Goal: Information Seeking & Learning: Learn about a topic

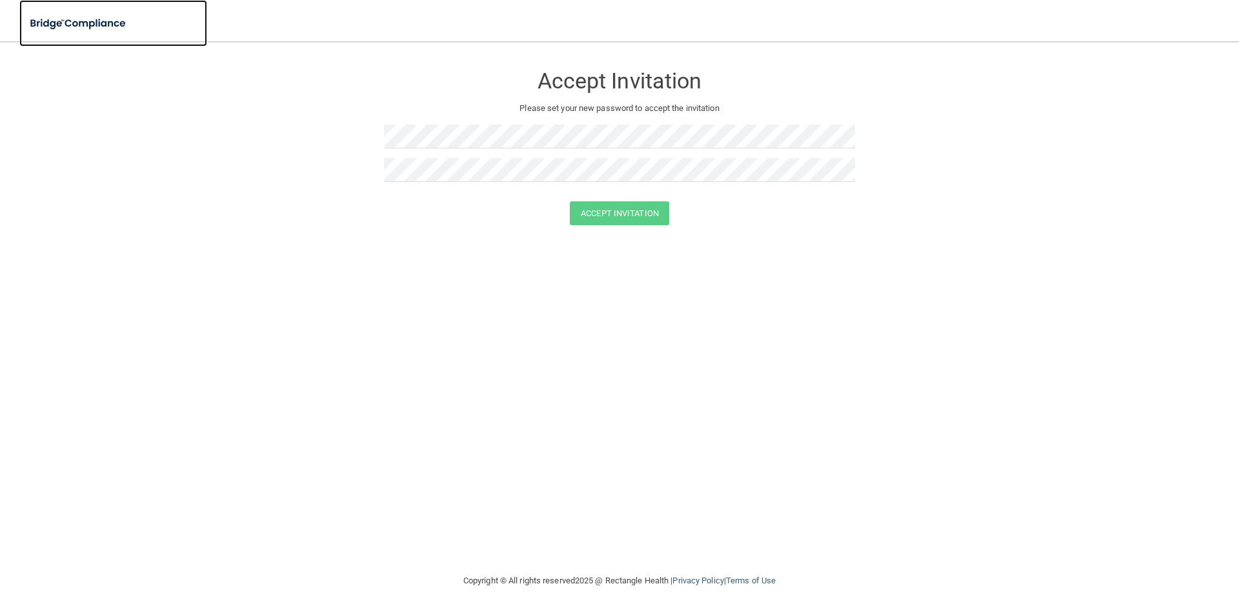
click at [126, 21] on img at bounding box center [78, 23] width 119 height 26
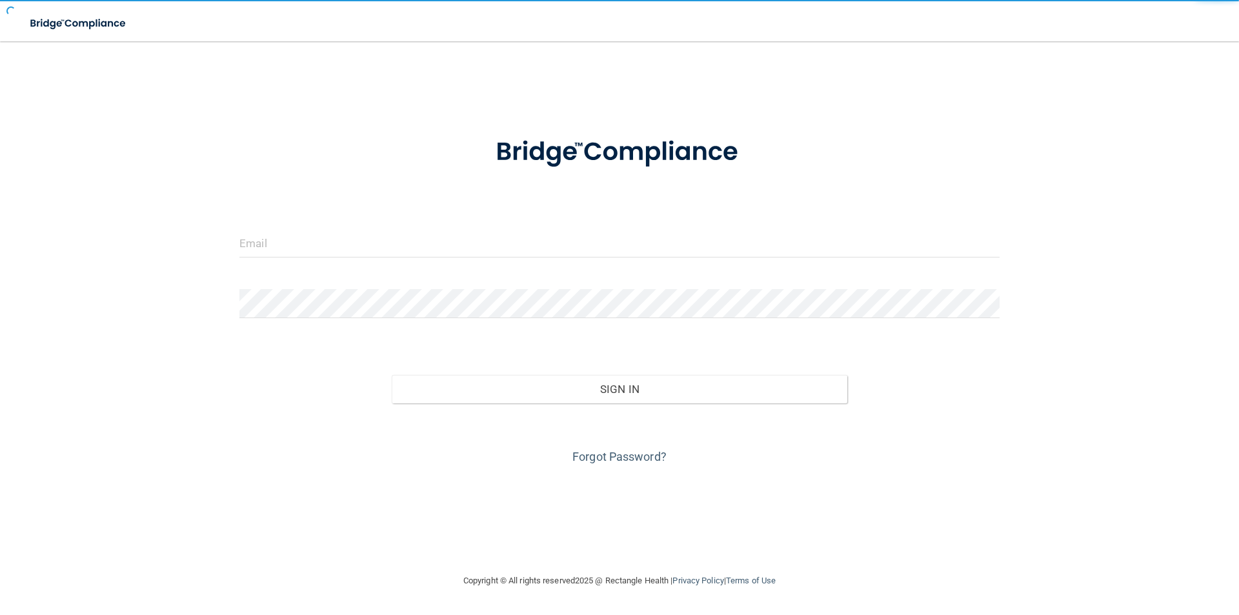
click at [435, 227] on form "Invalid email/password. You don't have permission to access that page. Sign In …" at bounding box center [619, 293] width 760 height 348
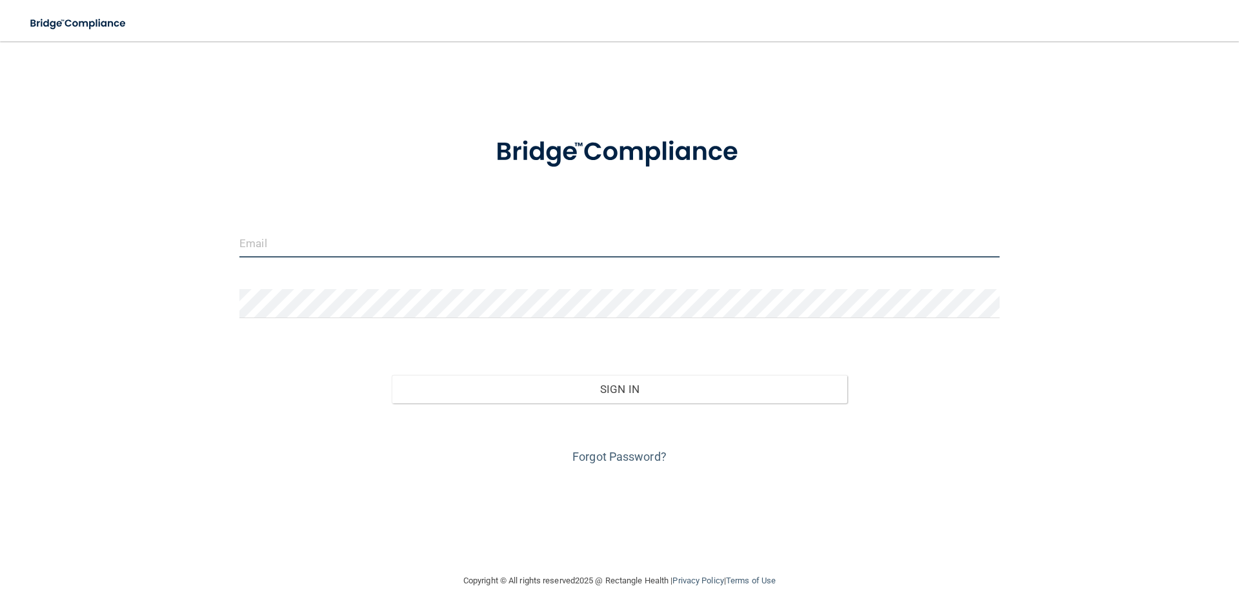
click at [446, 246] on input "email" at bounding box center [619, 242] width 760 height 29
type input "[EMAIL_ADDRESS][DOMAIN_NAME]"
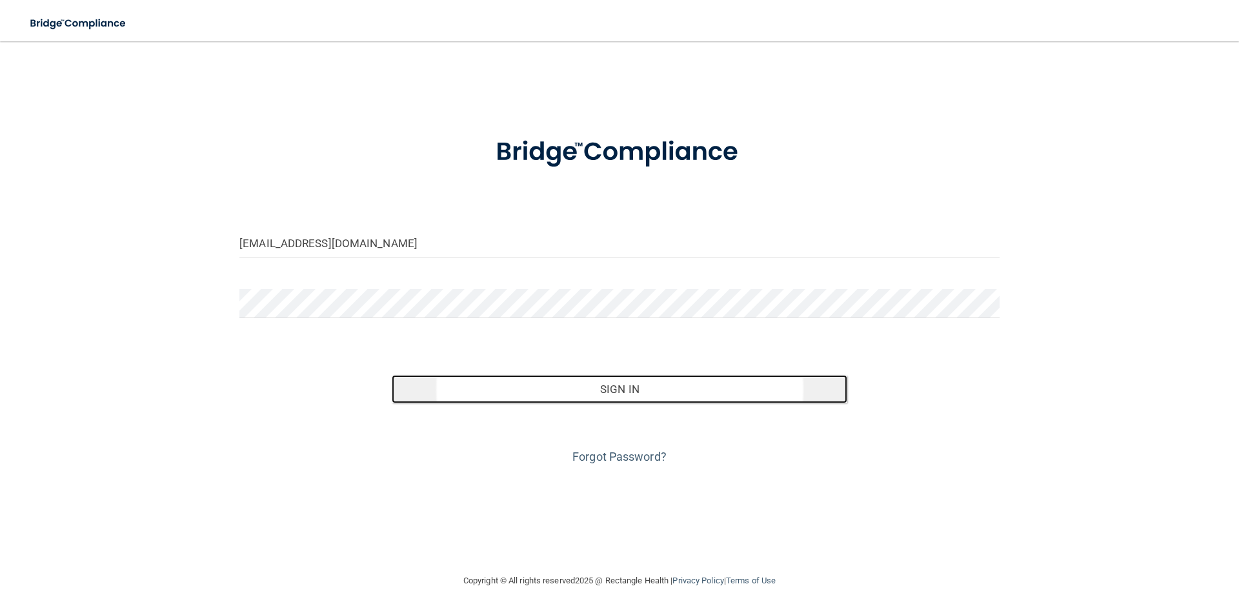
click at [659, 386] on button "Sign In" at bounding box center [620, 389] width 456 height 28
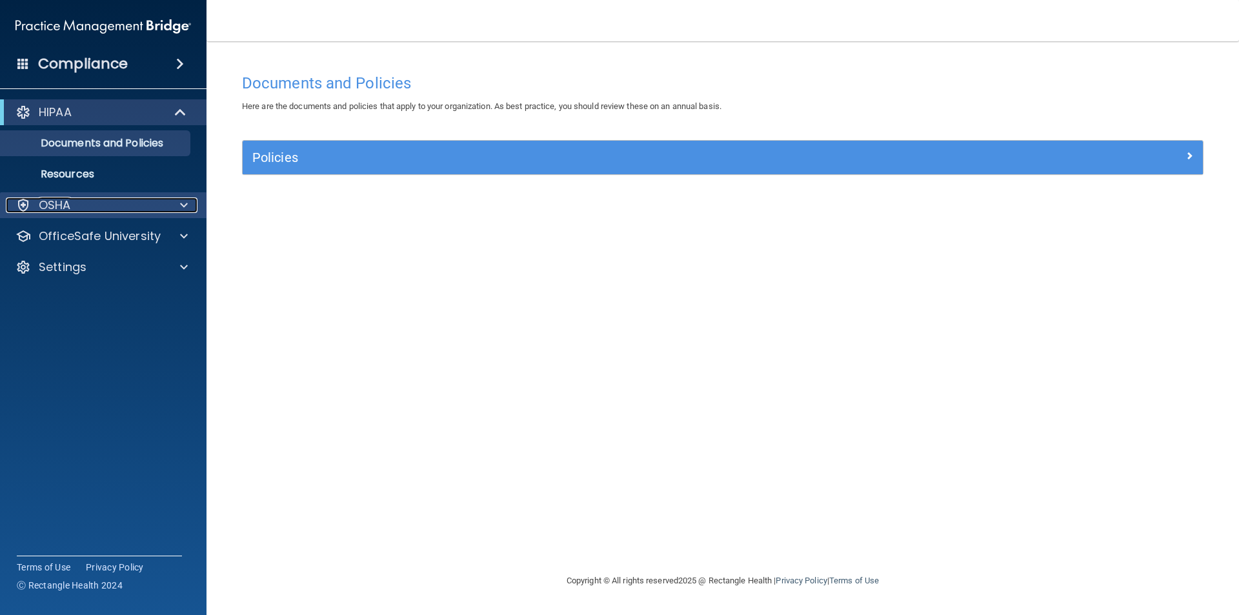
click at [174, 203] on div at bounding box center [182, 204] width 32 height 15
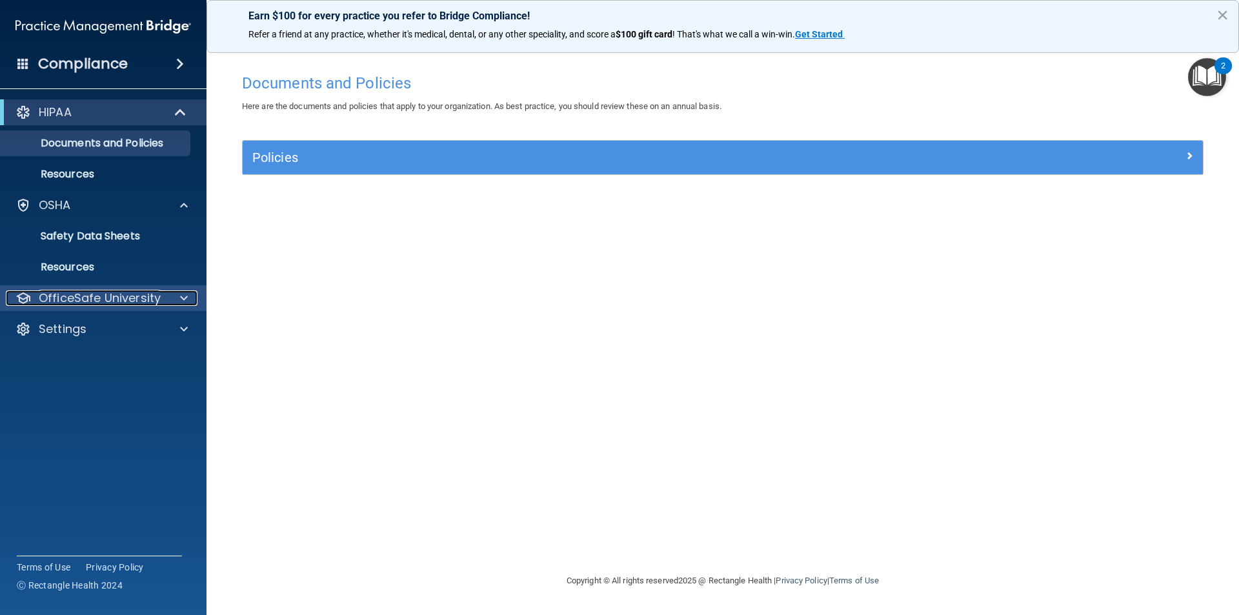
click at [164, 297] on div "OfficeSafe University" at bounding box center [86, 297] width 160 height 15
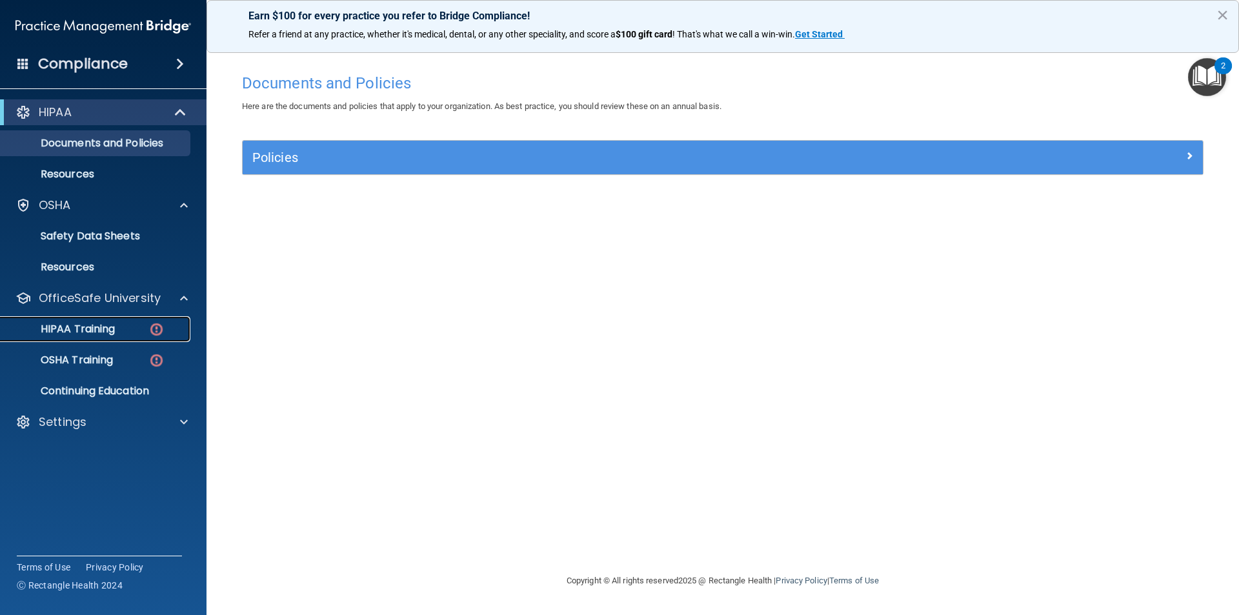
click at [103, 328] on p "HIPAA Training" at bounding box center [61, 329] width 106 height 13
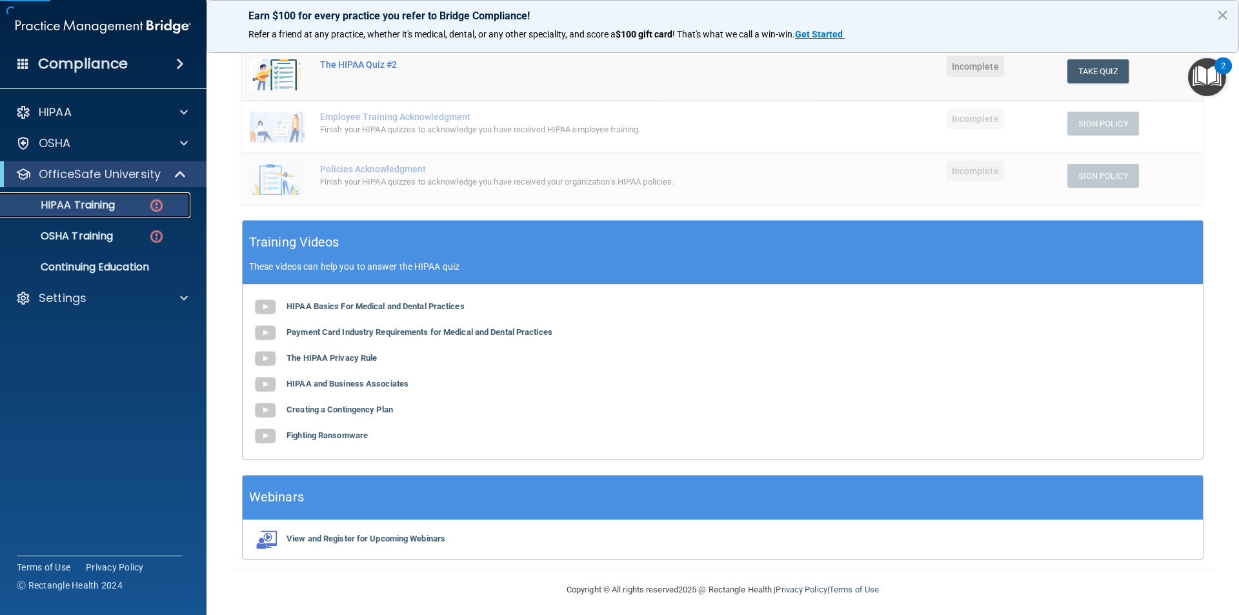
scroll to position [289, 0]
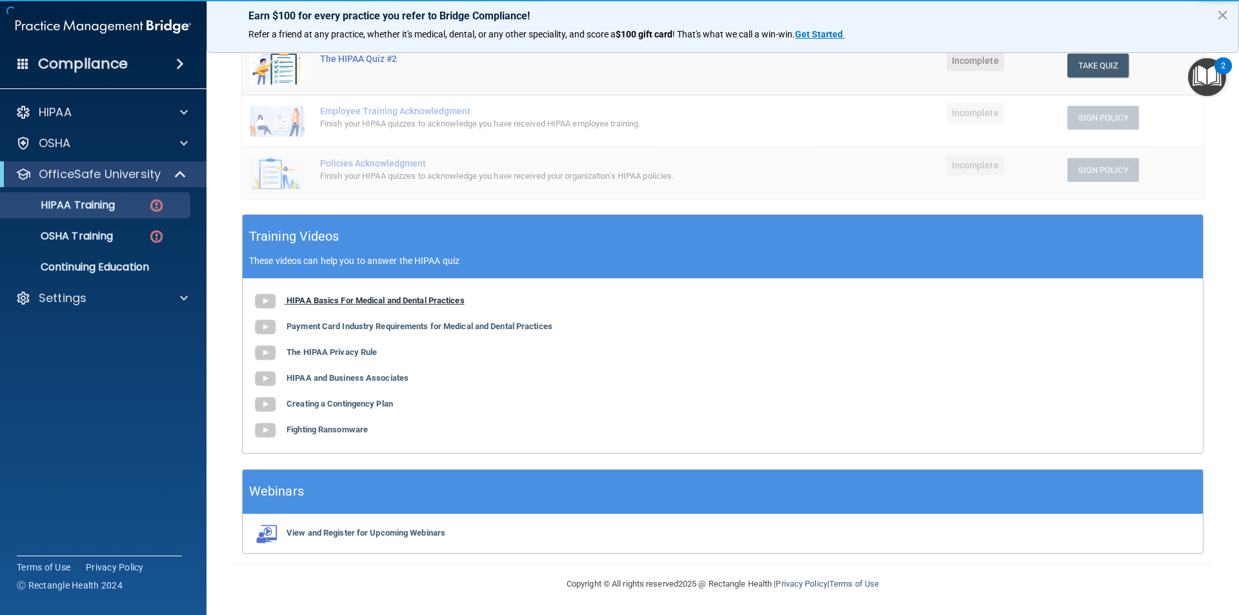
click at [403, 297] on b "HIPAA Basics For Medical and Dental Practices" at bounding box center [375, 300] width 178 height 10
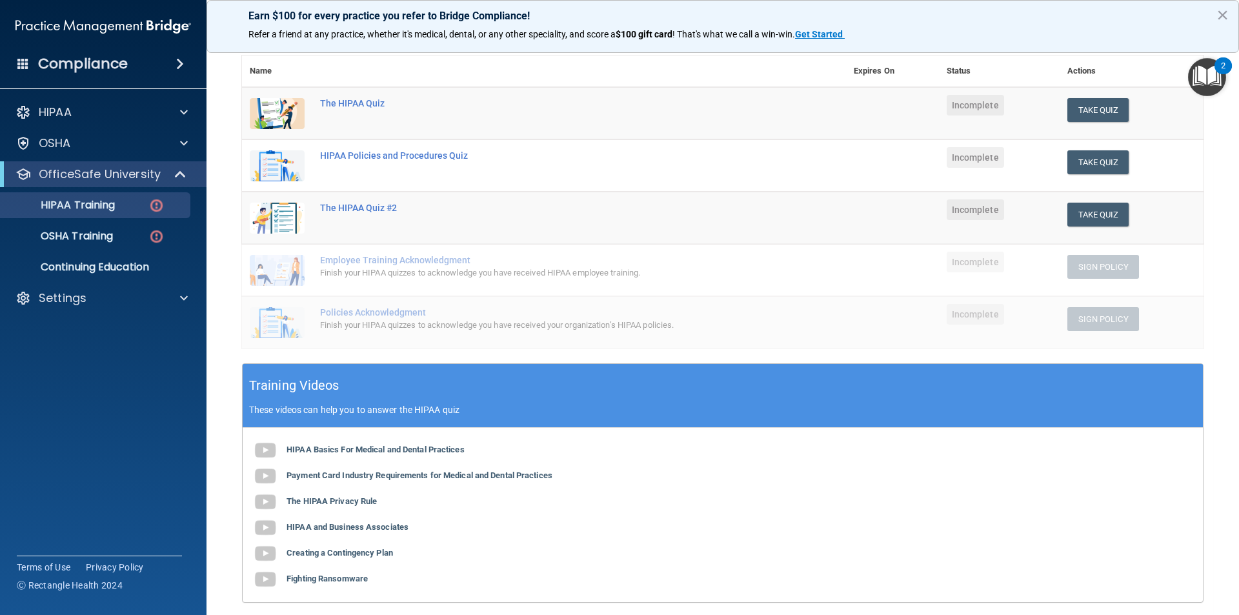
scroll to position [95, 0]
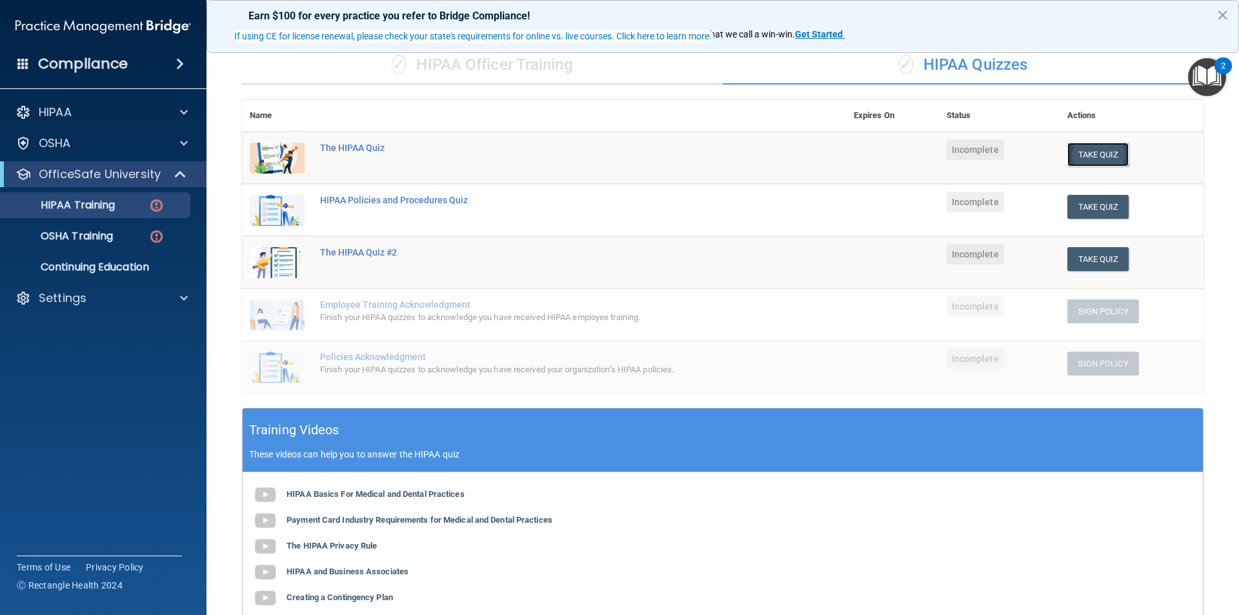
click at [1106, 155] on button "Take Quiz" at bounding box center [1098, 155] width 62 height 24
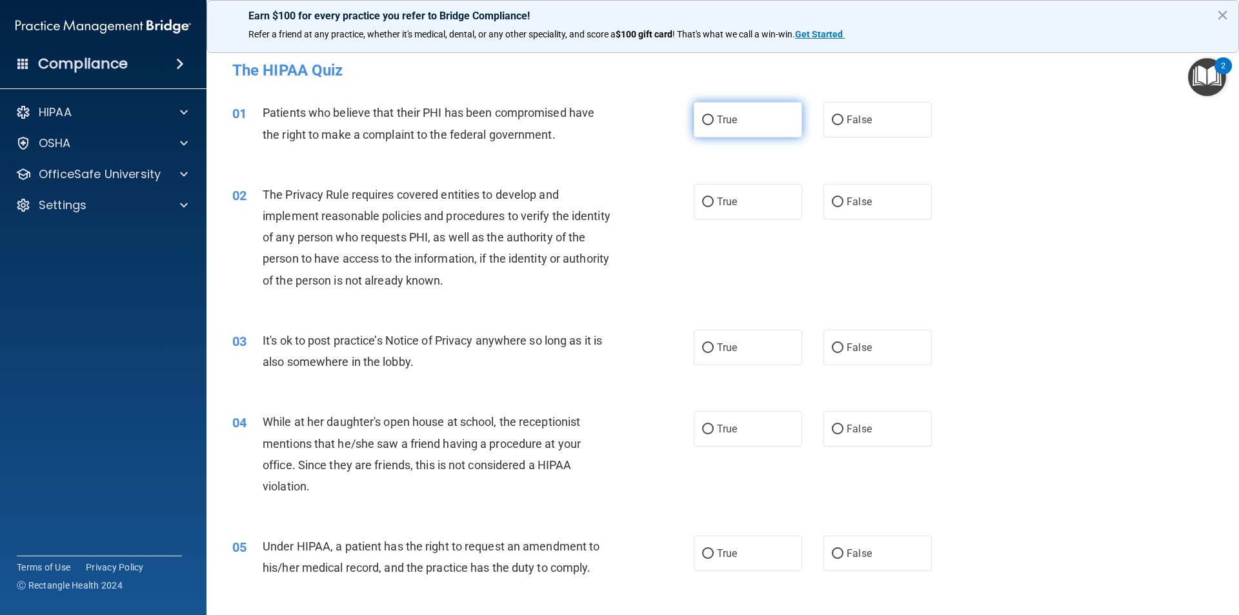
click at [702, 124] on input "True" at bounding box center [708, 120] width 12 height 10
radio input "true"
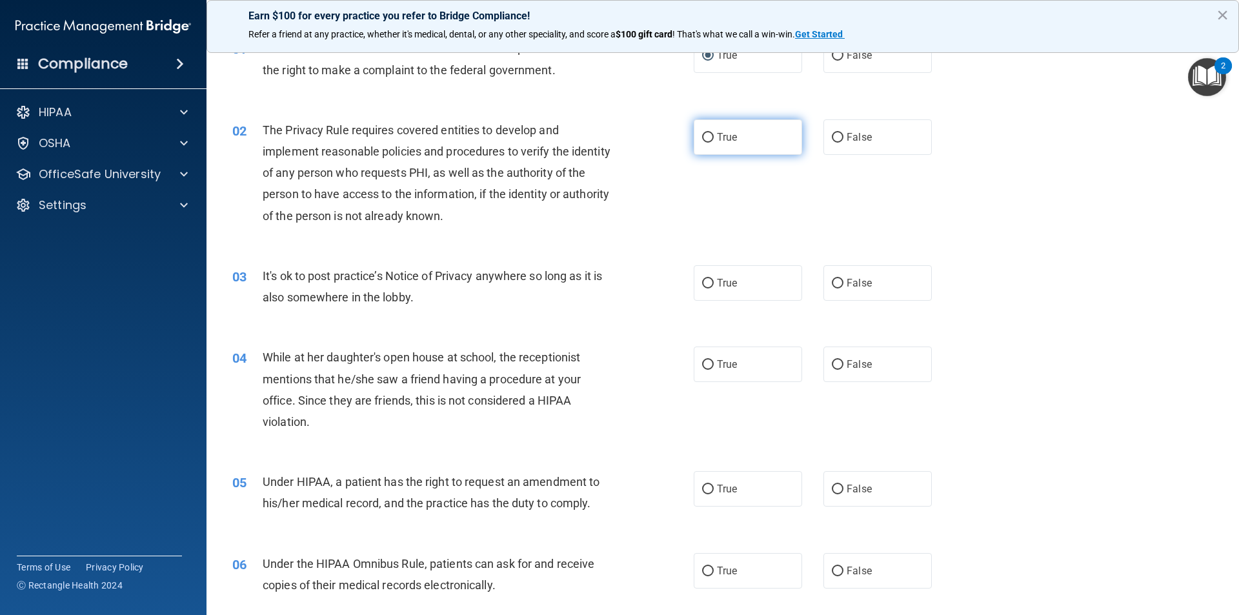
click at [728, 148] on label "True" at bounding box center [748, 136] width 108 height 35
click at [714, 143] on input "True" at bounding box center [708, 138] width 12 height 10
radio input "true"
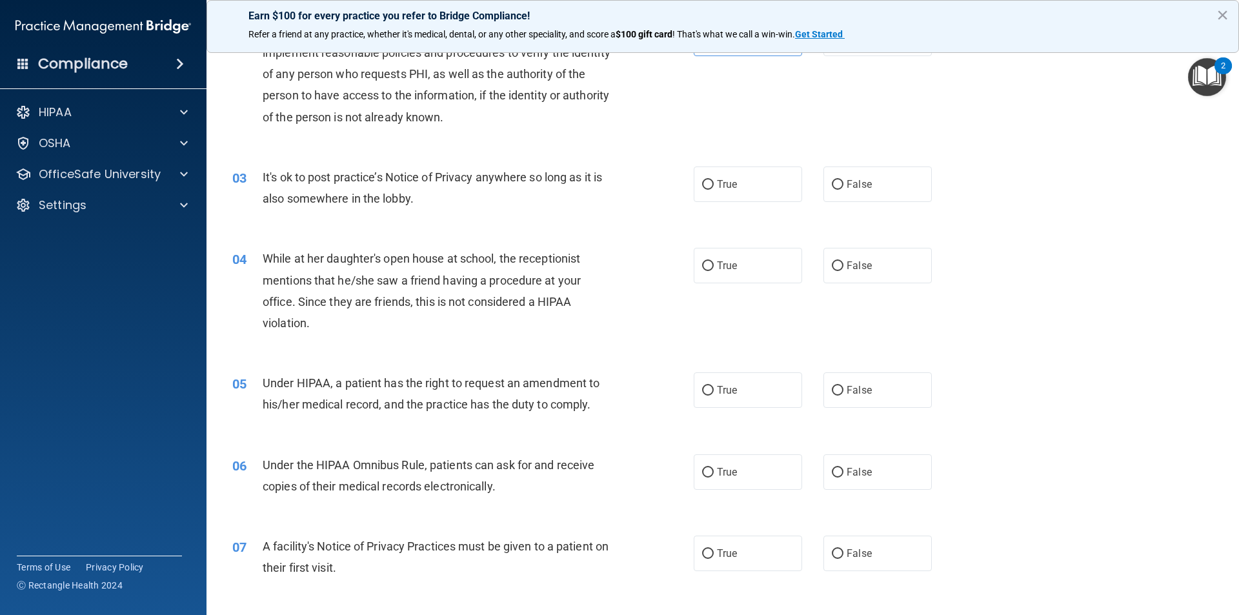
scroll to position [194, 0]
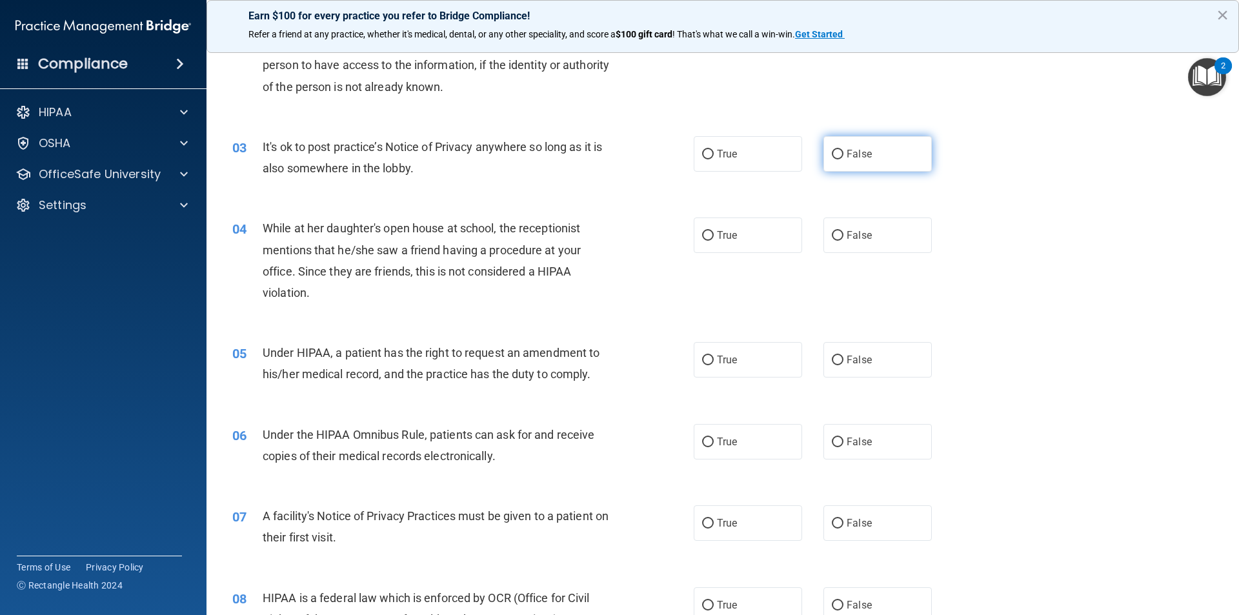
click at [839, 164] on label "False" at bounding box center [877, 153] width 108 height 35
click at [839, 159] on input "False" at bounding box center [838, 155] width 12 height 10
radio input "true"
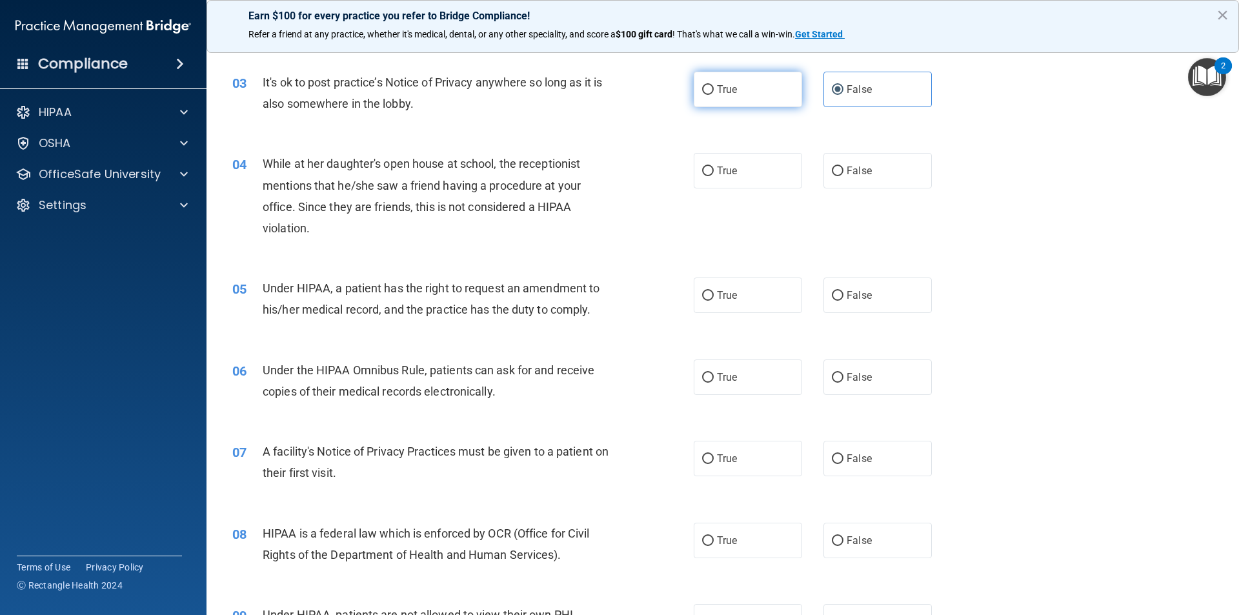
click at [712, 90] on label "True" at bounding box center [748, 89] width 108 height 35
click at [712, 90] on input "True" at bounding box center [708, 90] width 12 height 10
radio input "true"
radio input "false"
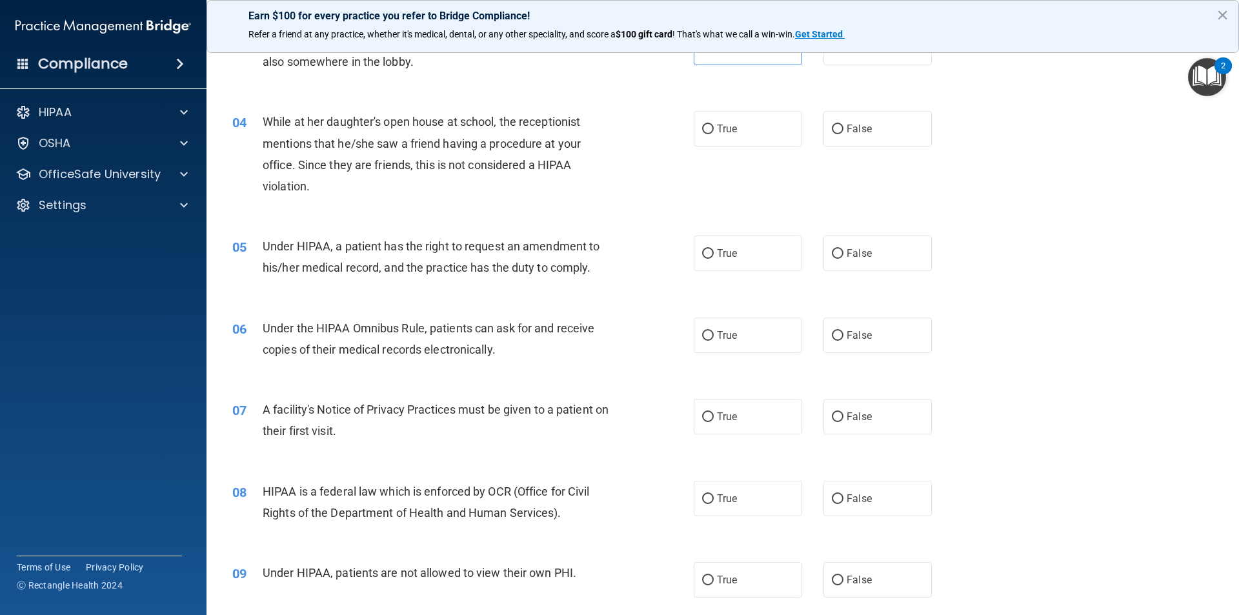
scroll to position [323, 0]
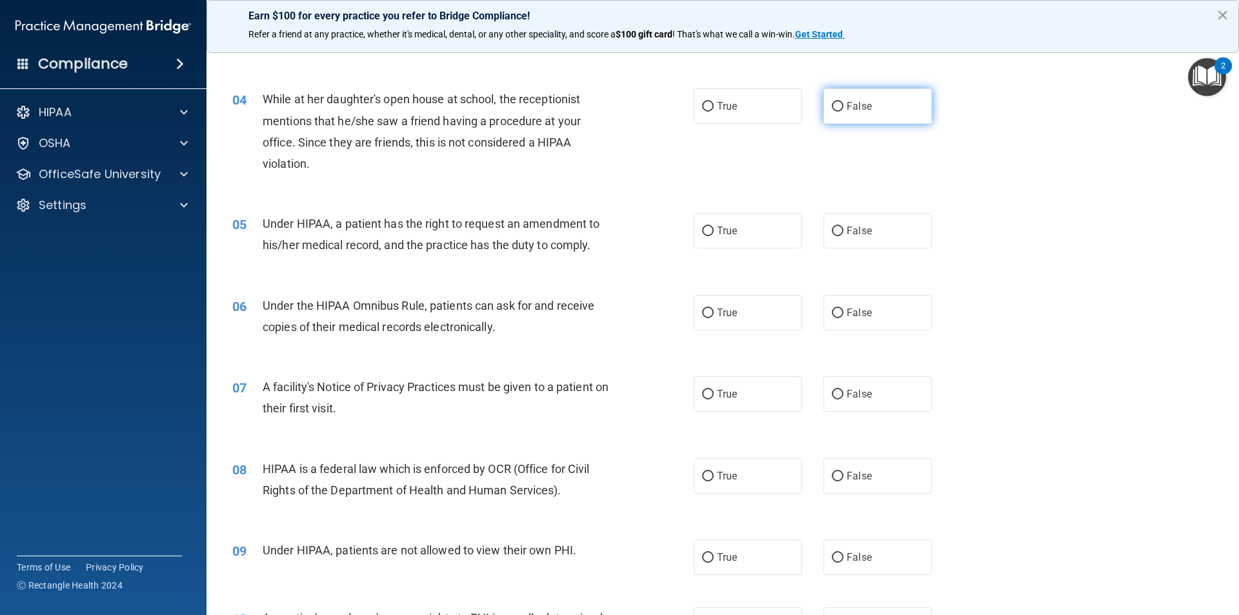
click at [834, 115] on label "False" at bounding box center [877, 105] width 108 height 35
click at [834, 112] on input "False" at bounding box center [838, 107] width 12 height 10
radio input "true"
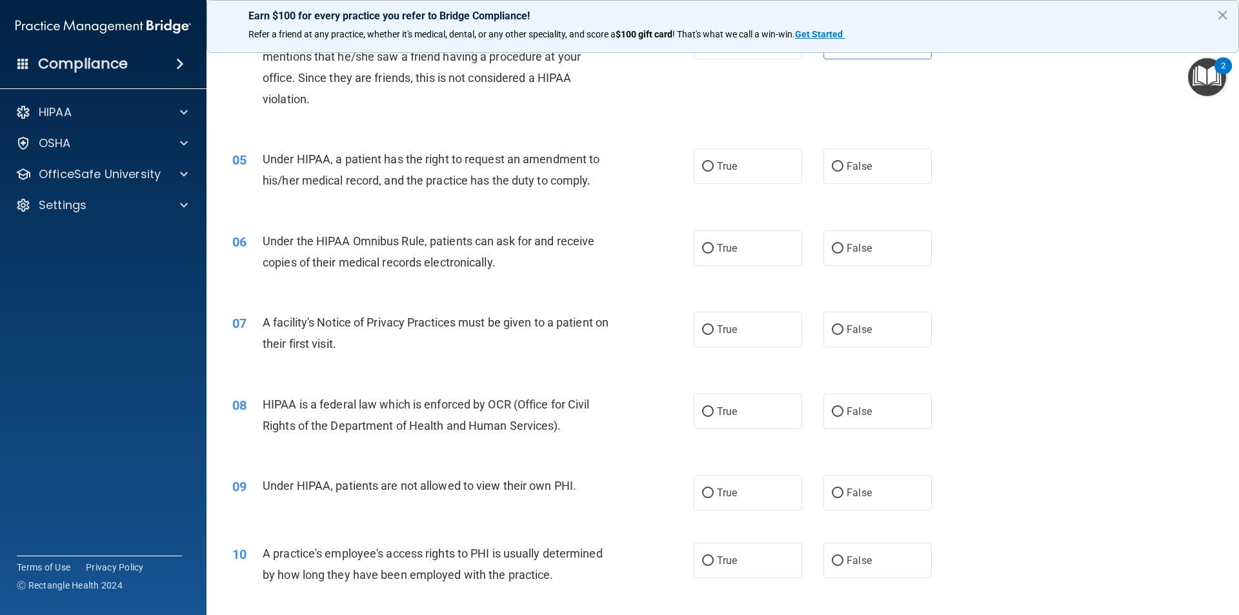
scroll to position [452, 0]
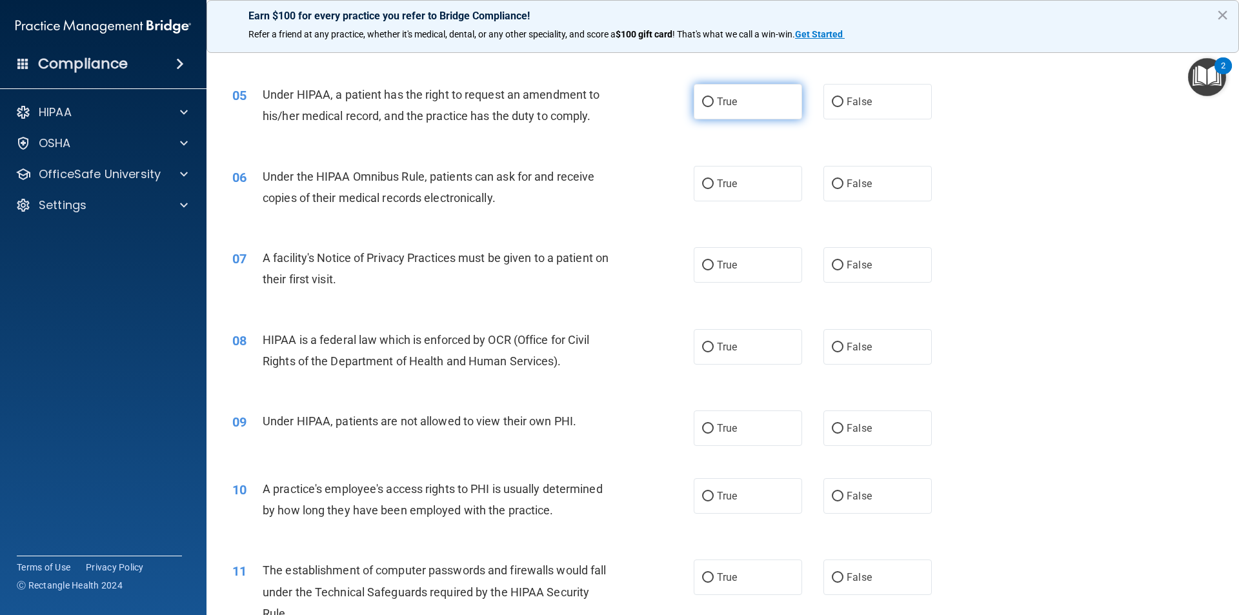
click at [717, 106] on span "True" at bounding box center [727, 101] width 20 height 12
click at [714, 106] on input "True" at bounding box center [708, 102] width 12 height 10
radio input "true"
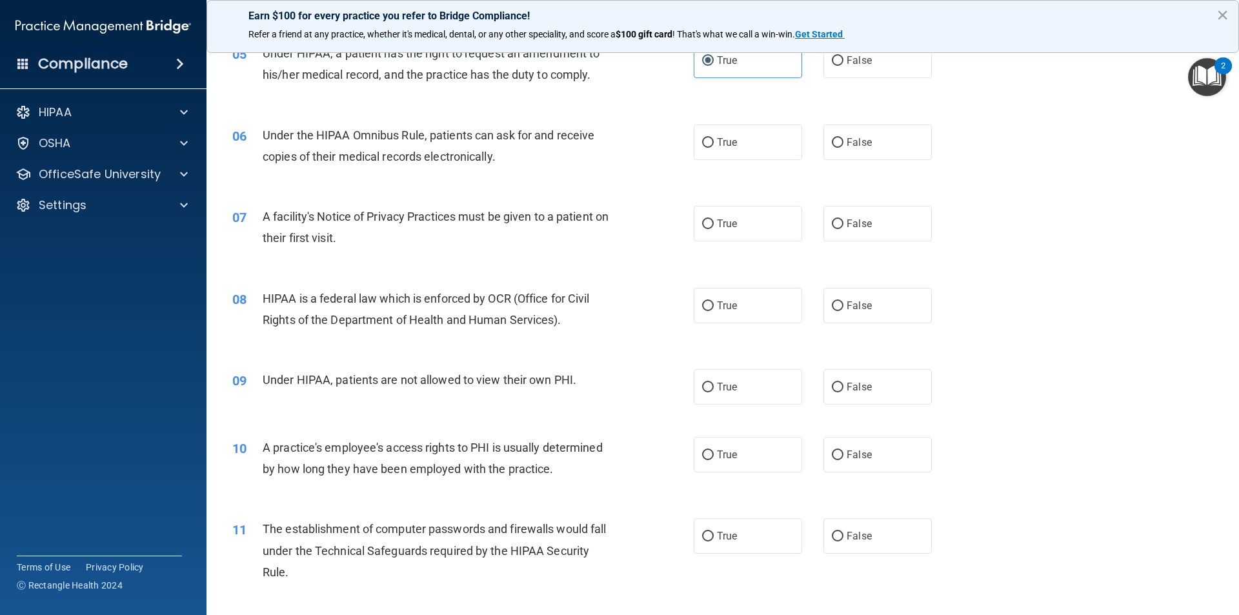
scroll to position [516, 0]
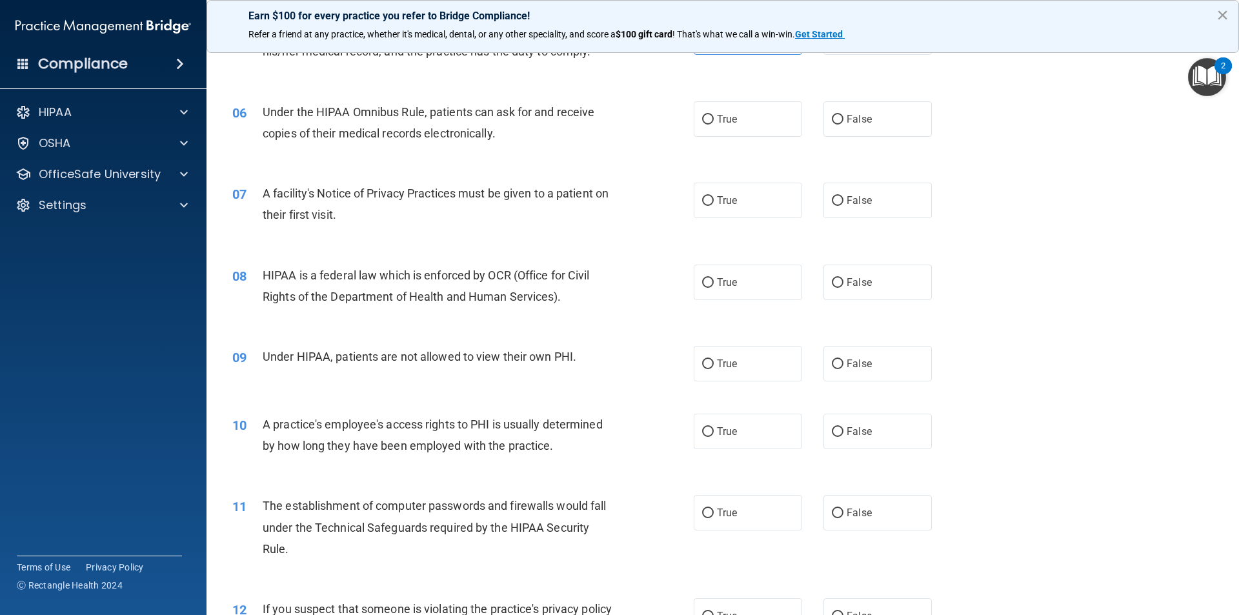
click at [1221, 16] on button "×" at bounding box center [1222, 15] width 12 height 21
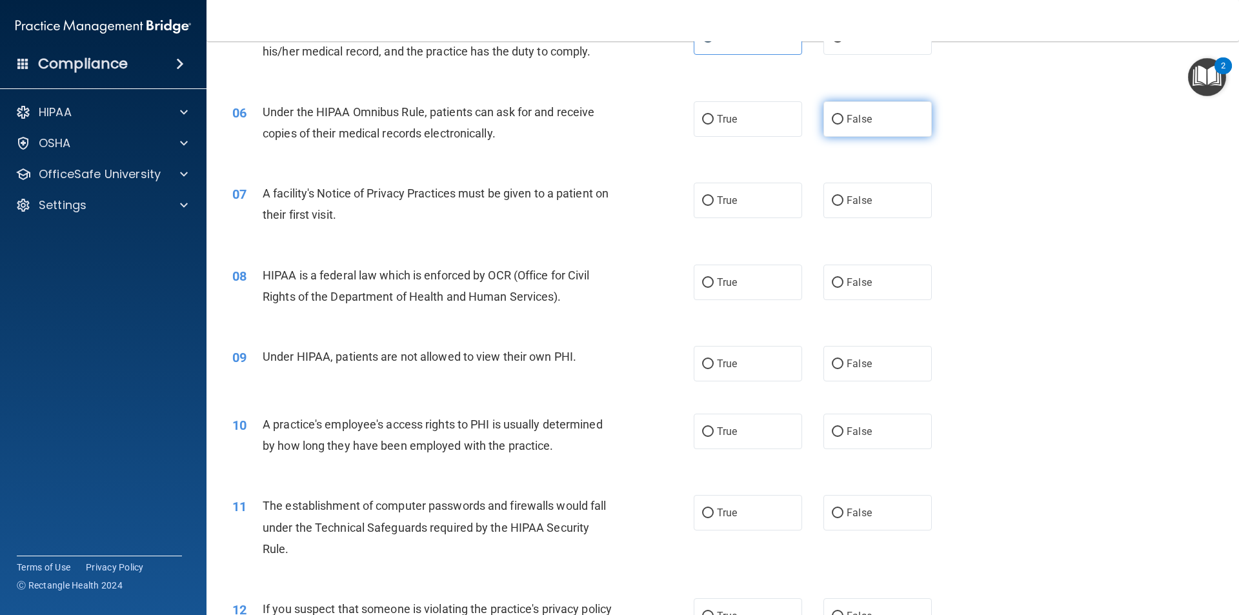
click at [833, 119] on input "False" at bounding box center [838, 120] width 12 height 10
radio input "true"
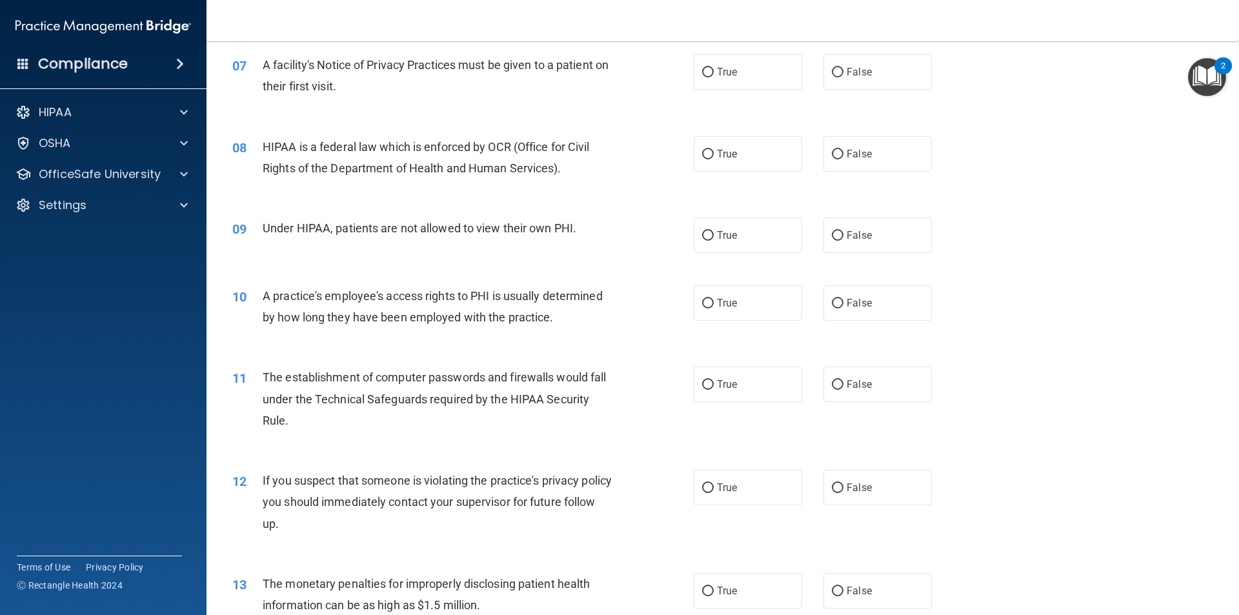
scroll to position [645, 0]
click at [729, 78] on label "True" at bounding box center [748, 71] width 108 height 35
click at [714, 77] on input "True" at bounding box center [708, 72] width 12 height 10
radio input "true"
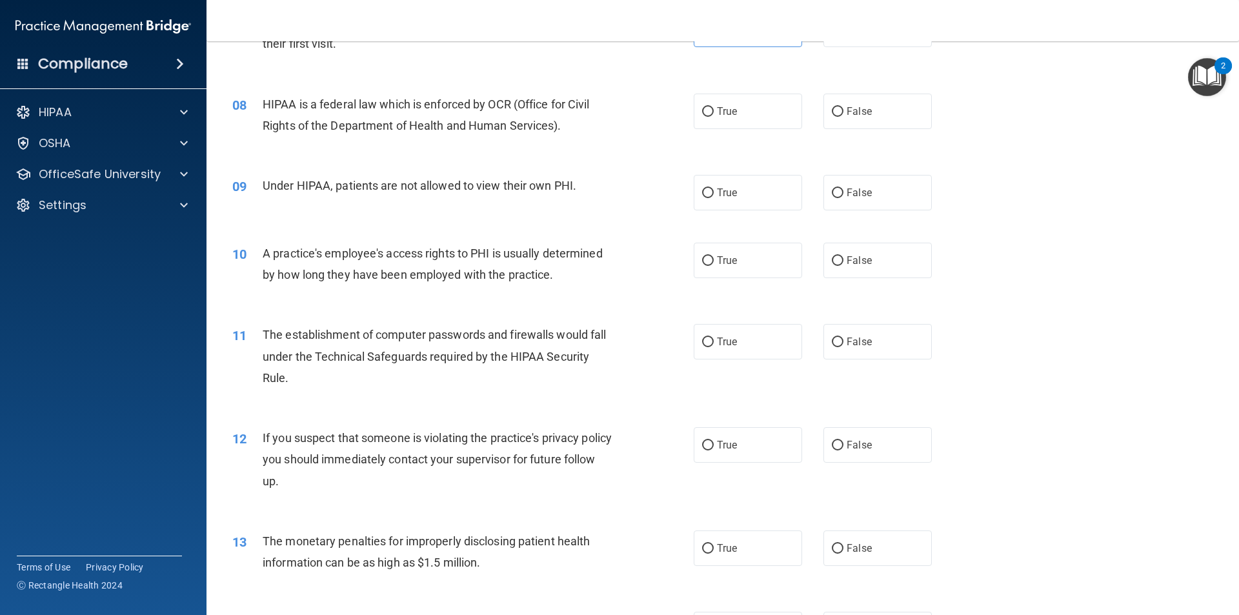
scroll to position [710, 0]
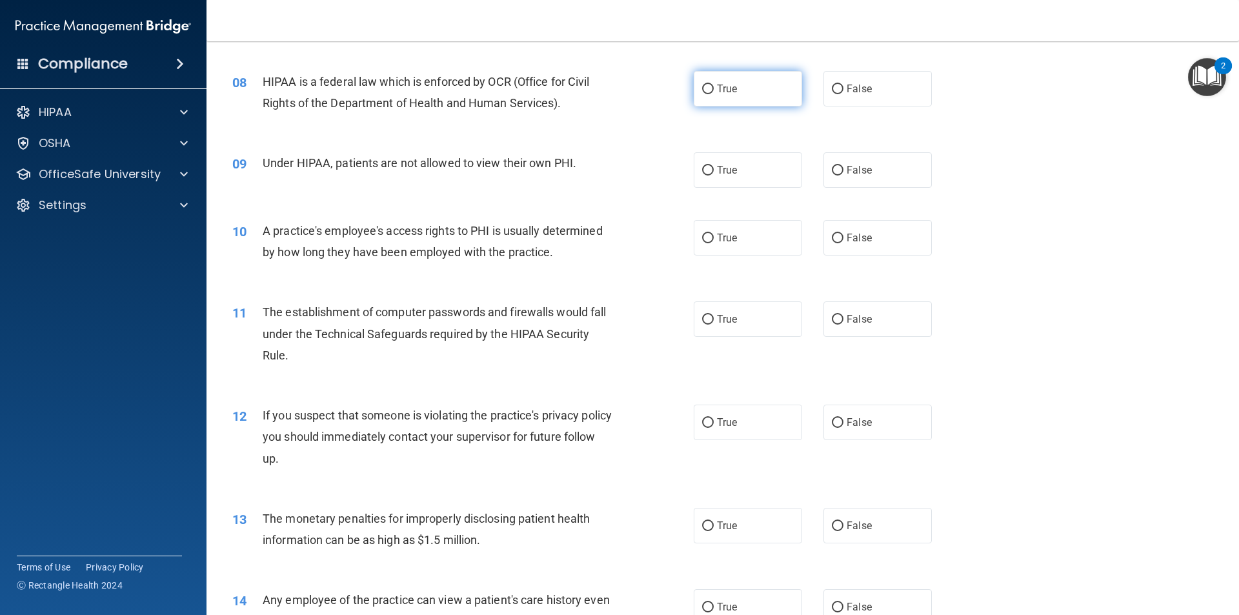
click at [751, 87] on label "True" at bounding box center [748, 88] width 108 height 35
click at [714, 87] on input "True" at bounding box center [708, 90] width 12 height 10
radio input "true"
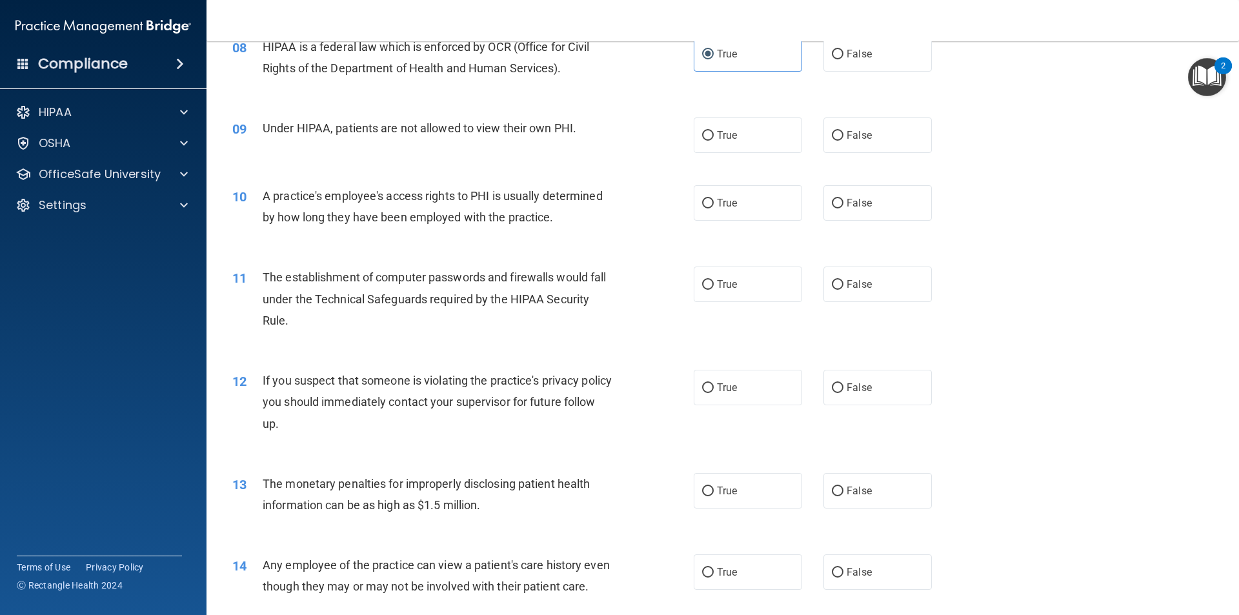
scroll to position [774, 0]
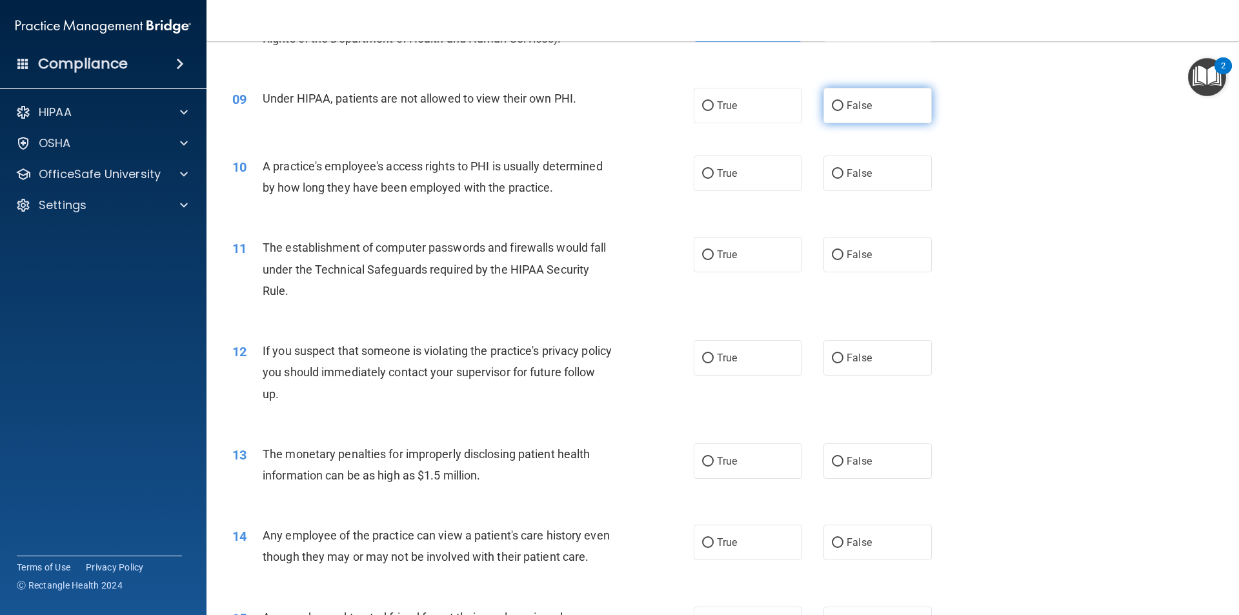
click at [837, 115] on label "False" at bounding box center [877, 105] width 108 height 35
click at [837, 111] on input "False" at bounding box center [838, 106] width 12 height 10
radio input "true"
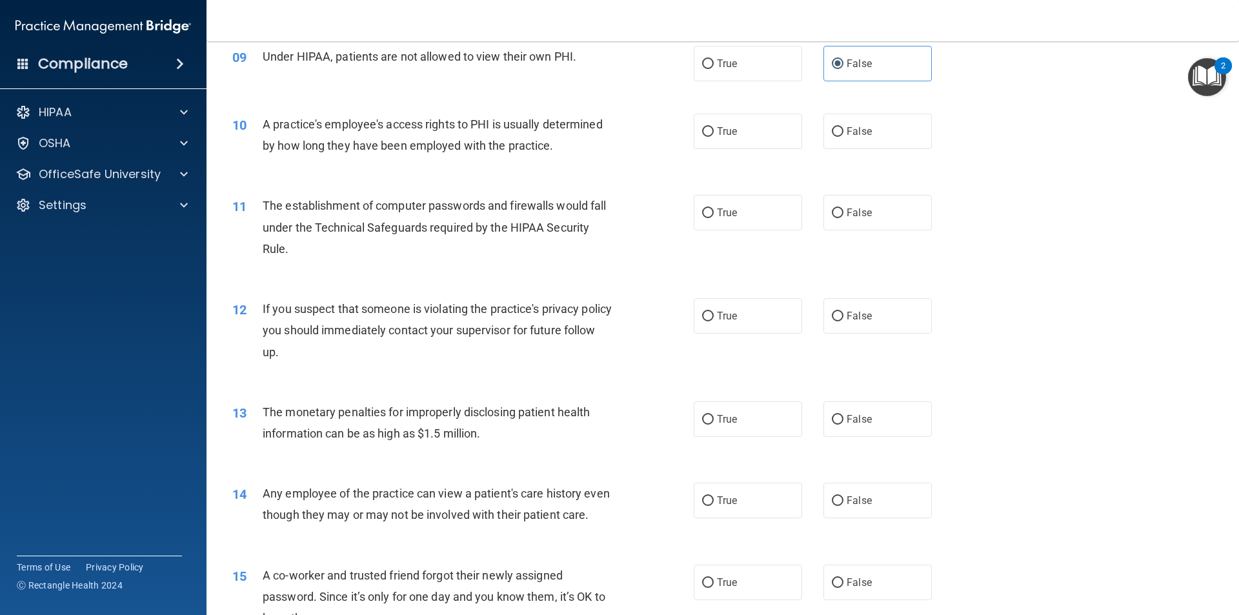
scroll to position [839, 0]
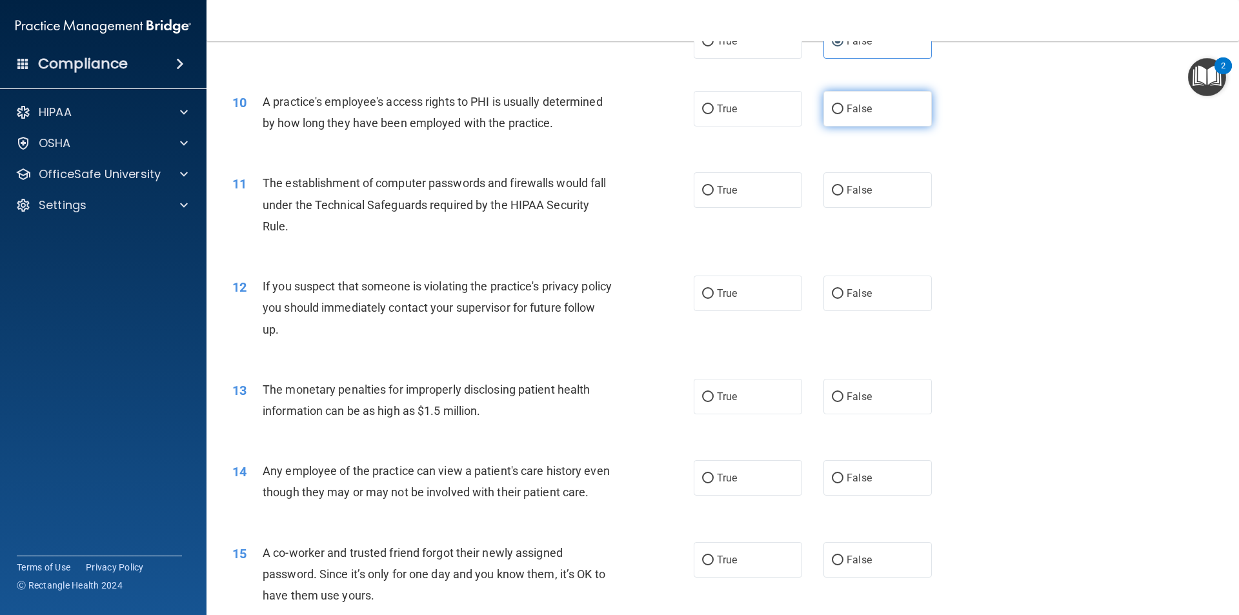
click at [878, 114] on label "False" at bounding box center [877, 108] width 108 height 35
click at [843, 114] on input "False" at bounding box center [838, 110] width 12 height 10
radio input "true"
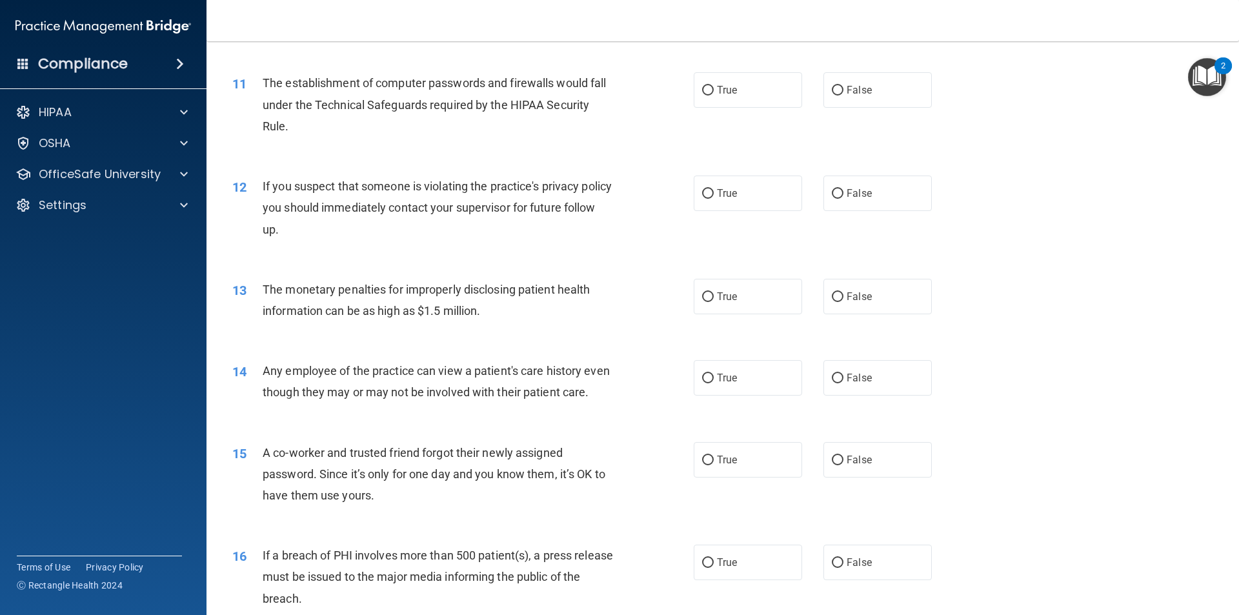
scroll to position [968, 0]
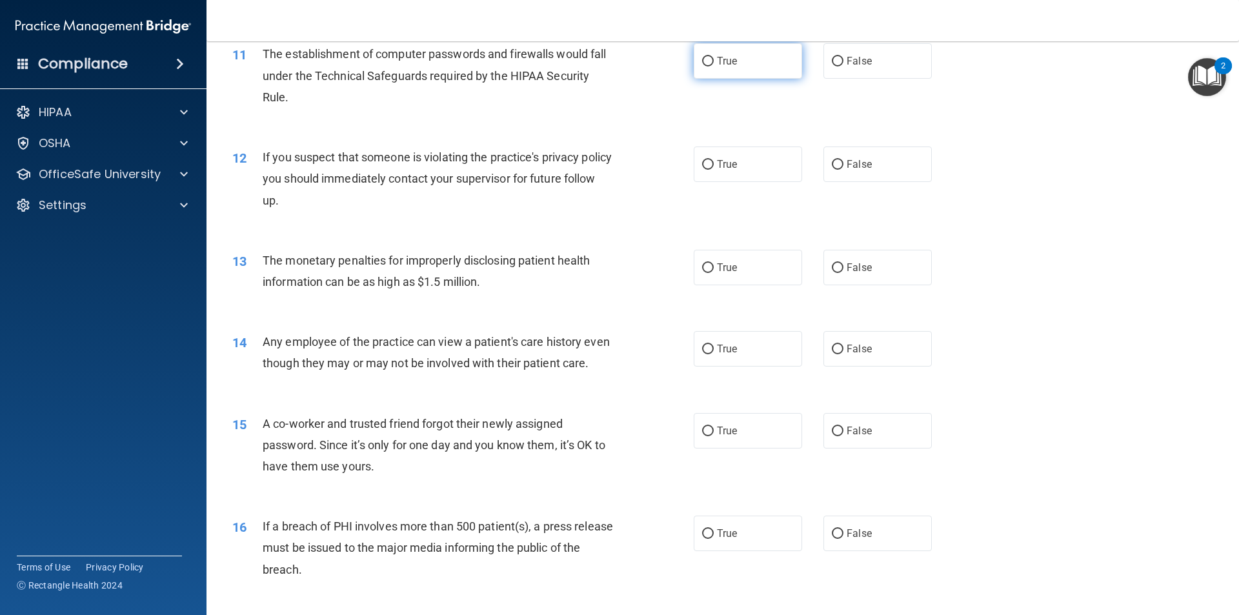
click at [711, 65] on label "True" at bounding box center [748, 60] width 108 height 35
click at [711, 65] on input "True" at bounding box center [708, 62] width 12 height 10
radio input "true"
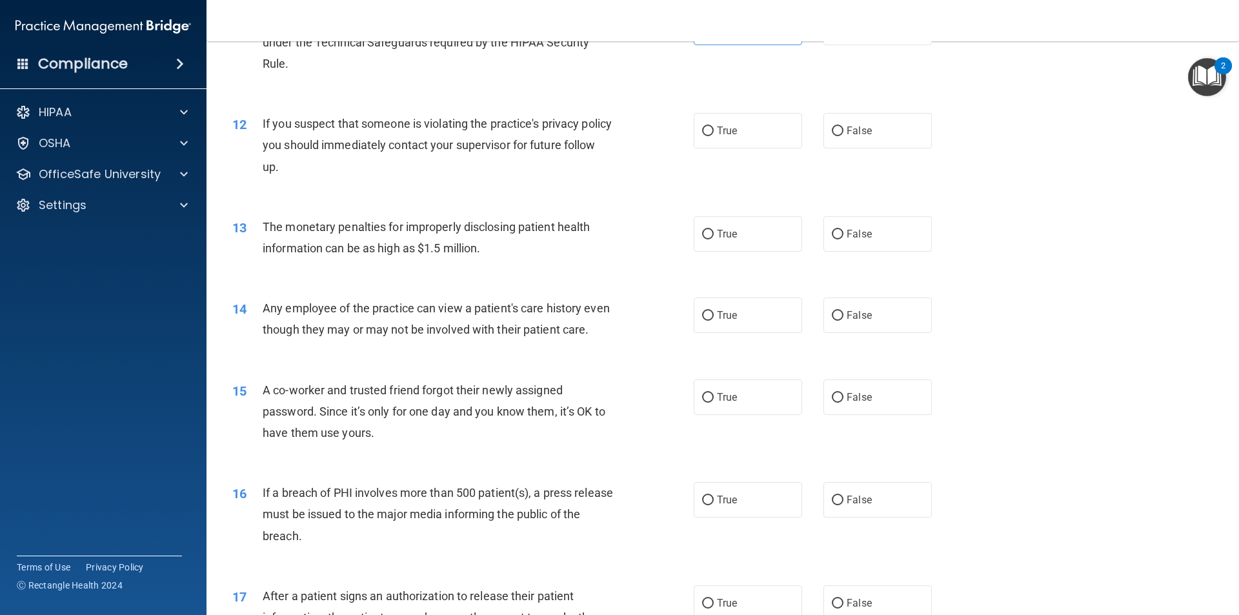
scroll to position [1032, 0]
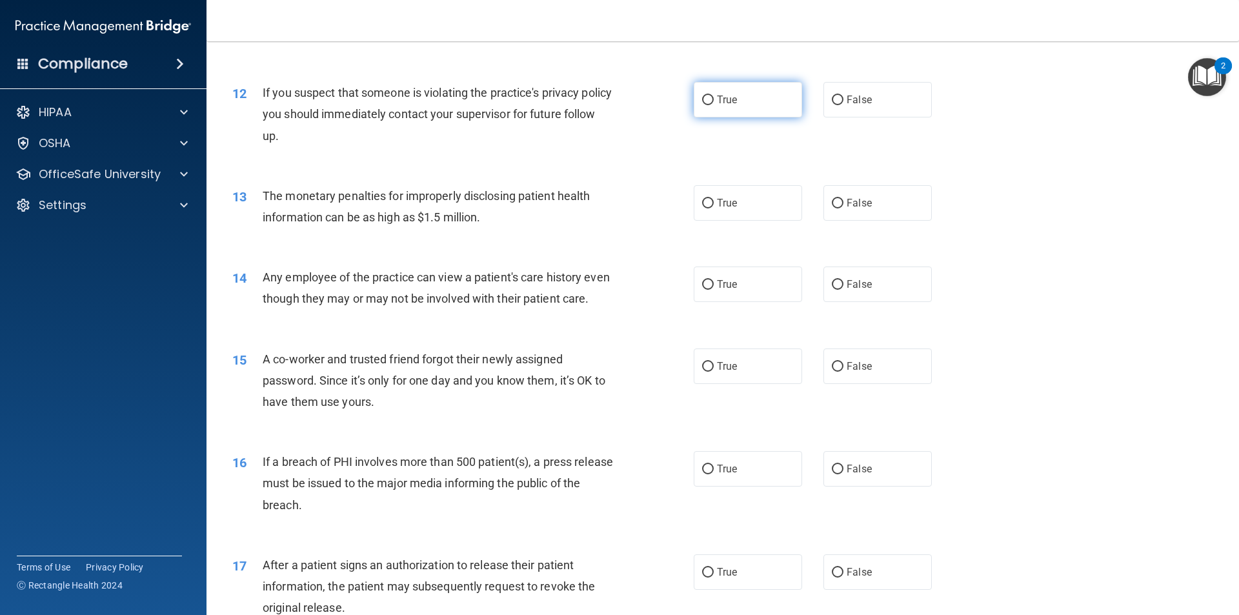
click at [721, 106] on label "True" at bounding box center [748, 99] width 108 height 35
click at [714, 105] on input "True" at bounding box center [708, 100] width 12 height 10
radio input "true"
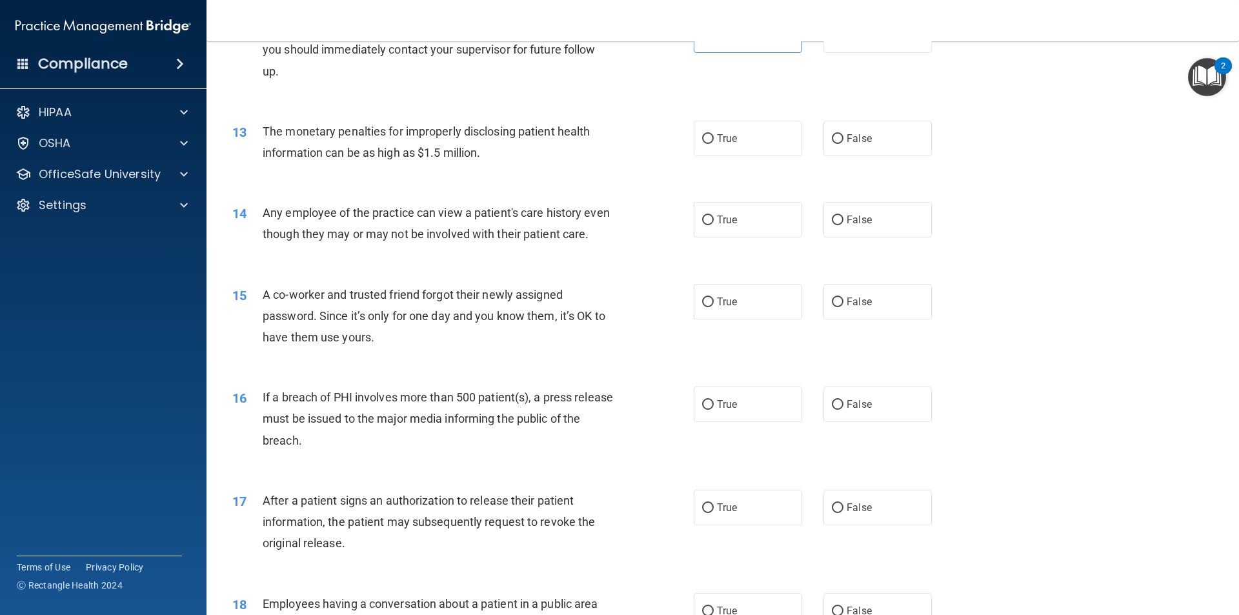
scroll to position [1161, 0]
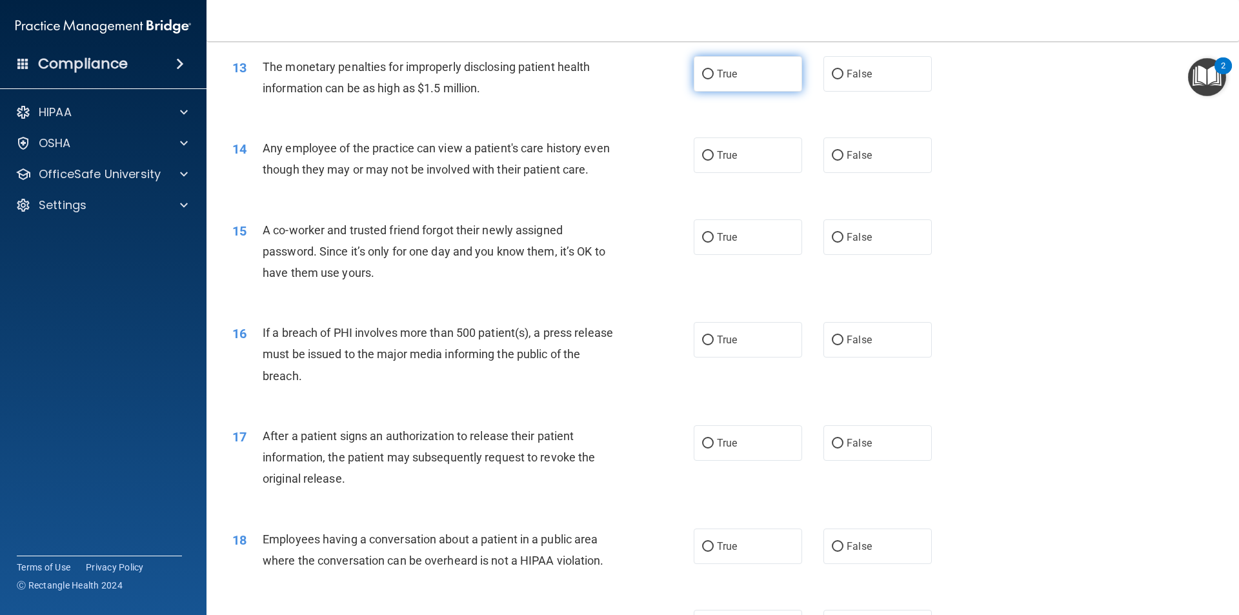
click at [710, 82] on label "True" at bounding box center [748, 73] width 108 height 35
click at [710, 79] on input "True" at bounding box center [708, 75] width 12 height 10
radio input "true"
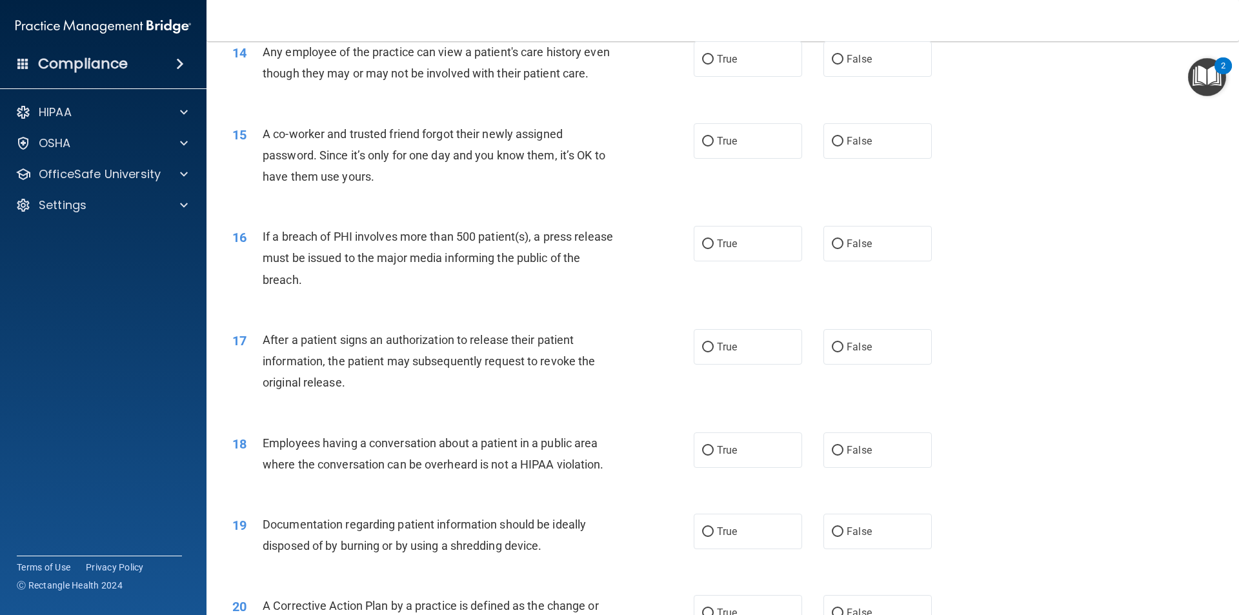
scroll to position [1226, 0]
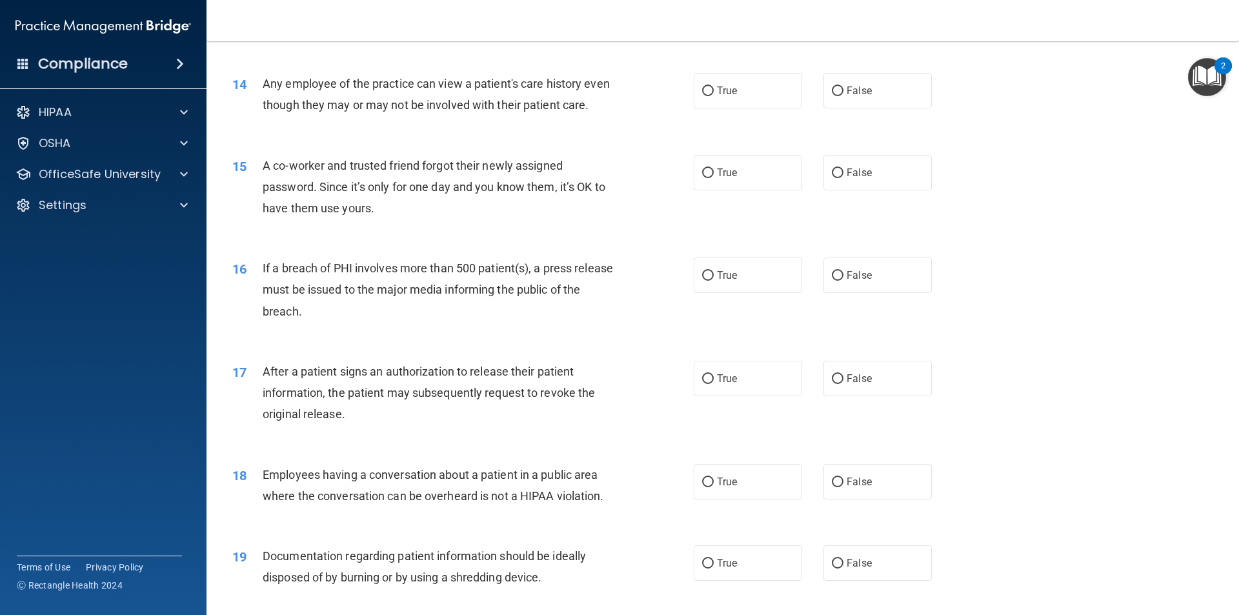
click at [814, 100] on div "True False" at bounding box center [824, 90] width 260 height 35
click at [832, 101] on label "False" at bounding box center [877, 90] width 108 height 35
click at [832, 96] on input "False" at bounding box center [838, 91] width 12 height 10
radio input "true"
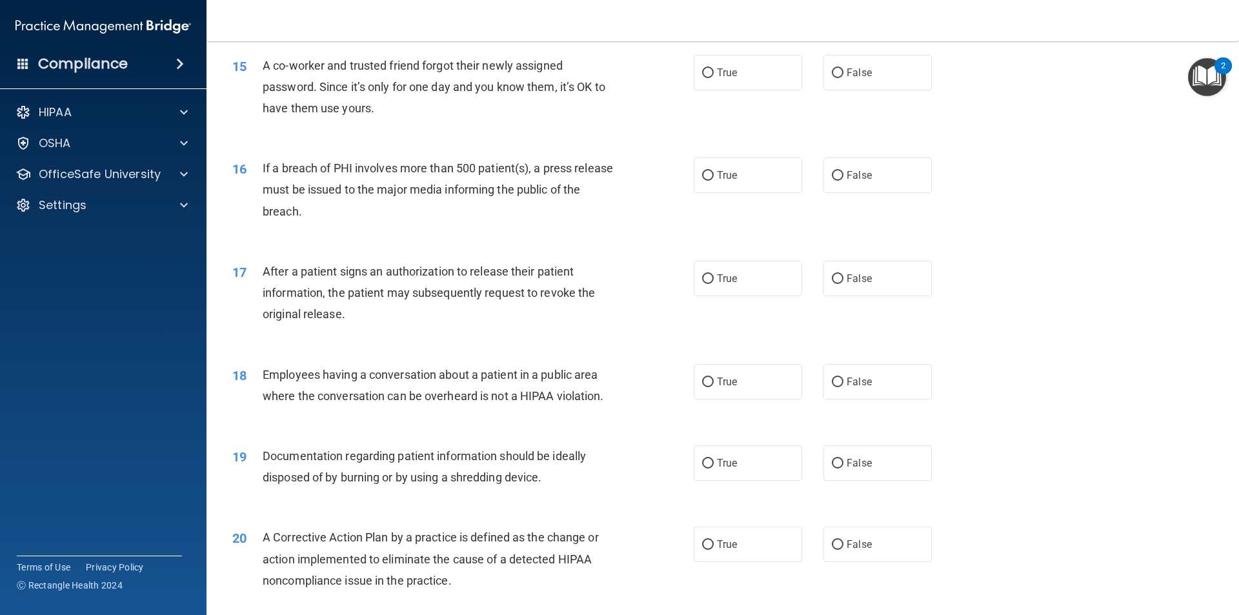
scroll to position [1355, 0]
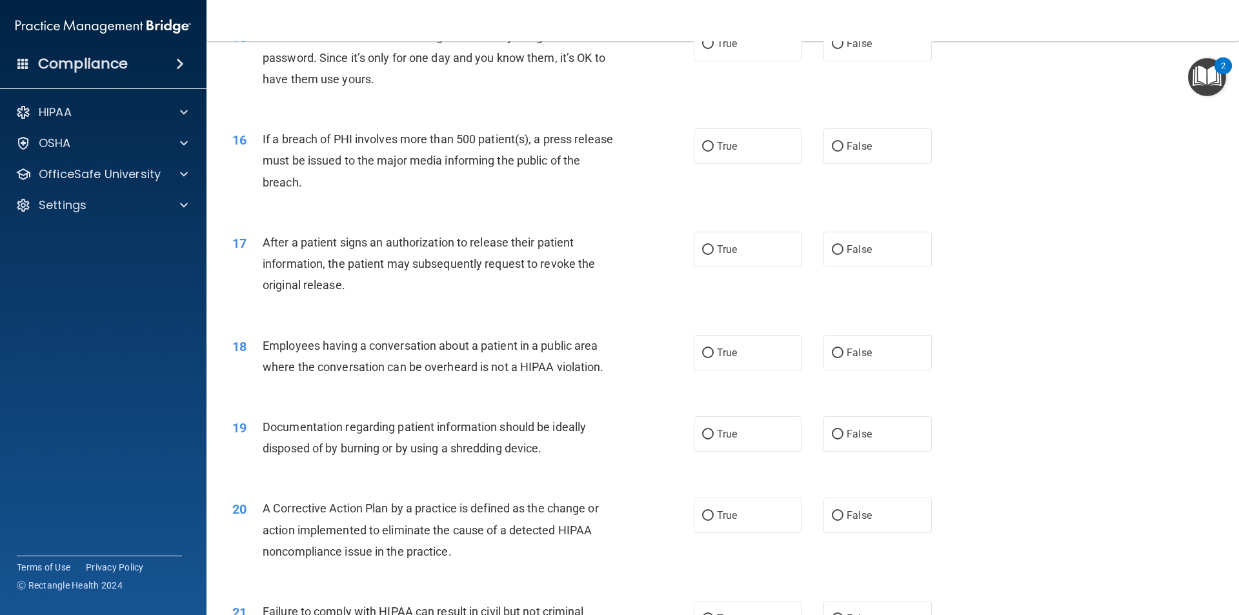
click at [817, 84] on div "15 A co-worker and trusted friend forgot their newly assigned password. Since i…" at bounding box center [723, 61] width 1000 height 103
click at [837, 61] on label "False" at bounding box center [877, 43] width 108 height 35
click at [837, 49] on input "False" at bounding box center [838, 44] width 12 height 10
radio input "true"
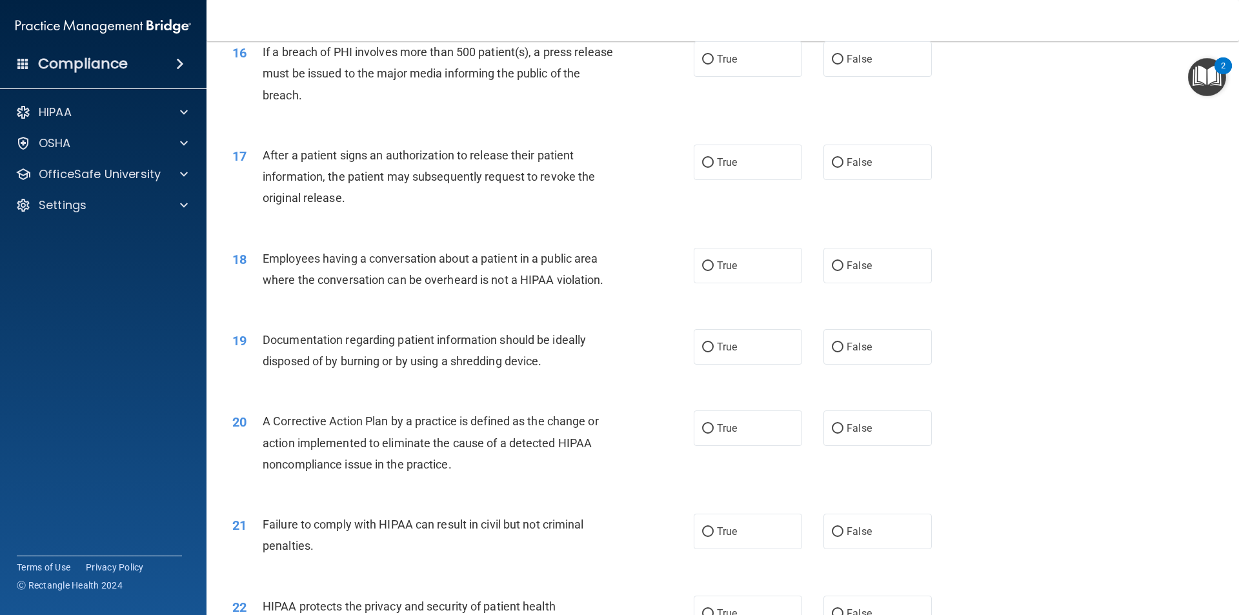
scroll to position [1419, 0]
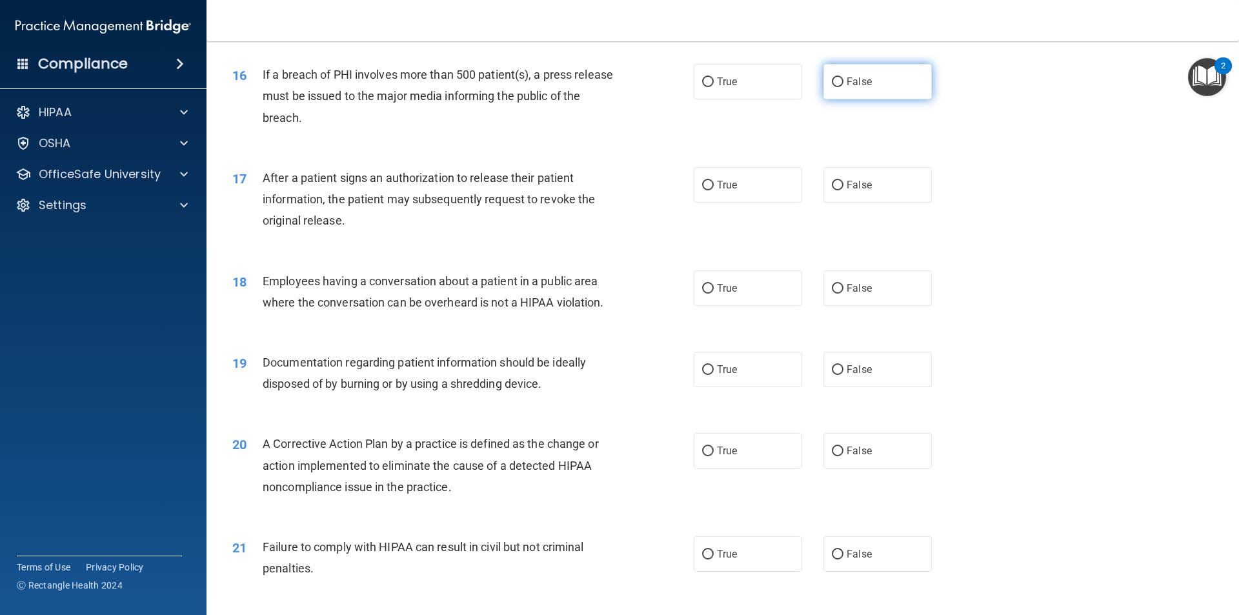
click at [823, 99] on label "False" at bounding box center [877, 81] width 108 height 35
click at [832, 87] on input "False" at bounding box center [838, 82] width 12 height 10
radio input "true"
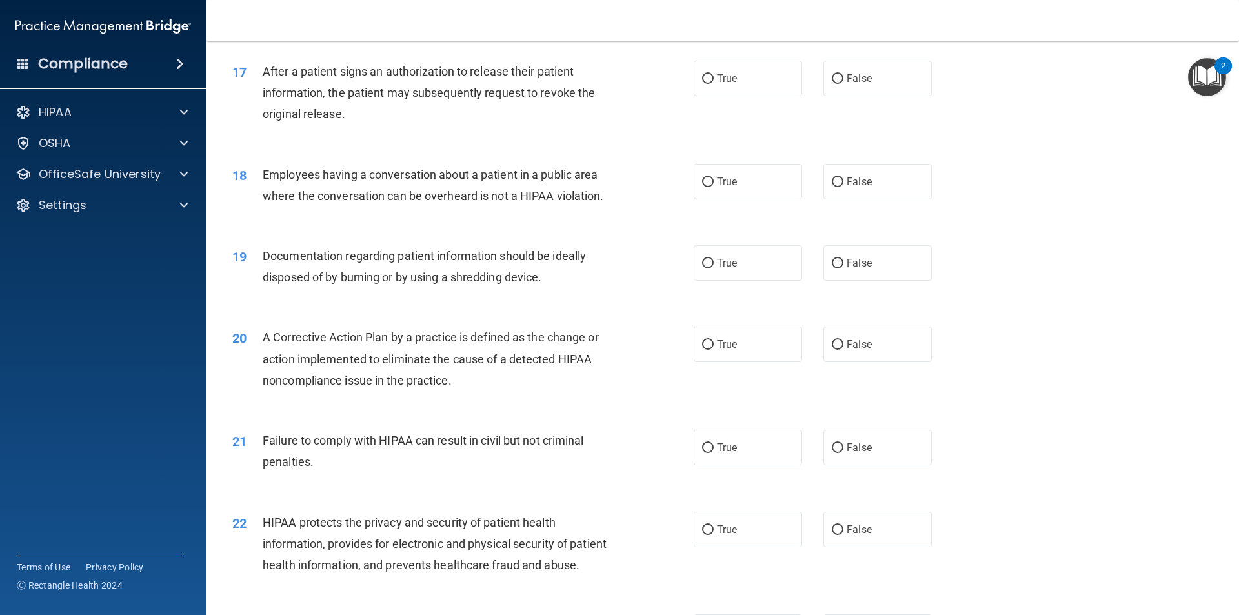
scroll to position [1548, 0]
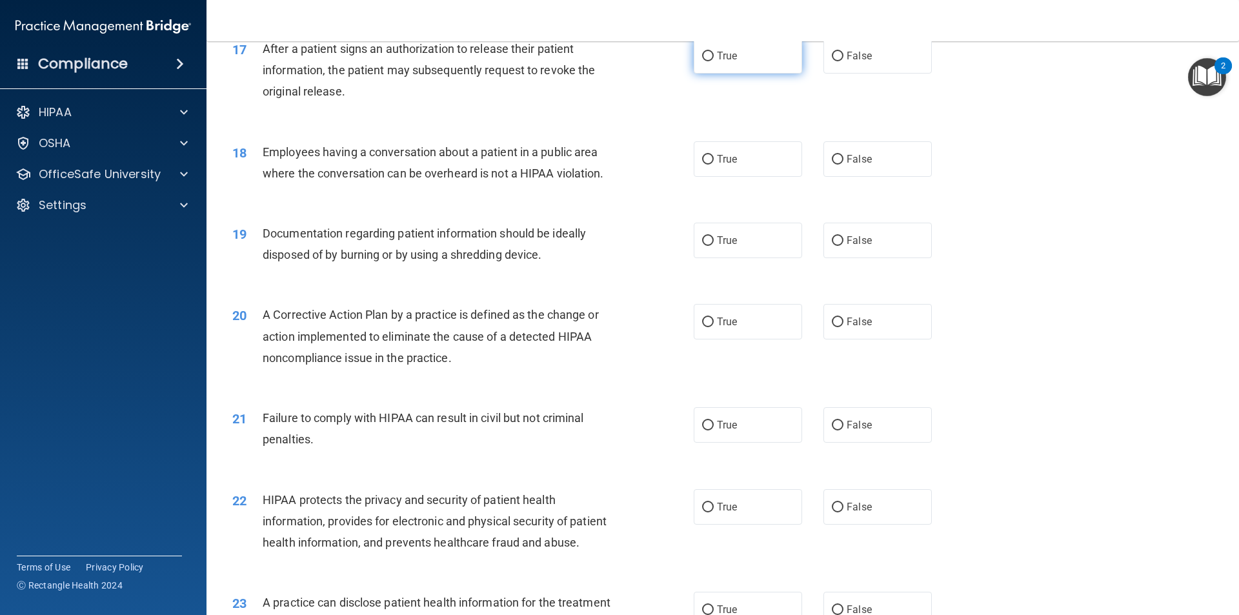
click at [735, 74] on label "True" at bounding box center [748, 55] width 108 height 35
click at [714, 61] on input "True" at bounding box center [708, 57] width 12 height 10
radio input "true"
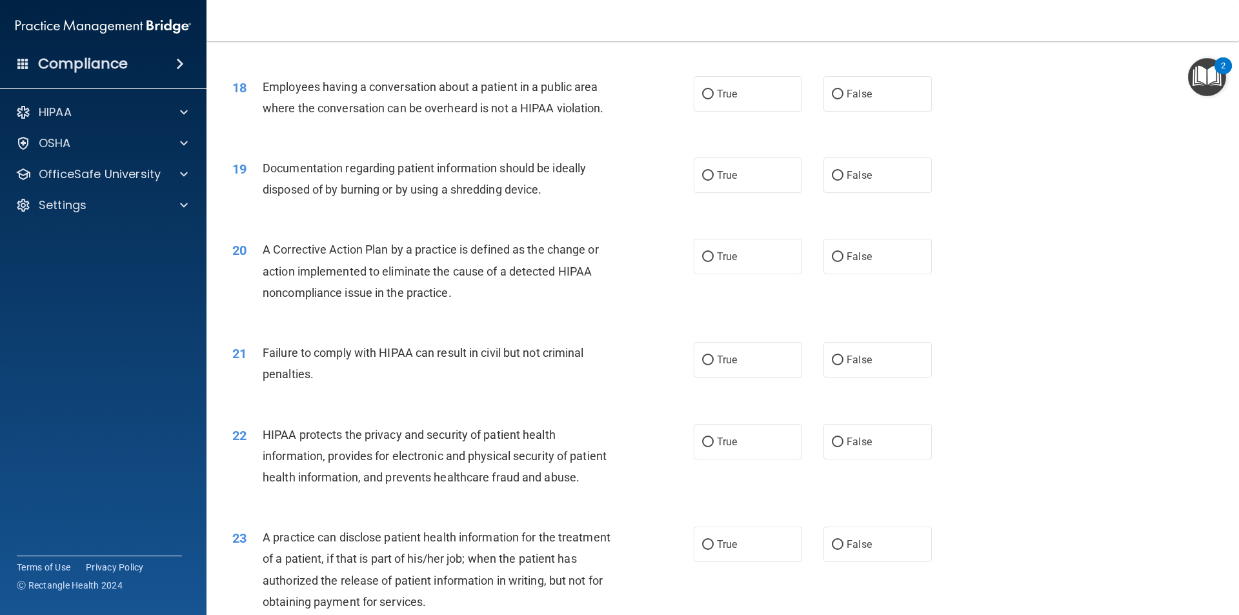
scroll to position [1613, 0]
click at [859, 101] on span "False" at bounding box center [858, 94] width 25 height 12
click at [843, 100] on input "False" at bounding box center [838, 95] width 12 height 10
radio input "true"
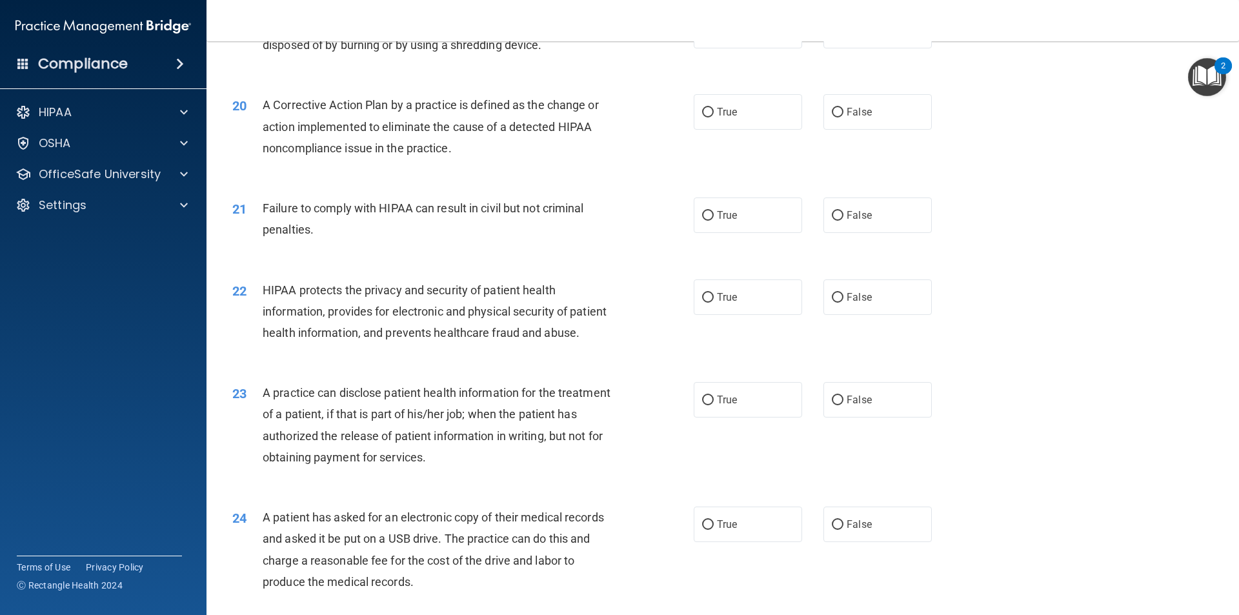
scroll to position [1729, 0]
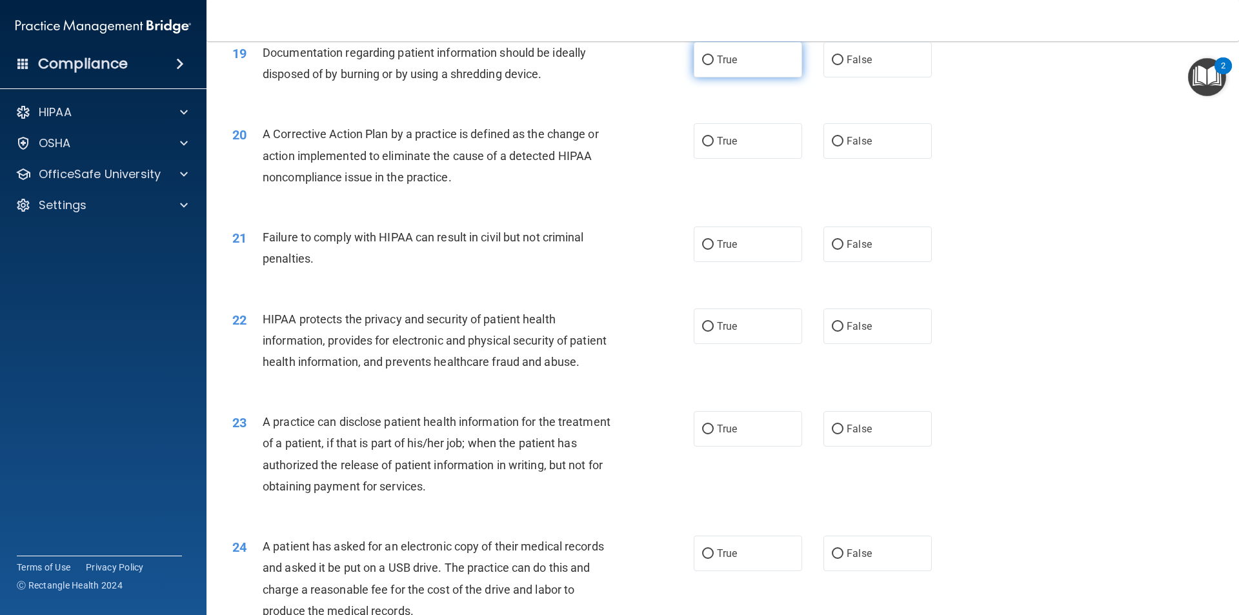
click at [746, 76] on label "True" at bounding box center [748, 59] width 108 height 35
click at [714, 65] on input "True" at bounding box center [708, 60] width 12 height 10
radio input "true"
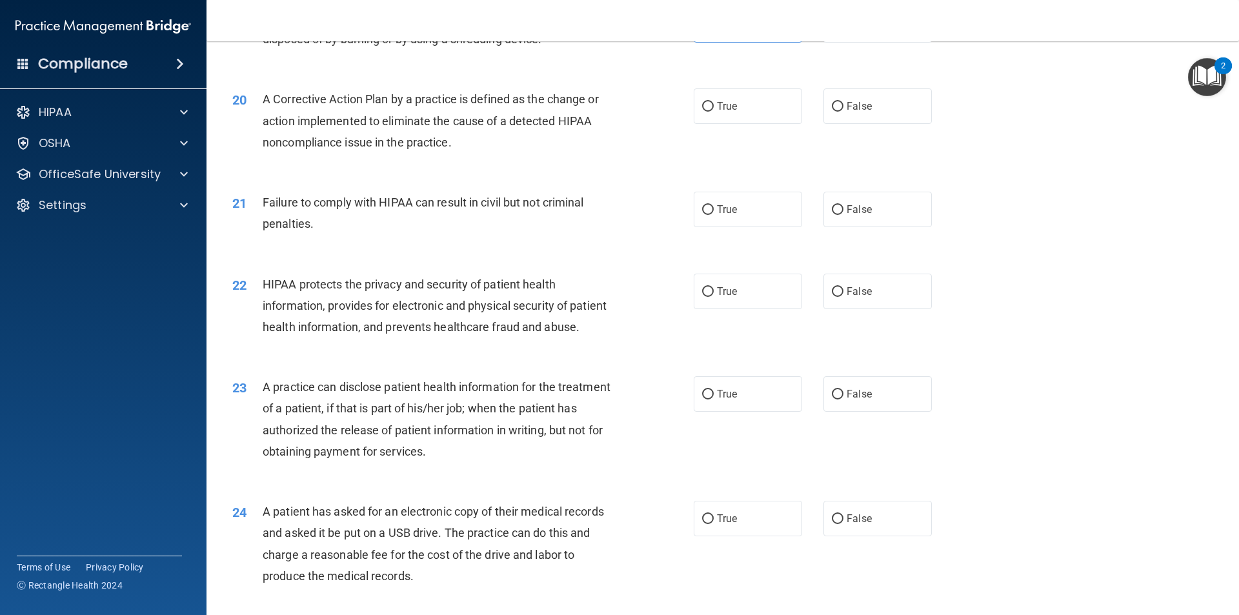
scroll to position [1794, 0]
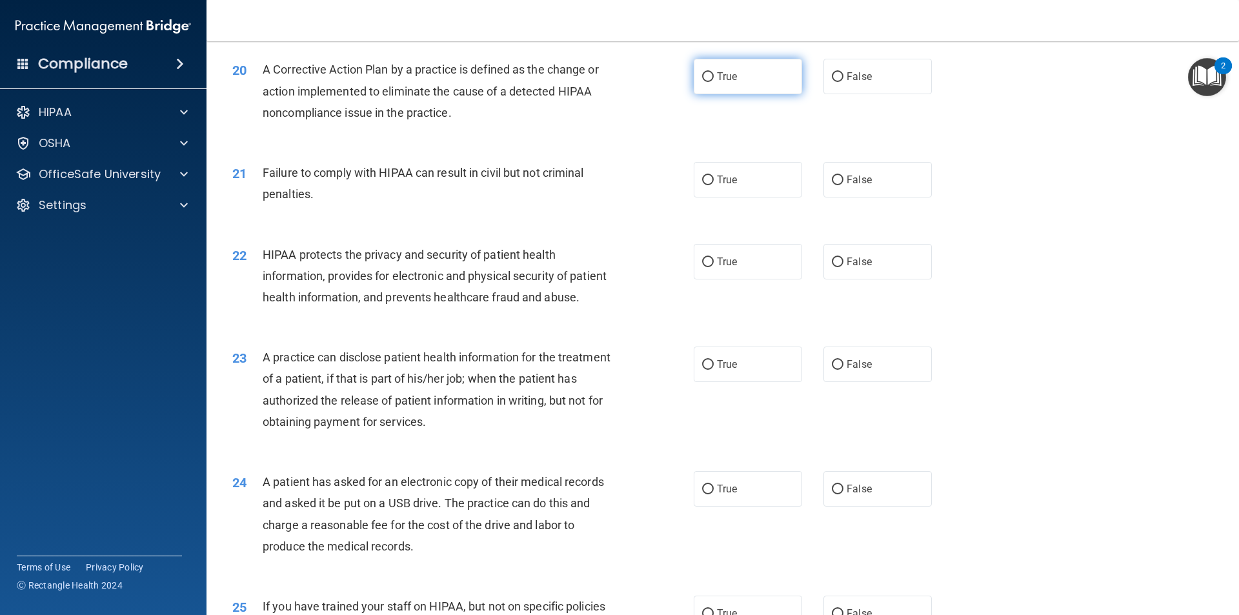
click at [725, 83] on span "True" at bounding box center [727, 76] width 20 height 12
click at [714, 82] on input "True" at bounding box center [708, 77] width 12 height 10
radio input "true"
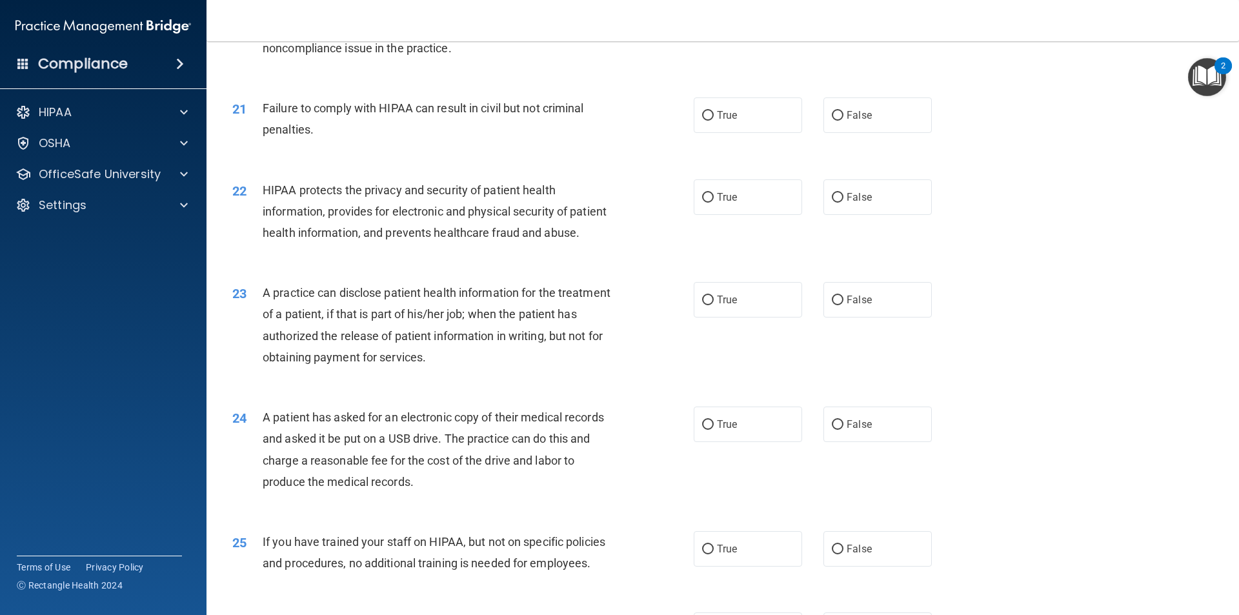
scroll to position [1923, 0]
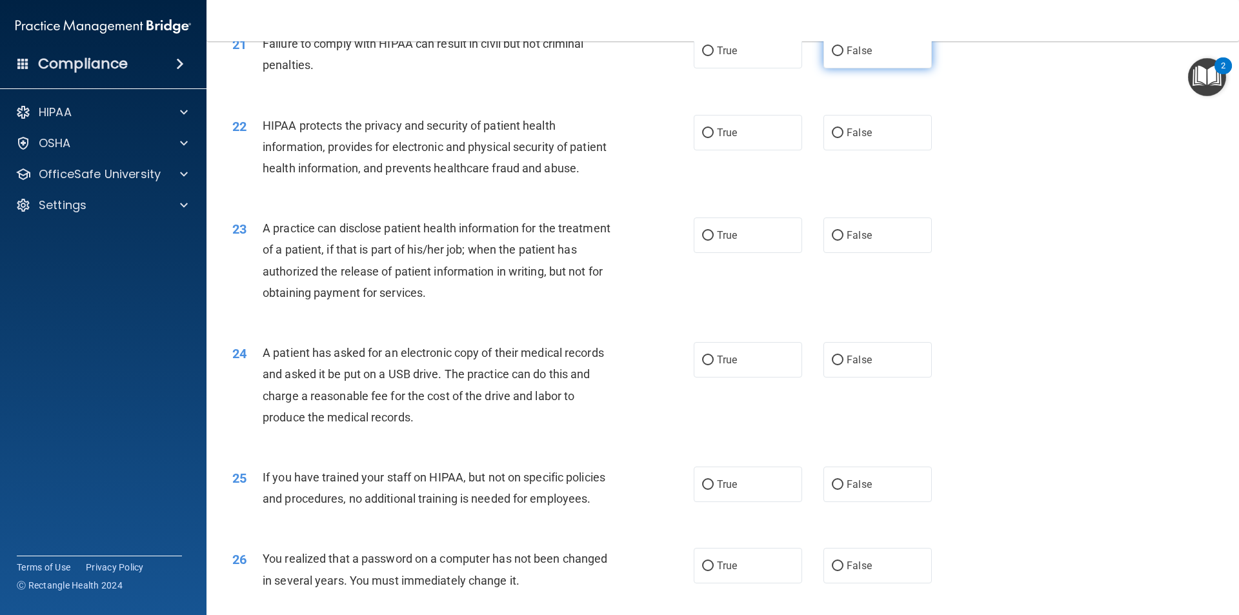
click at [832, 56] on input "False" at bounding box center [838, 51] width 12 height 10
radio input "true"
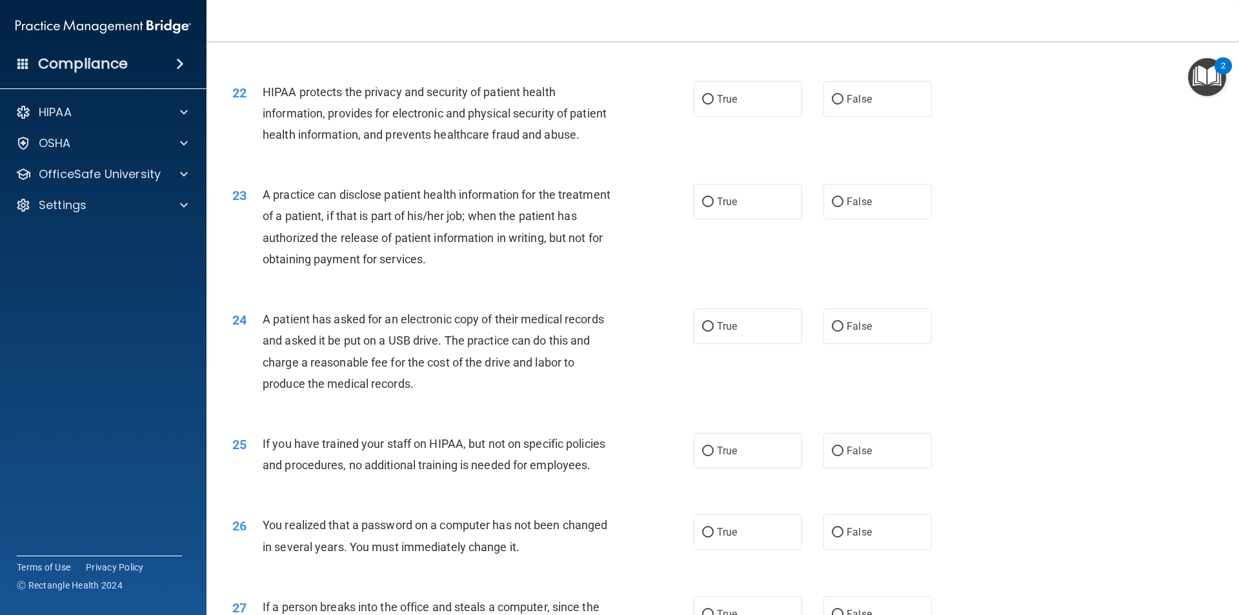
scroll to position [1987, 0]
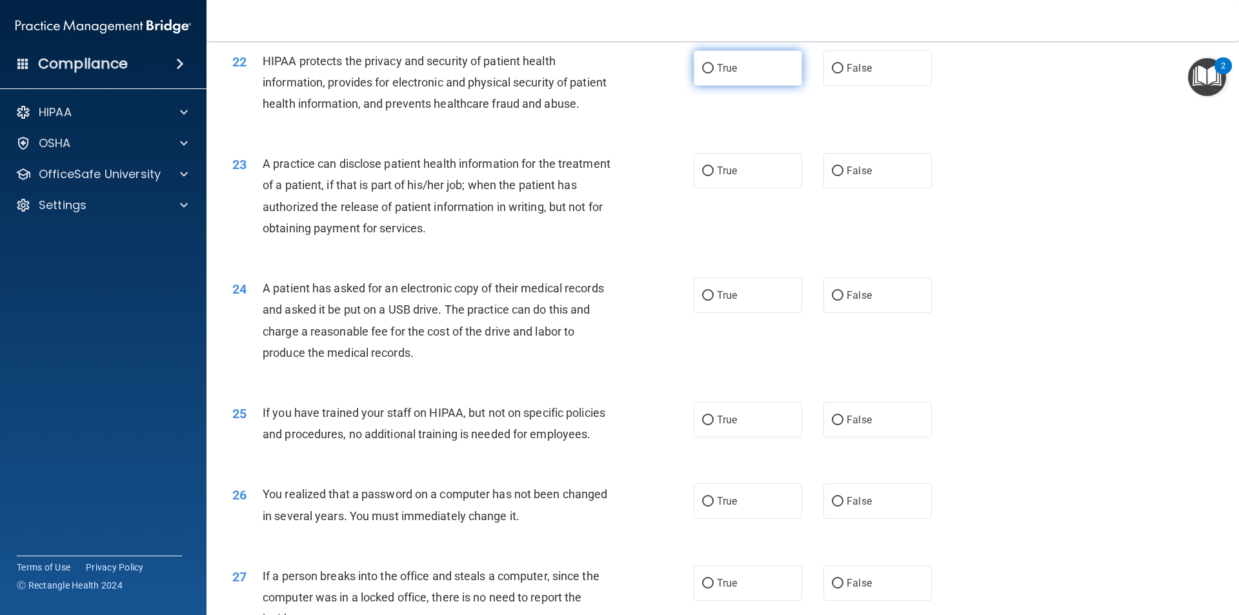
click at [720, 86] on label "True" at bounding box center [748, 67] width 108 height 35
click at [714, 74] on input "True" at bounding box center [708, 69] width 12 height 10
radio input "true"
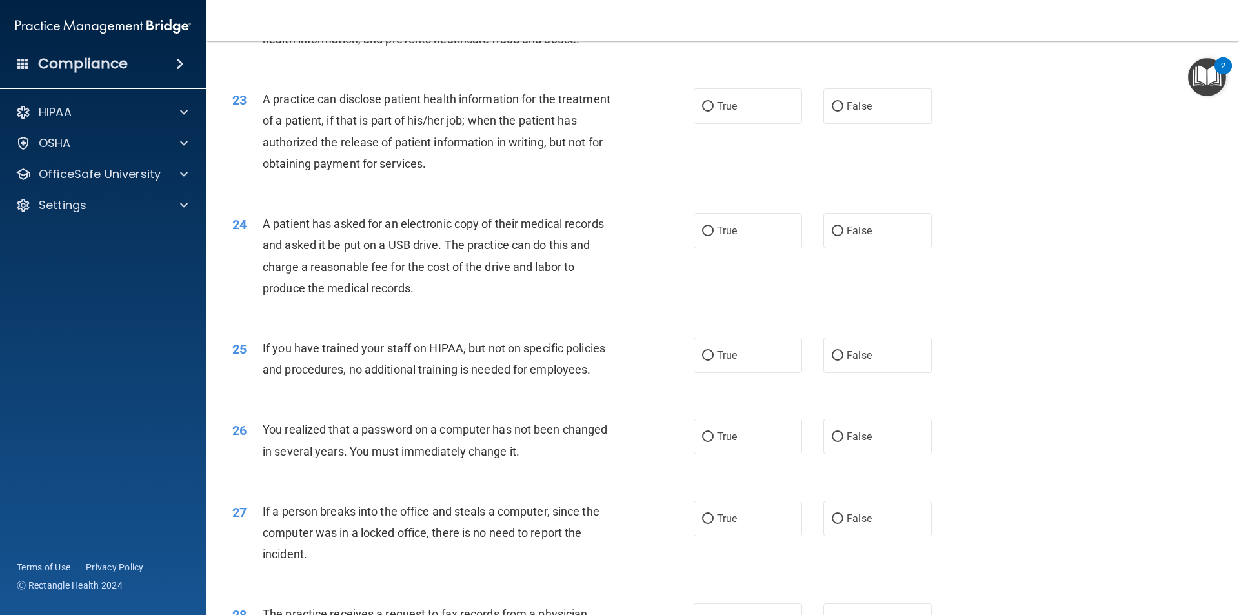
scroll to position [2116, 0]
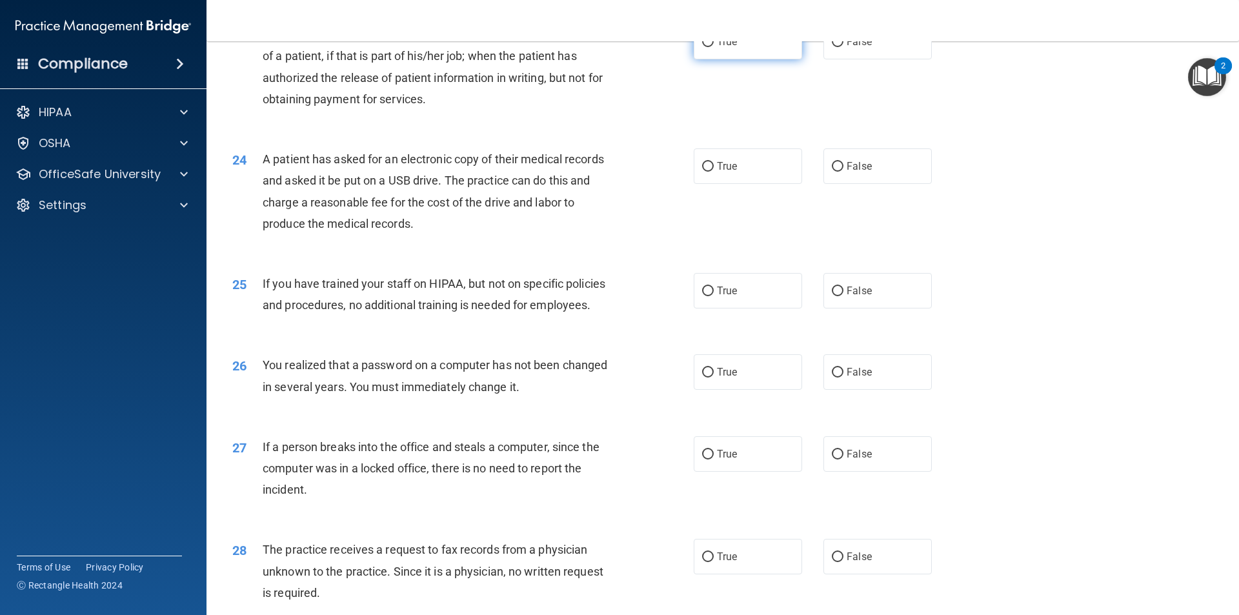
click at [722, 48] on span "True" at bounding box center [727, 41] width 20 height 12
click at [714, 47] on input "True" at bounding box center [708, 42] width 12 height 10
radio input "true"
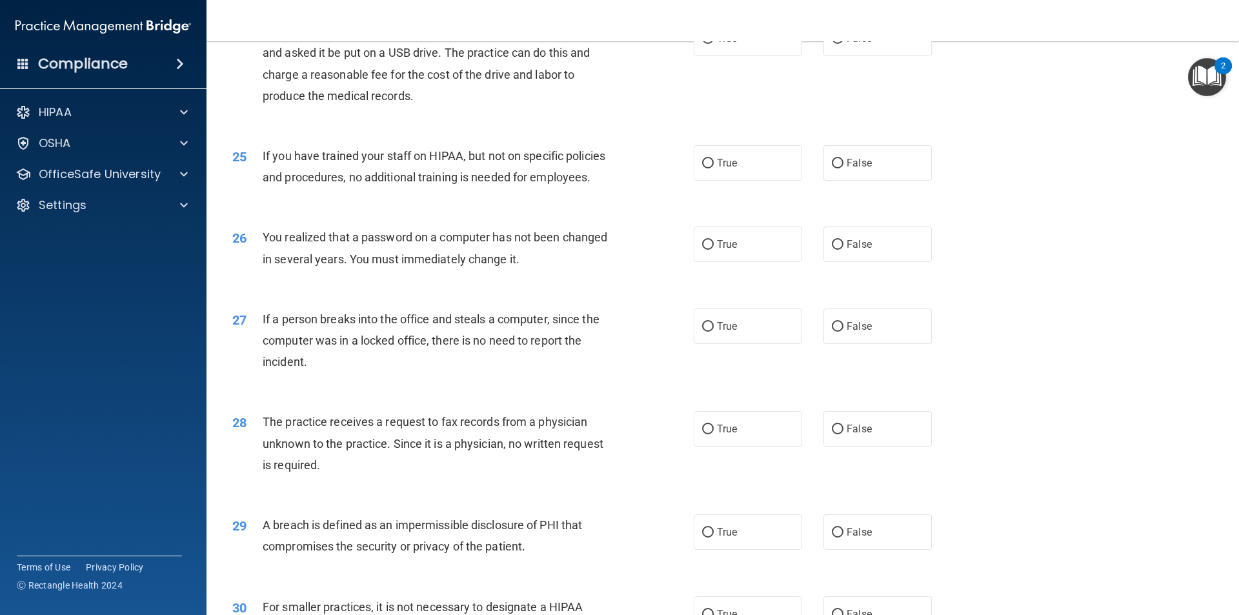
scroll to position [2245, 0]
click at [902, 55] on label "False" at bounding box center [877, 36] width 108 height 35
click at [843, 43] on input "False" at bounding box center [838, 38] width 12 height 10
radio input "true"
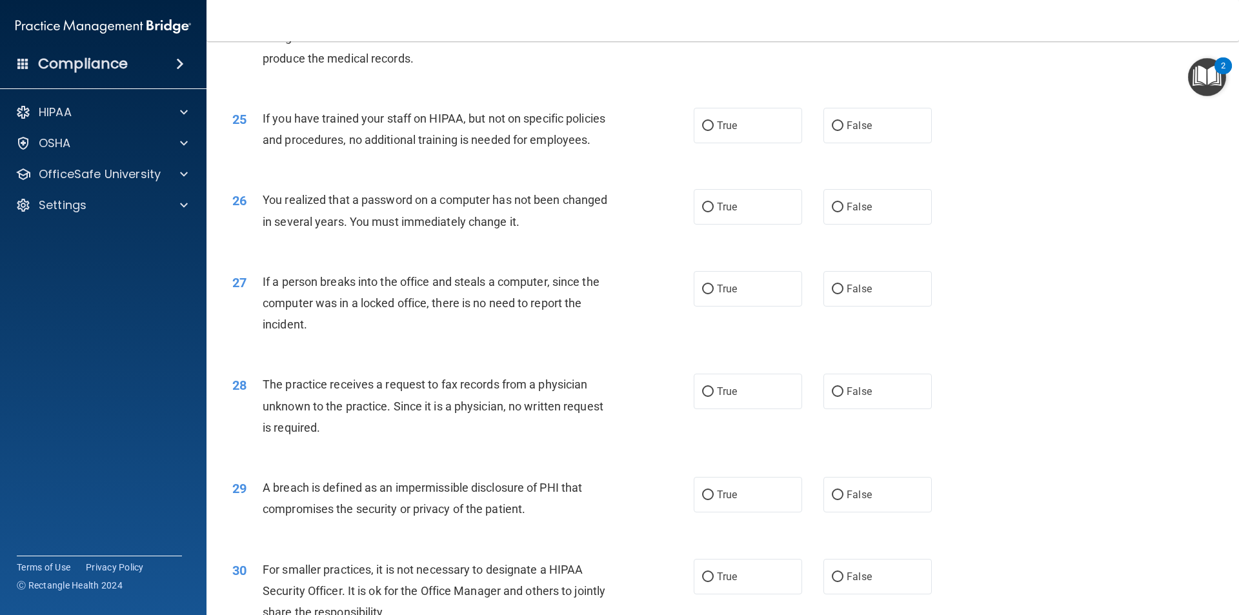
scroll to position [2374, 0]
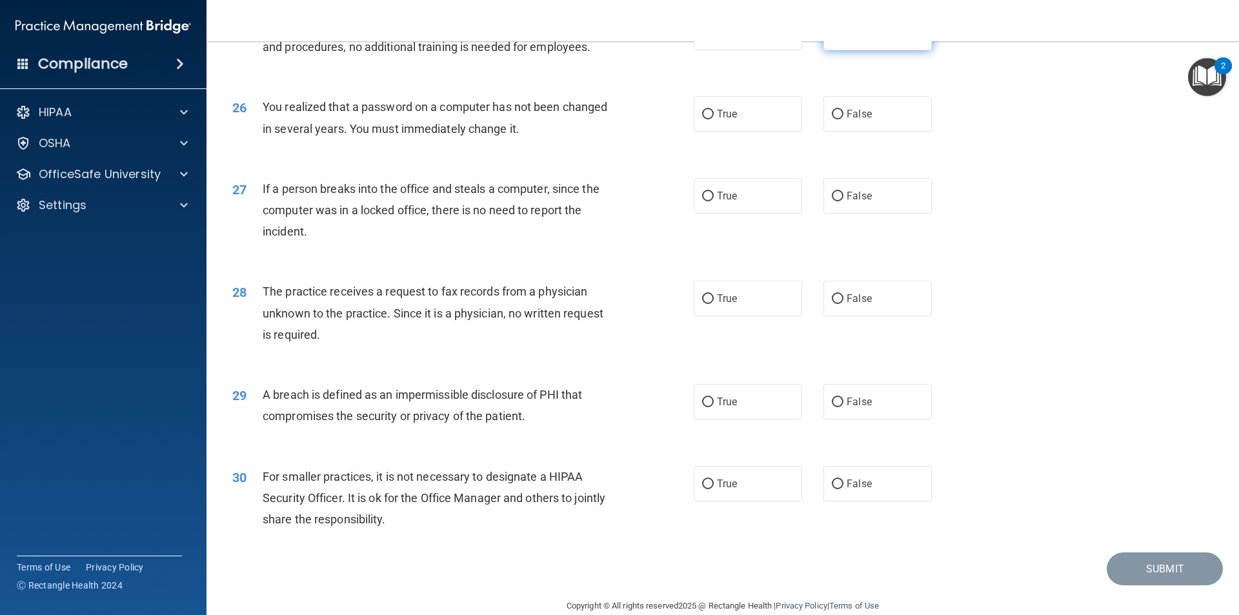
click at [846, 39] on span "False" at bounding box center [858, 32] width 25 height 12
click at [843, 38] on input "False" at bounding box center [838, 33] width 12 height 10
radio input "true"
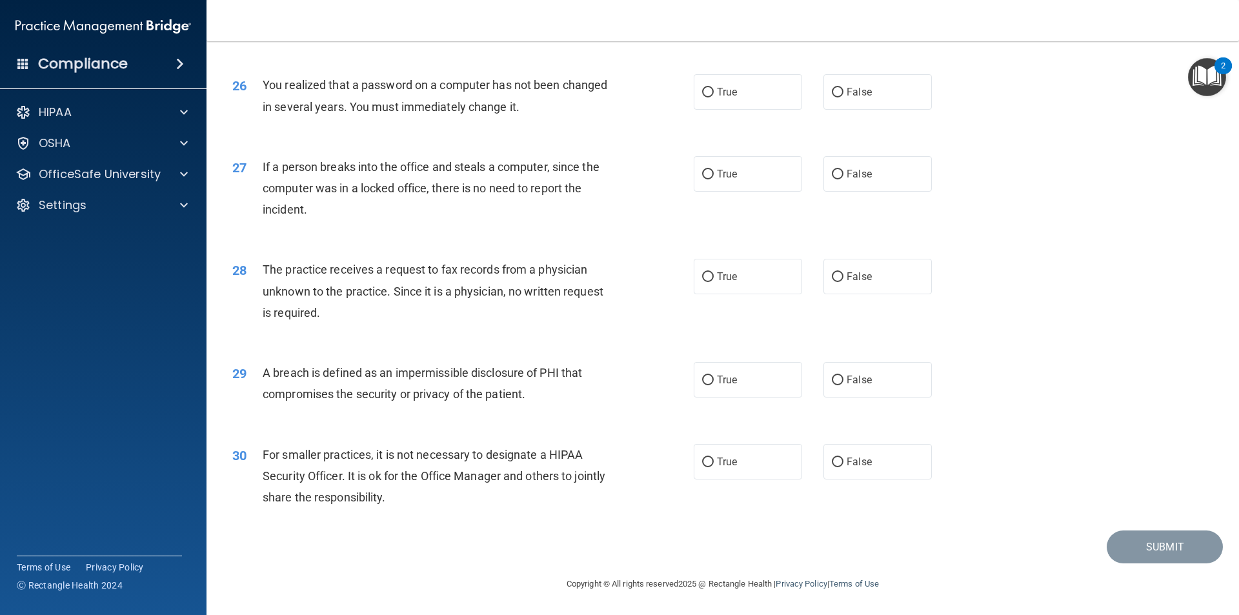
scroll to position [2439, 0]
click at [776, 98] on label "True" at bounding box center [748, 91] width 108 height 35
click at [714, 97] on input "True" at bounding box center [708, 93] width 12 height 10
radio input "true"
click at [832, 186] on label "False" at bounding box center [877, 173] width 108 height 35
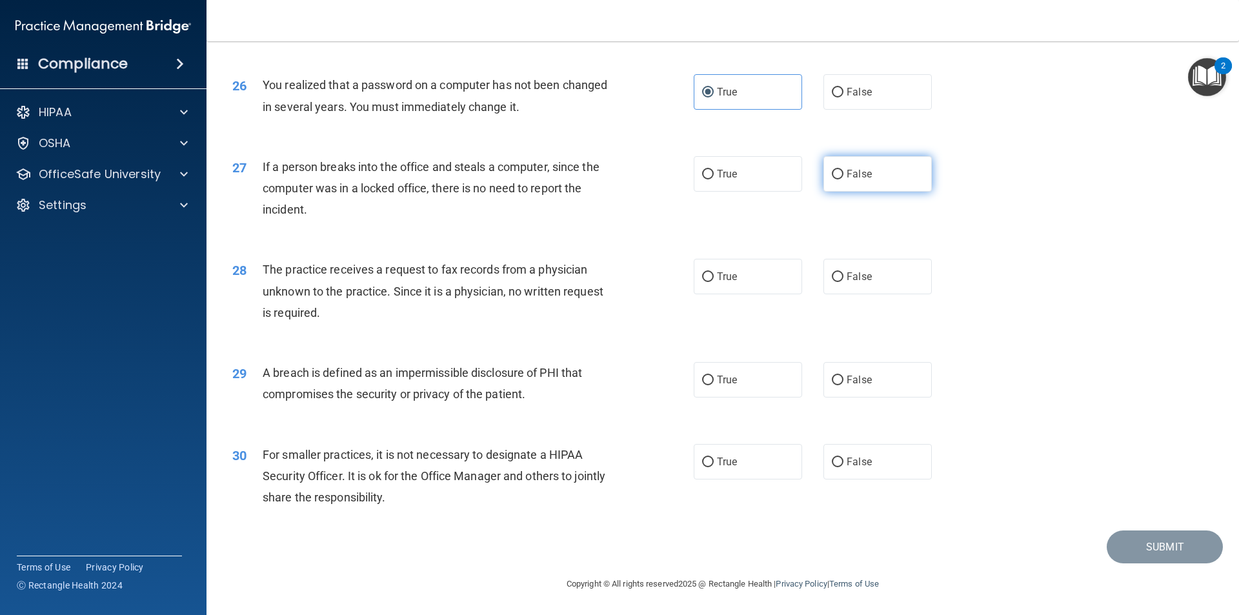
click at [832, 179] on input "False" at bounding box center [838, 175] width 12 height 10
radio input "true"
click at [843, 288] on label "False" at bounding box center [877, 276] width 108 height 35
click at [843, 282] on input "False" at bounding box center [838, 277] width 12 height 10
radio input "true"
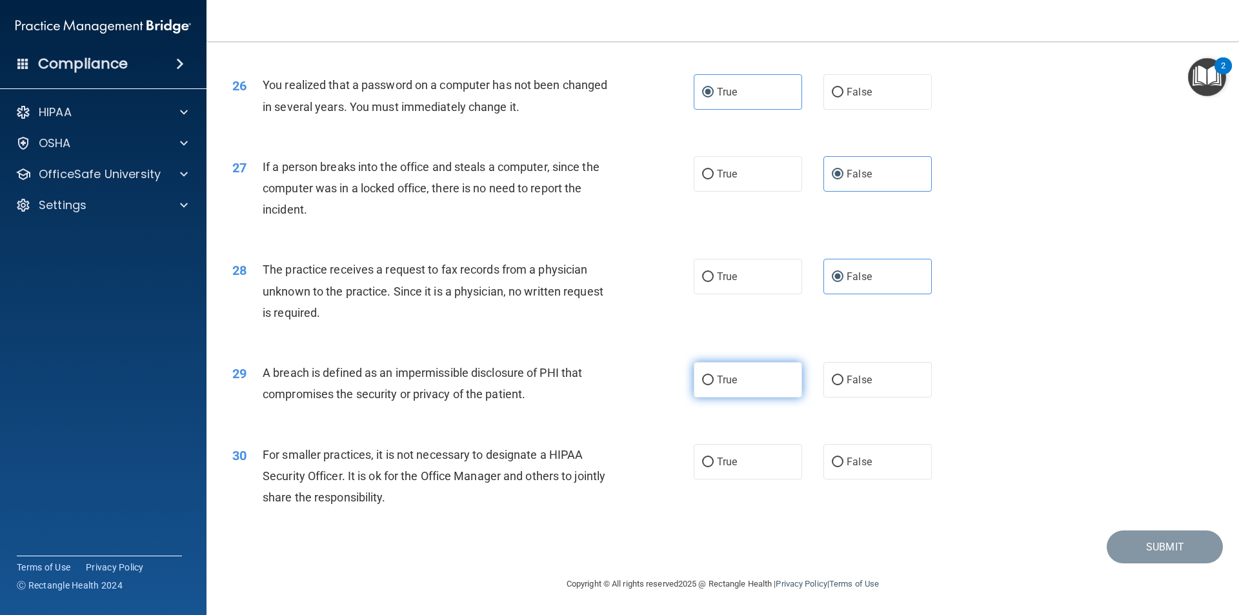
click at [717, 381] on span "True" at bounding box center [727, 380] width 20 height 12
click at [714, 381] on input "True" at bounding box center [708, 380] width 12 height 10
radio input "true"
click at [832, 472] on label "False" at bounding box center [877, 461] width 108 height 35
click at [832, 467] on input "False" at bounding box center [838, 462] width 12 height 10
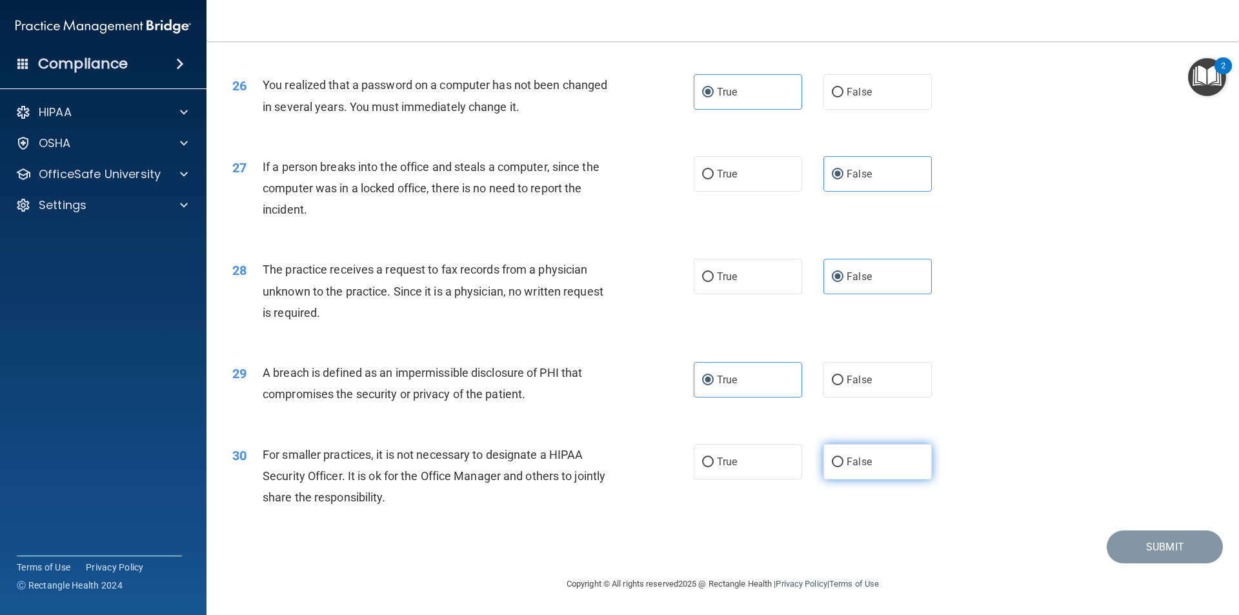
radio input "true"
click at [1172, 548] on button "Submit" at bounding box center [1164, 546] width 116 height 33
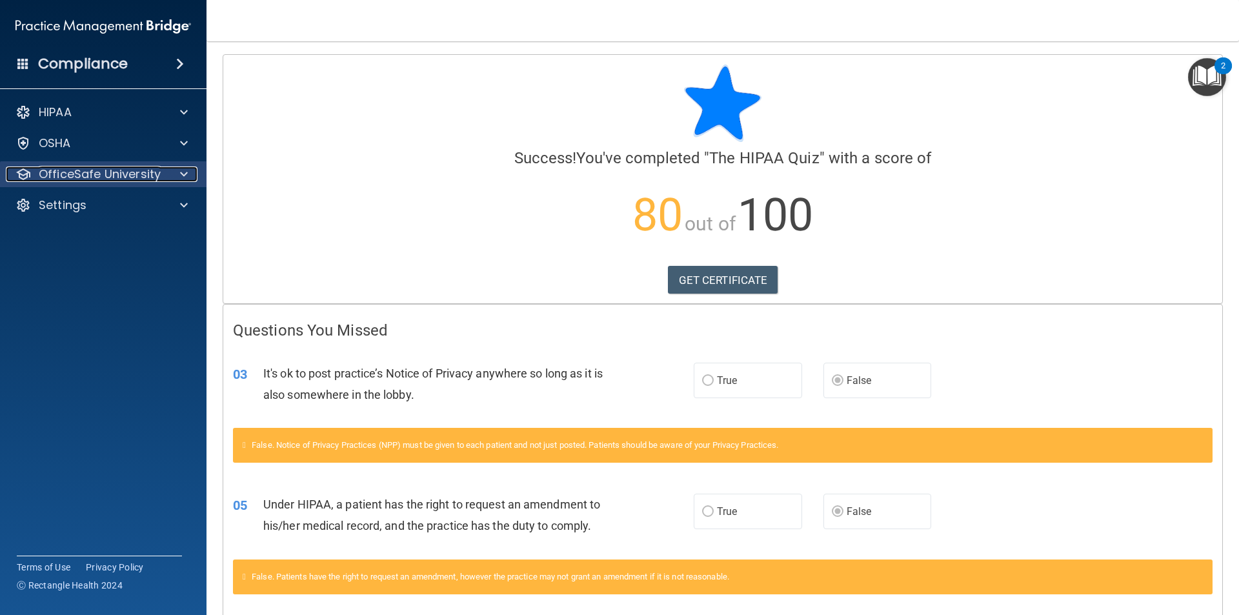
click at [145, 179] on p "OfficeSafe University" at bounding box center [100, 173] width 122 height 15
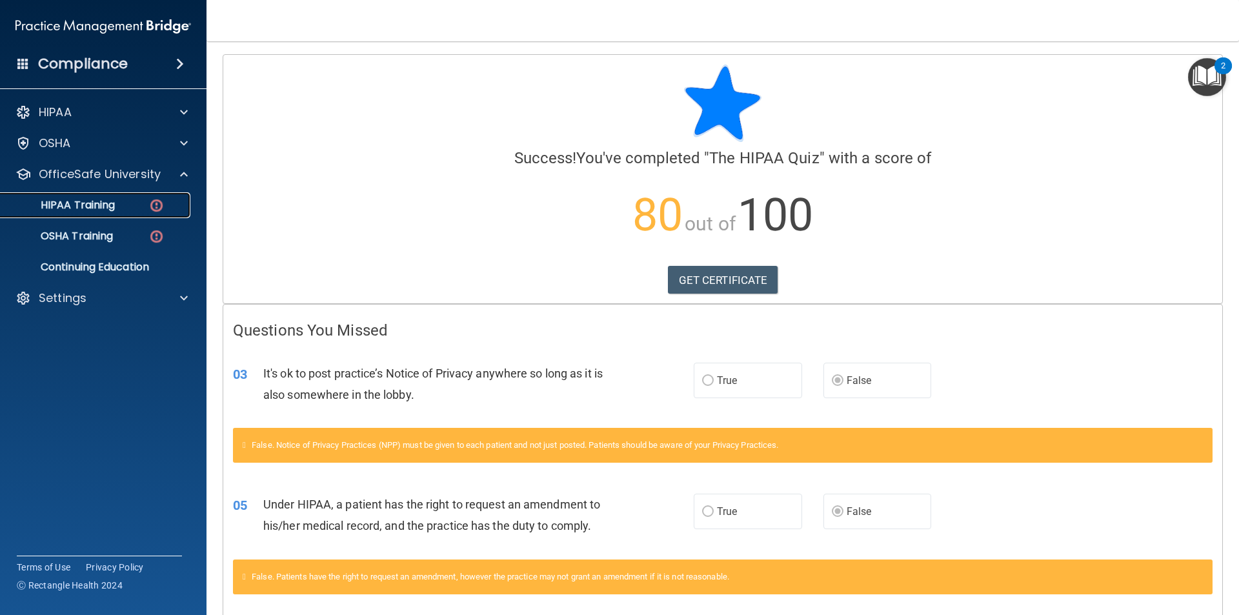
click at [157, 205] on img at bounding box center [156, 205] width 16 height 16
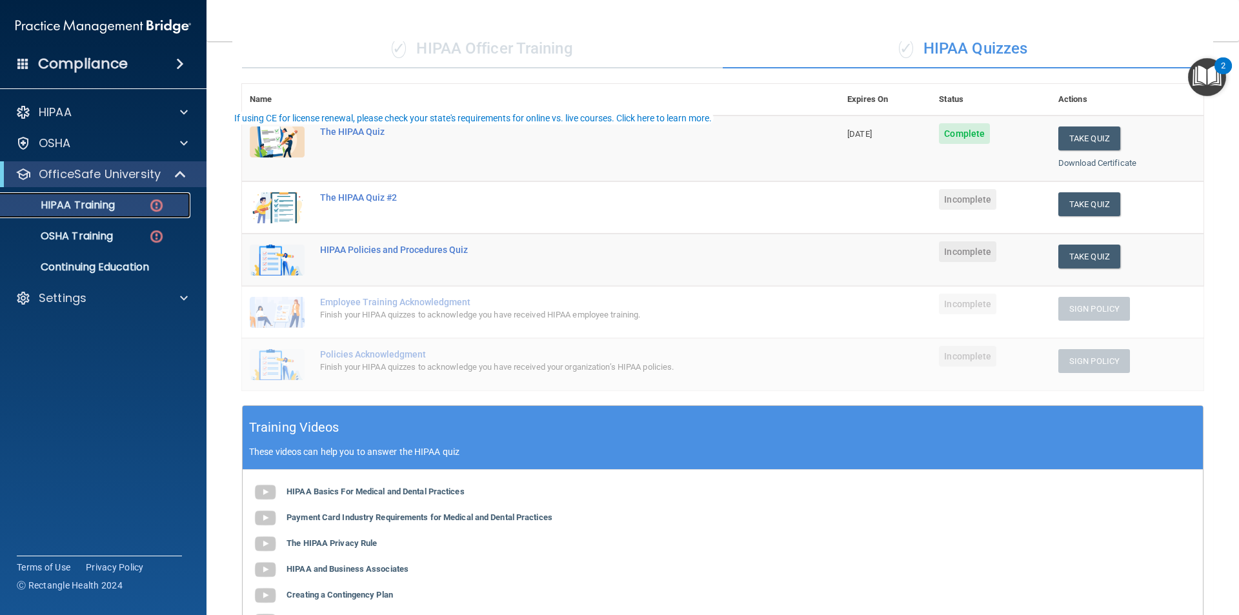
scroll to position [258, 0]
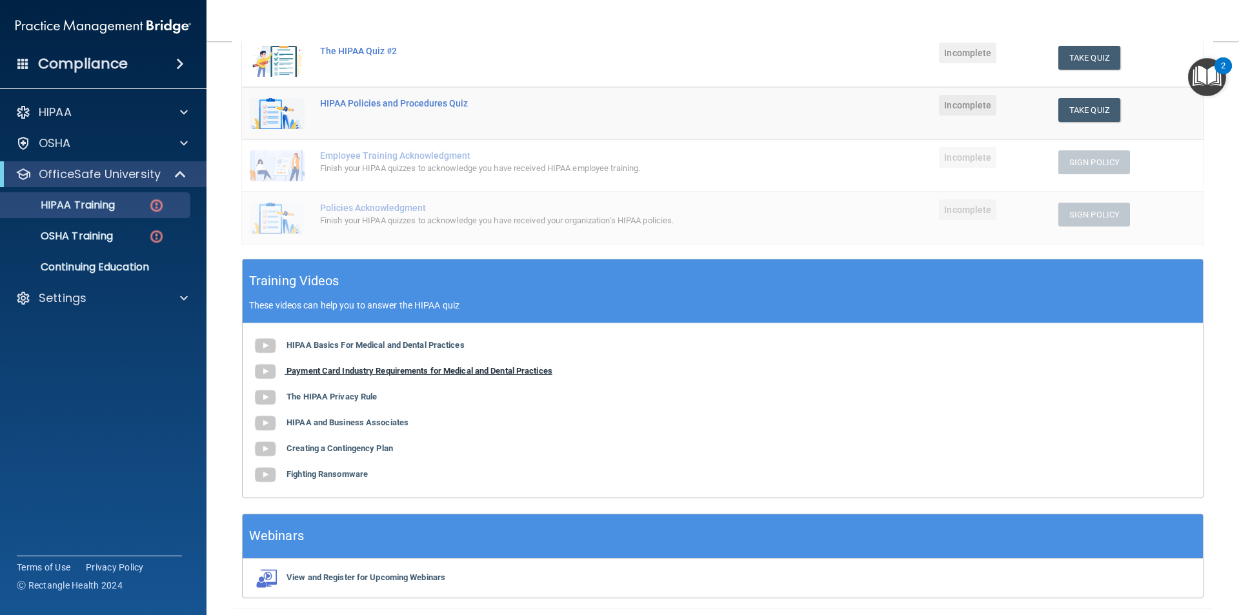
click at [323, 369] on b "Payment Card Industry Requirements for Medical and Dental Practices" at bounding box center [419, 371] width 266 height 10
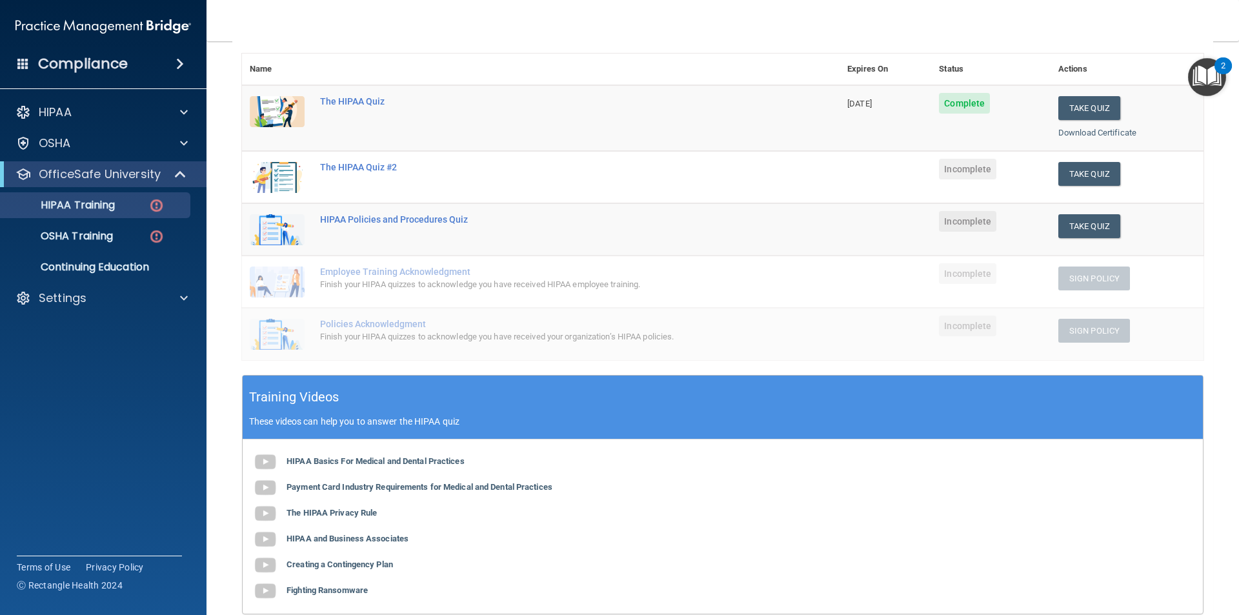
scroll to position [129, 0]
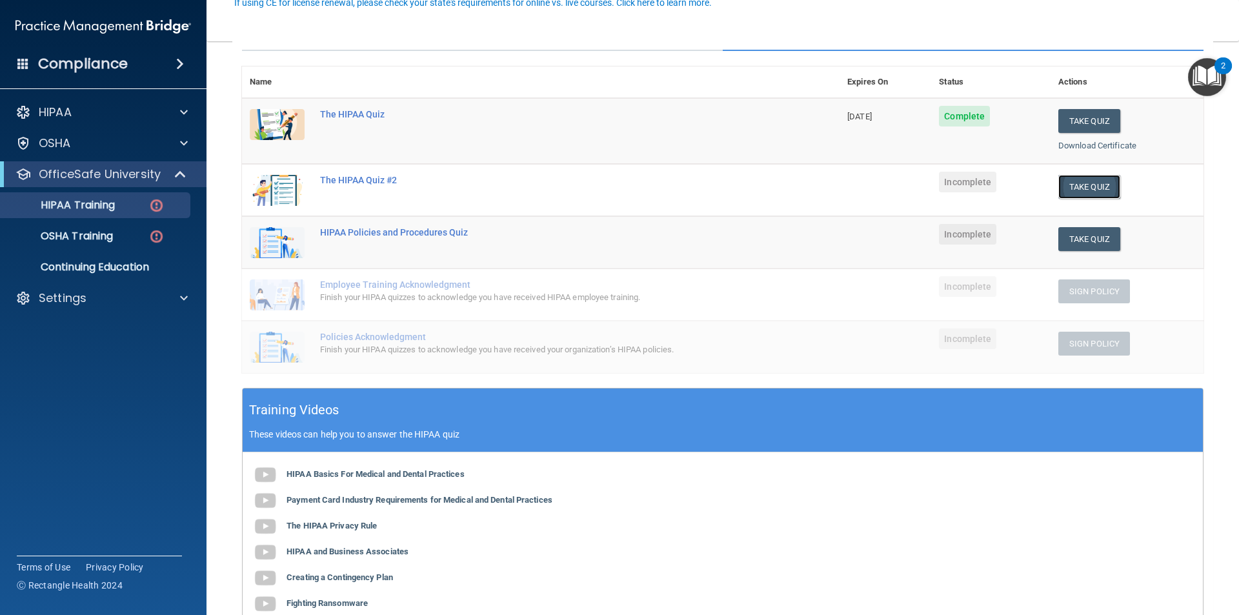
click at [1076, 192] on button "Take Quiz" at bounding box center [1089, 187] width 62 height 24
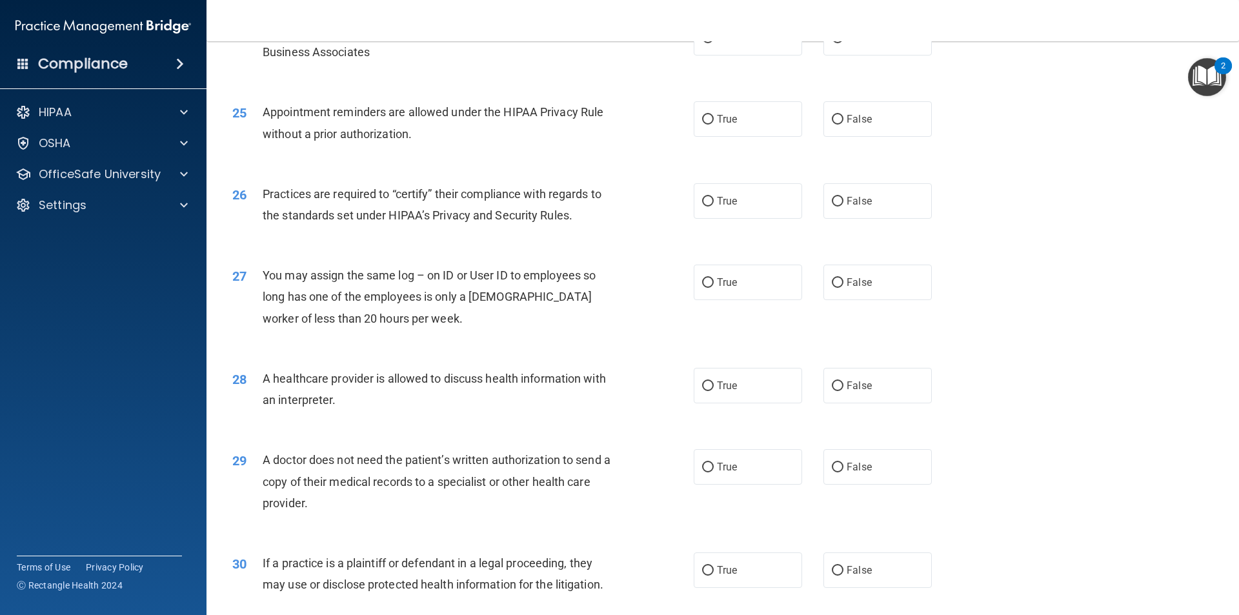
scroll to position [2388, 0]
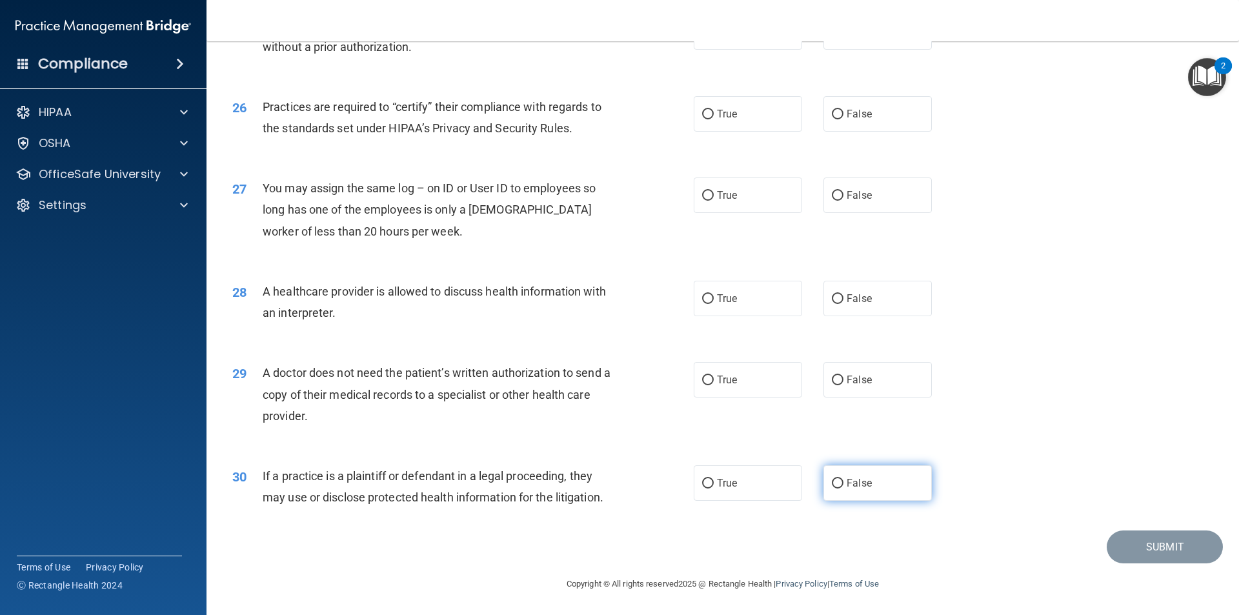
click at [836, 481] on input "False" at bounding box center [838, 484] width 12 height 10
radio input "true"
click at [705, 484] on input "True" at bounding box center [708, 484] width 12 height 10
radio input "true"
radio input "false"
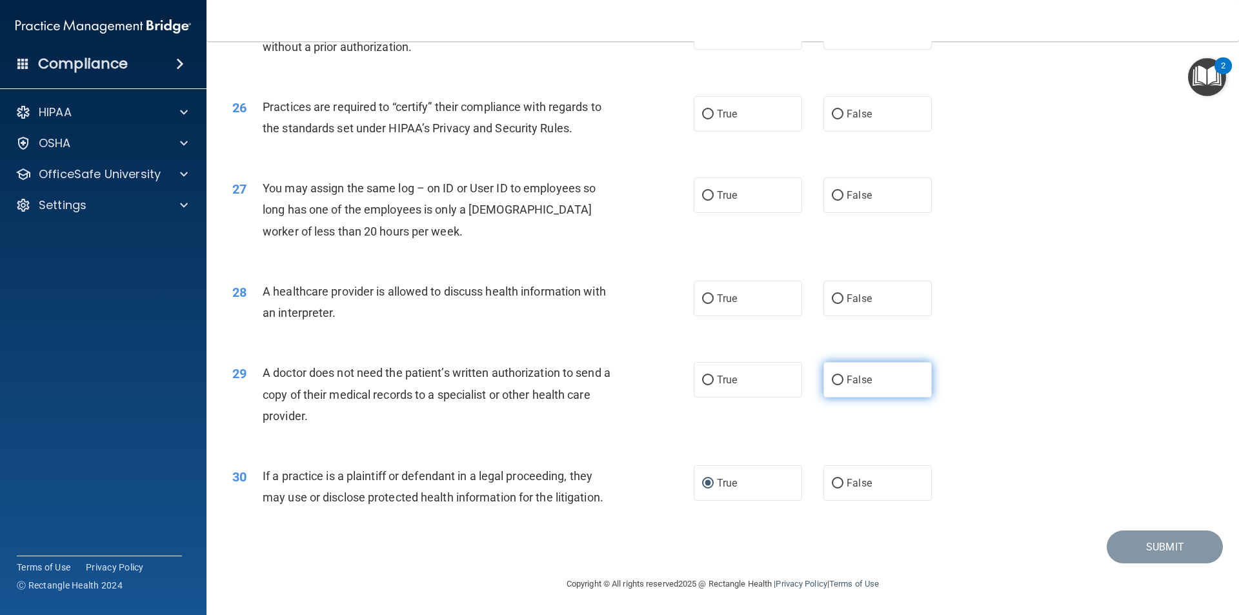
click at [839, 377] on label "False" at bounding box center [877, 379] width 108 height 35
click at [839, 377] on input "False" at bounding box center [838, 380] width 12 height 10
radio input "true"
click at [749, 295] on label "True" at bounding box center [748, 298] width 108 height 35
click at [714, 295] on input "True" at bounding box center [708, 299] width 12 height 10
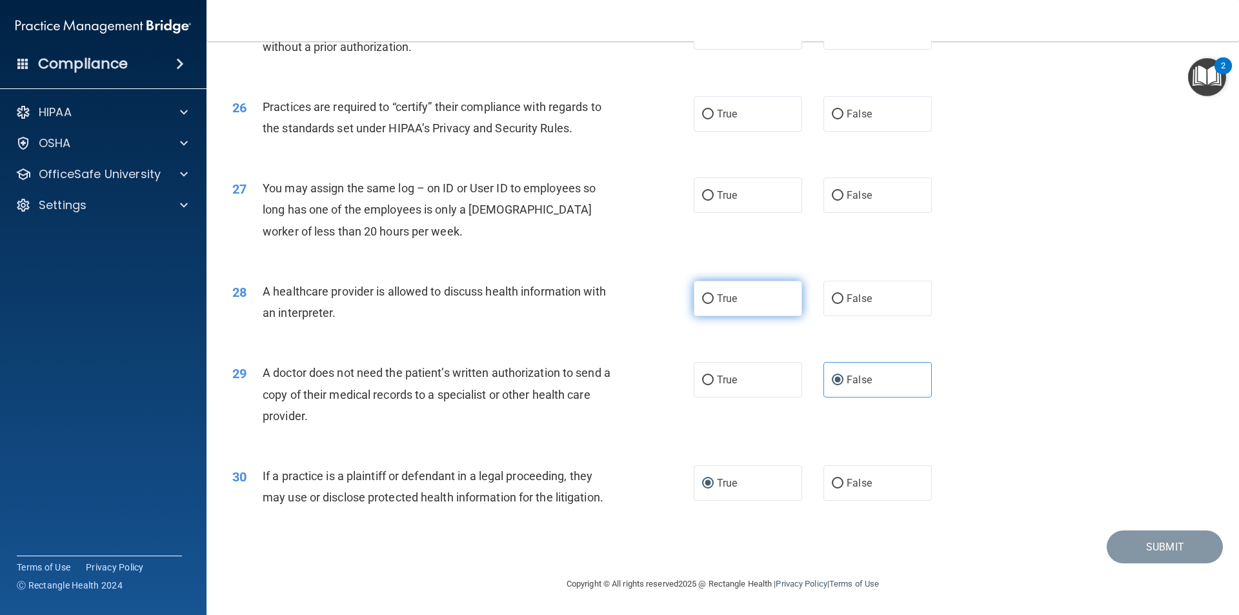
radio input "true"
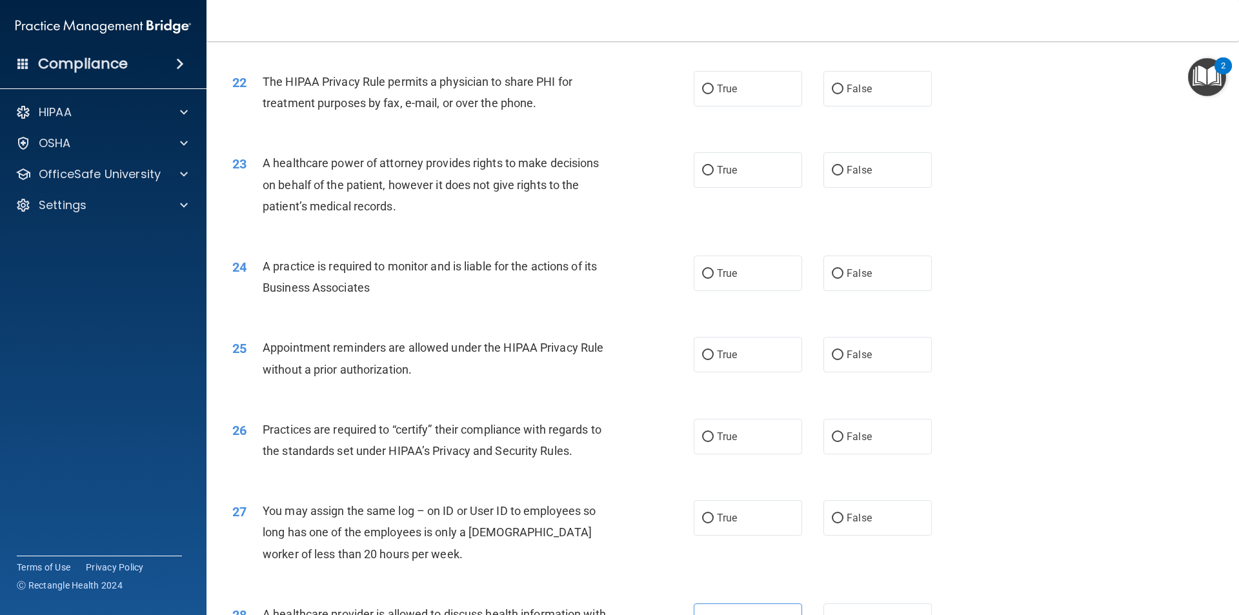
scroll to position [2062, 0]
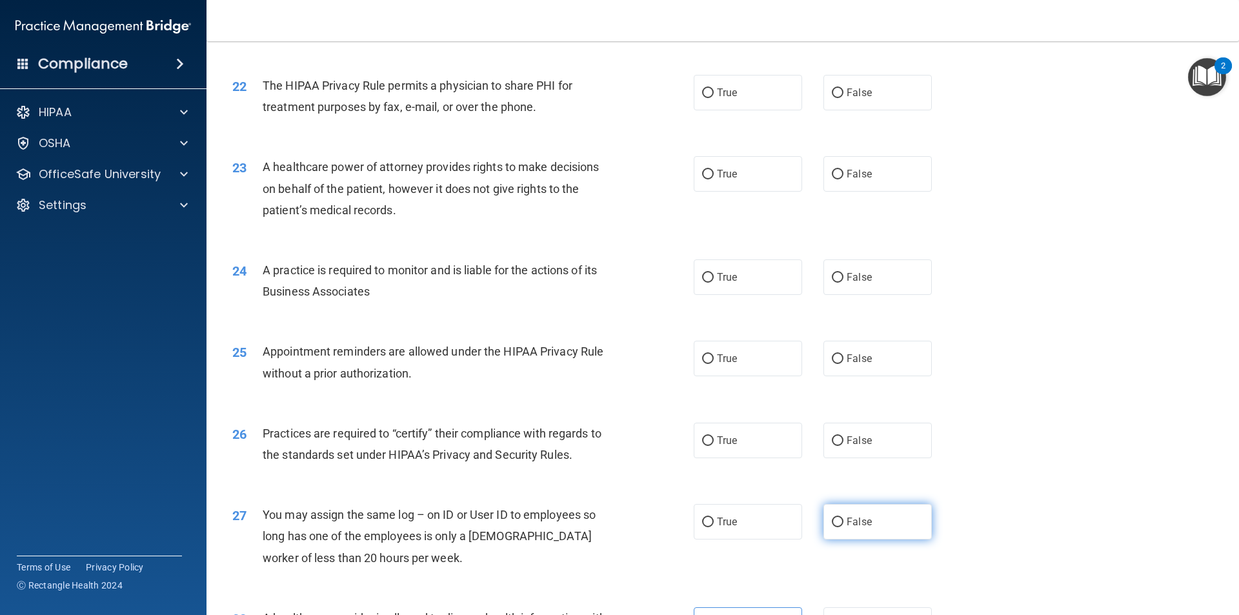
click at [856, 530] on label "False" at bounding box center [877, 521] width 108 height 35
click at [843, 527] on input "False" at bounding box center [838, 522] width 12 height 10
radio input "true"
click at [753, 434] on label "True" at bounding box center [748, 440] width 108 height 35
click at [714, 436] on input "True" at bounding box center [708, 441] width 12 height 10
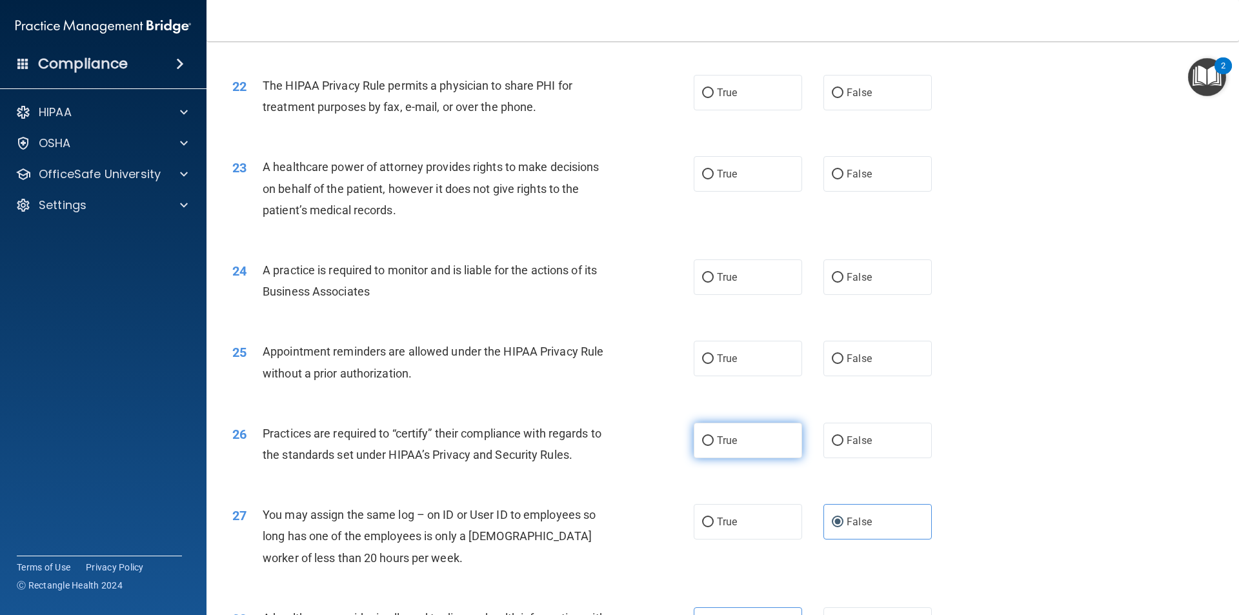
radio input "true"
click at [832, 356] on input "False" at bounding box center [838, 359] width 12 height 10
radio input "true"
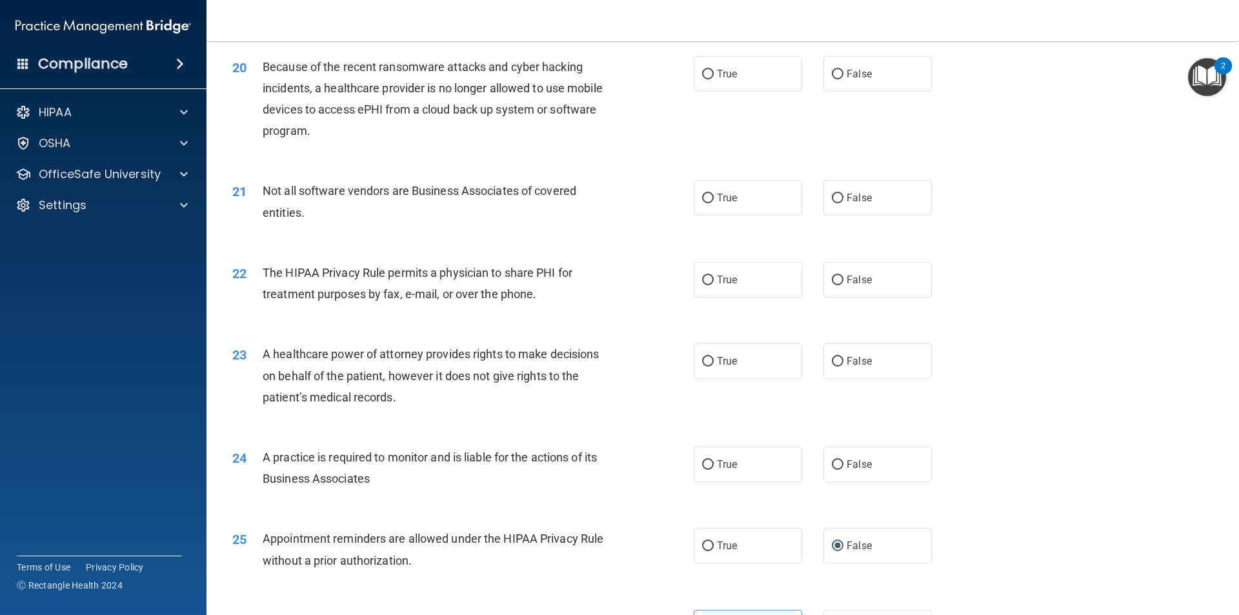
scroll to position [1871, 0]
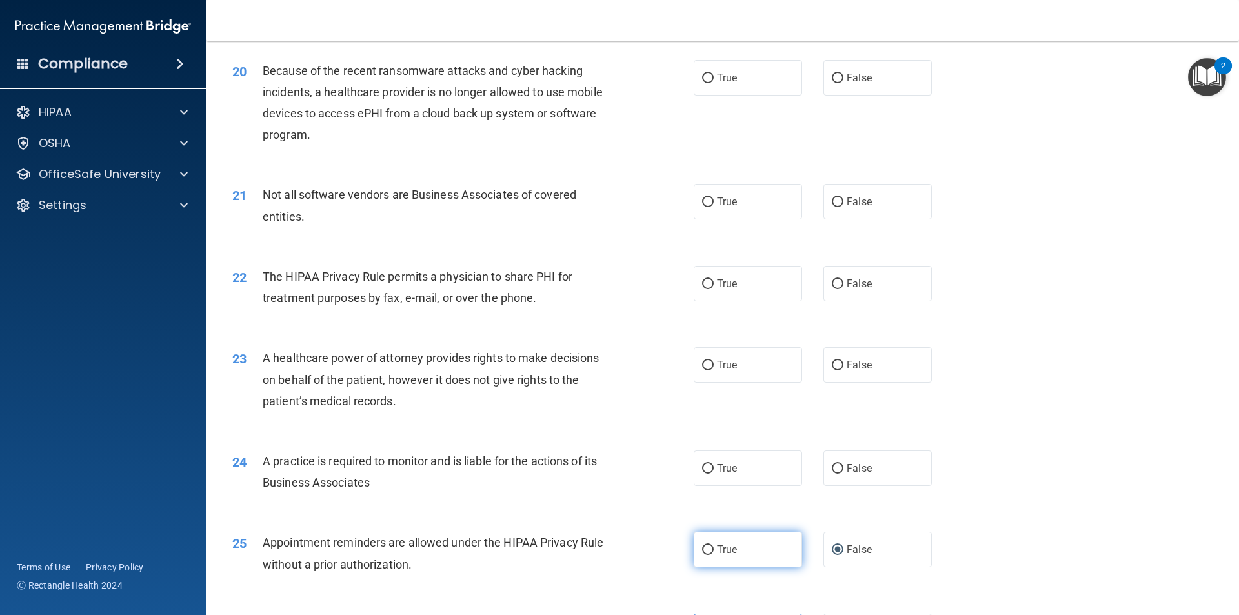
click at [703, 565] on label "True" at bounding box center [748, 549] width 108 height 35
click at [703, 555] on input "True" at bounding box center [708, 550] width 12 height 10
radio input "true"
click at [846, 547] on span "False" at bounding box center [858, 549] width 25 height 12
click at [841, 547] on input "False" at bounding box center [838, 550] width 12 height 10
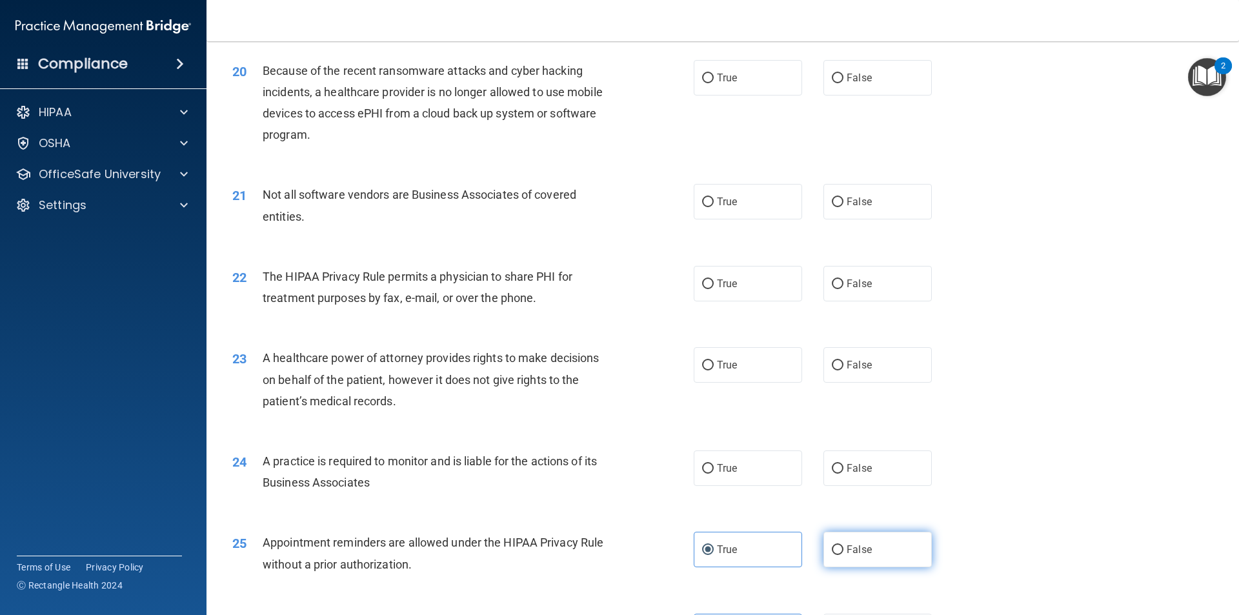
radio input "true"
radio input "false"
click at [717, 466] on span "True" at bounding box center [727, 468] width 20 height 12
click at [714, 466] on input "True" at bounding box center [708, 469] width 12 height 10
radio input "true"
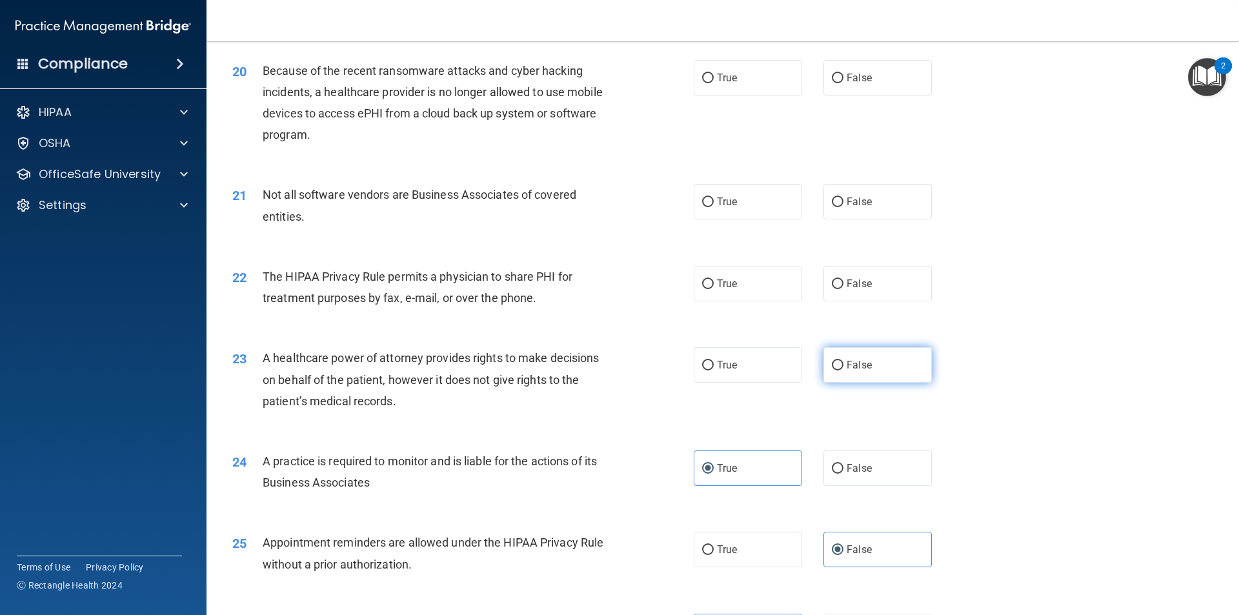
click at [851, 362] on span "False" at bounding box center [858, 365] width 25 height 12
click at [843, 362] on input "False" at bounding box center [838, 366] width 12 height 10
radio input "true"
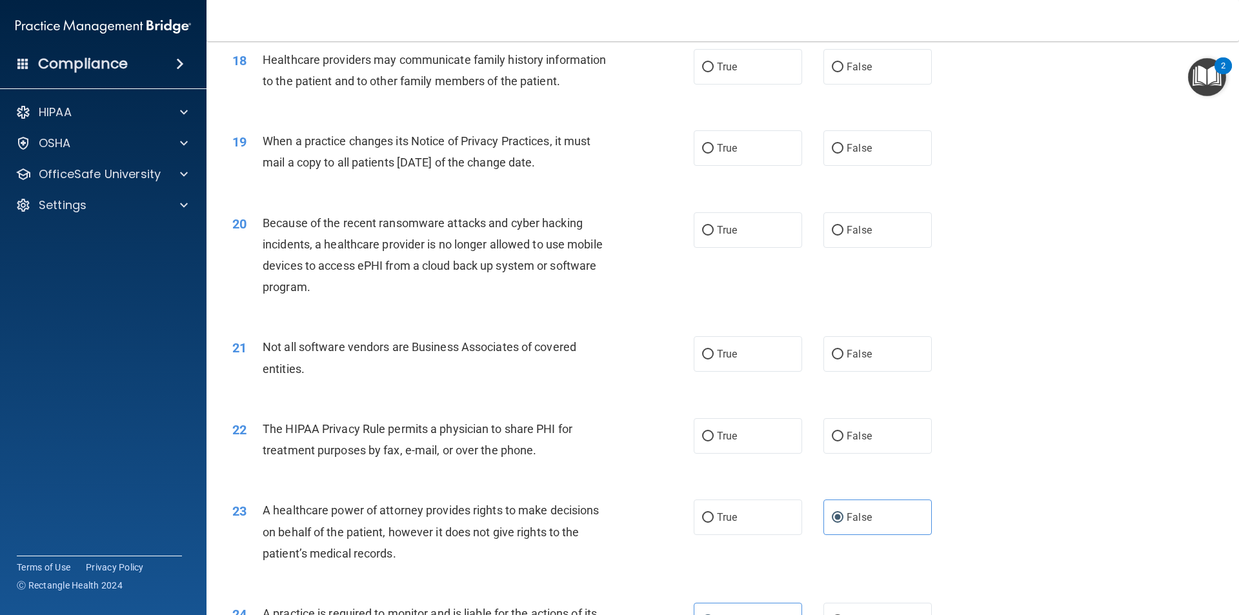
scroll to position [1708, 0]
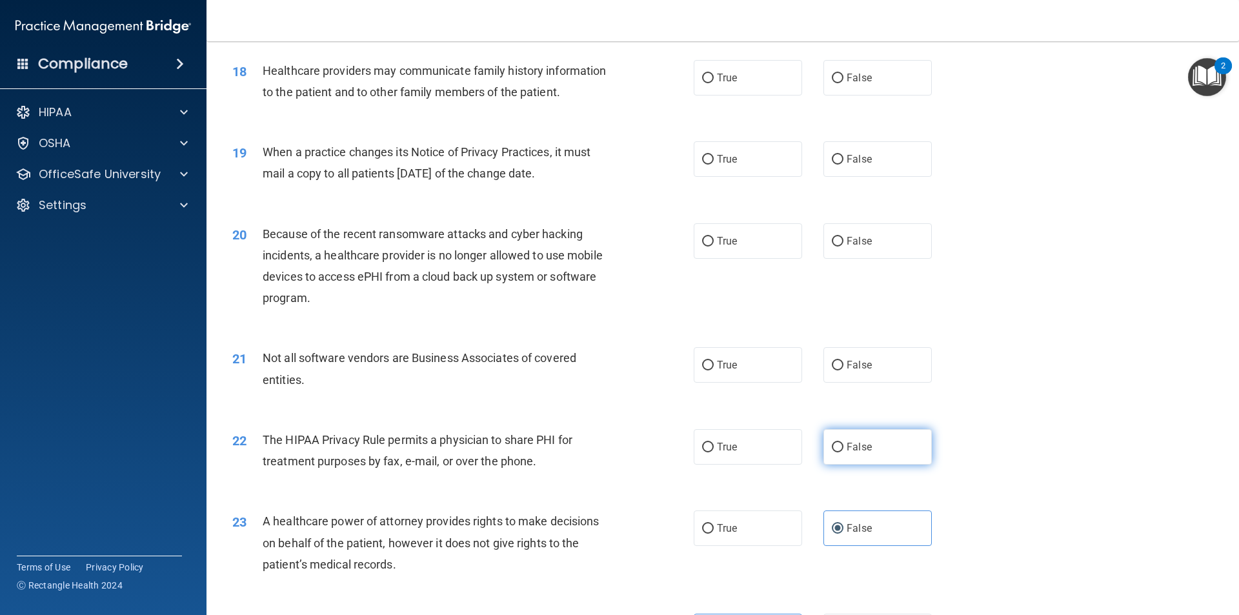
click at [849, 447] on span "False" at bounding box center [858, 447] width 25 height 12
click at [843, 447] on input "False" at bounding box center [838, 448] width 12 height 10
radio input "true"
click at [756, 379] on label "True" at bounding box center [748, 364] width 108 height 35
click at [714, 370] on input "True" at bounding box center [708, 366] width 12 height 10
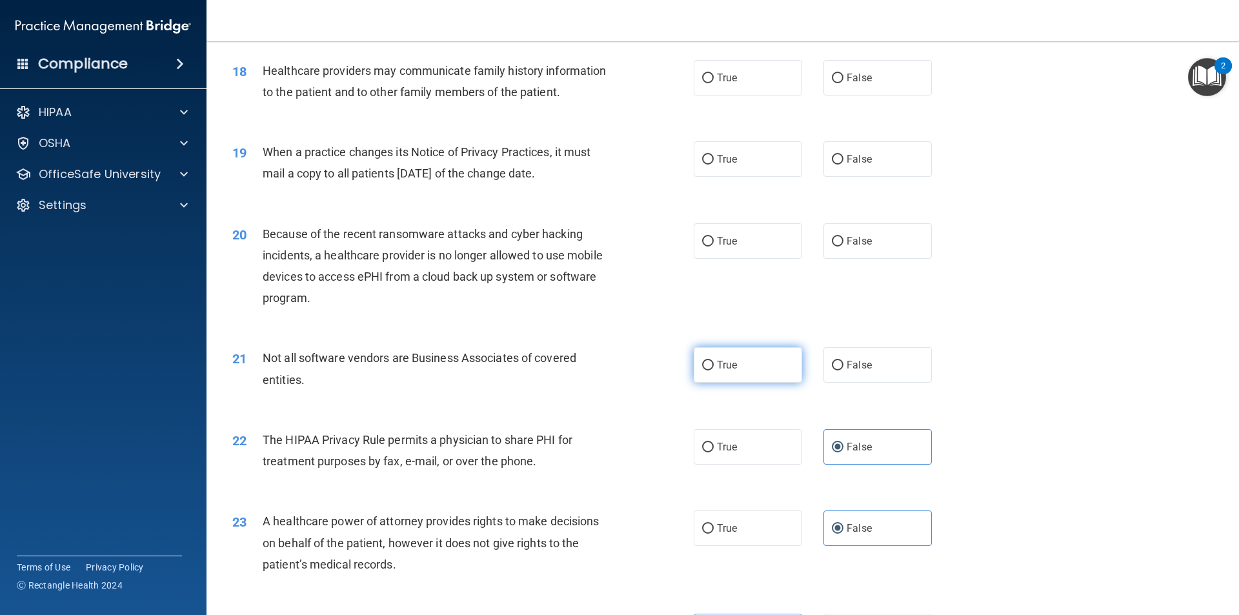
radio input "true"
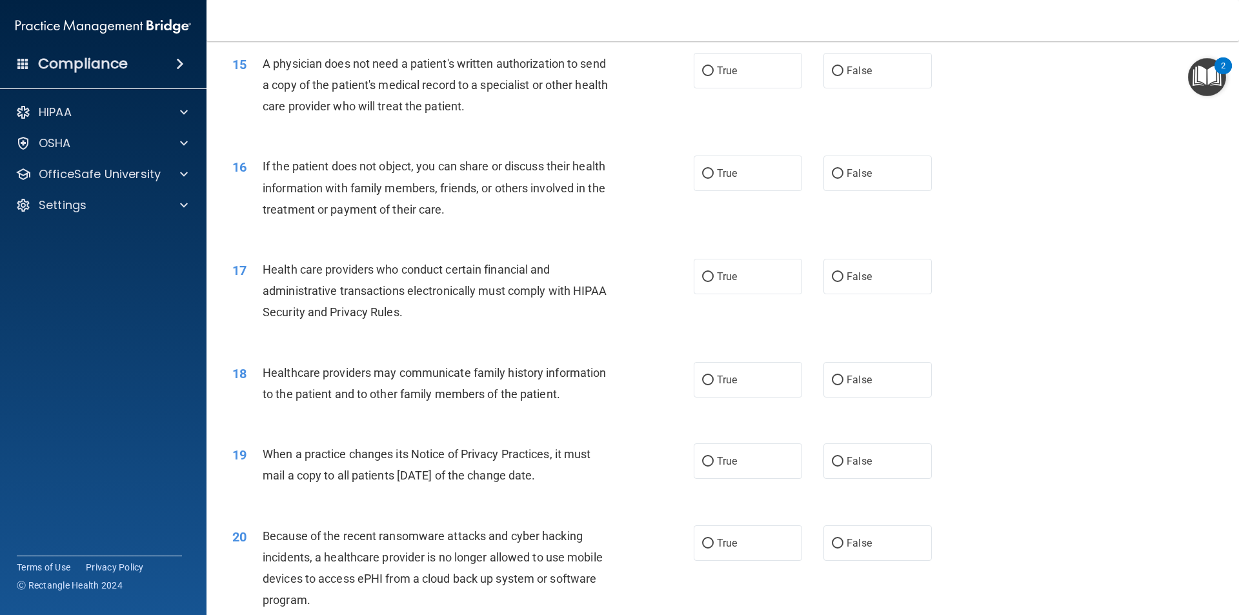
scroll to position [1427, 0]
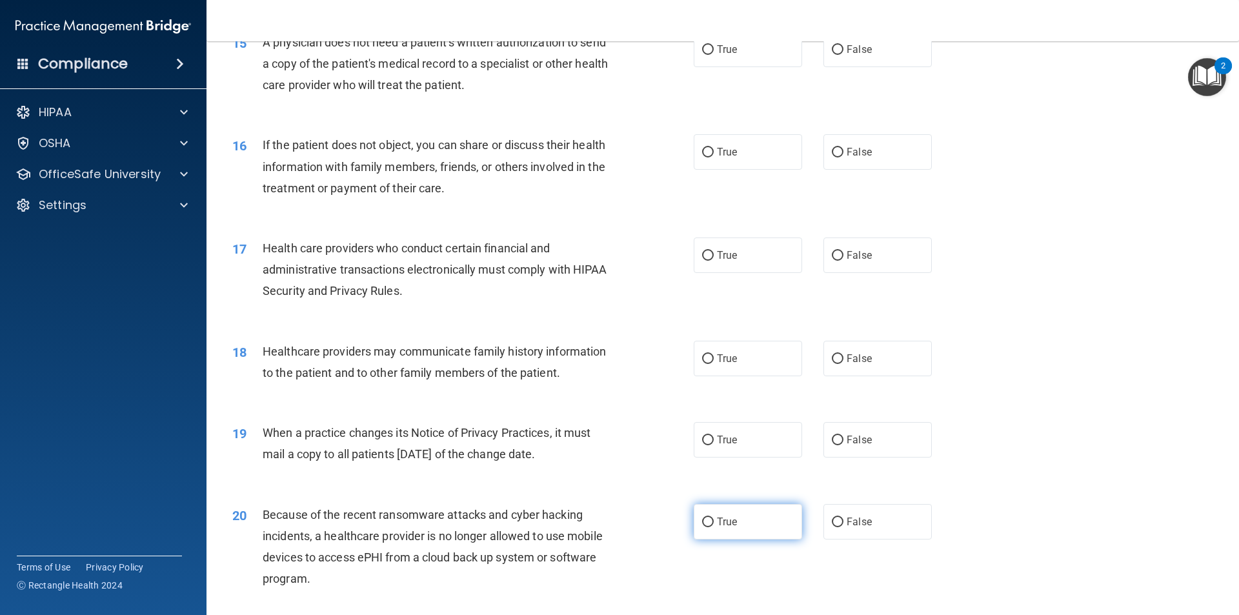
click at [765, 526] on label "True" at bounding box center [748, 521] width 108 height 35
click at [714, 526] on input "True" at bounding box center [708, 522] width 12 height 10
radio input "true"
click at [742, 441] on label "True" at bounding box center [748, 439] width 108 height 35
click at [714, 441] on input "True" at bounding box center [708, 440] width 12 height 10
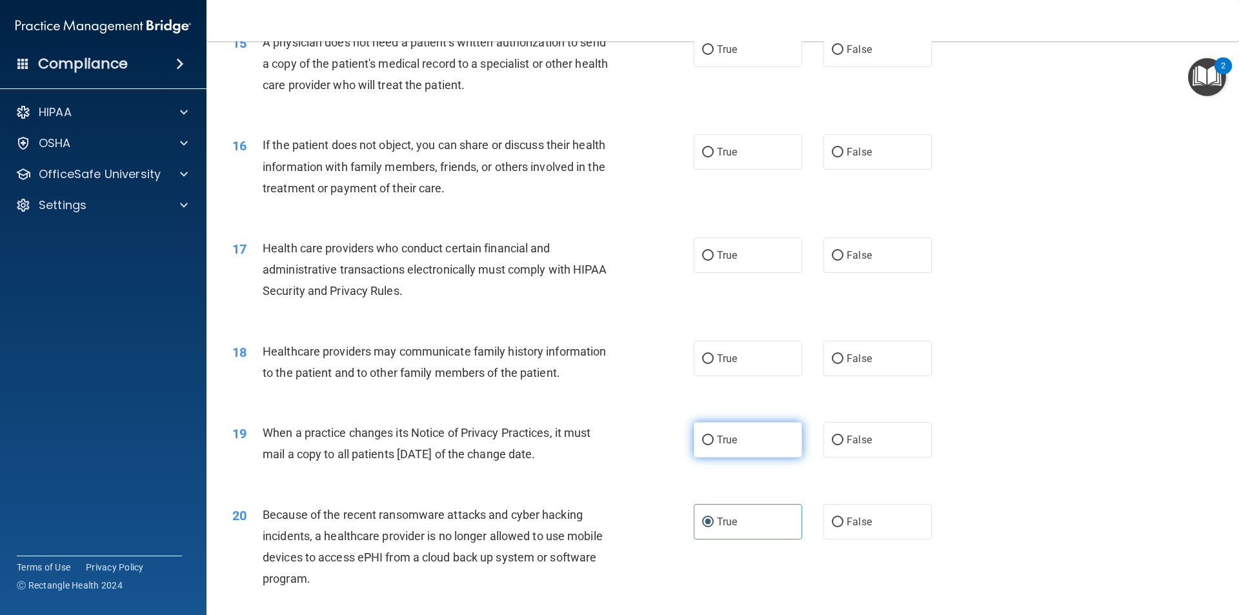
radio input "true"
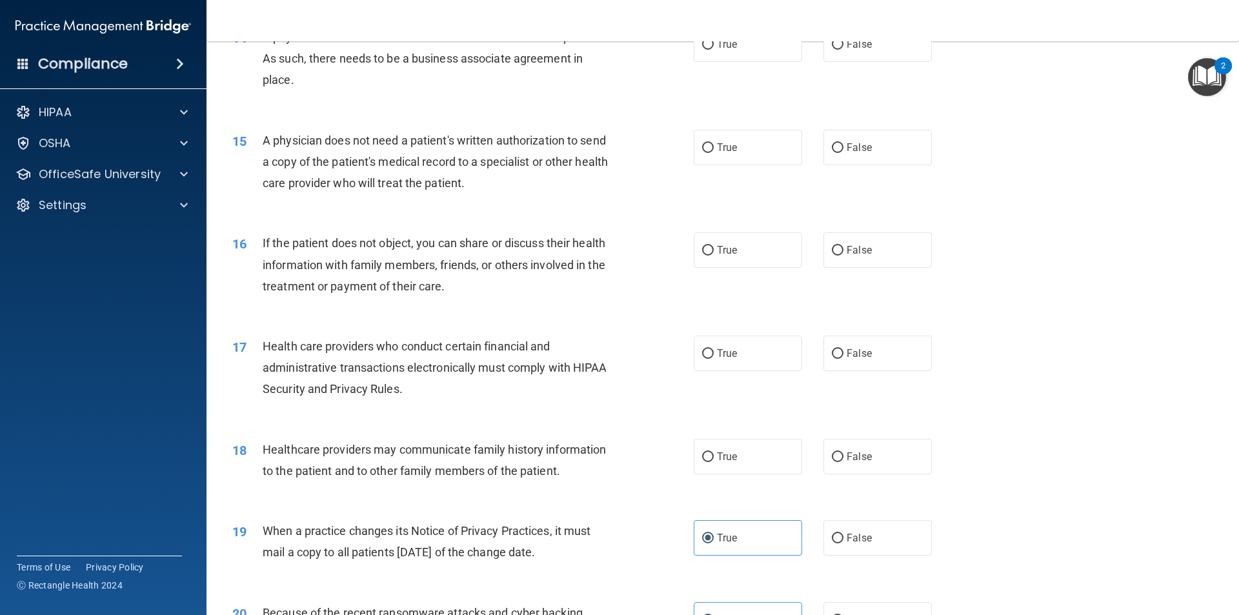
scroll to position [1298, 0]
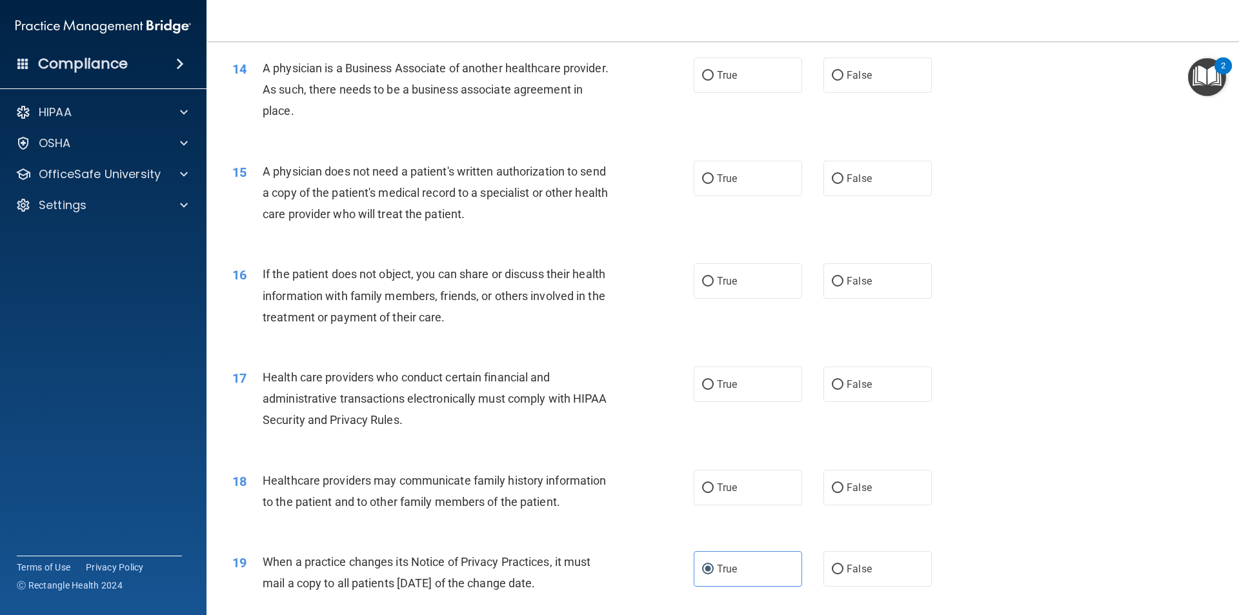
click at [806, 492] on div "True False" at bounding box center [824, 487] width 260 height 35
click at [764, 497] on label "True" at bounding box center [748, 487] width 108 height 35
click at [714, 493] on input "True" at bounding box center [708, 488] width 12 height 10
radio input "true"
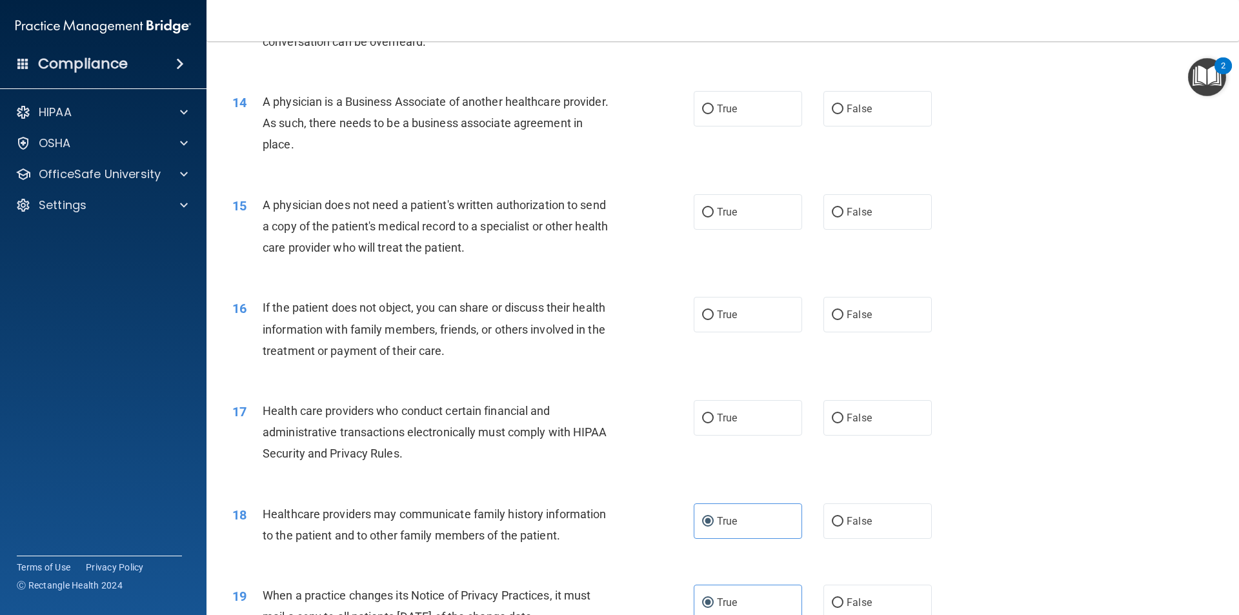
scroll to position [1234, 0]
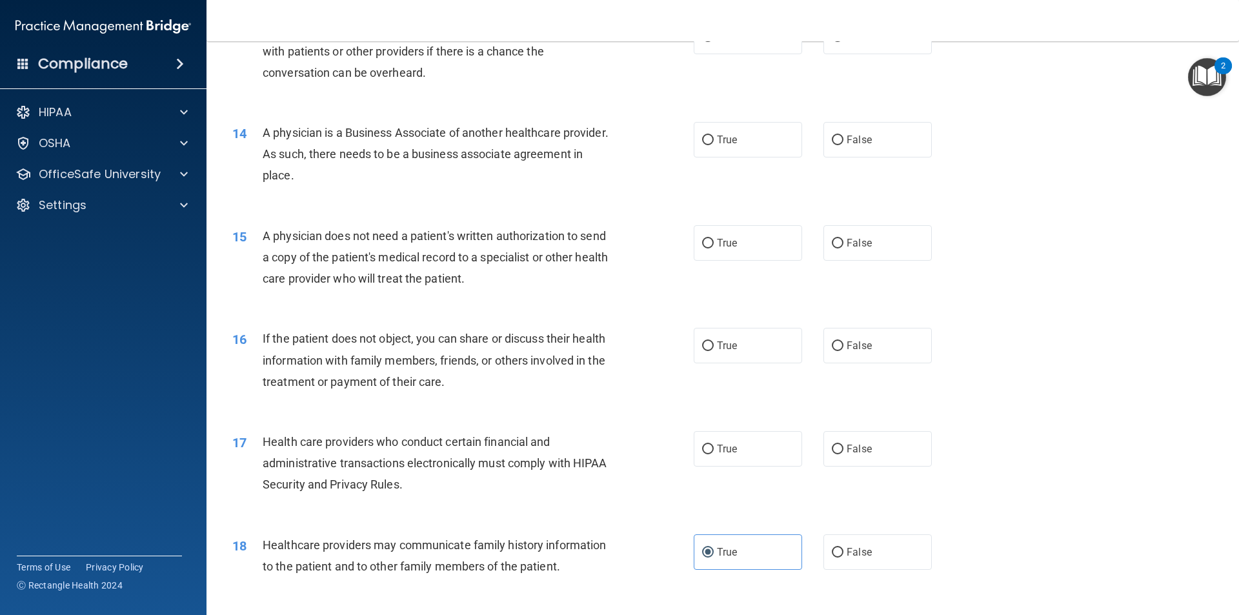
click at [812, 533] on div "18 Healthcare providers may communicate family history information to the patie…" at bounding box center [723, 558] width 1000 height 81
click at [845, 539] on label "False" at bounding box center [877, 551] width 108 height 35
click at [843, 548] on input "False" at bounding box center [838, 553] width 12 height 10
radio input "true"
radio input "false"
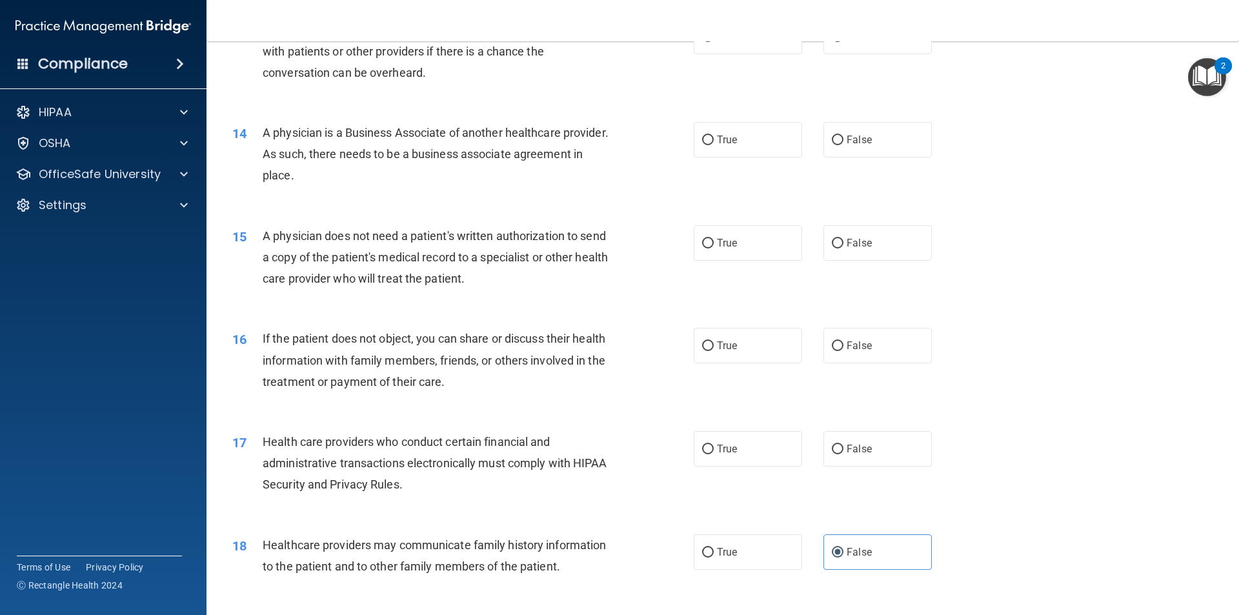
scroll to position [1169, 0]
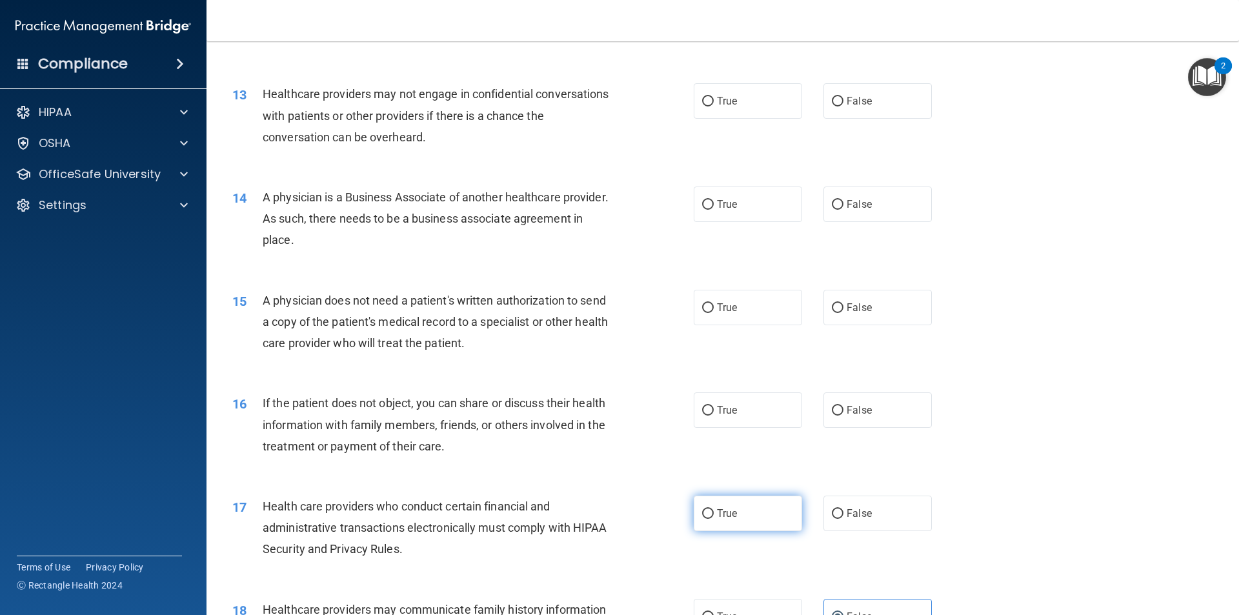
click at [726, 521] on label "True" at bounding box center [748, 513] width 108 height 35
click at [714, 519] on input "True" at bounding box center [708, 514] width 12 height 10
radio input "true"
click at [834, 406] on input "False" at bounding box center [838, 411] width 12 height 10
radio input "true"
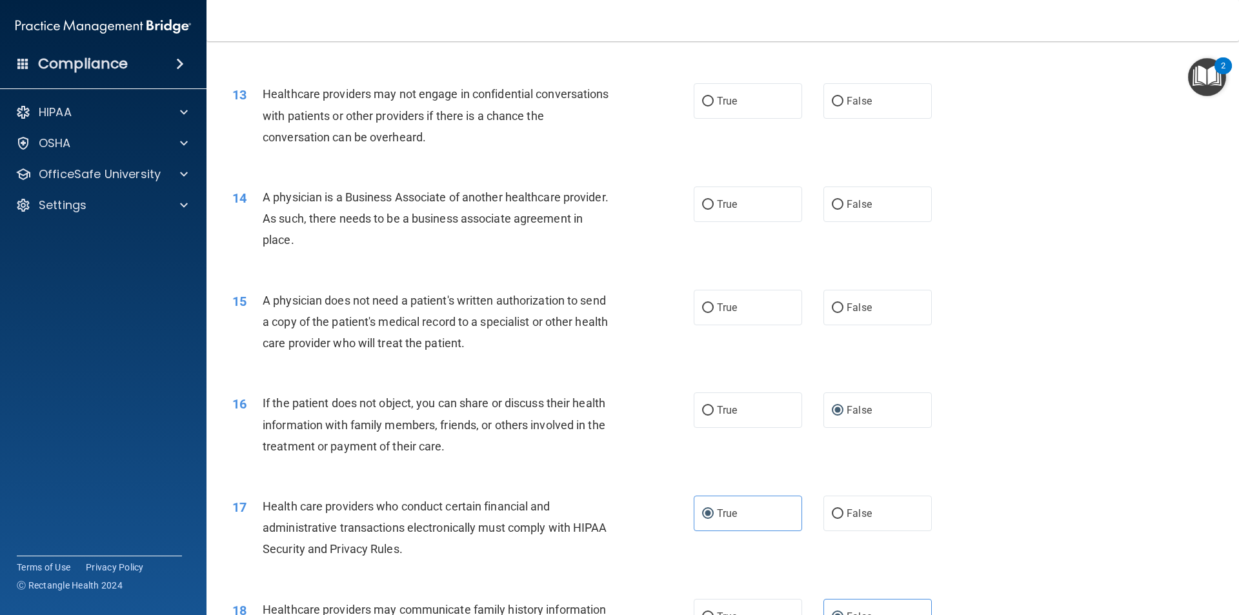
scroll to position [1105, 0]
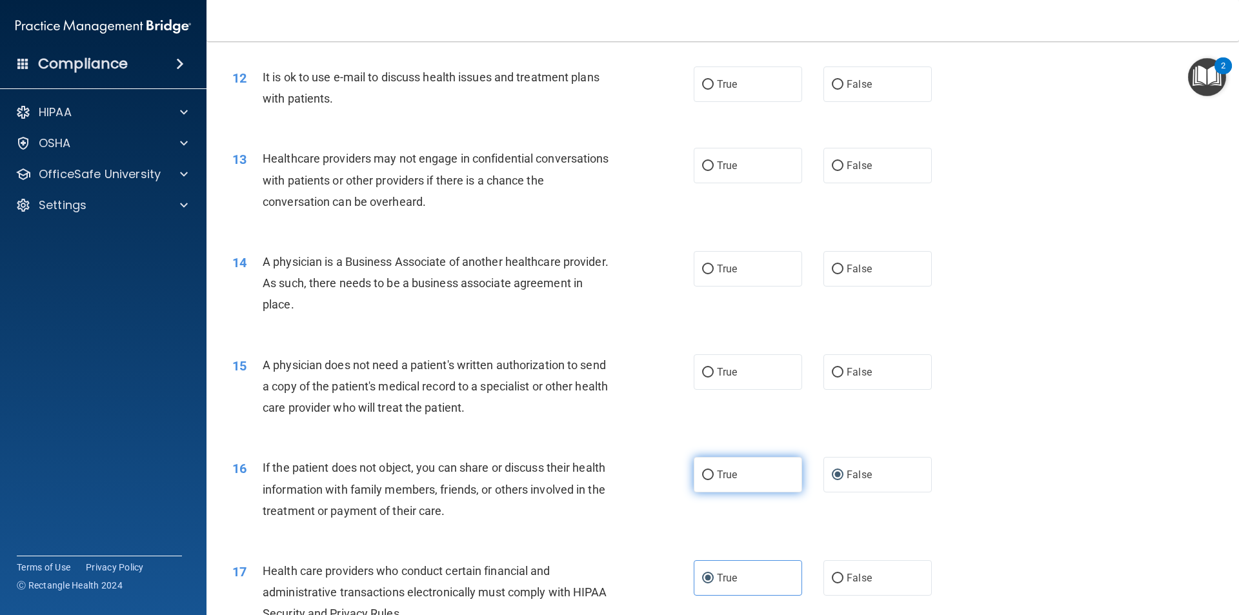
click at [694, 469] on label "True" at bounding box center [748, 474] width 108 height 35
click at [702, 470] on input "True" at bounding box center [708, 475] width 12 height 10
radio input "true"
radio input "false"
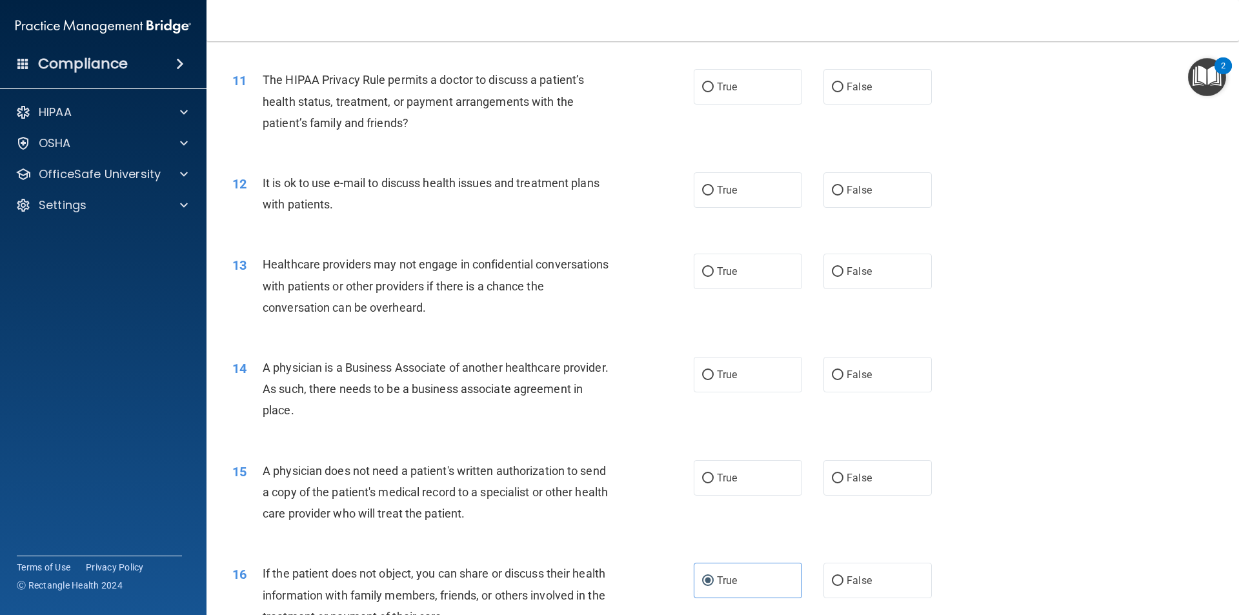
scroll to position [1040, 0]
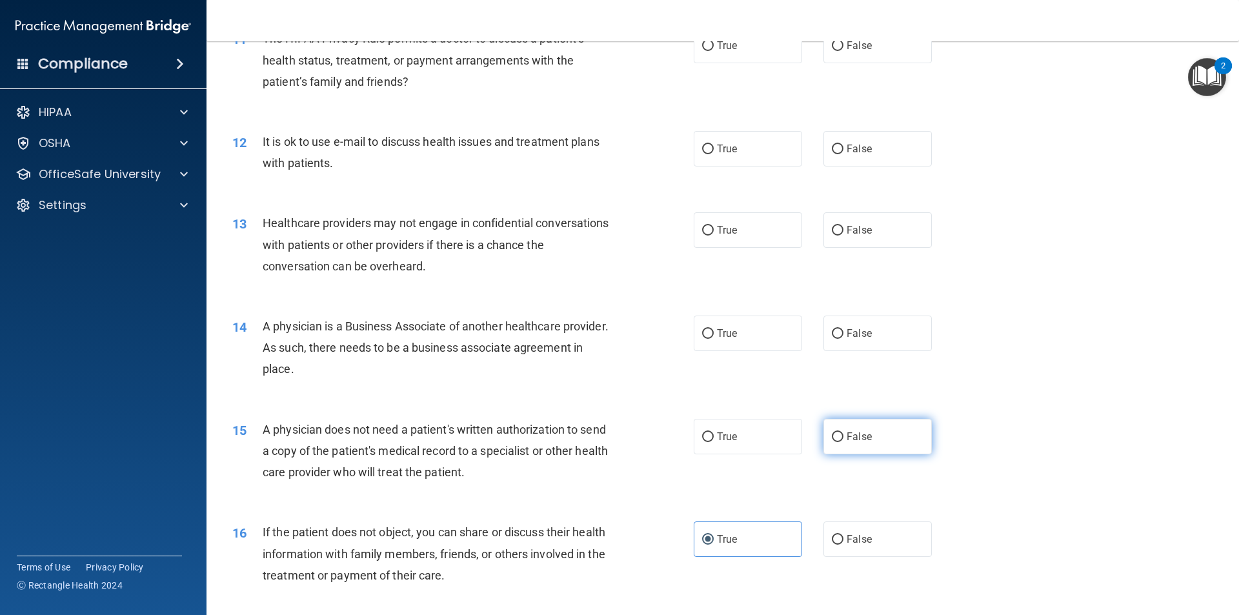
click at [833, 444] on label "False" at bounding box center [877, 436] width 108 height 35
click at [833, 442] on input "False" at bounding box center [838, 437] width 12 height 10
radio input "true"
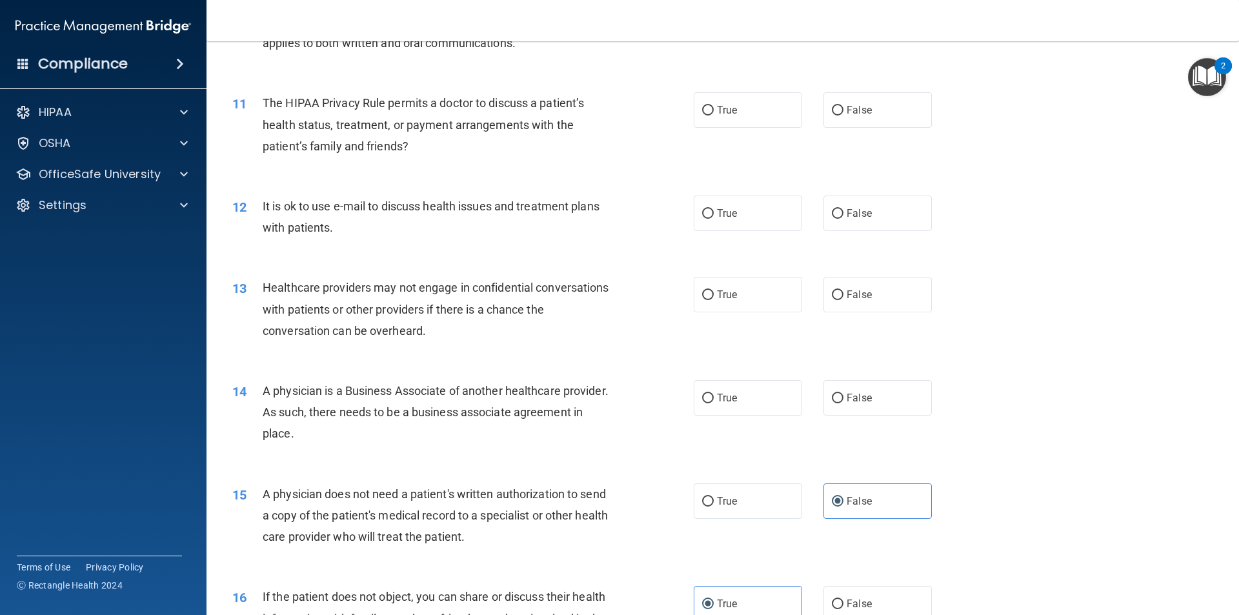
scroll to position [911, 0]
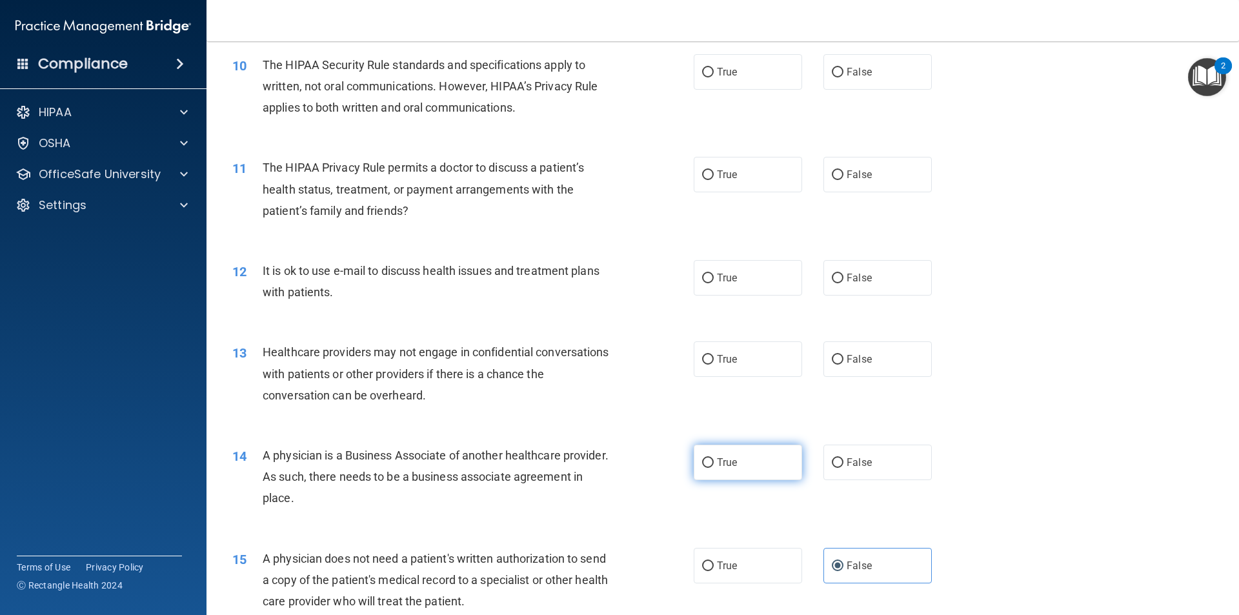
click at [717, 461] on span "True" at bounding box center [727, 462] width 20 height 12
click at [714, 461] on input "True" at bounding box center [708, 463] width 12 height 10
radio input "true"
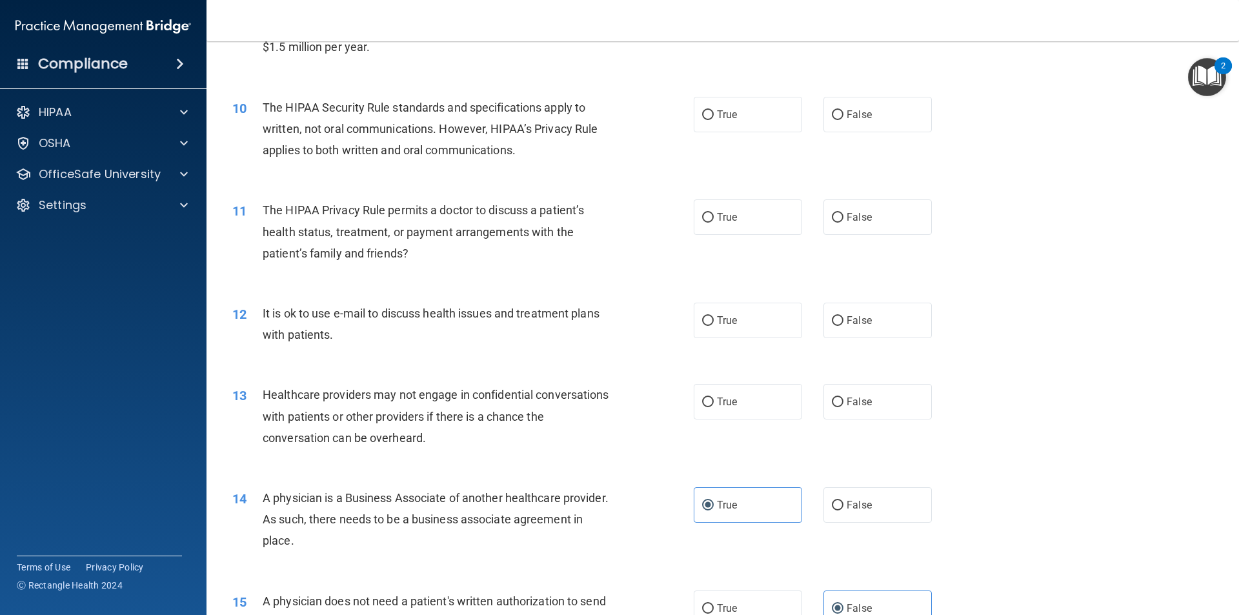
scroll to position [846, 0]
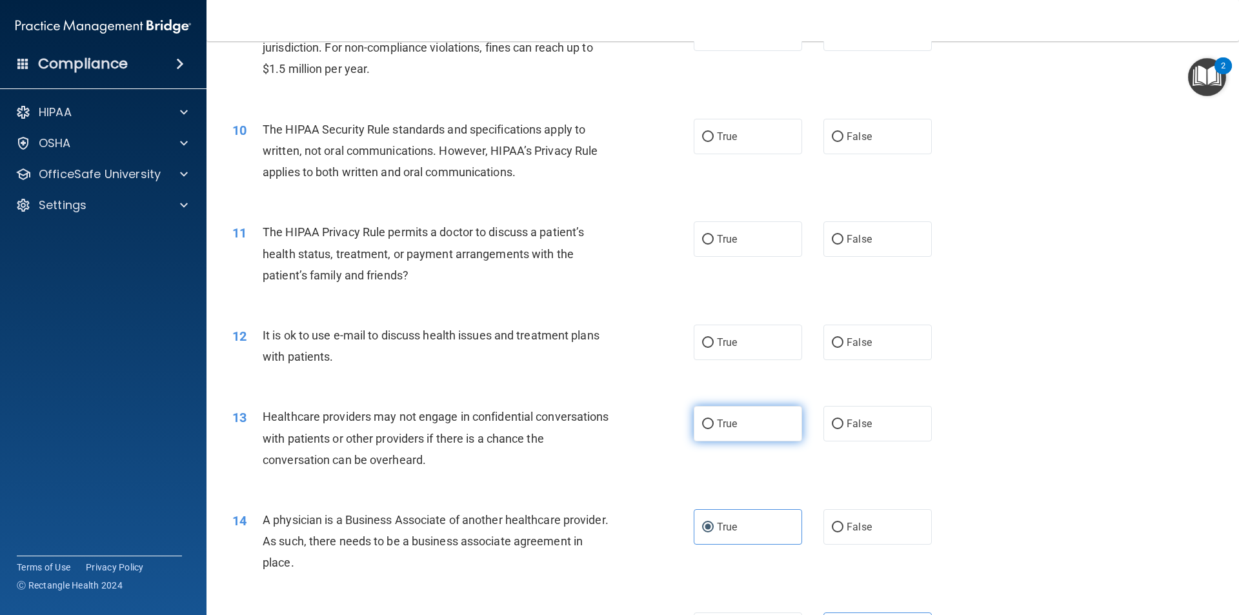
click at [705, 422] on input "True" at bounding box center [708, 424] width 12 height 10
radio input "true"
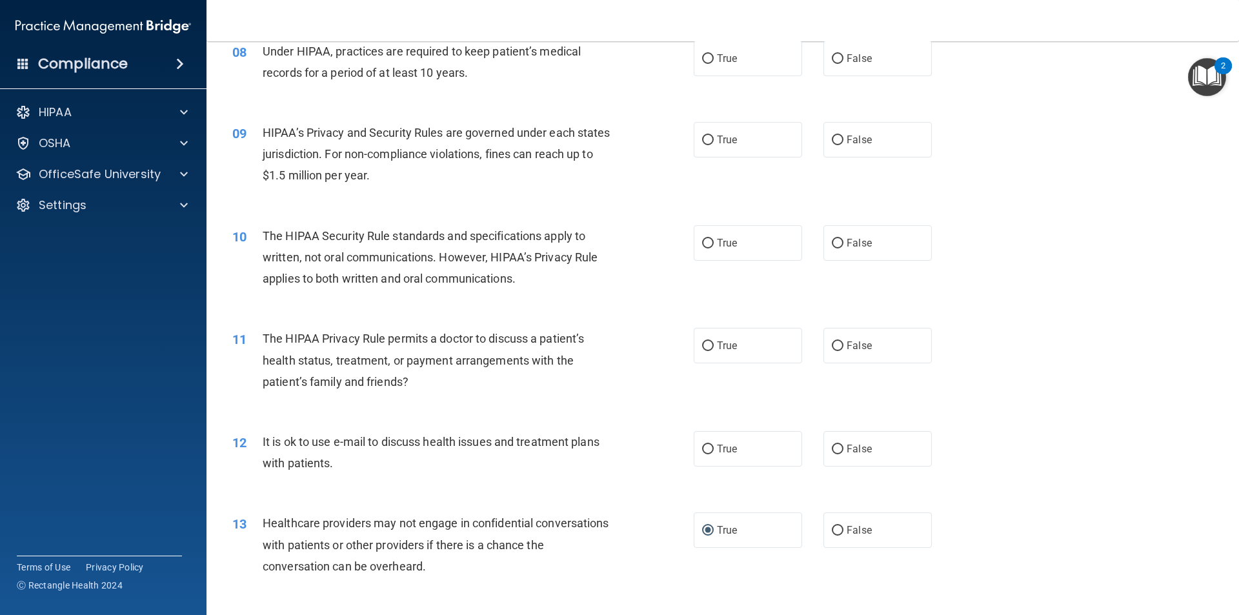
scroll to position [717, 0]
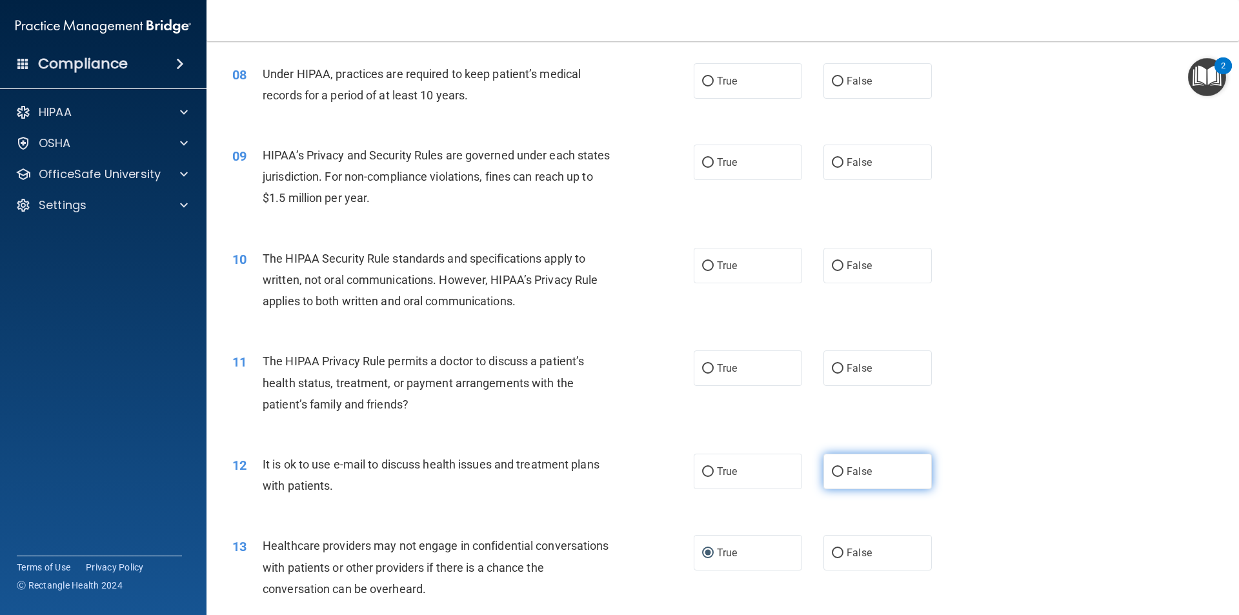
click at [876, 480] on label "False" at bounding box center [877, 471] width 108 height 35
click at [843, 477] on input "False" at bounding box center [838, 472] width 12 height 10
radio input "true"
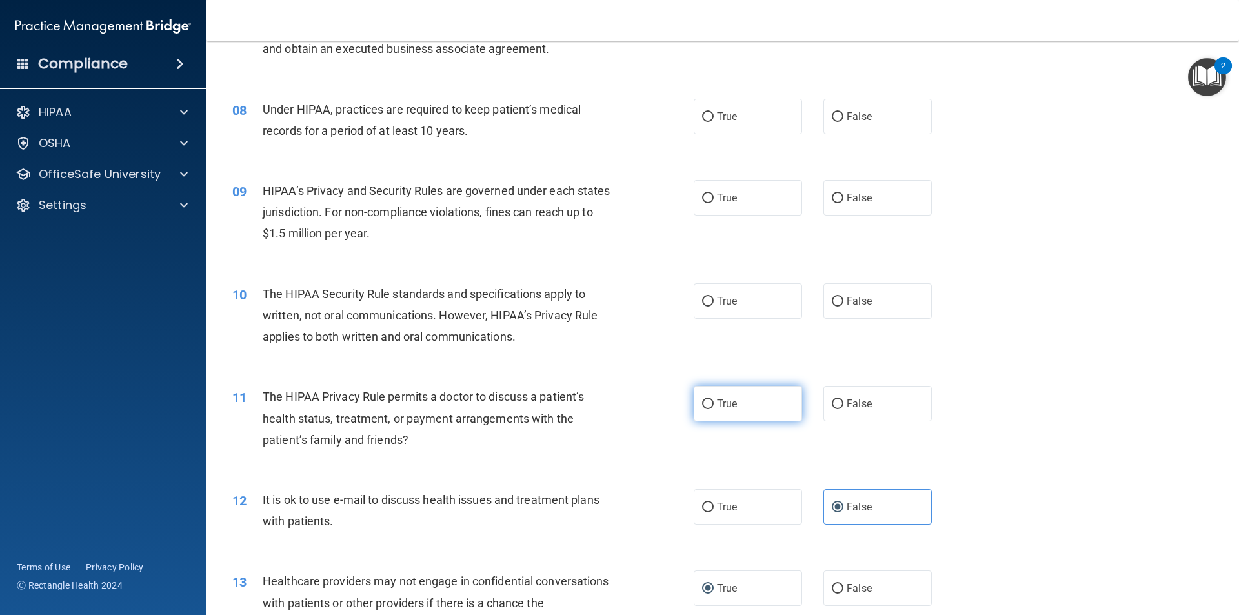
scroll to position [653, 0]
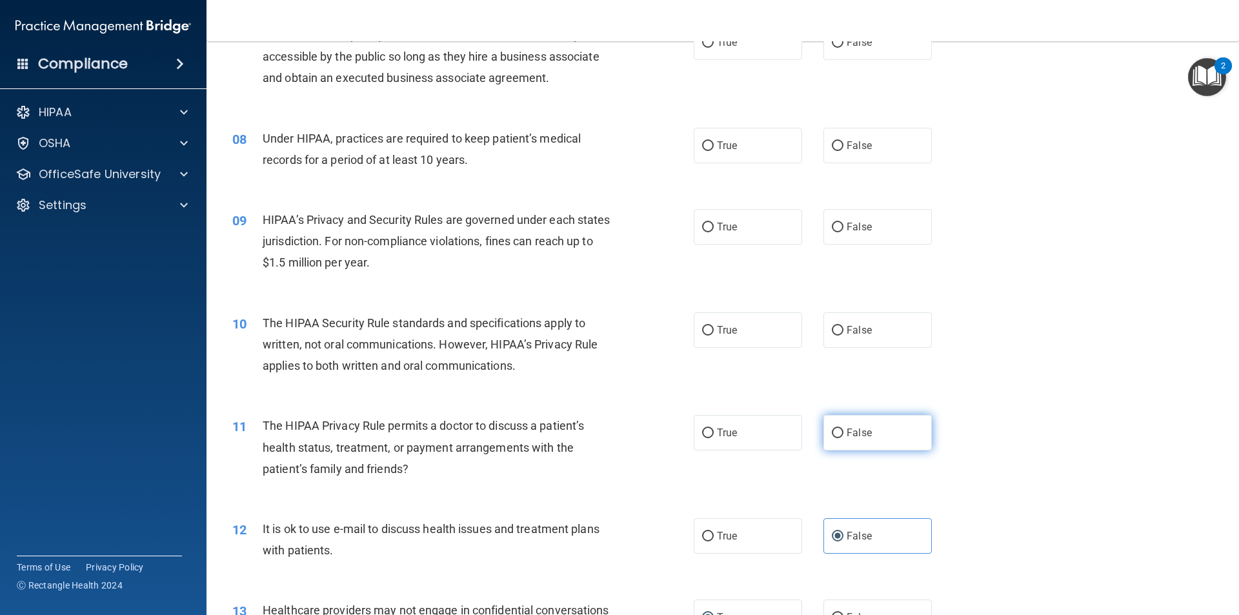
click at [832, 435] on input "False" at bounding box center [838, 433] width 12 height 10
radio input "true"
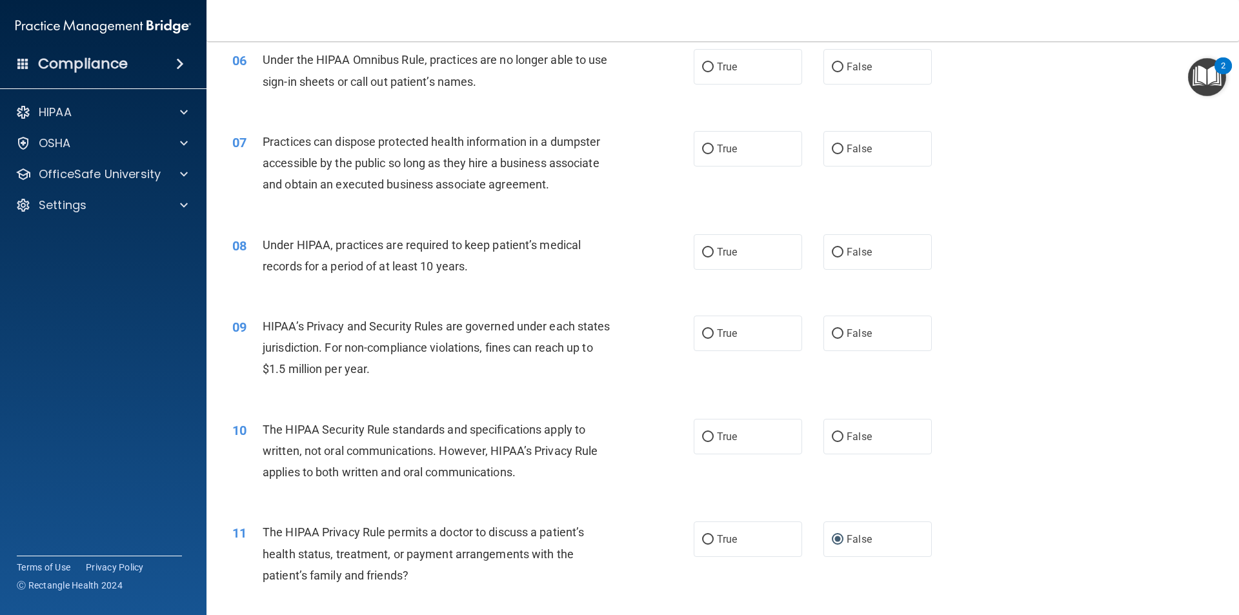
scroll to position [524, 0]
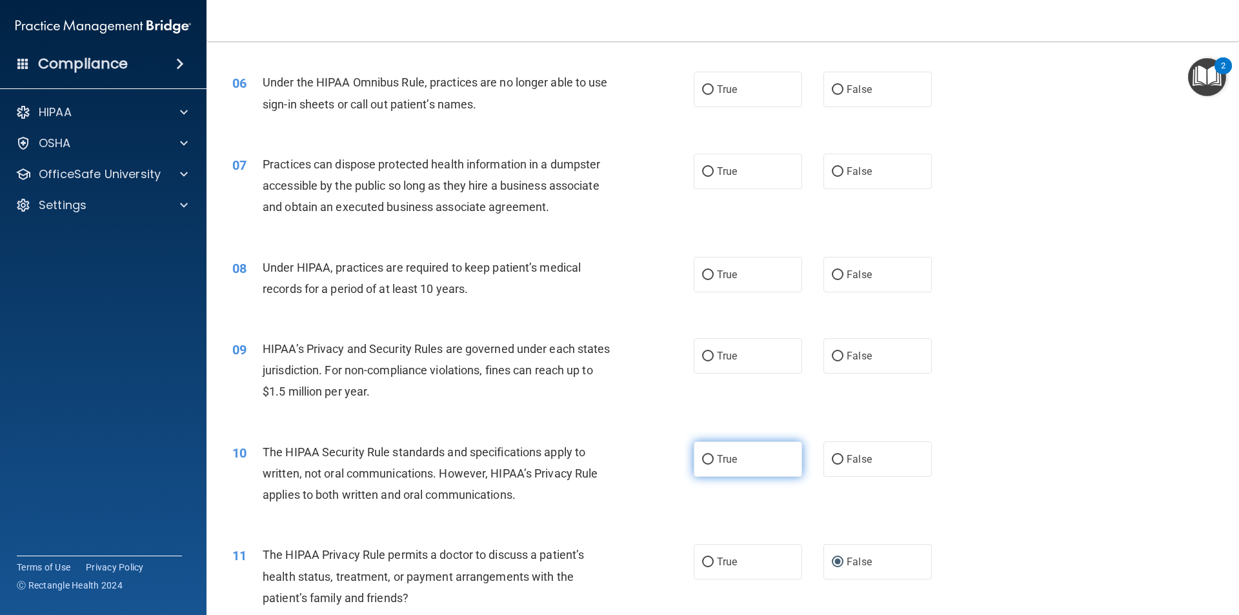
click at [706, 464] on input "True" at bounding box center [708, 460] width 12 height 10
radio input "true"
click at [713, 343] on label "True" at bounding box center [748, 355] width 108 height 35
click at [713, 352] on input "True" at bounding box center [708, 357] width 12 height 10
radio input "true"
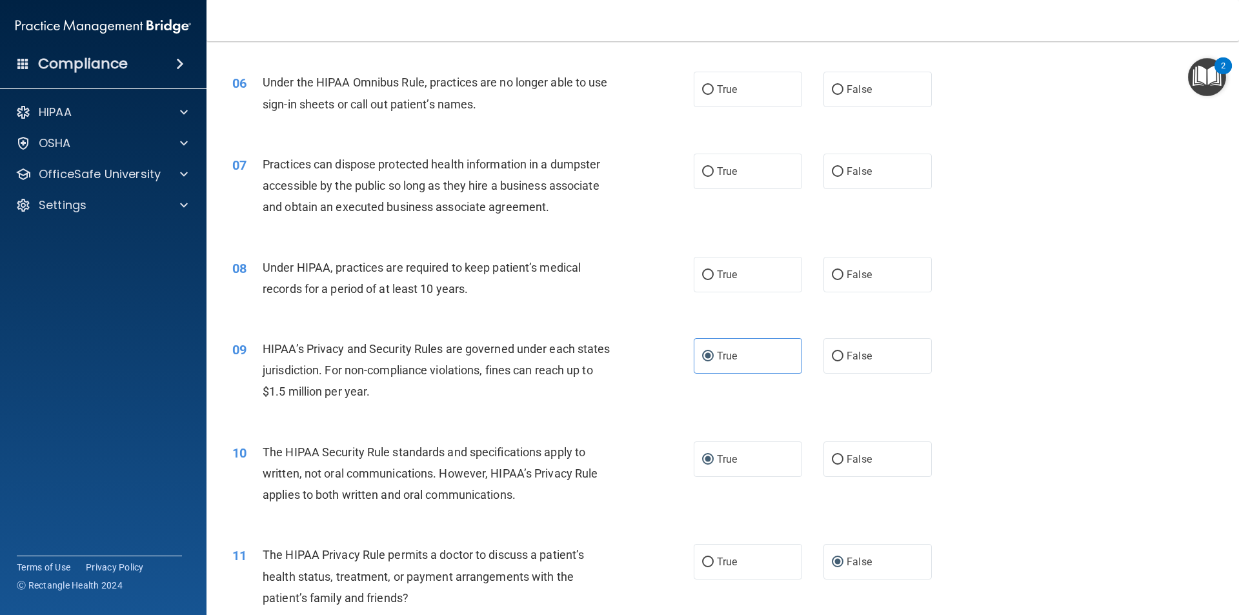
click at [837, 253] on div "08 Under HIPAA, practices are required to keep patient’s medical records for a …" at bounding box center [723, 281] width 1000 height 81
click at [860, 268] on label "False" at bounding box center [877, 274] width 108 height 35
click at [843, 270] on input "False" at bounding box center [838, 275] width 12 height 10
radio input "true"
click at [750, 274] on label "True" at bounding box center [748, 274] width 108 height 35
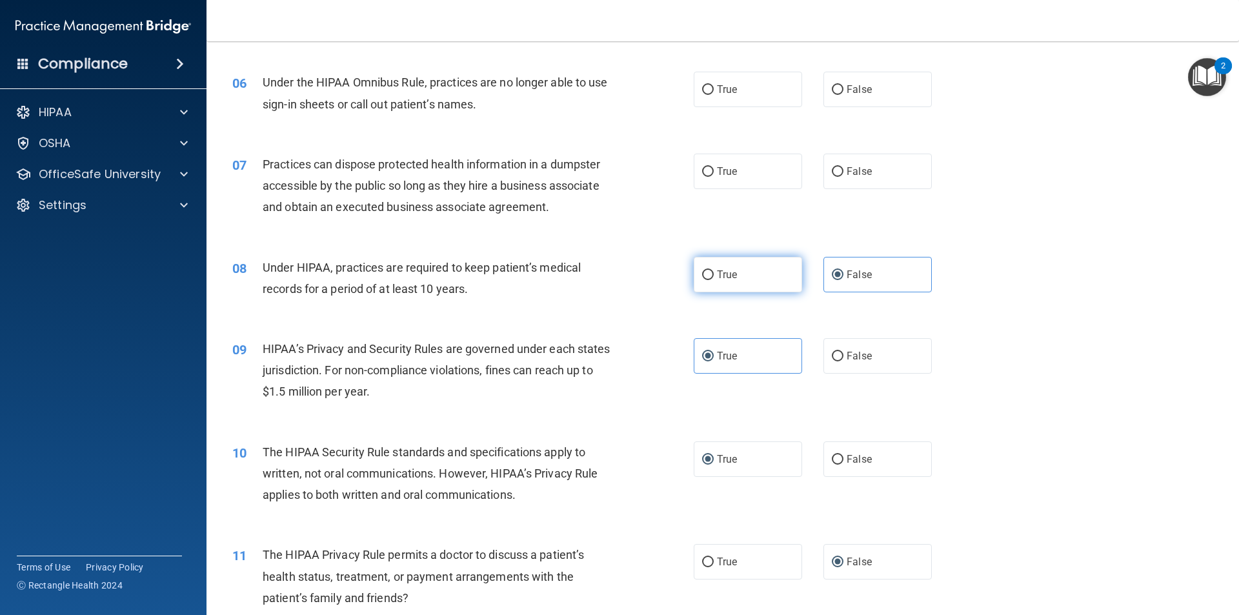
click at [714, 274] on input "True" at bounding box center [708, 275] width 12 height 10
radio input "true"
radio input "false"
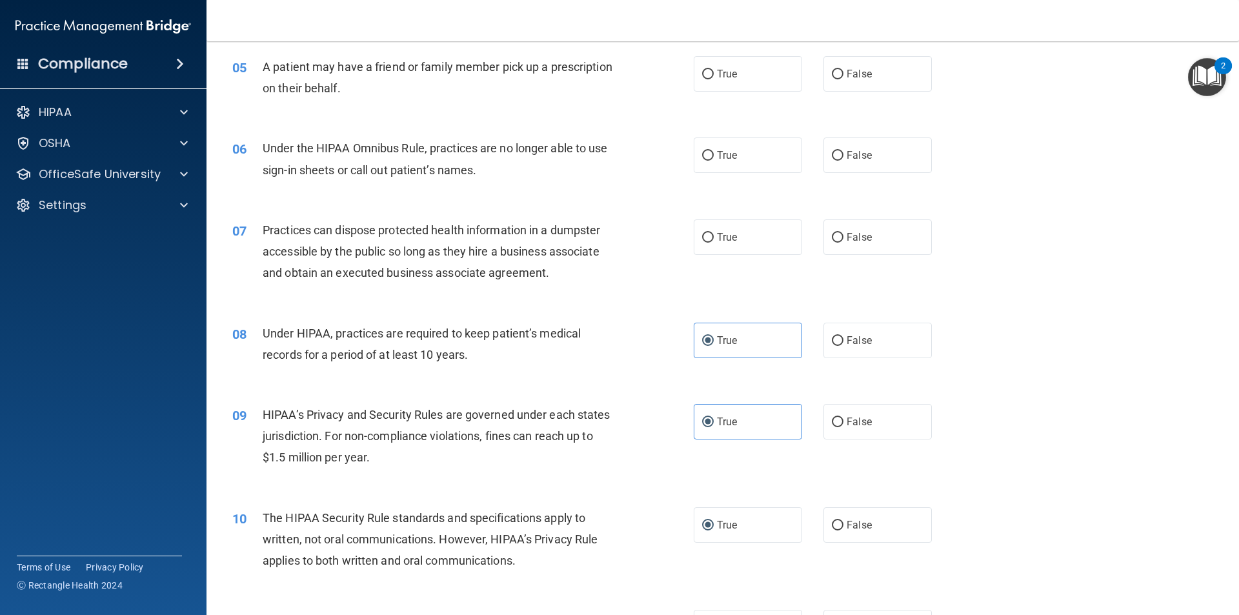
scroll to position [395, 0]
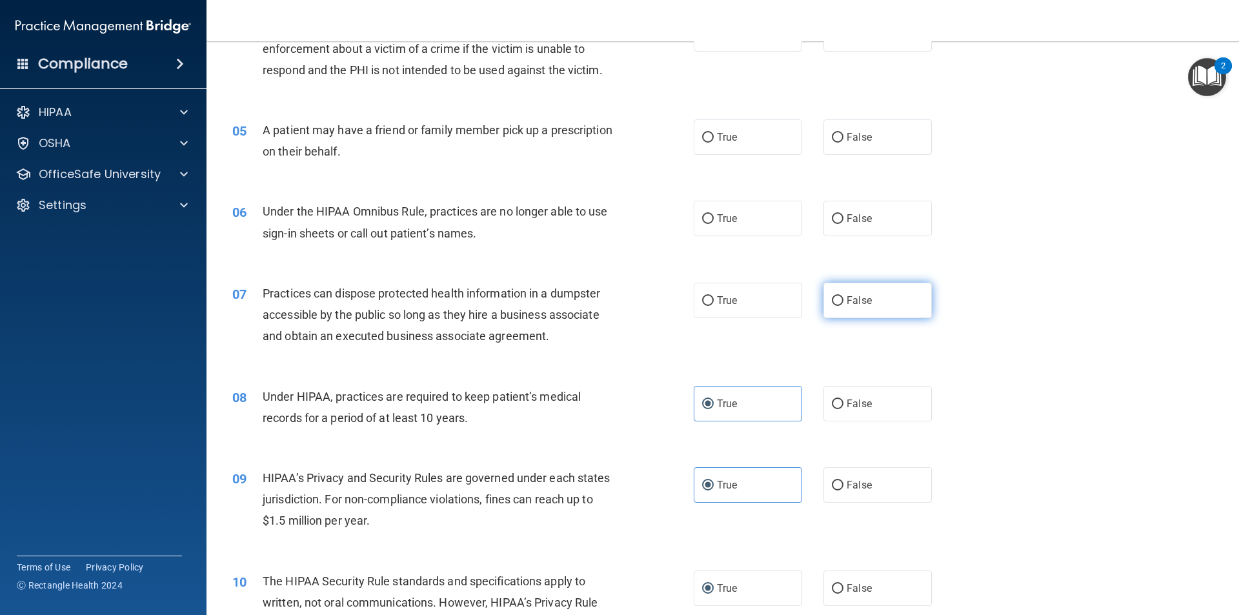
click at [843, 291] on label "False" at bounding box center [877, 300] width 108 height 35
click at [843, 296] on input "False" at bounding box center [838, 301] width 12 height 10
radio input "true"
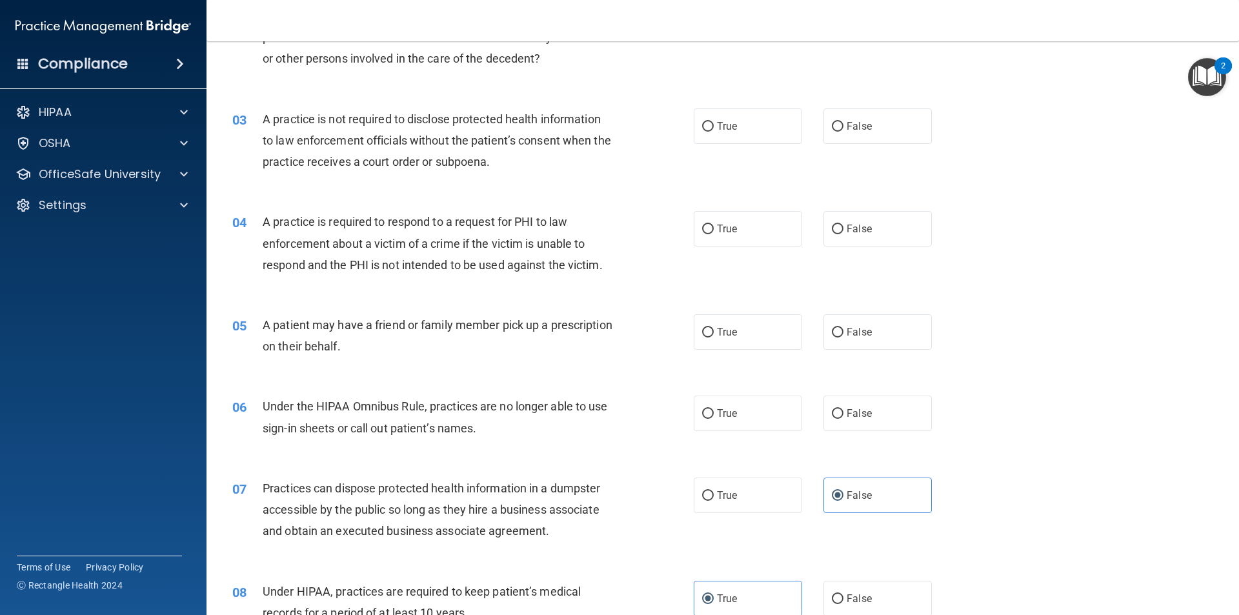
scroll to position [137, 0]
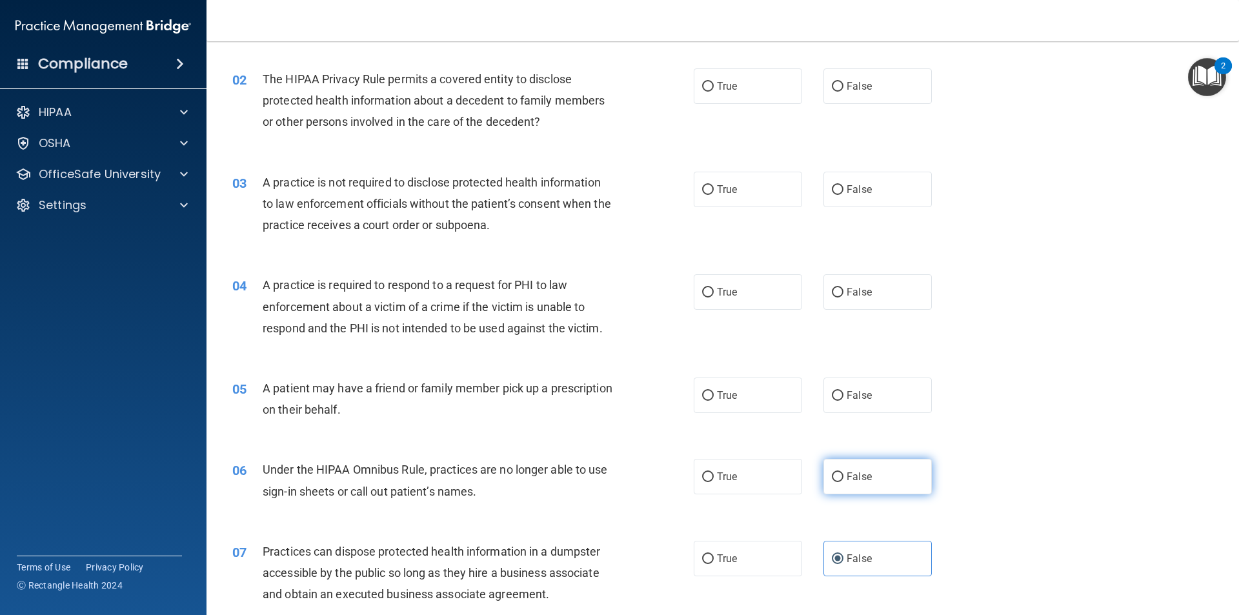
click at [859, 467] on label "False" at bounding box center [877, 476] width 108 height 35
click at [843, 472] on input "False" at bounding box center [838, 477] width 12 height 10
radio input "true"
click at [727, 390] on span "True" at bounding box center [727, 395] width 20 height 12
click at [714, 391] on input "True" at bounding box center [708, 396] width 12 height 10
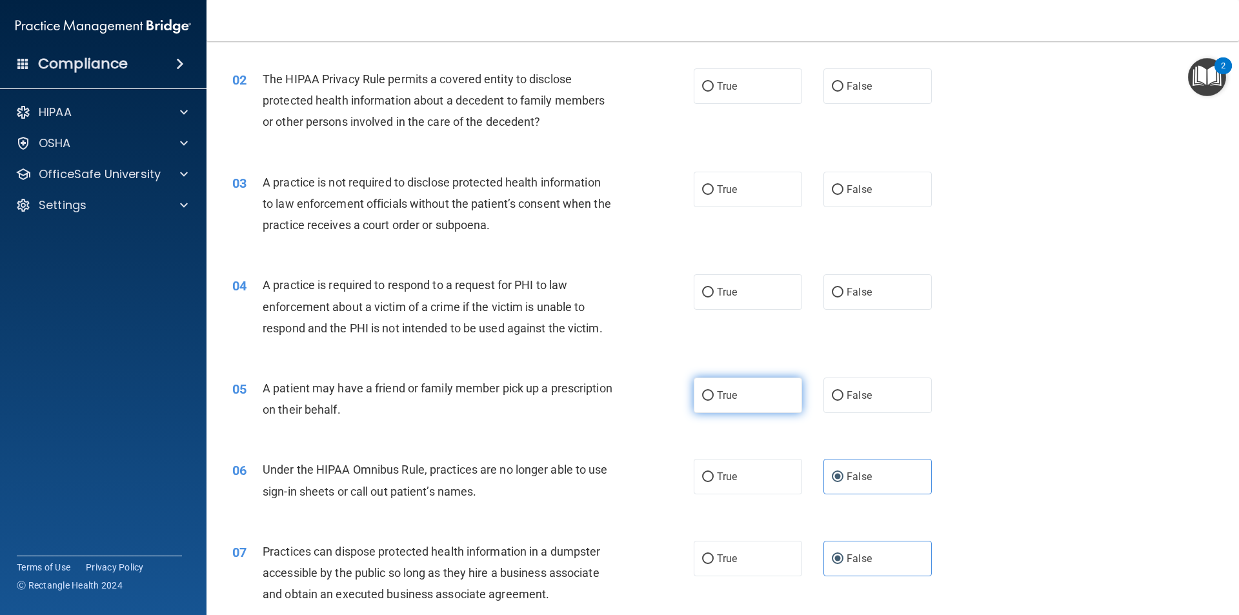
radio input "true"
click at [721, 288] on span "True" at bounding box center [727, 292] width 20 height 12
click at [714, 288] on input "True" at bounding box center [708, 293] width 12 height 10
radio input "true"
click at [879, 178] on label "False" at bounding box center [877, 189] width 108 height 35
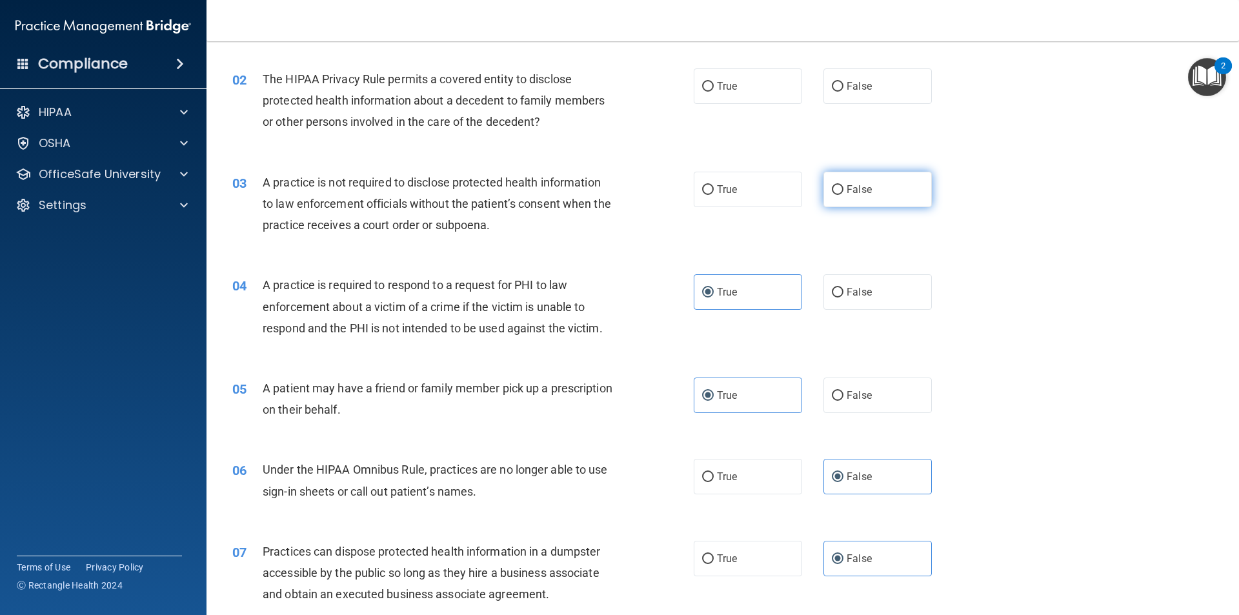
click at [843, 185] on input "False" at bounding box center [838, 190] width 12 height 10
radio input "true"
click at [755, 86] on label "True" at bounding box center [748, 85] width 108 height 35
click at [714, 86] on input "True" at bounding box center [708, 87] width 12 height 10
radio input "true"
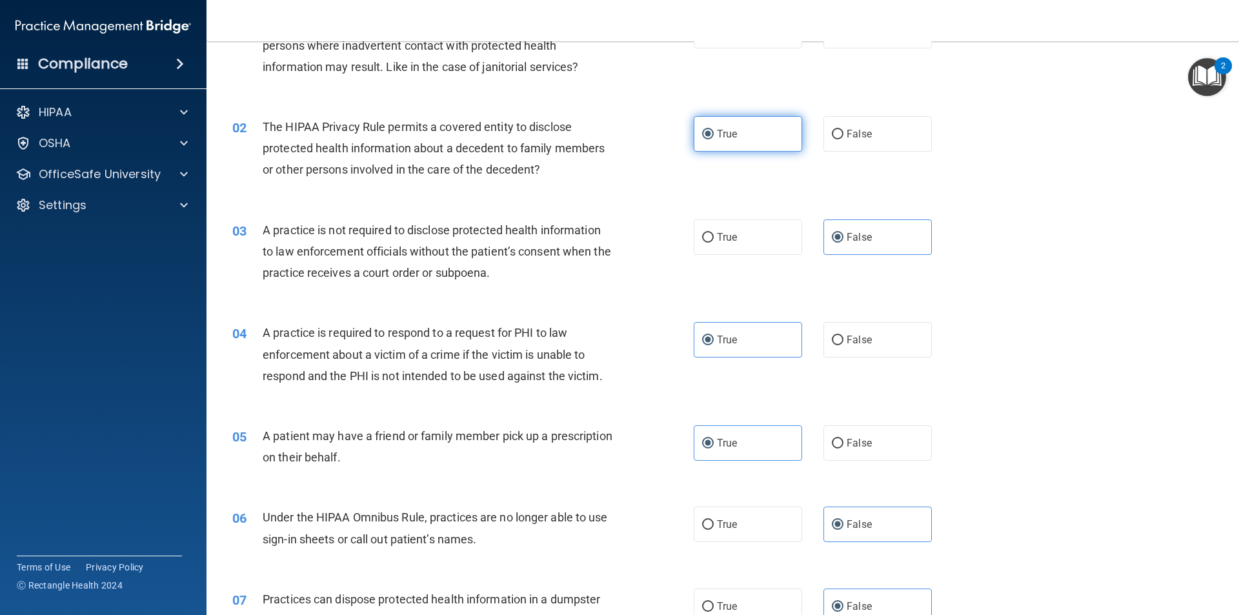
scroll to position [8, 0]
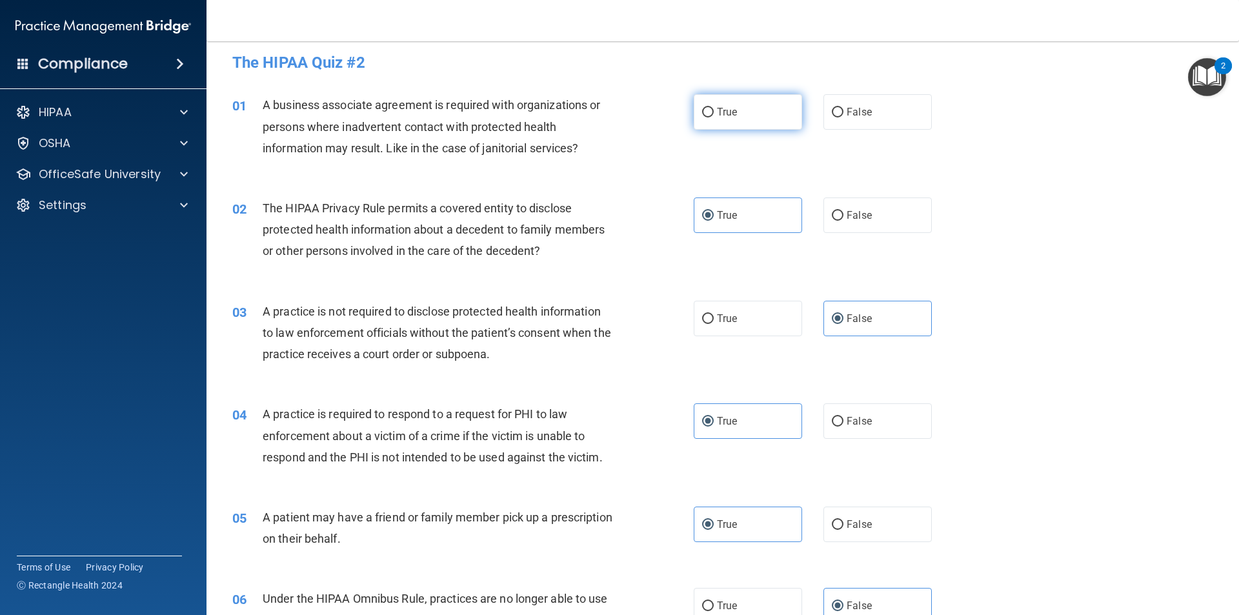
click at [748, 103] on label "True" at bounding box center [748, 111] width 108 height 35
click at [714, 108] on input "True" at bounding box center [708, 113] width 12 height 10
radio input "true"
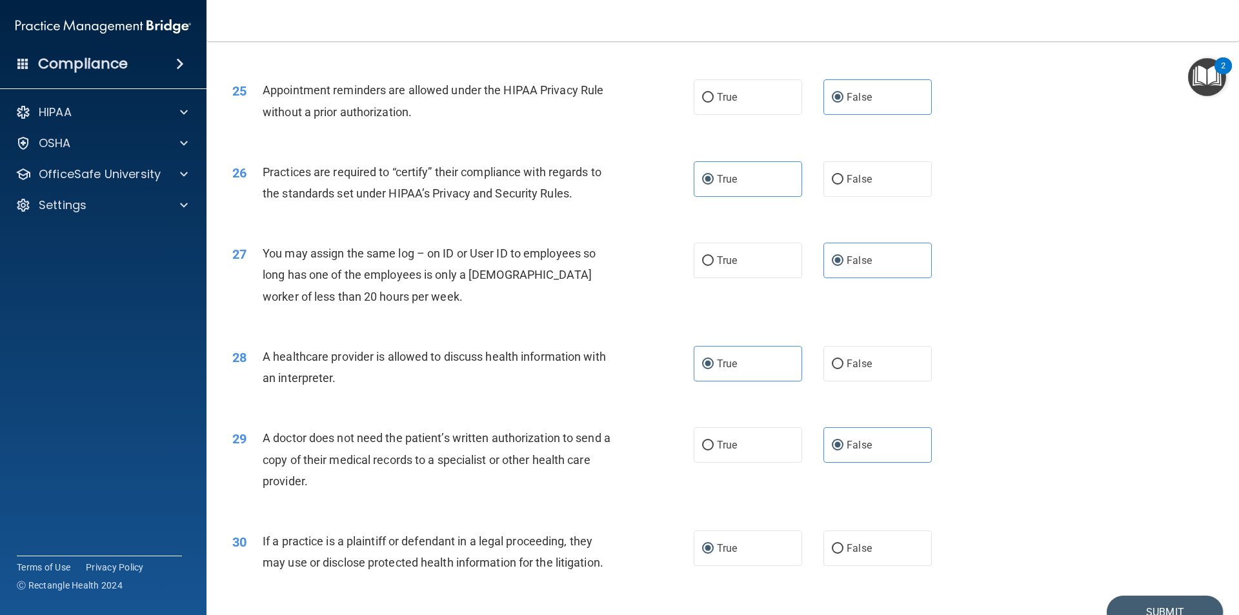
scroll to position [2388, 0]
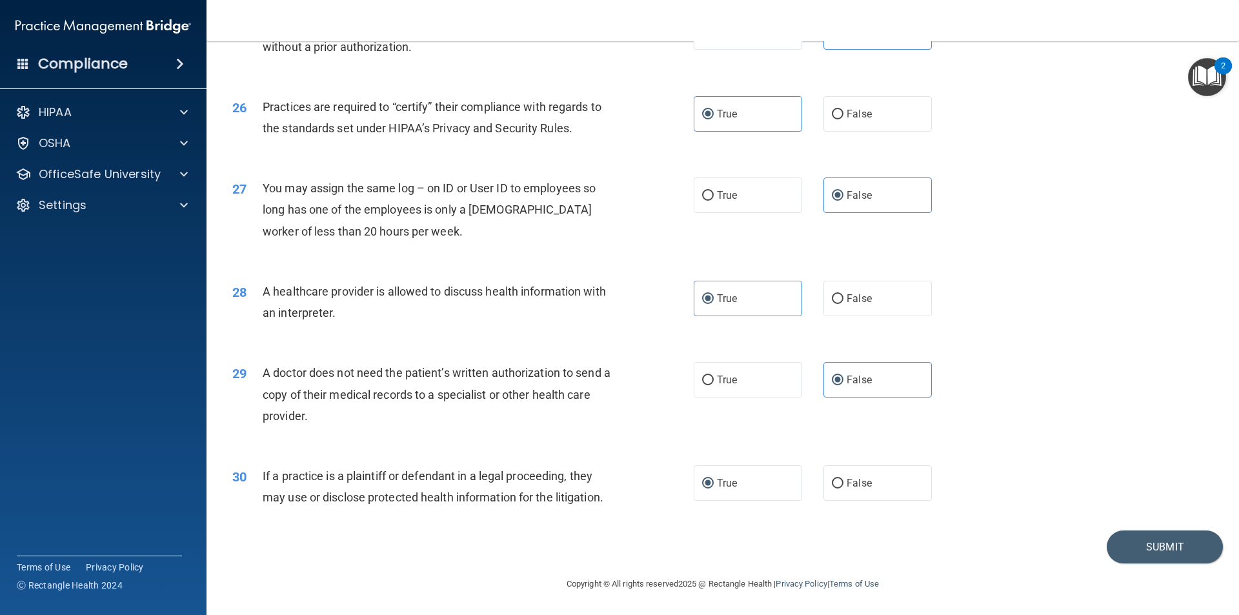
click at [1134, 564] on footer "Copyright © All rights reserved 2025 @ Rectangle Health | Privacy Policy | Term…" at bounding box center [722, 582] width 981 height 39
click at [1116, 542] on button "Submit" at bounding box center [1164, 546] width 116 height 33
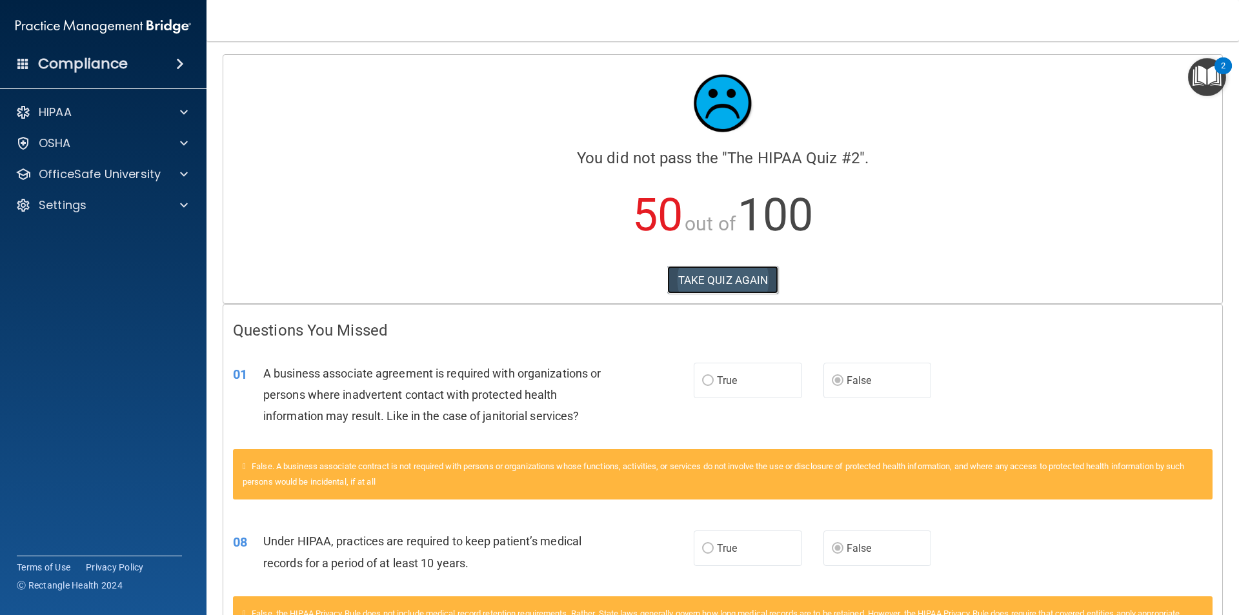
click at [723, 277] on button "TAKE QUIZ AGAIN" at bounding box center [723, 280] width 112 height 28
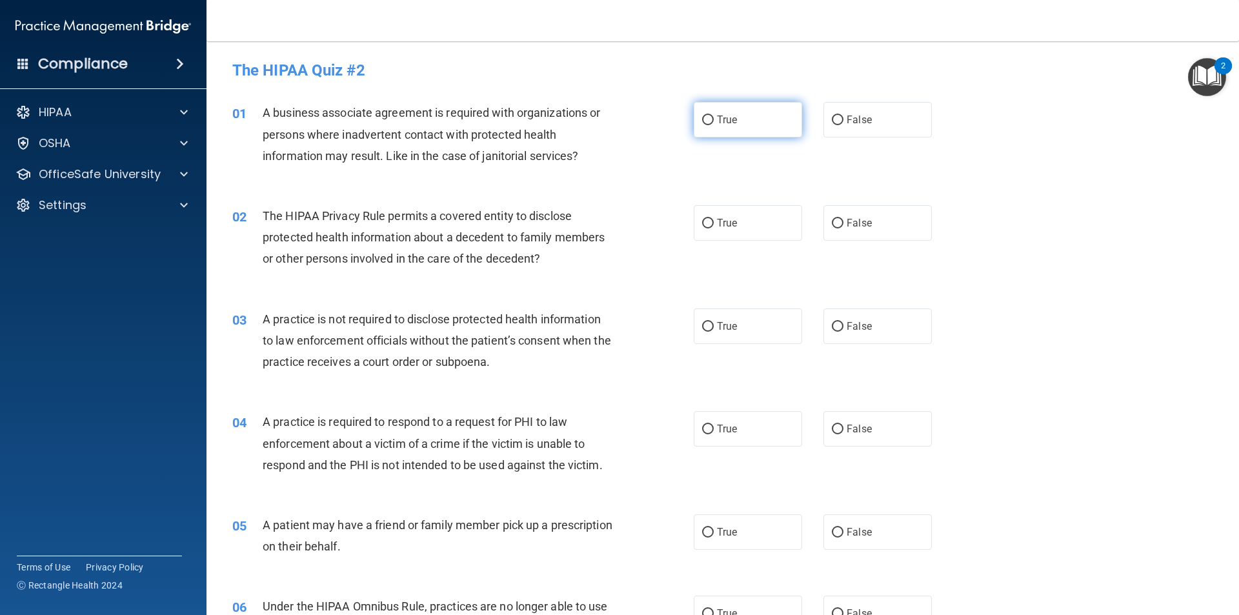
click at [721, 117] on span "True" at bounding box center [727, 120] width 20 height 12
click at [714, 117] on input "True" at bounding box center [708, 120] width 12 height 10
radio input "true"
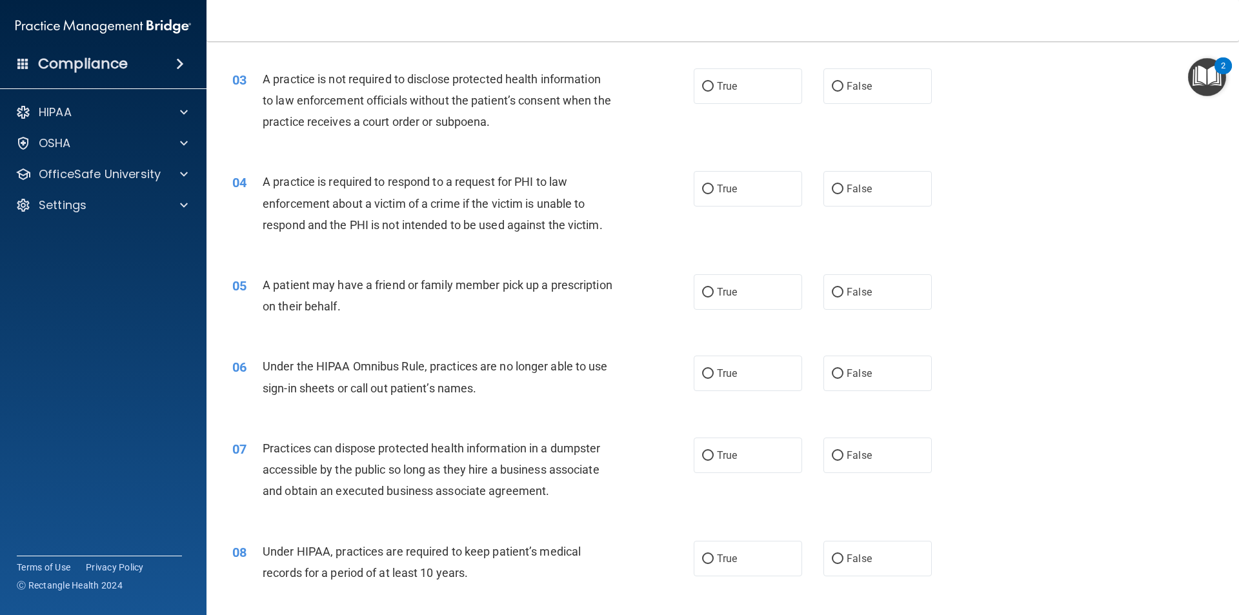
scroll to position [258, 0]
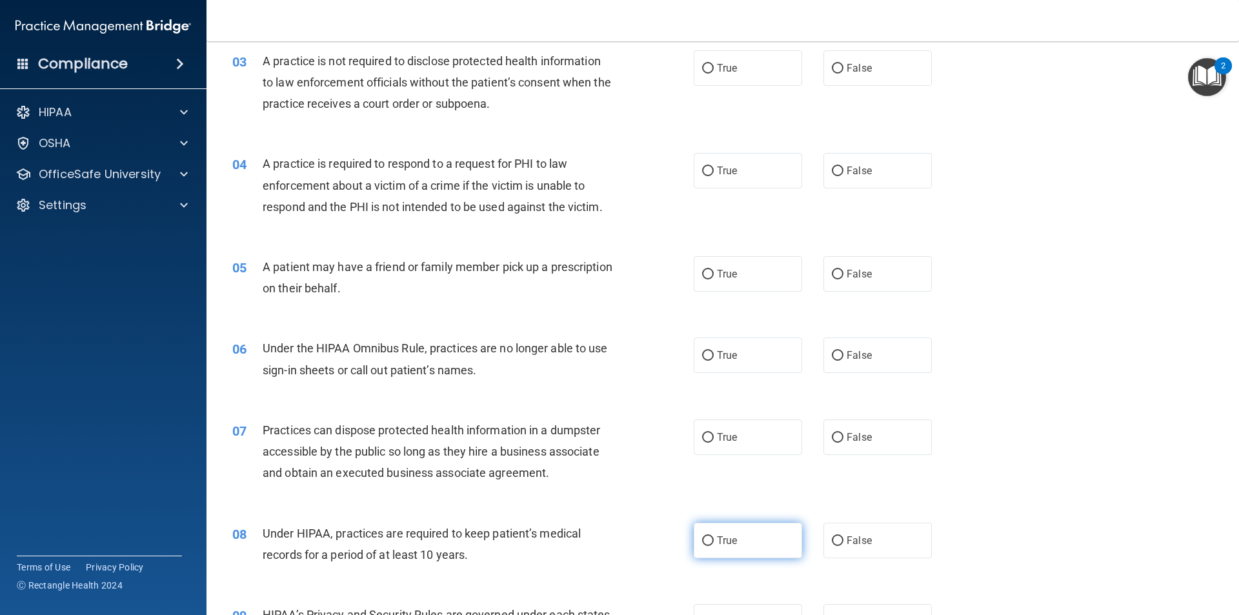
click at [708, 537] on input "True" at bounding box center [708, 541] width 12 height 10
radio input "true"
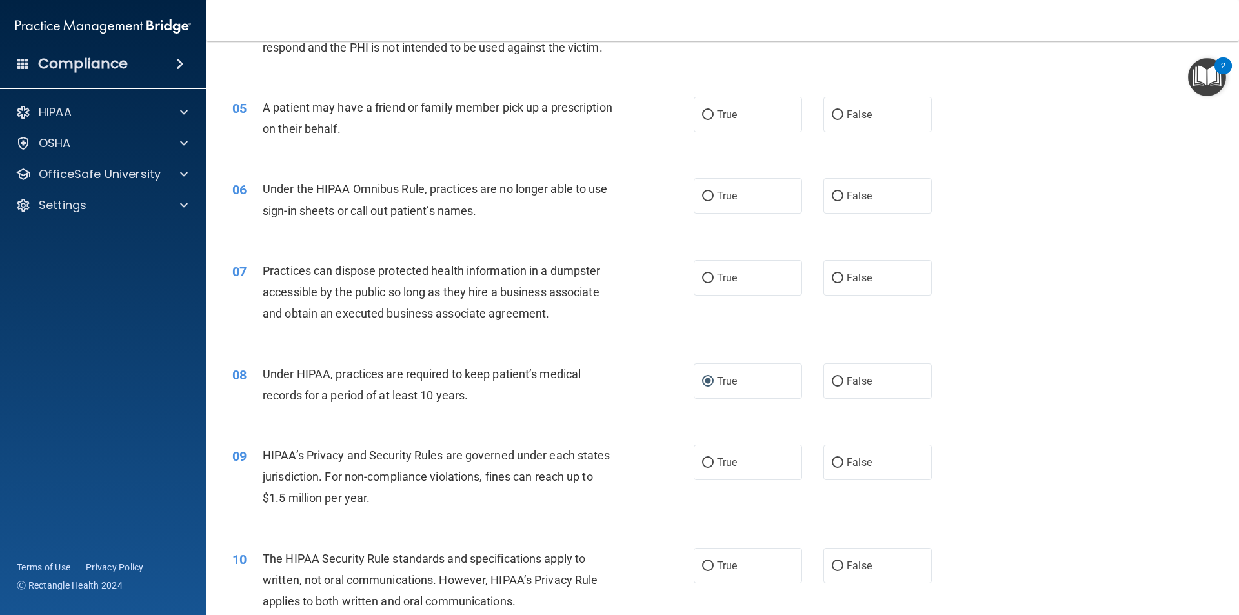
scroll to position [452, 0]
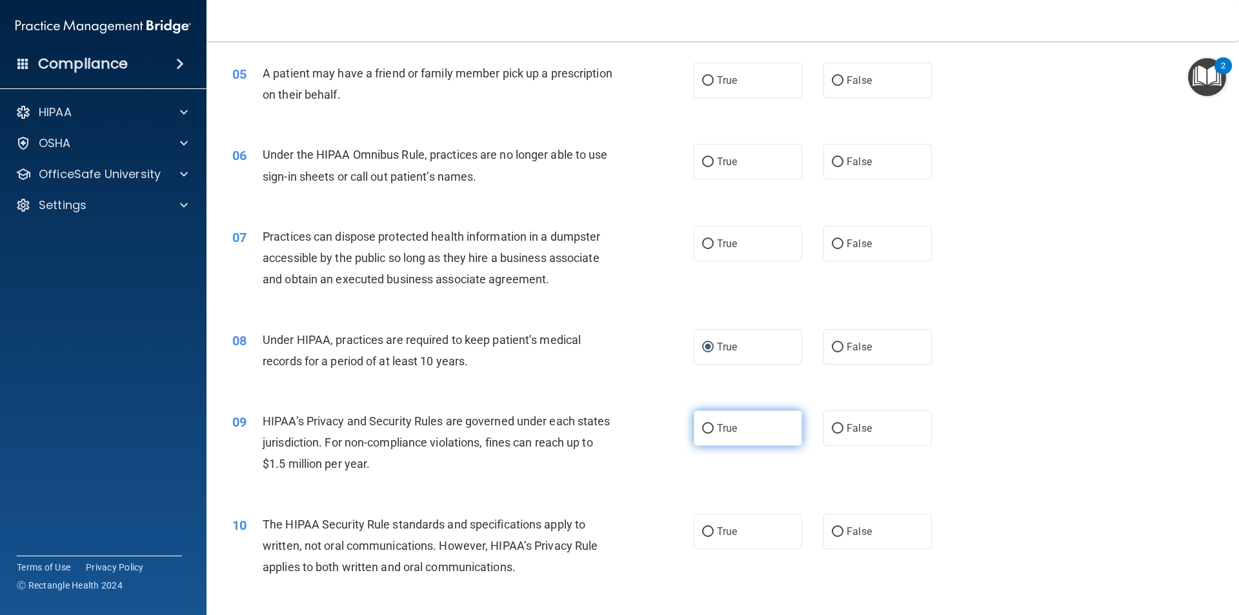
click at [703, 429] on input "True" at bounding box center [708, 429] width 12 height 10
radio input "true"
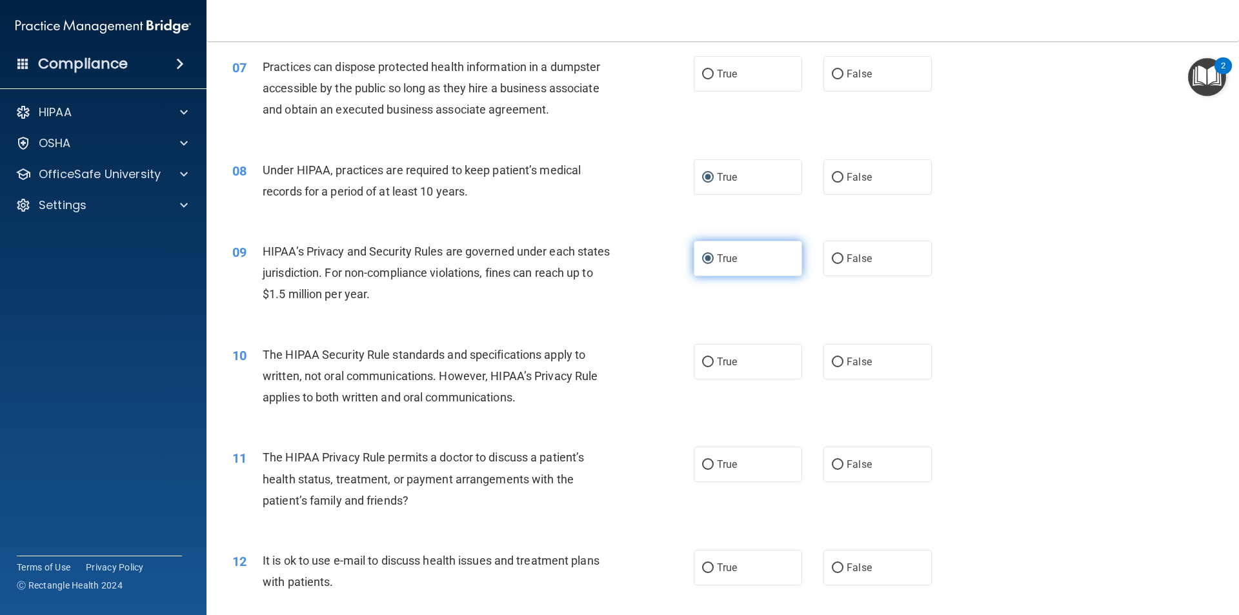
scroll to position [774, 0]
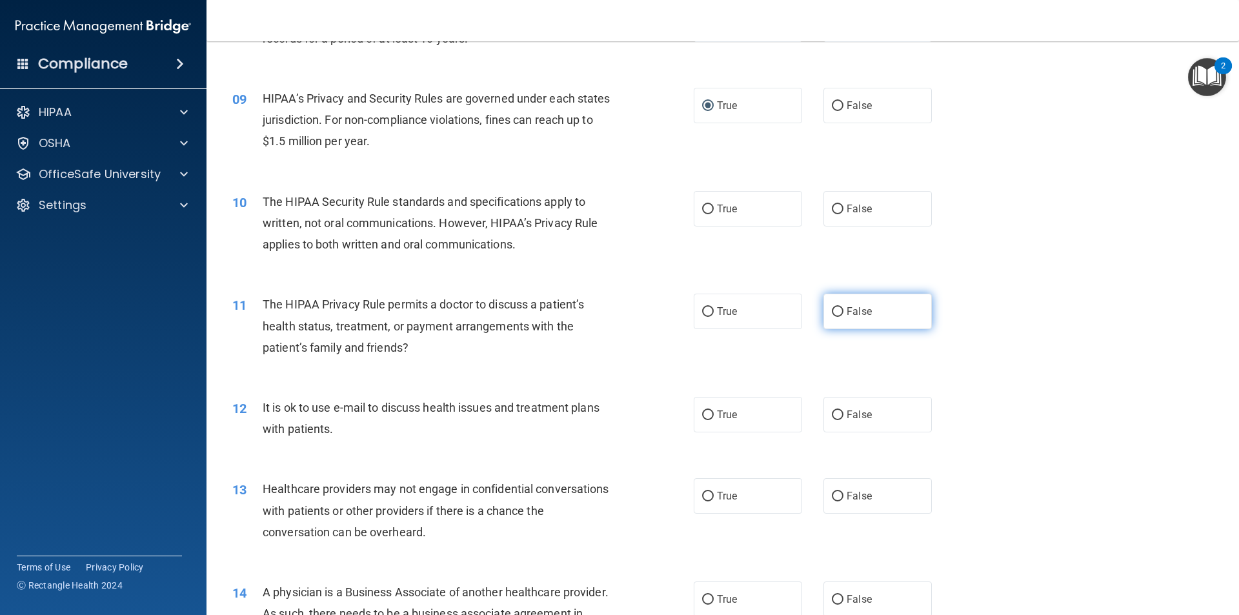
click at [912, 308] on label "False" at bounding box center [877, 311] width 108 height 35
click at [843, 308] on input "False" at bounding box center [838, 312] width 12 height 10
radio input "true"
click at [879, 401] on label "False" at bounding box center [877, 414] width 108 height 35
click at [843, 410] on input "False" at bounding box center [838, 415] width 12 height 10
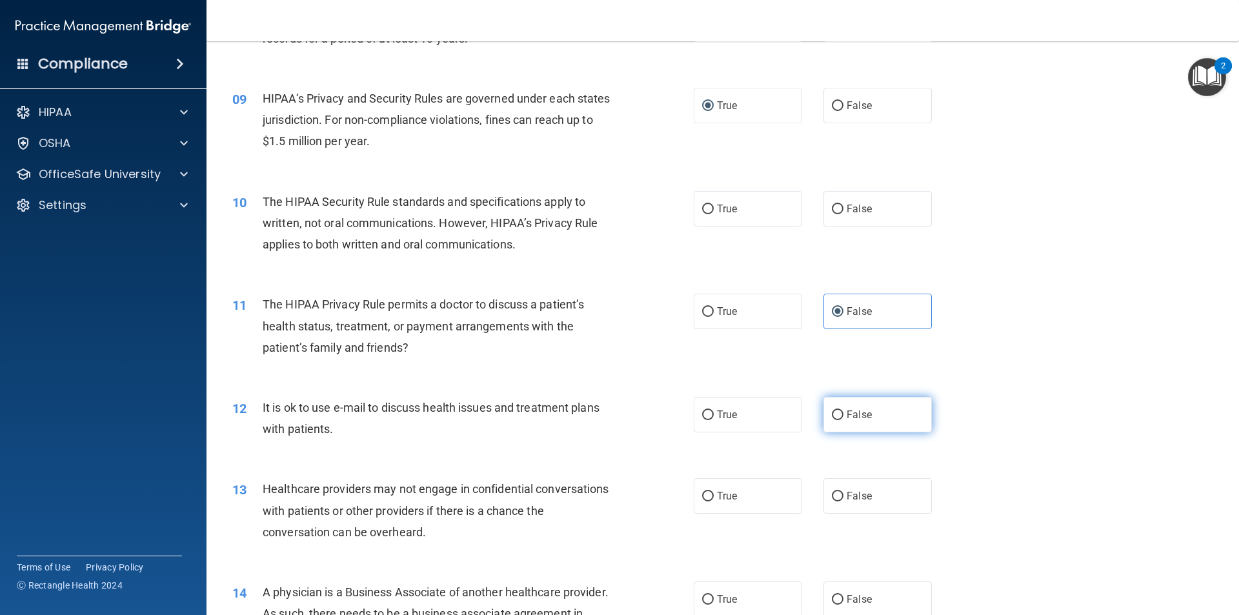
radio input "true"
click at [776, 481] on label "True" at bounding box center [748, 495] width 108 height 35
click at [714, 492] on input "True" at bounding box center [708, 497] width 12 height 10
radio input "true"
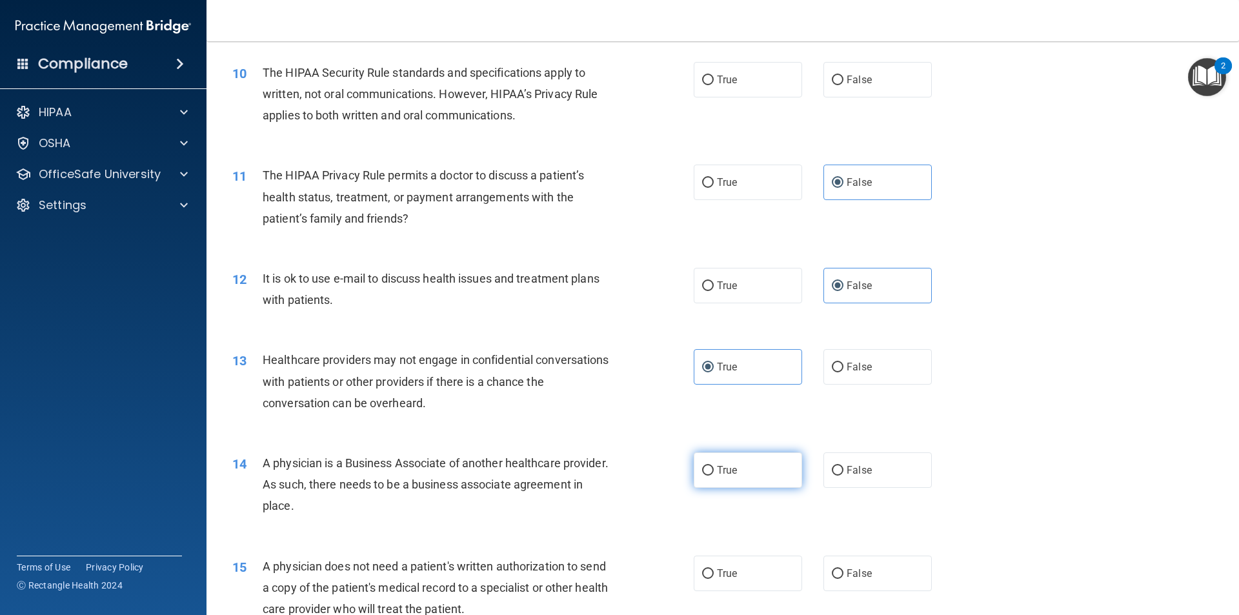
click at [751, 481] on label "True" at bounding box center [748, 469] width 108 height 35
click at [714, 476] on input "True" at bounding box center [708, 471] width 12 height 10
radio input "true"
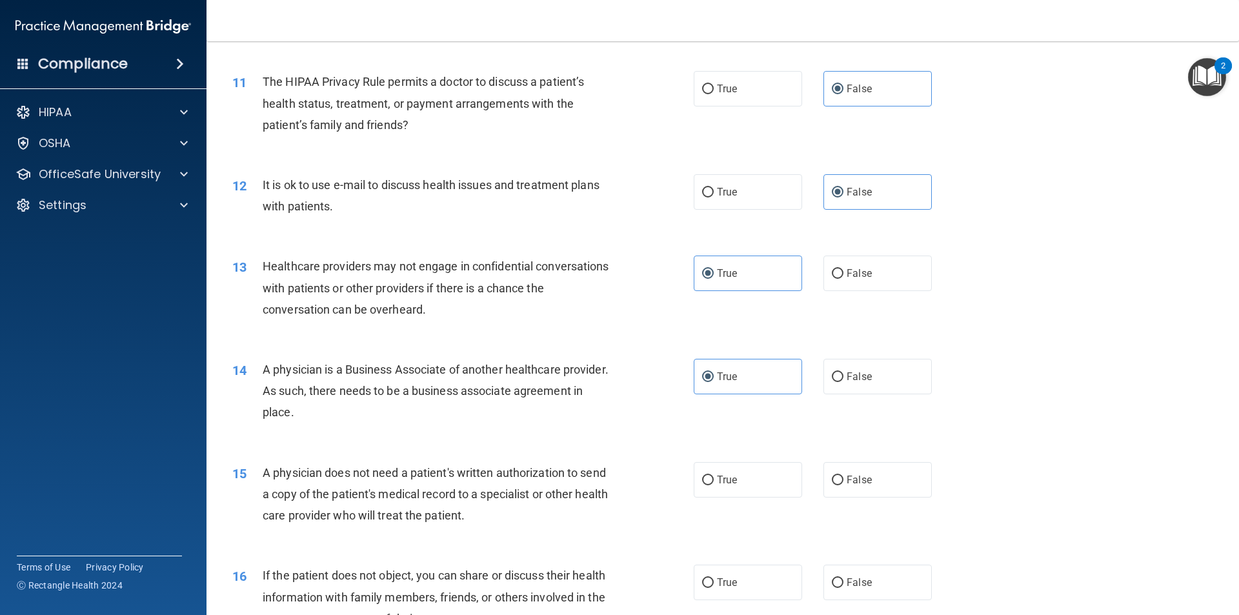
scroll to position [1032, 0]
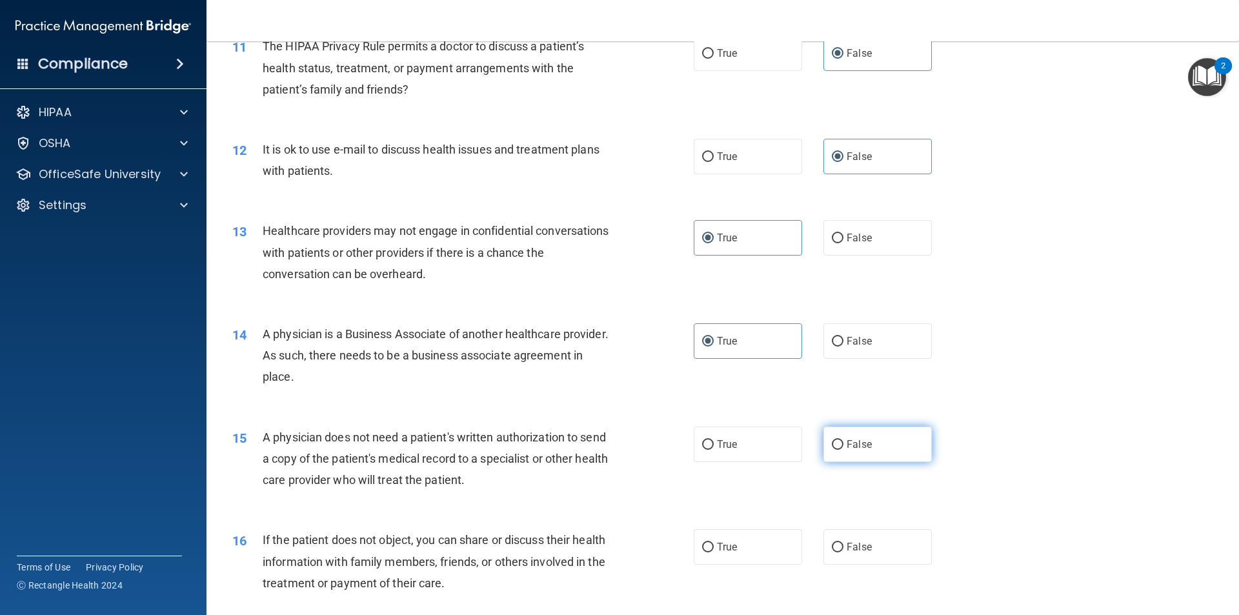
click at [846, 447] on span "False" at bounding box center [858, 444] width 25 height 12
click at [843, 447] on input "False" at bounding box center [838, 445] width 12 height 10
radio input "true"
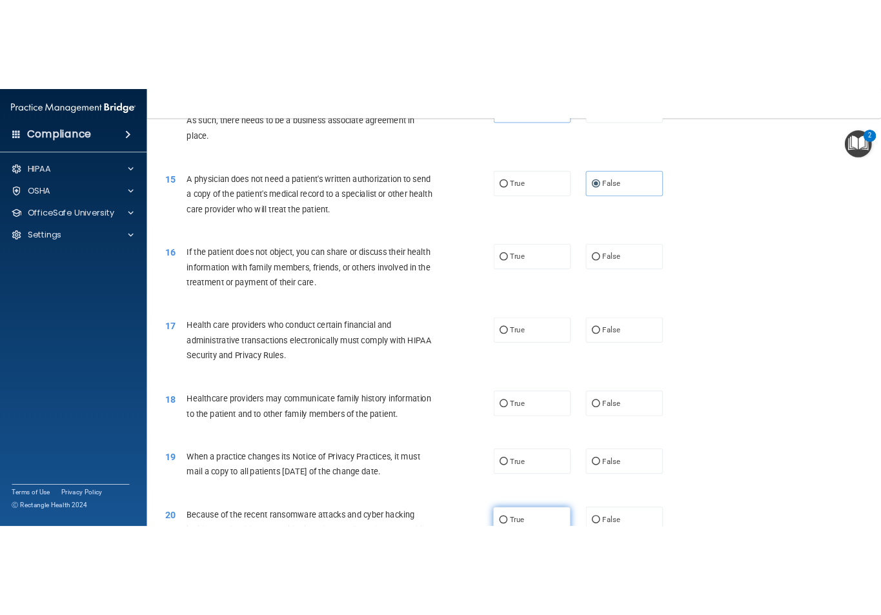
scroll to position [1419, 0]
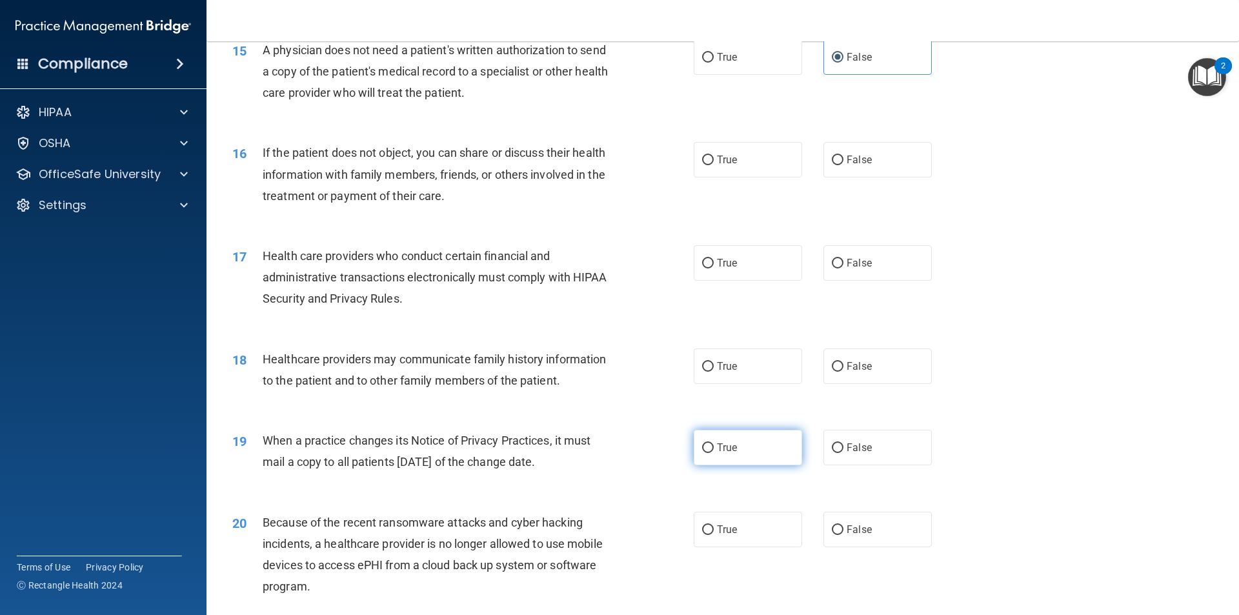
click at [737, 457] on label "True" at bounding box center [748, 447] width 108 height 35
click at [714, 453] on input "True" at bounding box center [708, 448] width 12 height 10
radio input "true"
click at [739, 512] on label "True" at bounding box center [748, 529] width 108 height 35
click at [714, 525] on input "True" at bounding box center [708, 530] width 12 height 10
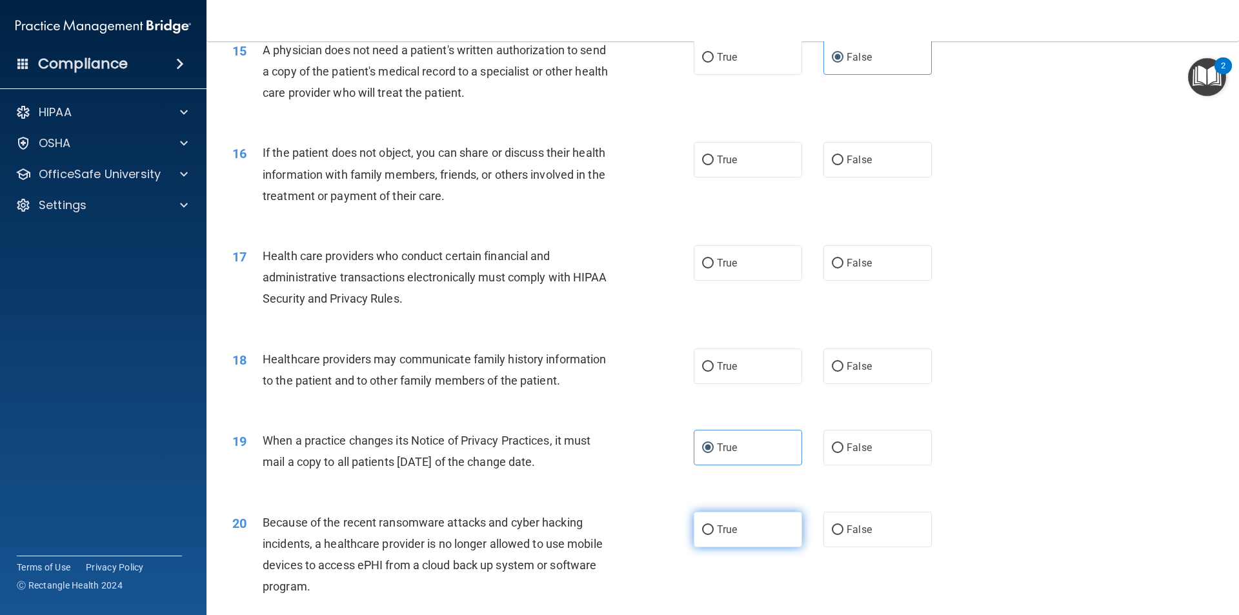
radio input "true"
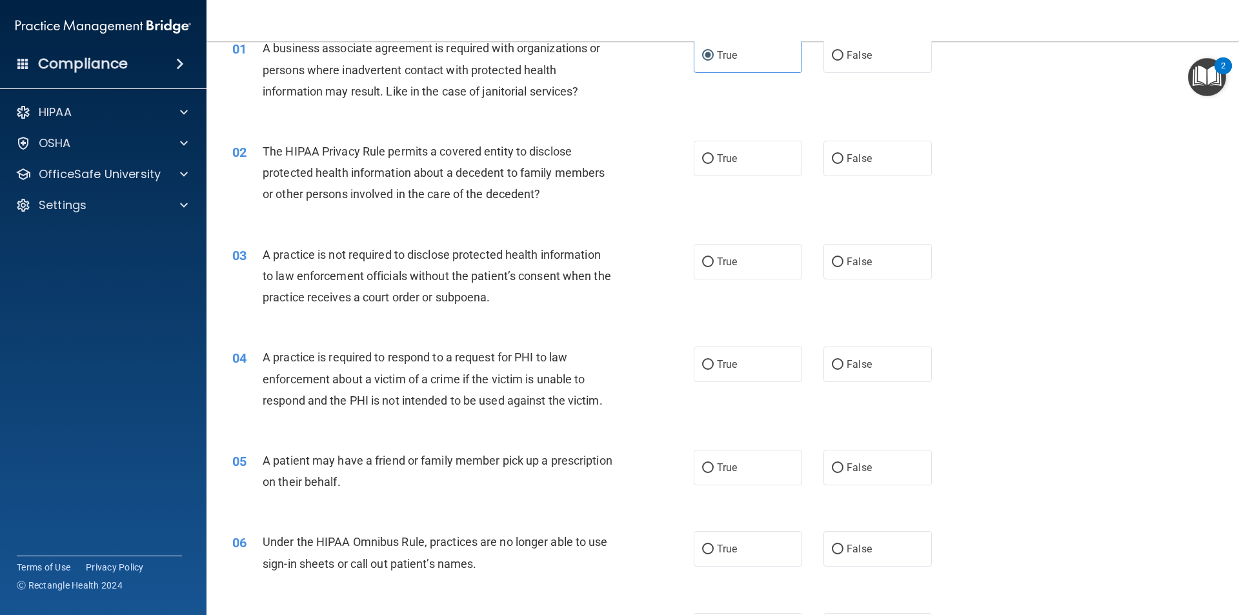
scroll to position [0, 0]
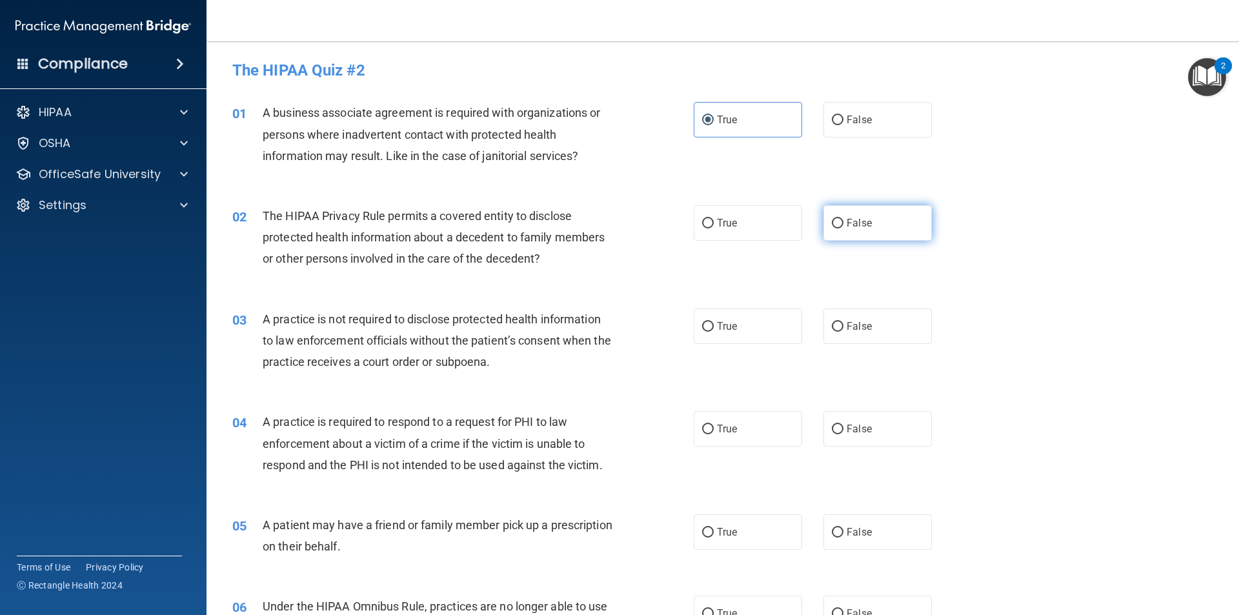
click at [908, 220] on label "False" at bounding box center [877, 222] width 108 height 35
click at [843, 220] on input "False" at bounding box center [838, 224] width 12 height 10
radio input "true"
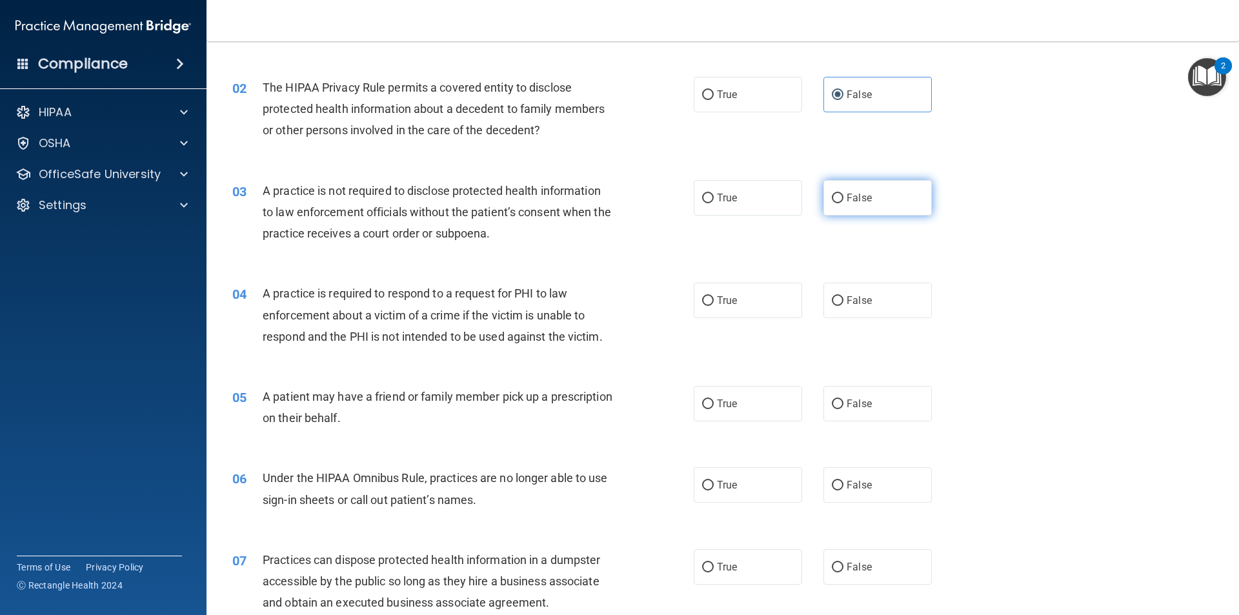
scroll to position [129, 0]
click at [742, 192] on label "True" at bounding box center [748, 196] width 108 height 35
click at [714, 193] on input "True" at bounding box center [708, 198] width 12 height 10
radio input "true"
click at [859, 195] on span "False" at bounding box center [858, 197] width 25 height 12
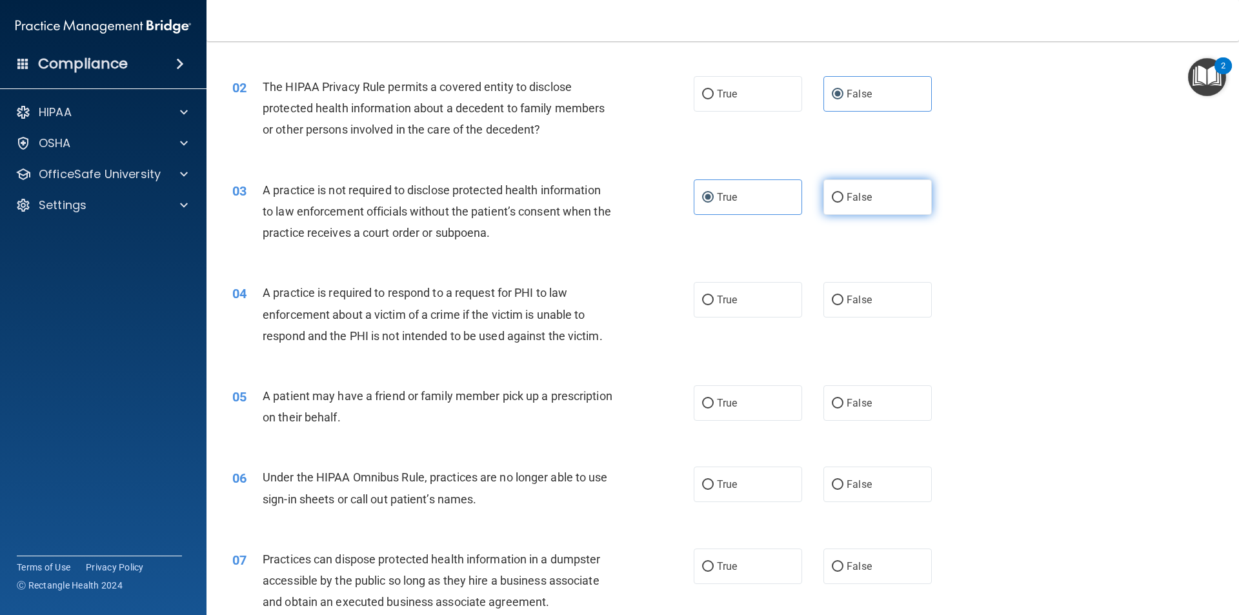
click at [843, 195] on input "False" at bounding box center [838, 198] width 12 height 10
radio input "true"
click at [727, 195] on span "True" at bounding box center [727, 197] width 20 height 12
click at [714, 195] on input "True" at bounding box center [708, 198] width 12 height 10
radio input "true"
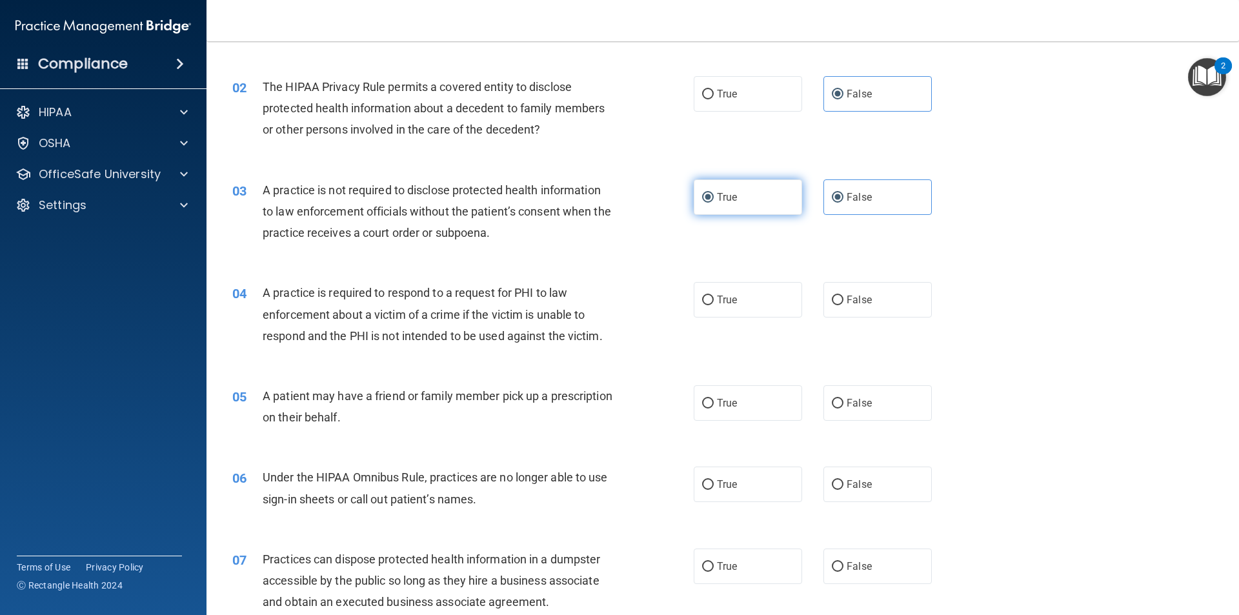
radio input "false"
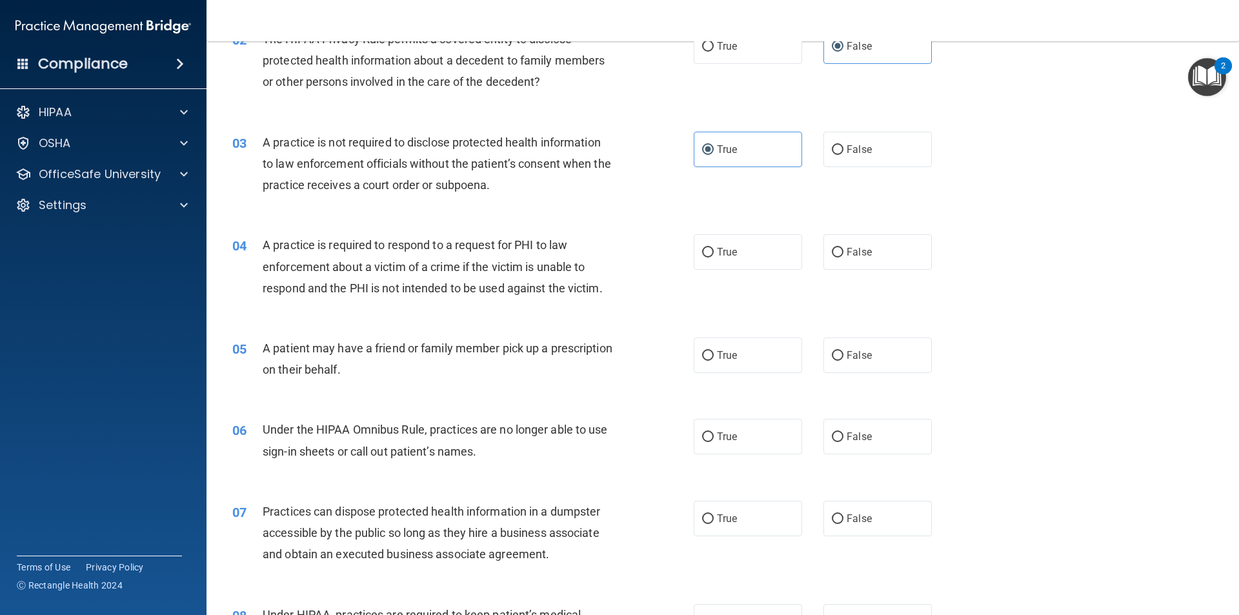
scroll to position [323, 0]
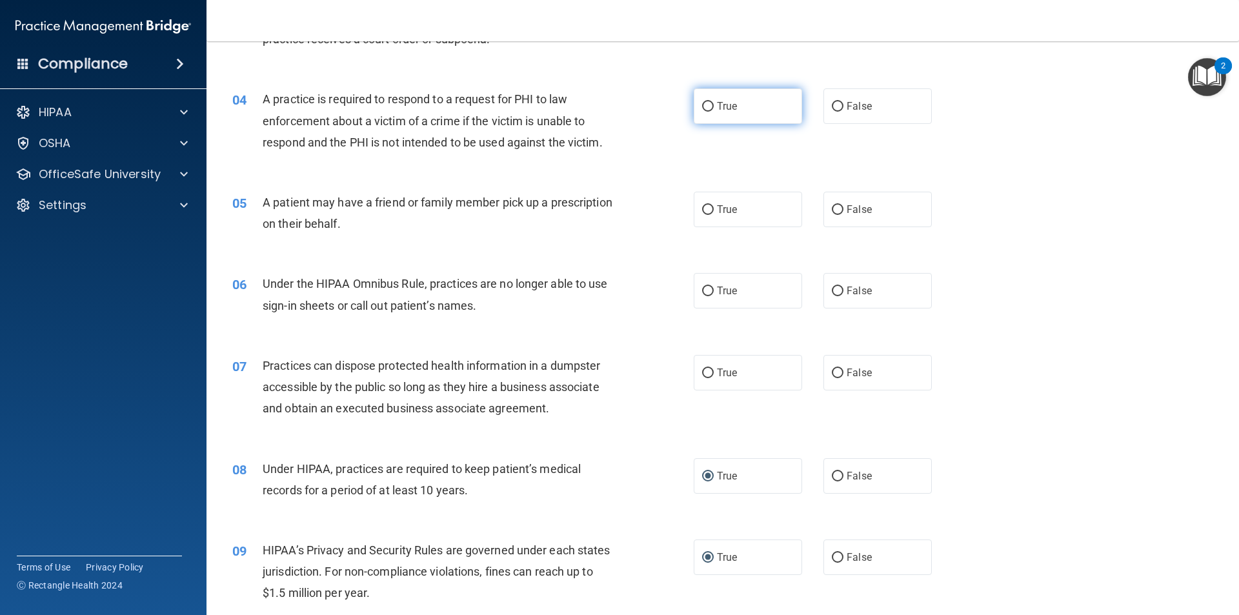
click at [730, 116] on label "True" at bounding box center [748, 105] width 108 height 35
click at [714, 112] on input "True" at bounding box center [708, 107] width 12 height 10
radio input "true"
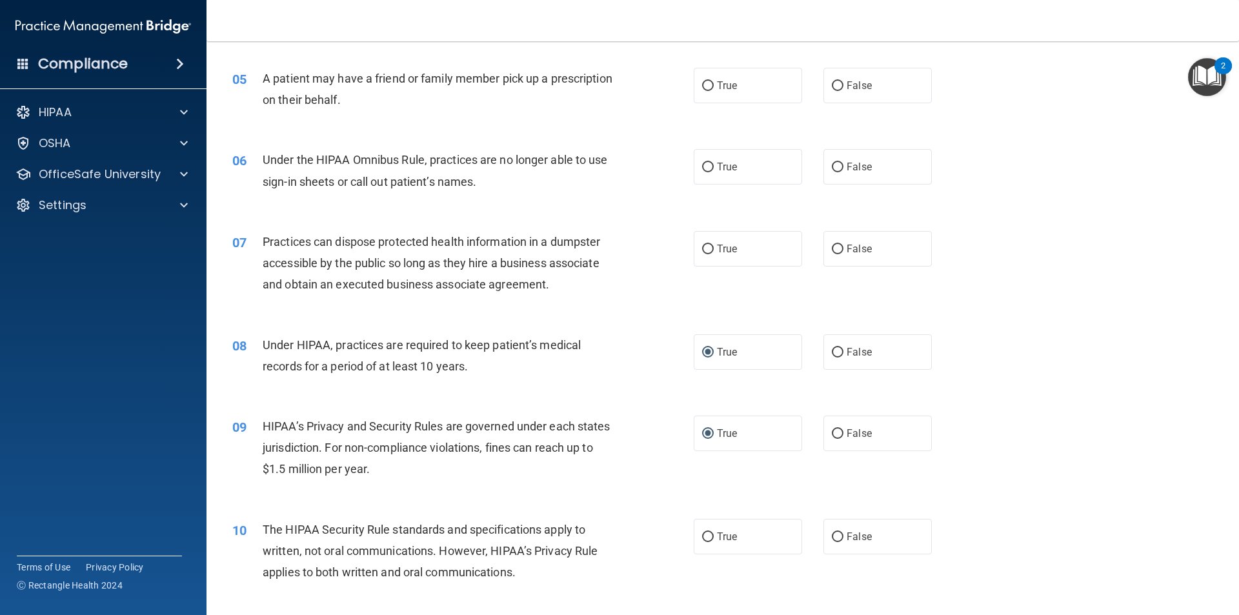
scroll to position [452, 0]
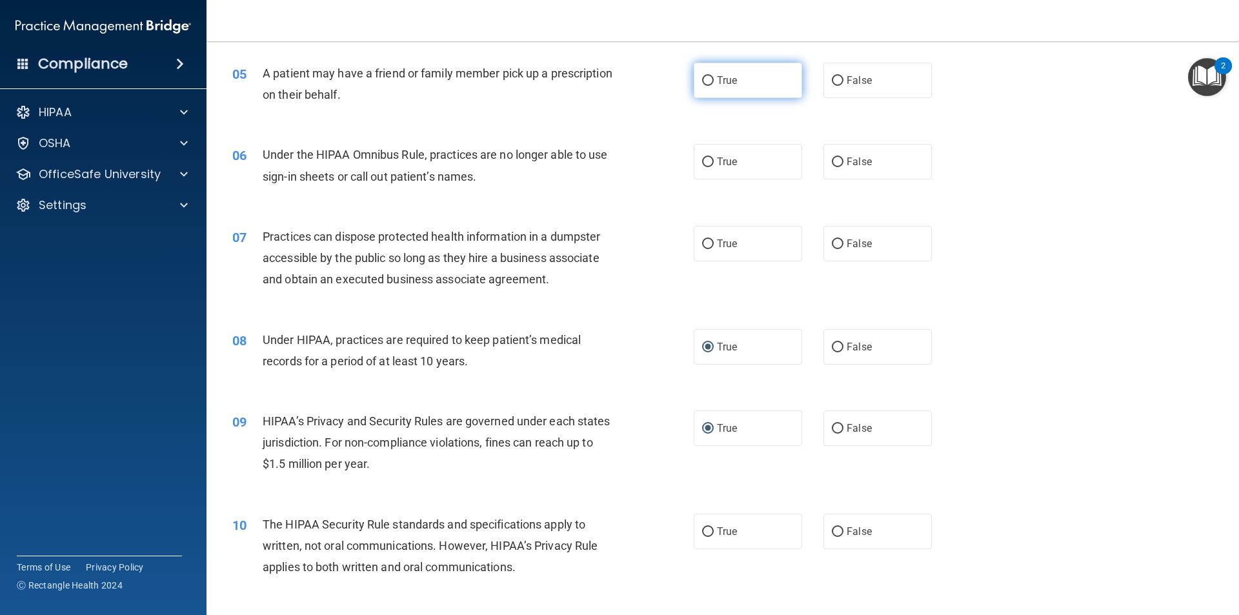
click at [768, 90] on label "True" at bounding box center [748, 80] width 108 height 35
click at [714, 86] on input "True" at bounding box center [708, 81] width 12 height 10
radio input "true"
click at [870, 147] on label "False" at bounding box center [877, 161] width 108 height 35
click at [843, 157] on input "False" at bounding box center [838, 162] width 12 height 10
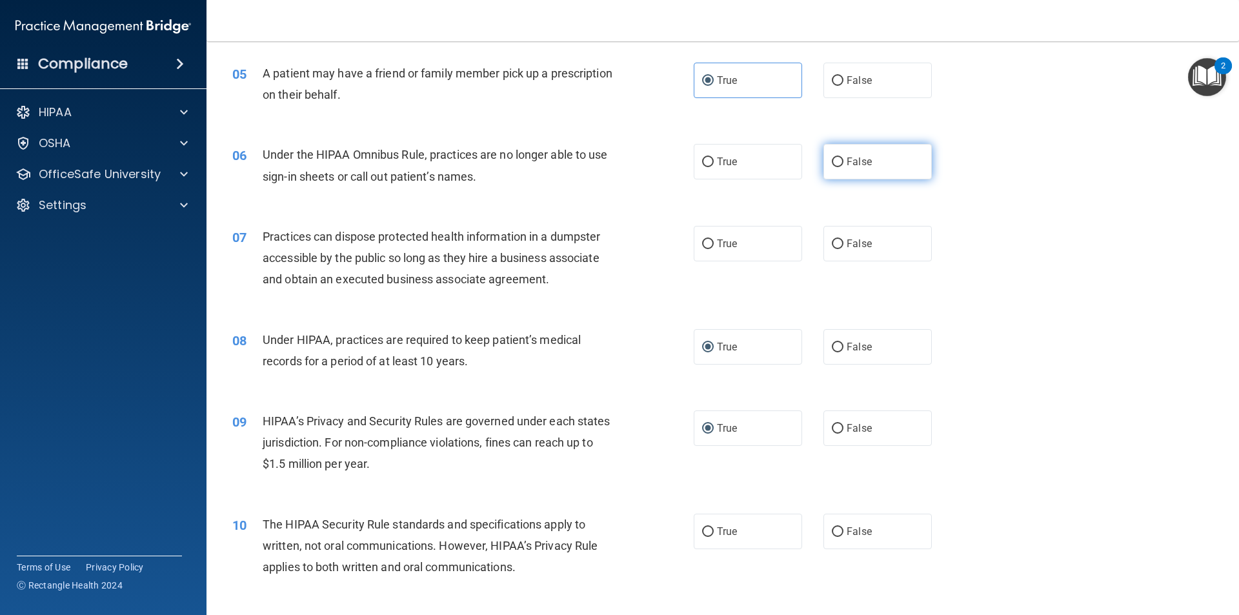
radio input "true"
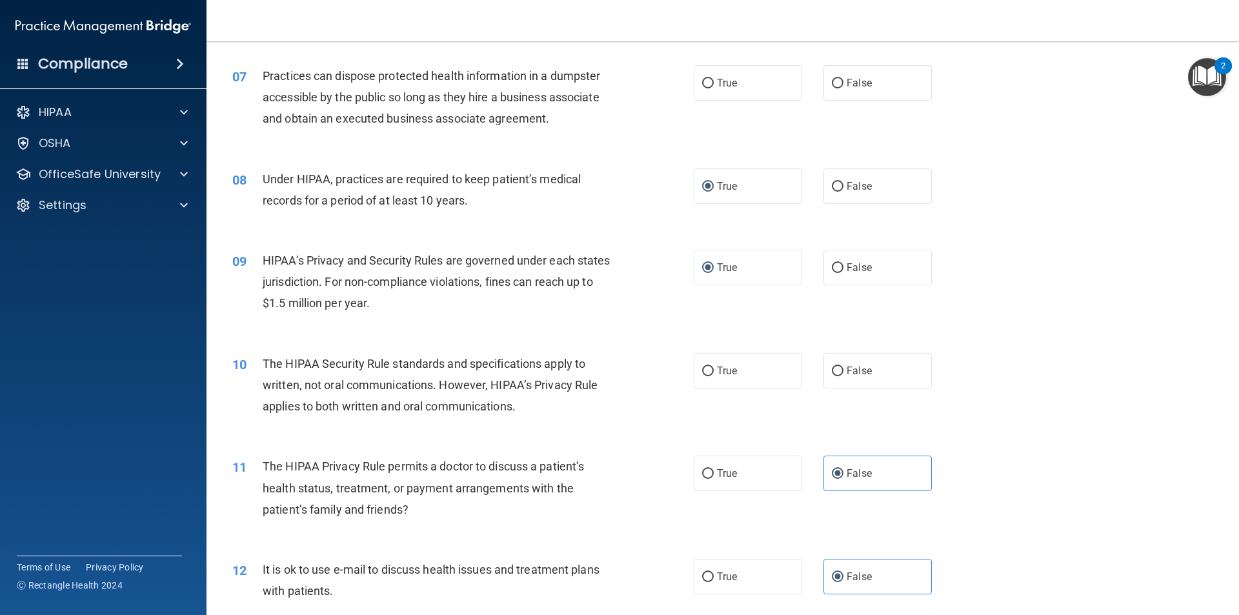
scroll to position [581, 0]
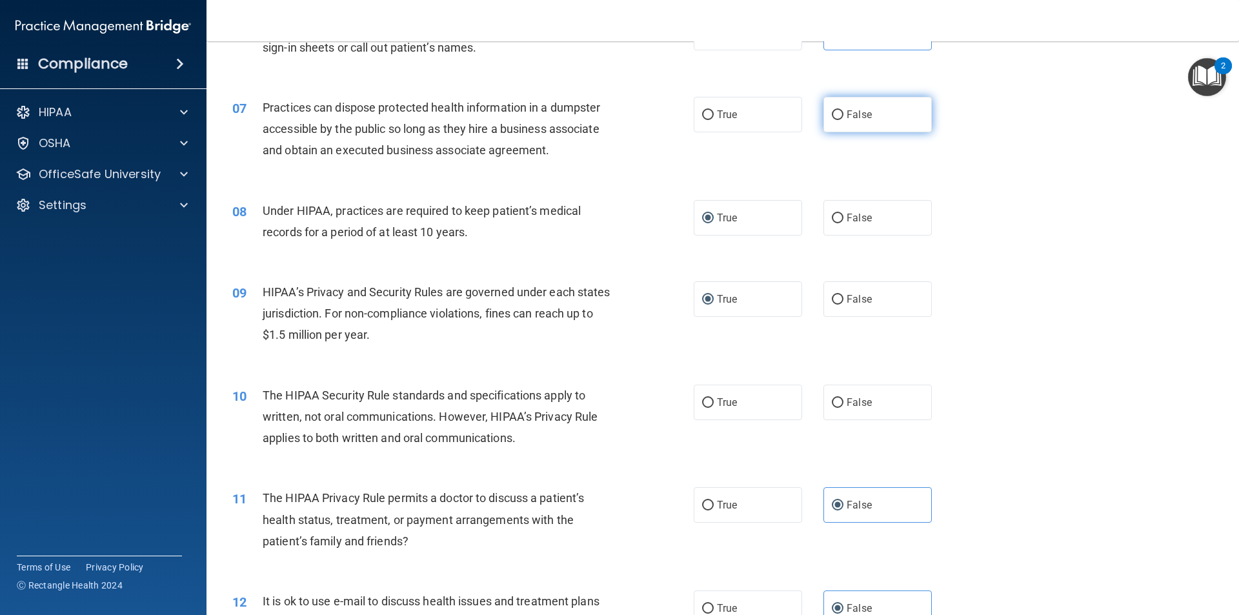
click at [901, 104] on label "False" at bounding box center [877, 114] width 108 height 35
click at [843, 110] on input "False" at bounding box center [838, 115] width 12 height 10
radio input "true"
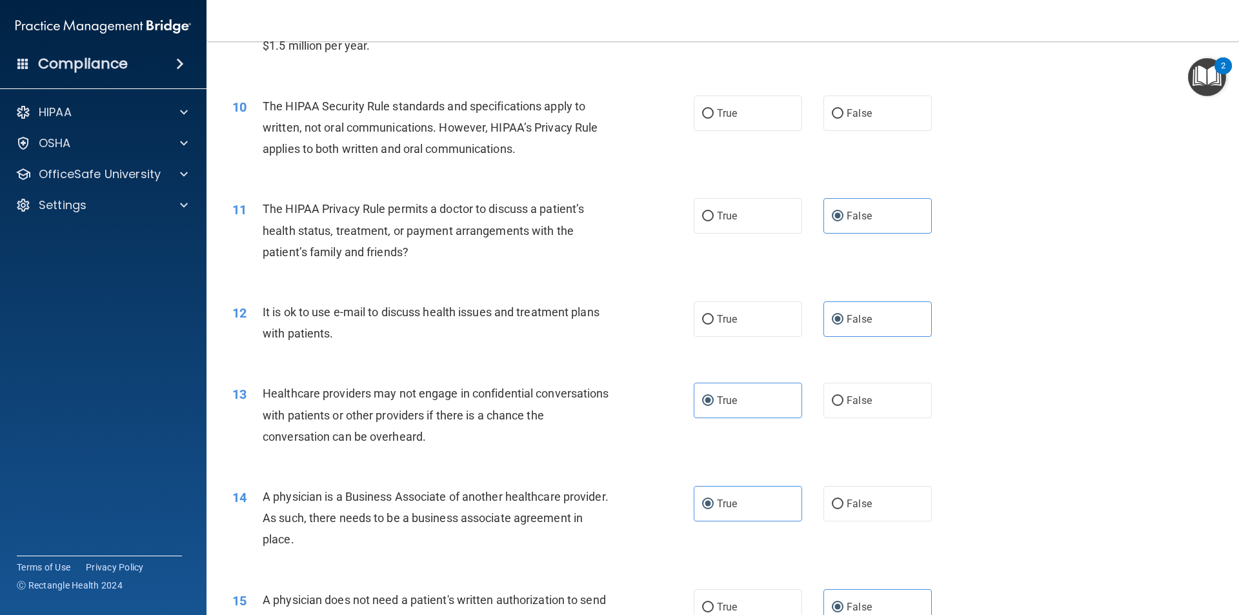
scroll to position [903, 0]
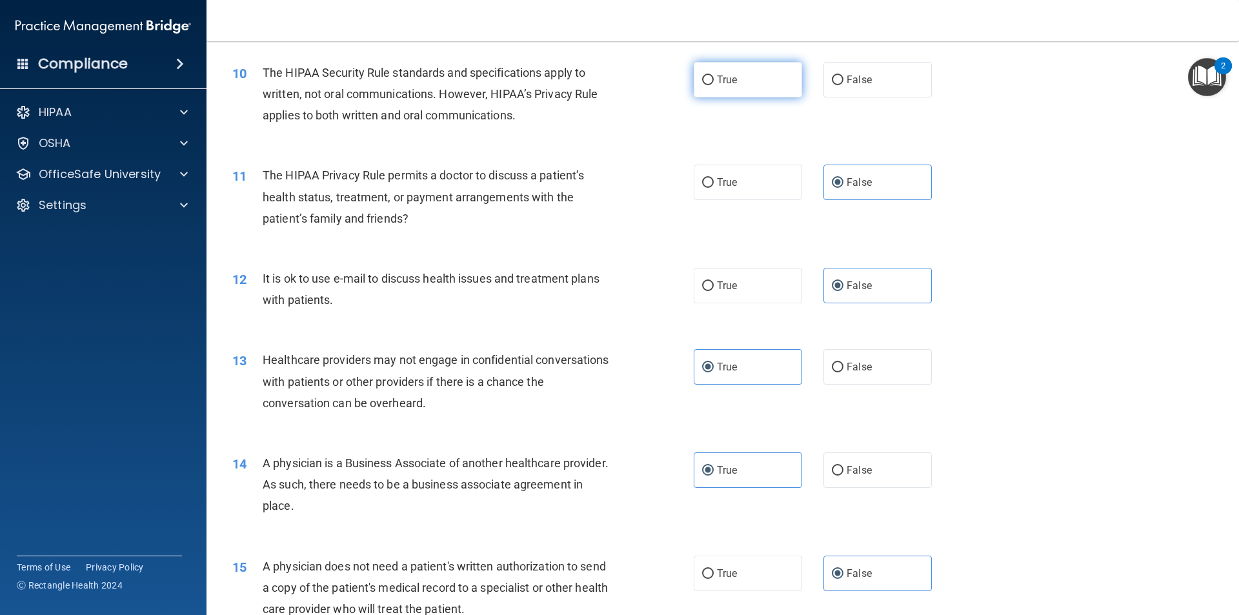
drag, startPoint x: 705, startPoint y: 77, endPoint x: 754, endPoint y: 94, distance: 52.0
click at [706, 76] on input "True" at bounding box center [708, 80] width 12 height 10
radio input "true"
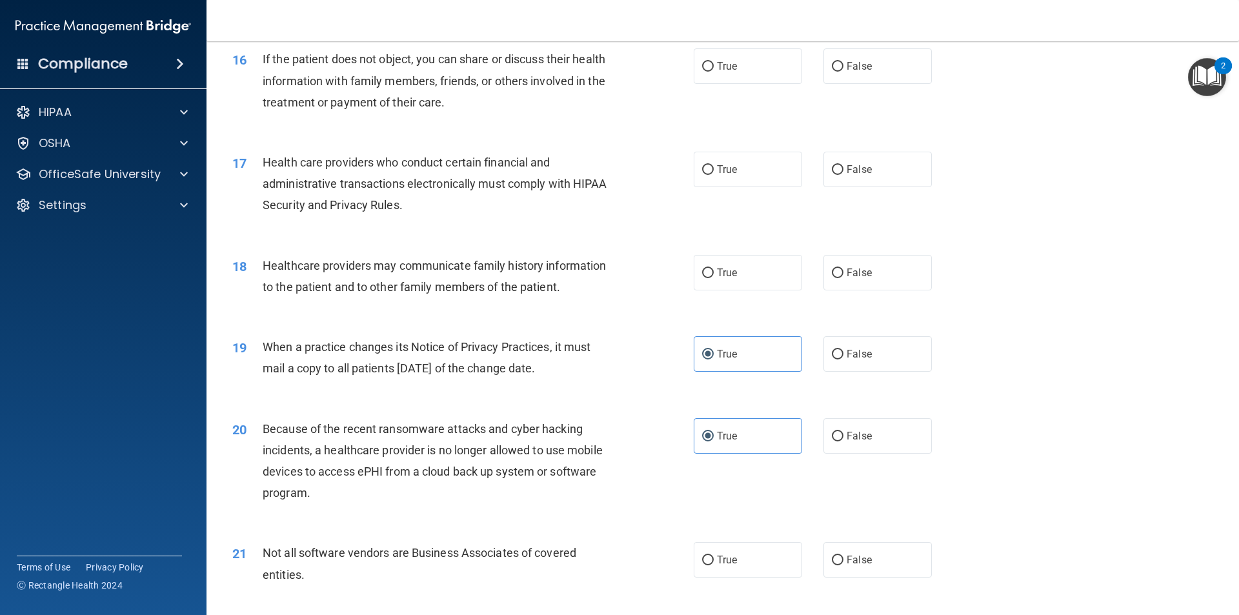
scroll to position [1484, 0]
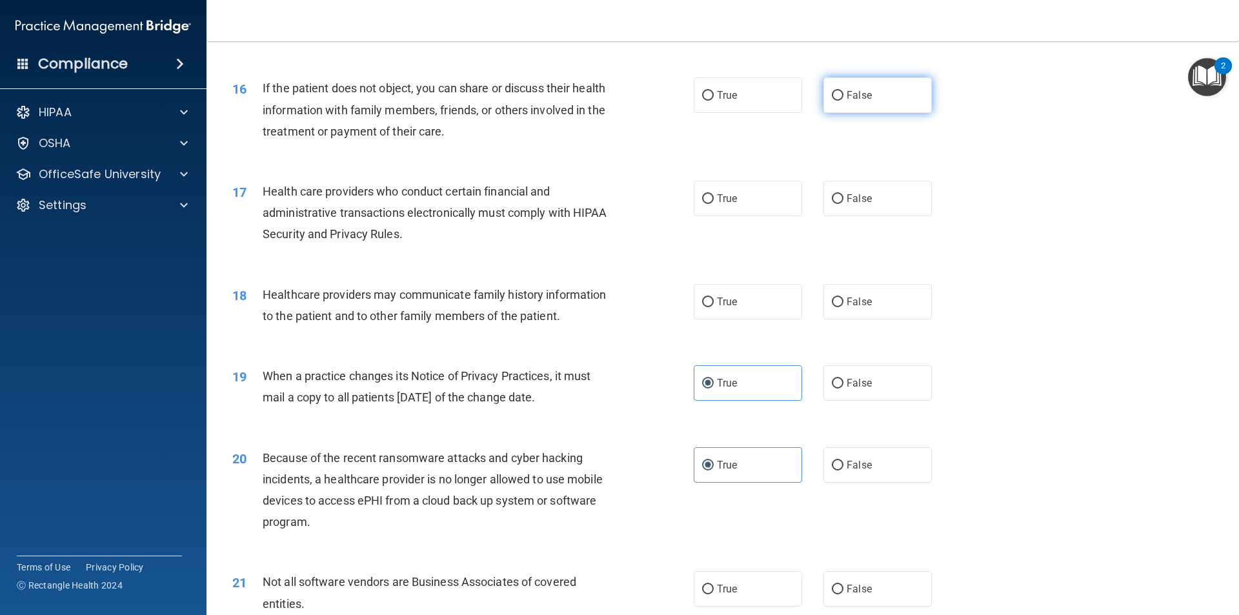
click at [870, 100] on label "False" at bounding box center [877, 94] width 108 height 35
click at [843, 100] on input "False" at bounding box center [838, 96] width 12 height 10
radio input "true"
click at [717, 206] on label "True" at bounding box center [748, 198] width 108 height 35
click at [714, 204] on input "True" at bounding box center [708, 199] width 12 height 10
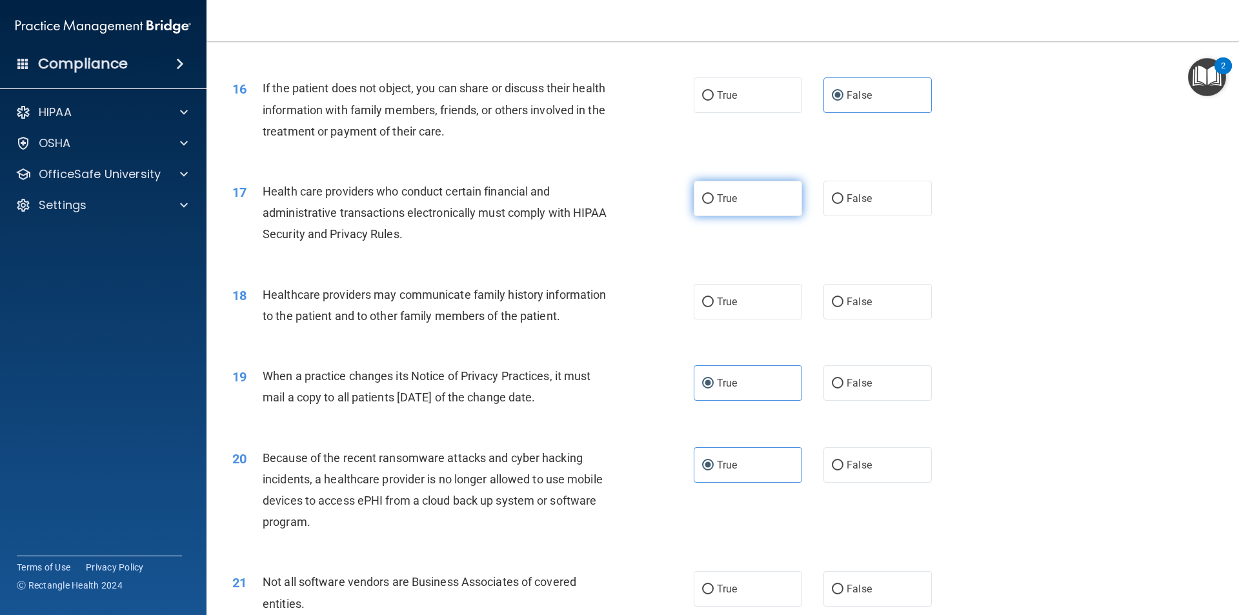
radio input "true"
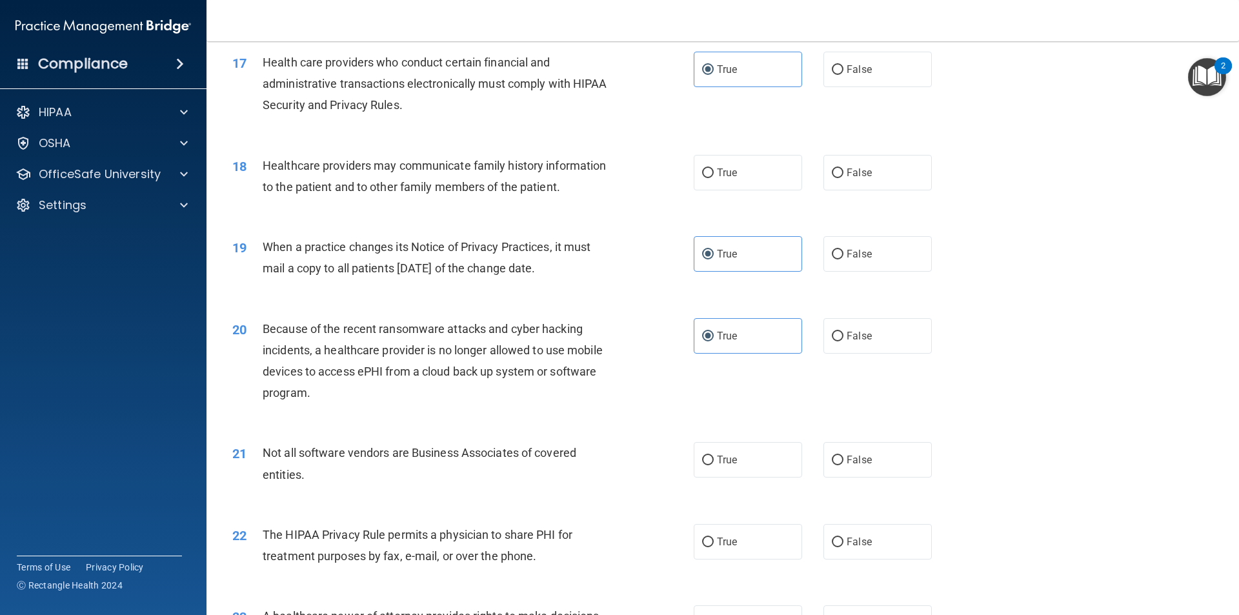
scroll to position [1677, 0]
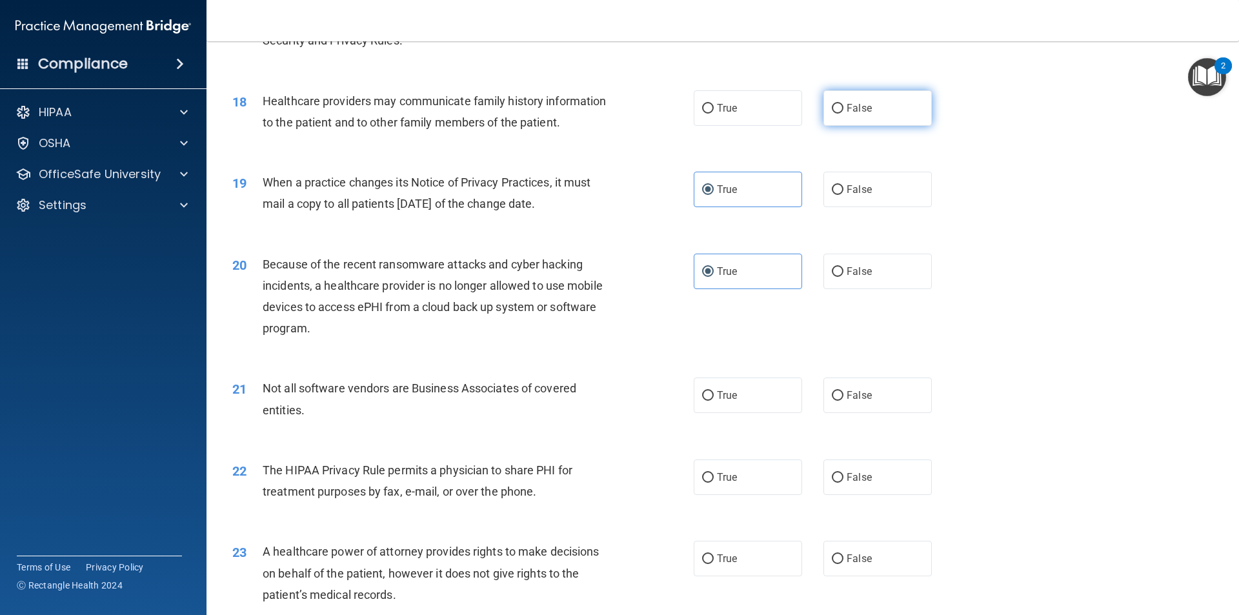
click at [830, 114] on label "False" at bounding box center [877, 107] width 108 height 35
click at [832, 114] on input "False" at bounding box center [838, 109] width 12 height 10
radio input "true"
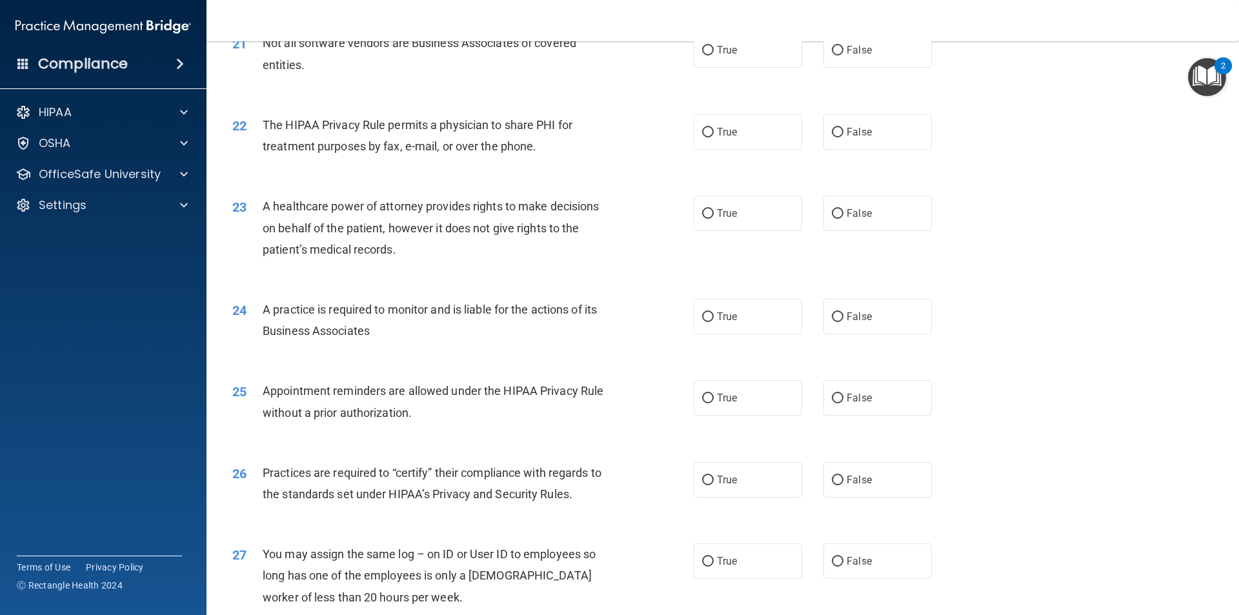
scroll to position [2000, 0]
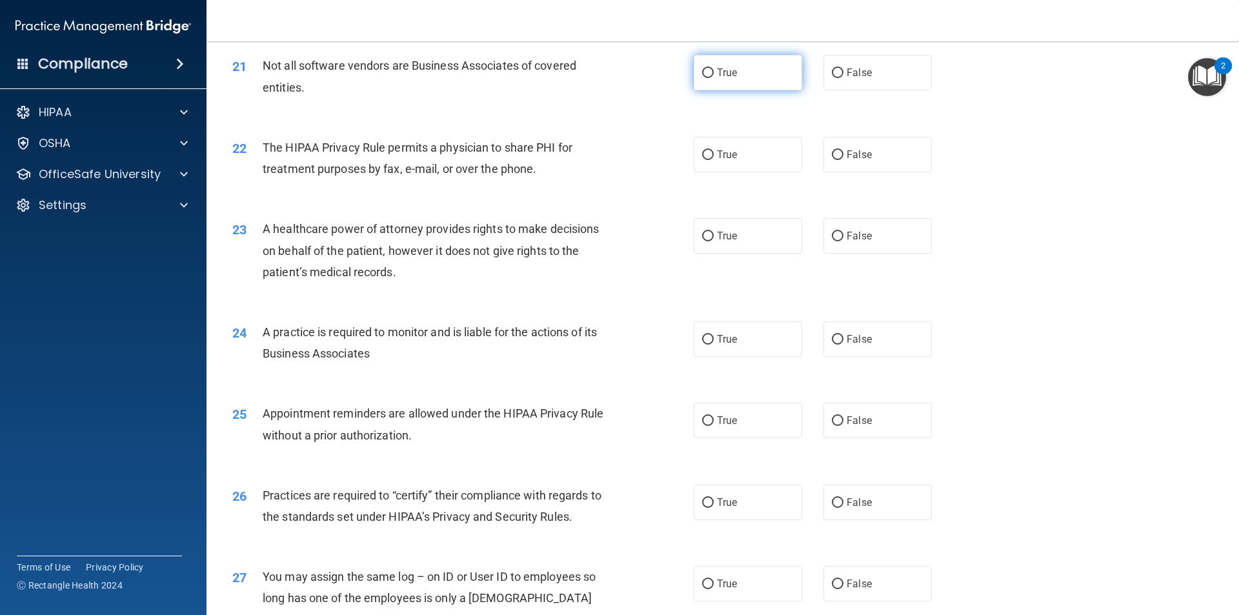
click at [756, 85] on label "True" at bounding box center [748, 72] width 108 height 35
click at [714, 78] on input "True" at bounding box center [708, 73] width 12 height 10
radio input "true"
click at [758, 159] on label "True" at bounding box center [748, 154] width 108 height 35
click at [714, 159] on input "True" at bounding box center [708, 155] width 12 height 10
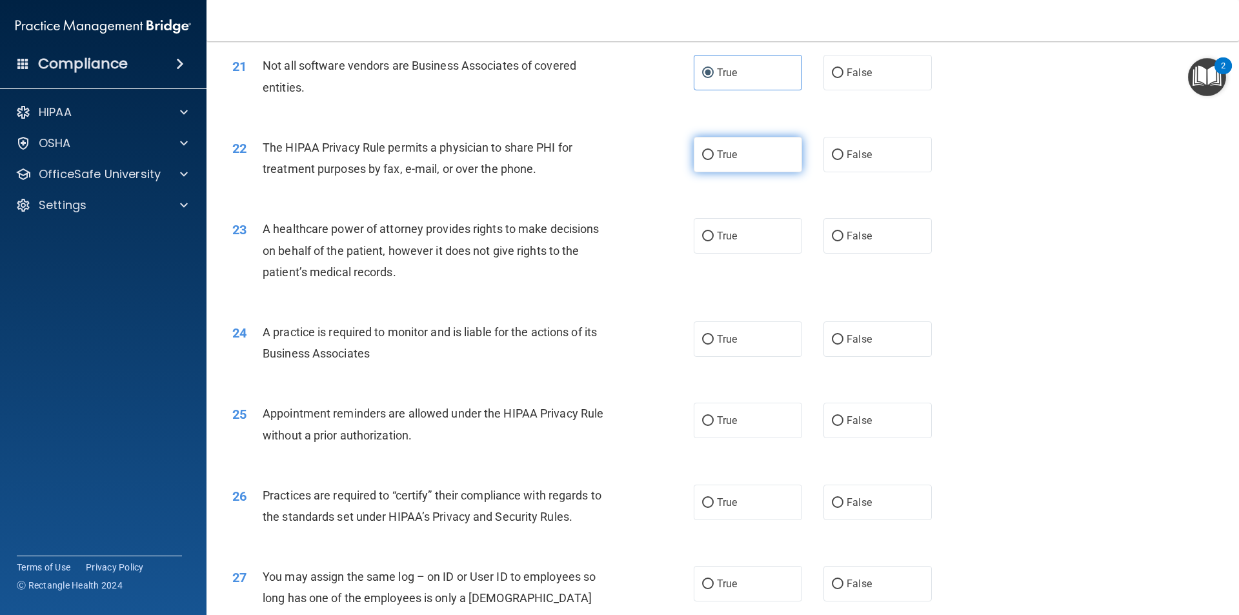
radio input "true"
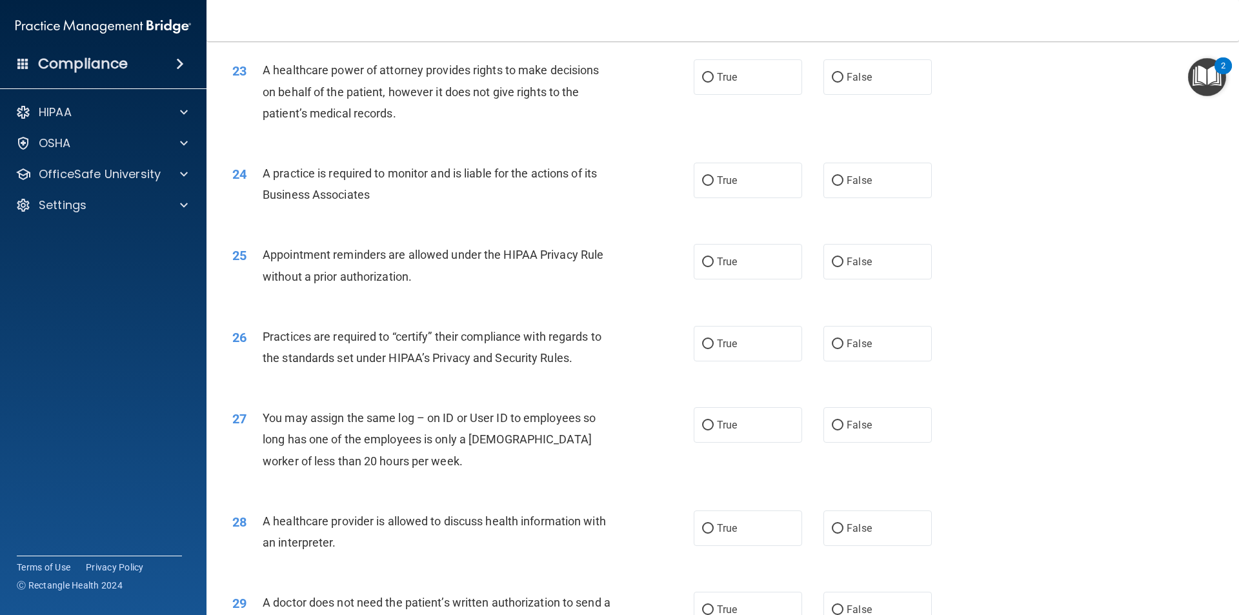
scroll to position [2129, 0]
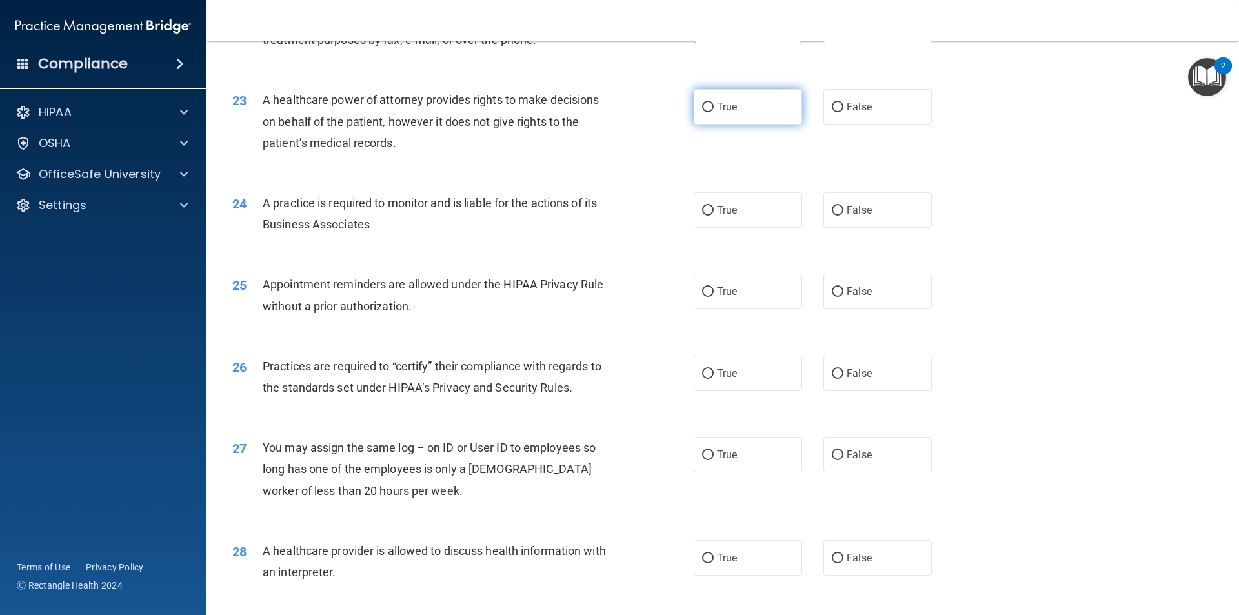
click at [725, 108] on span "True" at bounding box center [727, 107] width 20 height 12
click at [714, 108] on input "True" at bounding box center [708, 108] width 12 height 10
radio input "true"
click at [872, 117] on label "False" at bounding box center [877, 106] width 108 height 35
click at [843, 112] on input "False" at bounding box center [838, 108] width 12 height 10
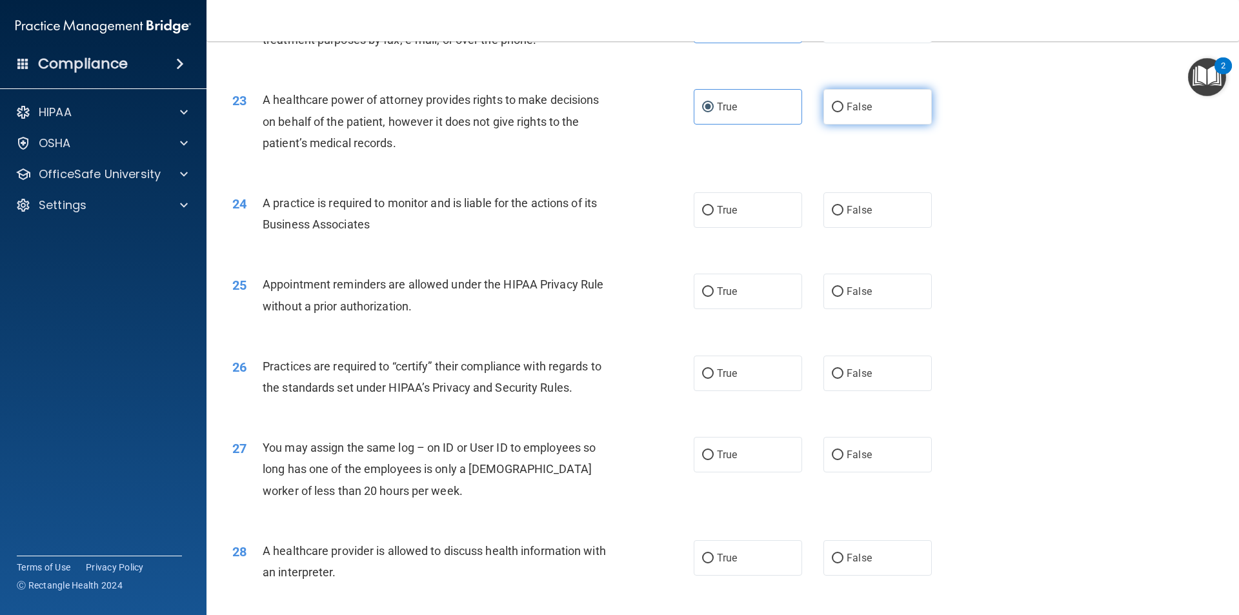
radio input "true"
radio input "false"
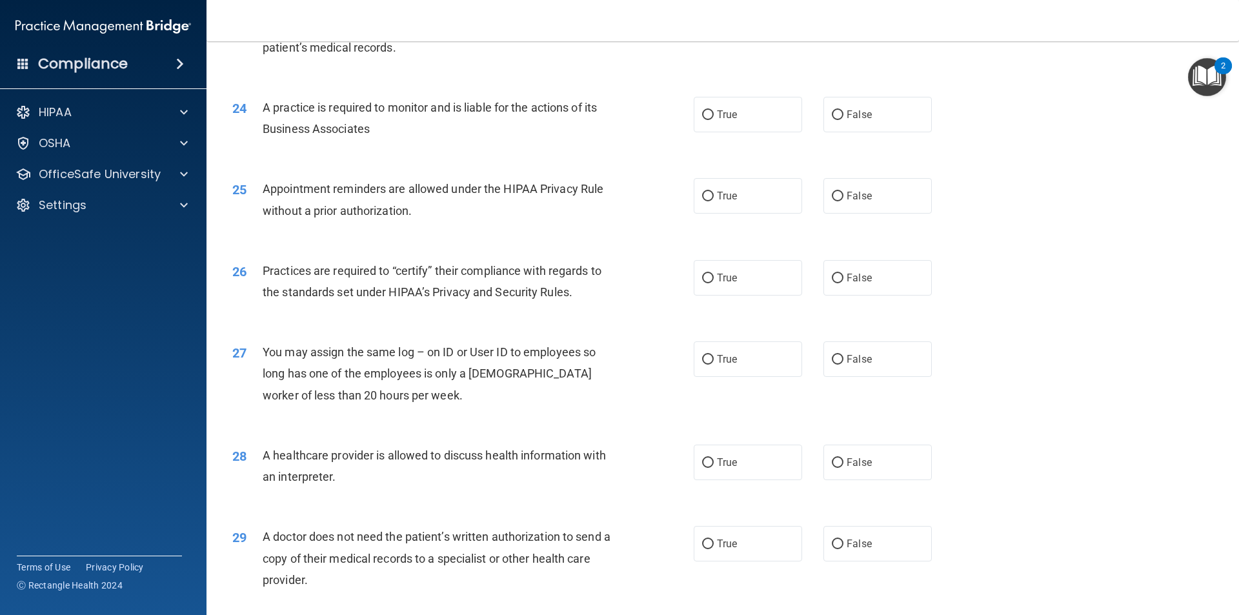
scroll to position [2258, 0]
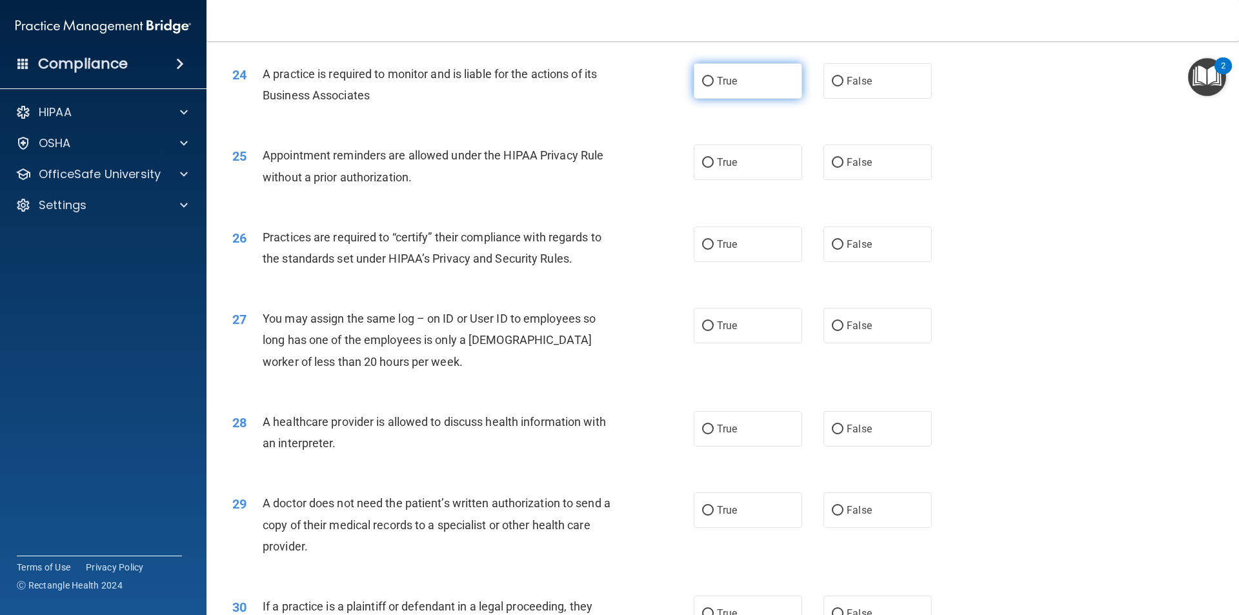
click at [732, 87] on label "True" at bounding box center [748, 80] width 108 height 35
click at [714, 86] on input "True" at bounding box center [708, 82] width 12 height 10
radio input "true"
click at [857, 159] on span "False" at bounding box center [858, 162] width 25 height 12
click at [843, 159] on input "False" at bounding box center [838, 163] width 12 height 10
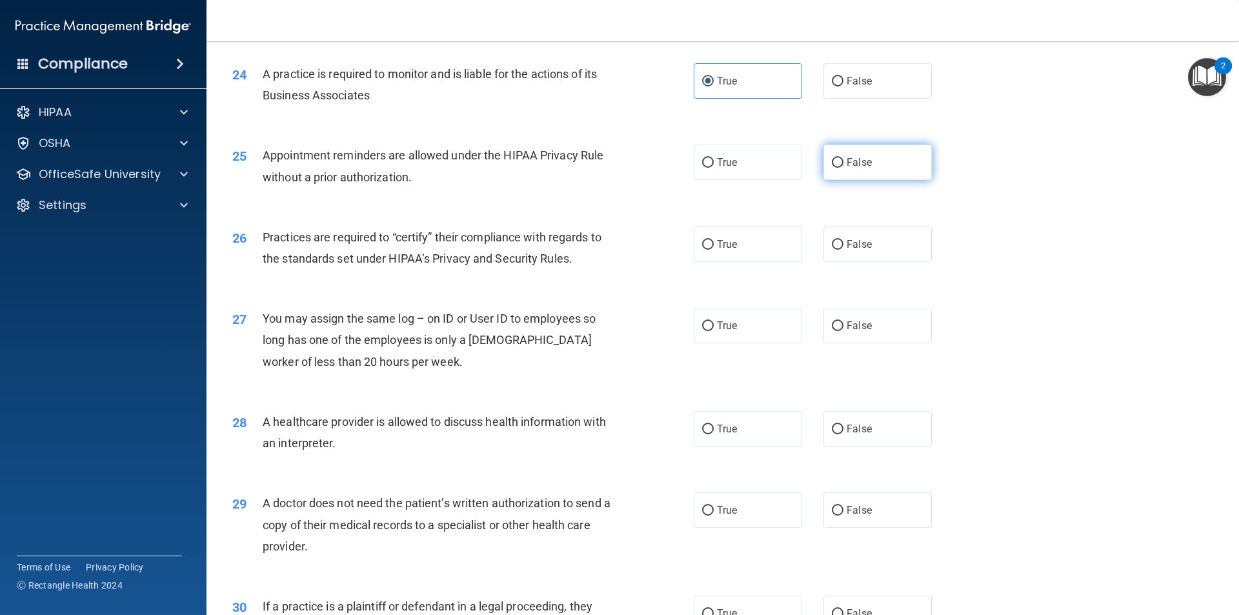
radio input "true"
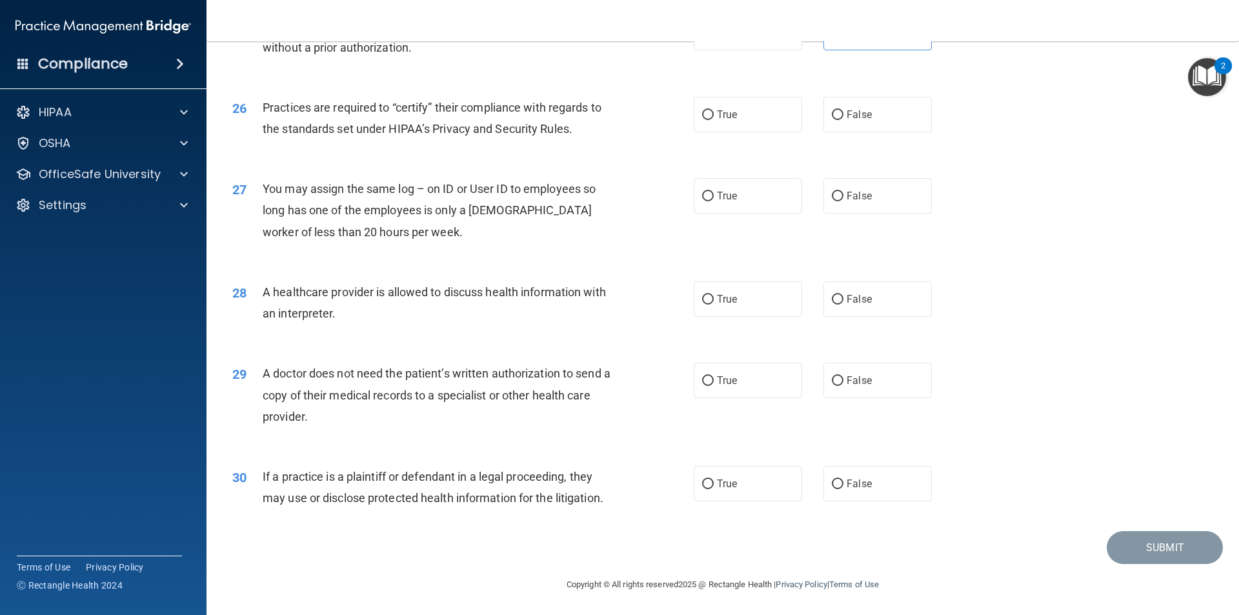
scroll to position [2388, 0]
click at [749, 112] on label "True" at bounding box center [748, 113] width 108 height 35
click at [714, 112] on input "True" at bounding box center [708, 115] width 12 height 10
radio input "true"
click at [828, 185] on label "False" at bounding box center [877, 194] width 108 height 35
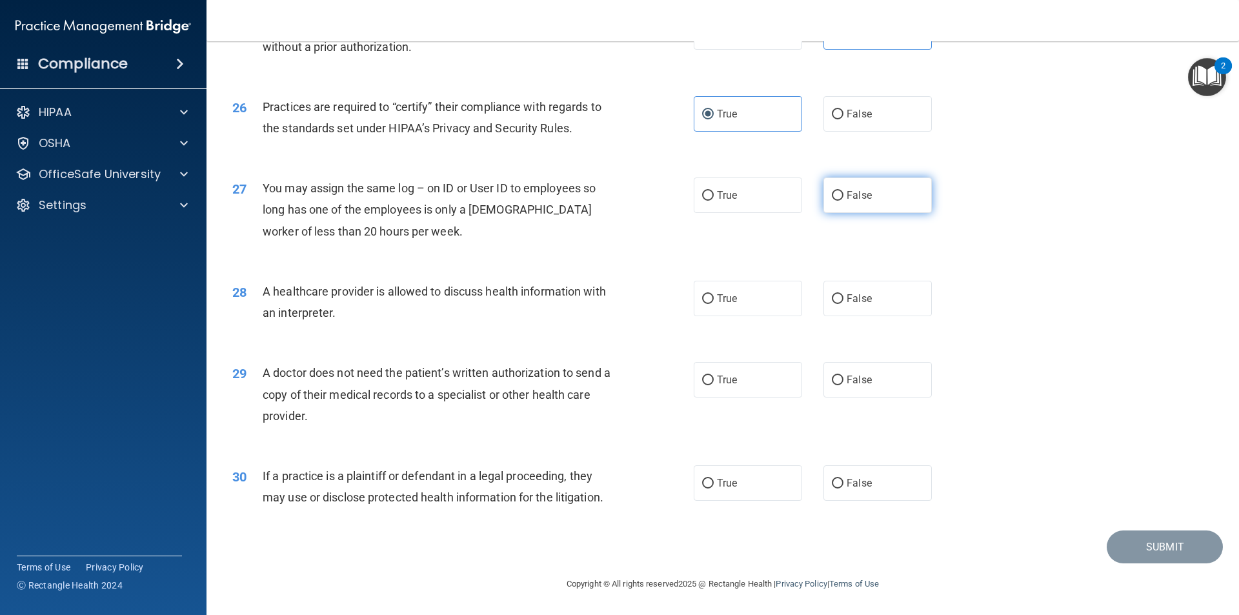
click at [832, 191] on input "False" at bounding box center [838, 196] width 12 height 10
radio input "true"
click at [717, 305] on label "True" at bounding box center [748, 298] width 108 height 35
click at [714, 304] on input "True" at bounding box center [708, 299] width 12 height 10
radio input "true"
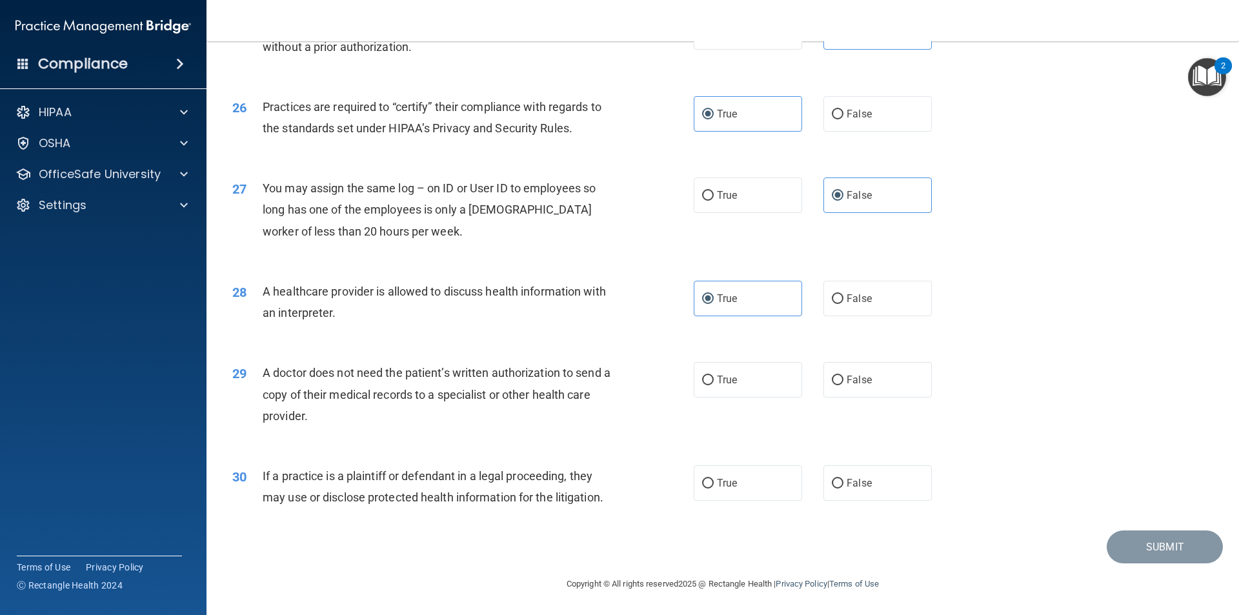
click at [808, 377] on div "True False" at bounding box center [824, 379] width 260 height 35
click at [832, 379] on input "False" at bounding box center [838, 380] width 12 height 10
radio input "true"
click at [717, 482] on span "True" at bounding box center [727, 483] width 20 height 12
click at [714, 482] on input "True" at bounding box center [708, 484] width 12 height 10
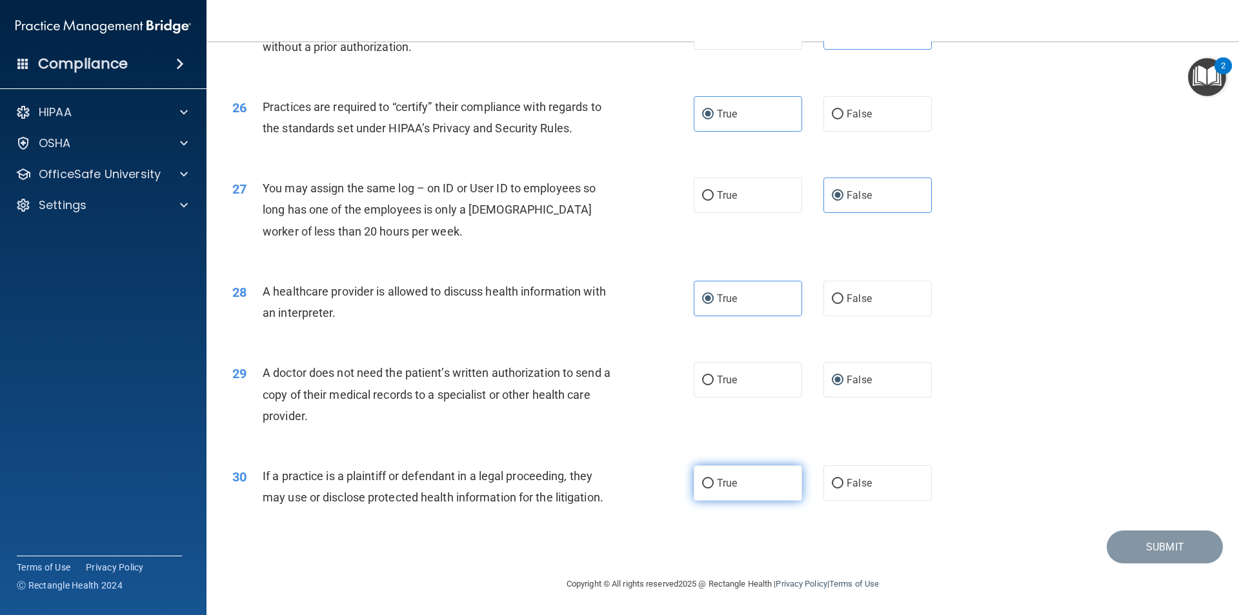
radio input "true"
click at [1181, 543] on button "Submit" at bounding box center [1164, 546] width 116 height 33
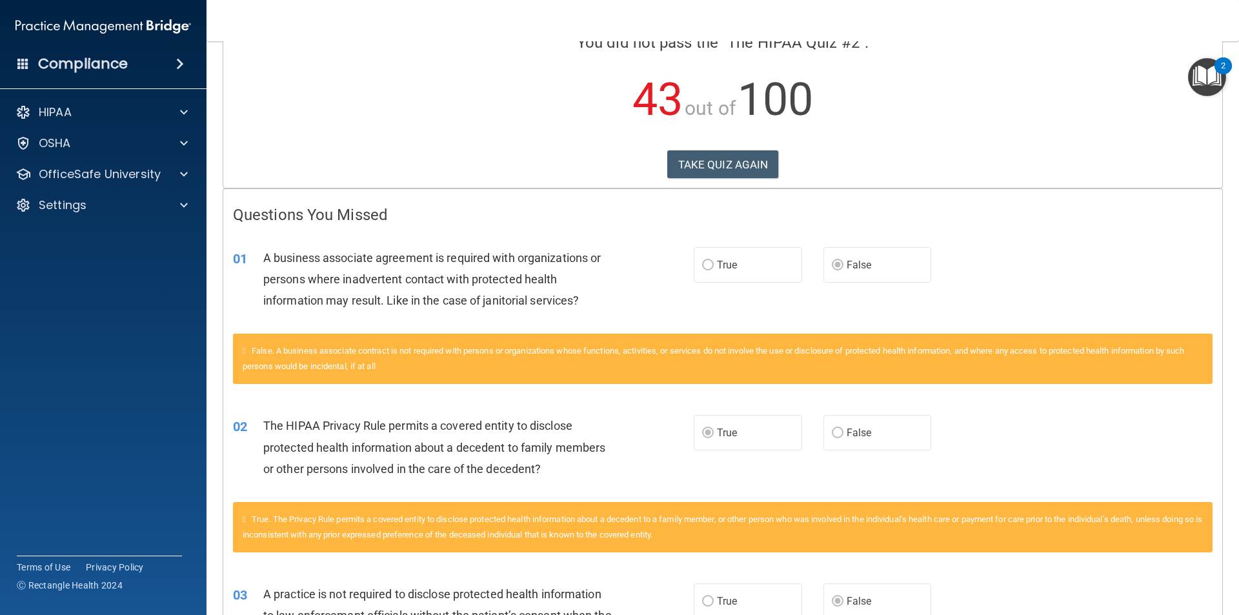
scroll to position [61, 0]
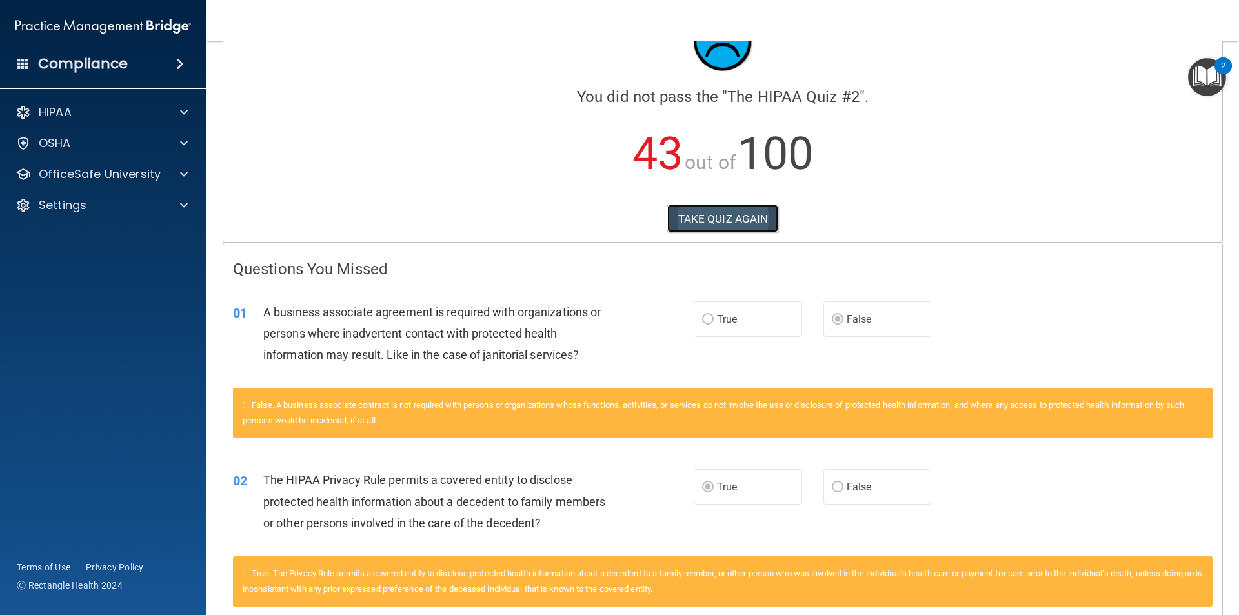
click at [743, 214] on button "TAKE QUIZ AGAIN" at bounding box center [723, 219] width 112 height 28
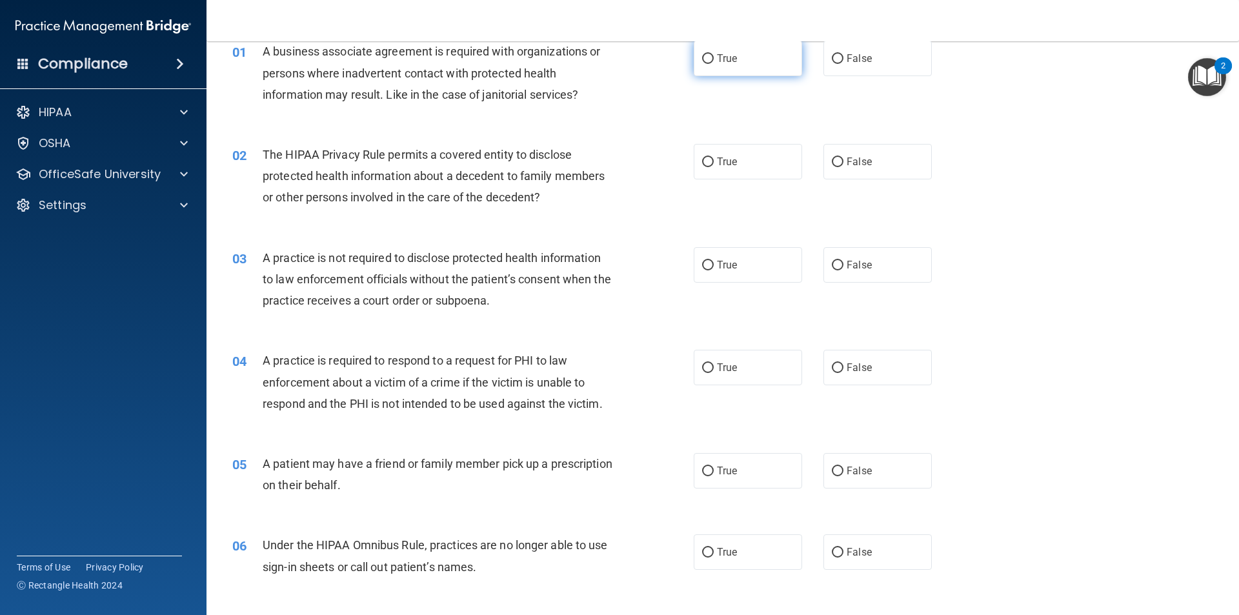
click at [712, 60] on label "True" at bounding box center [748, 58] width 108 height 35
click at [712, 60] on input "True" at bounding box center [708, 59] width 12 height 10
radio input "true"
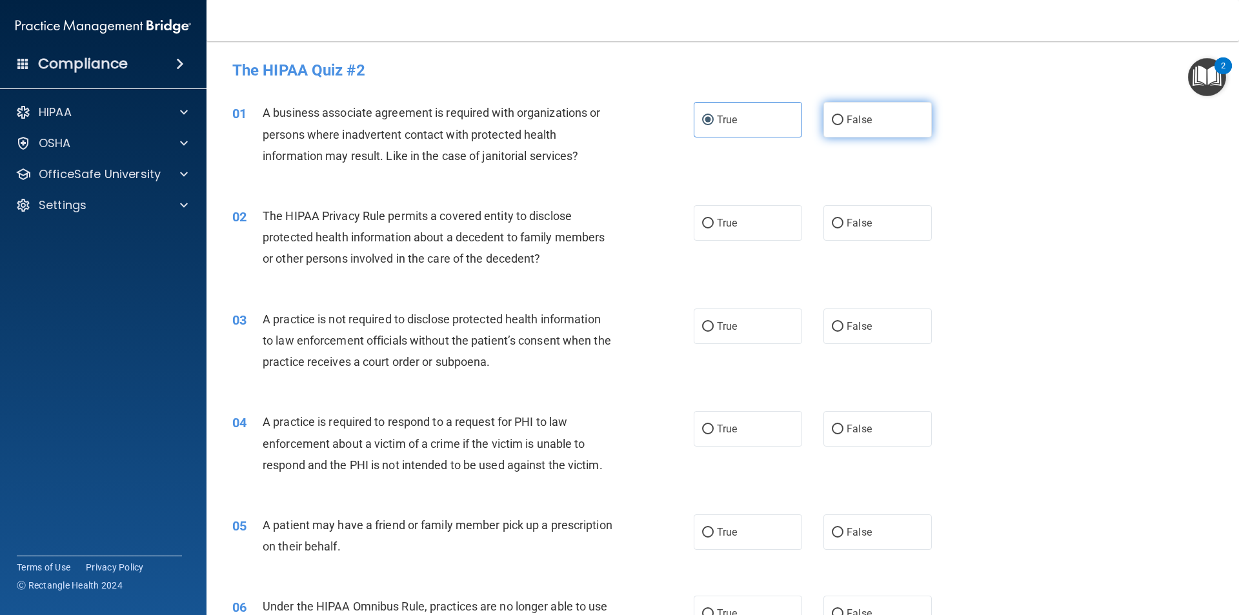
click at [861, 117] on span "False" at bounding box center [858, 120] width 25 height 12
click at [843, 117] on input "False" at bounding box center [838, 120] width 12 height 10
radio input "true"
radio input "false"
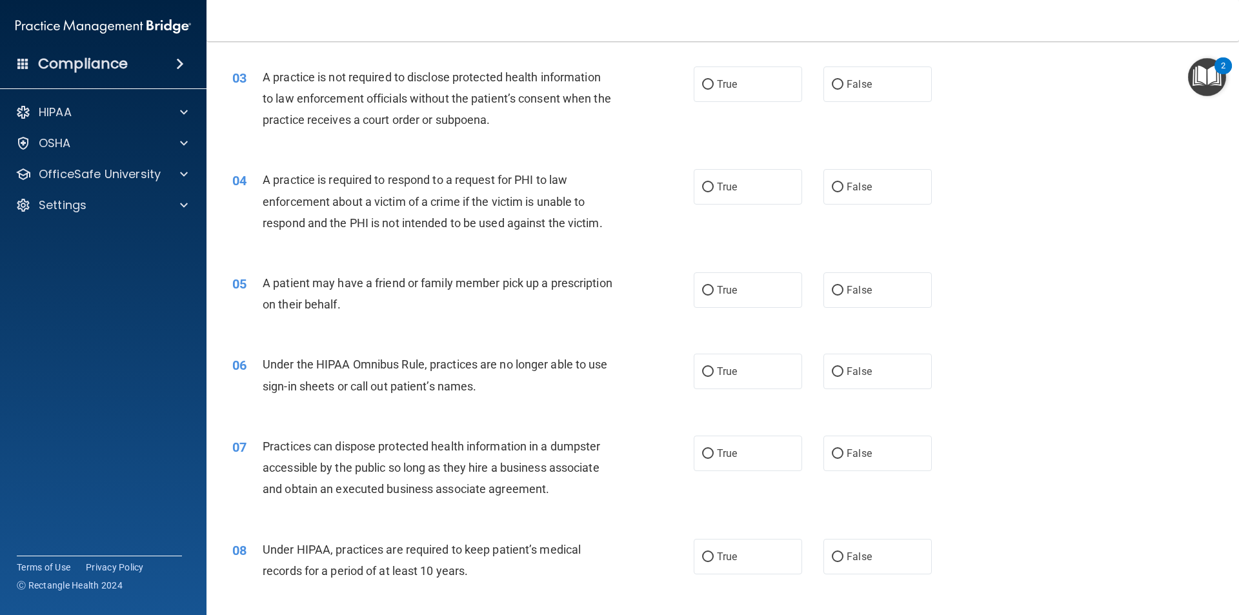
scroll to position [323, 0]
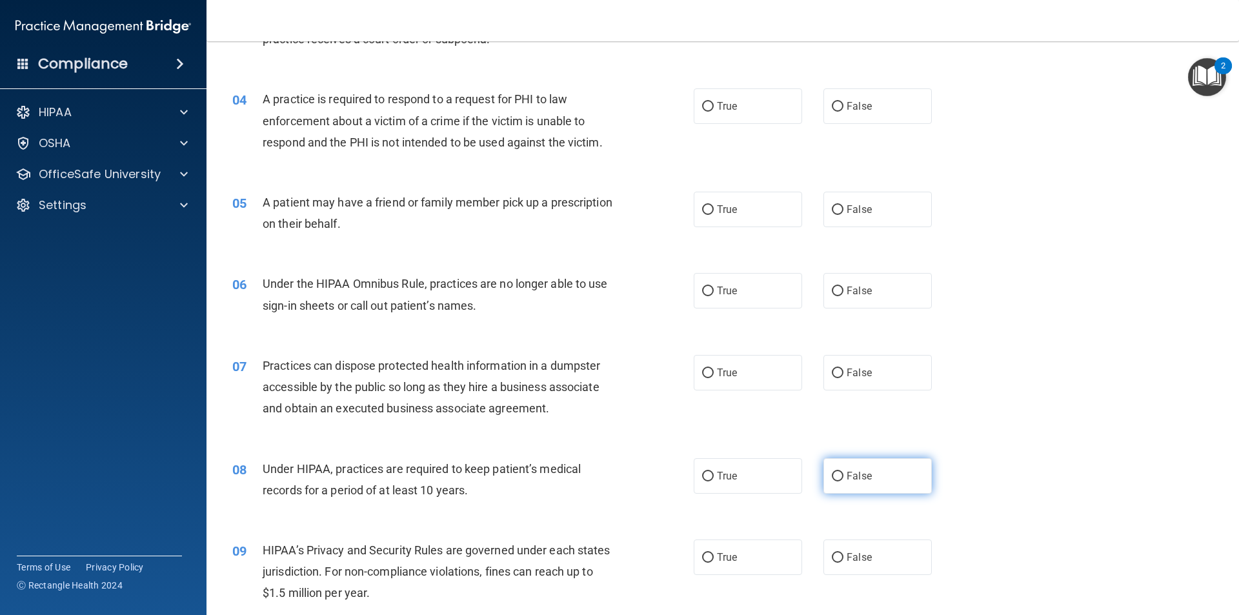
click at [846, 480] on span "False" at bounding box center [858, 476] width 25 height 12
click at [843, 480] on input "False" at bounding box center [838, 477] width 12 height 10
radio input "true"
click at [872, 552] on label "False" at bounding box center [877, 556] width 108 height 35
click at [843, 553] on input "False" at bounding box center [838, 558] width 12 height 10
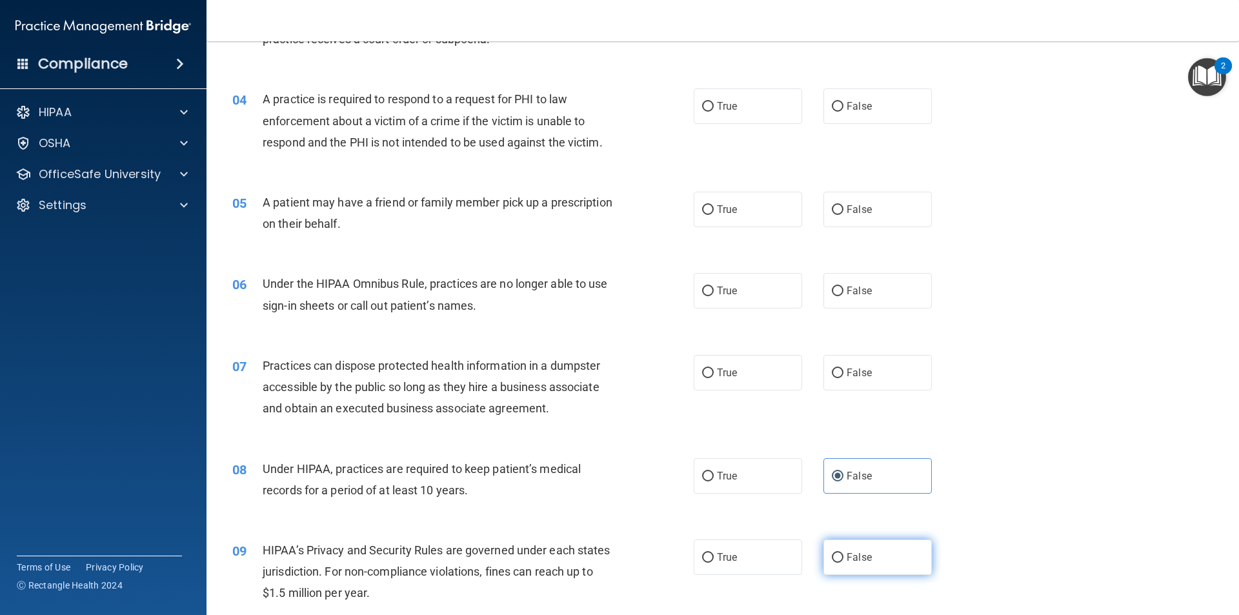
radio input "true"
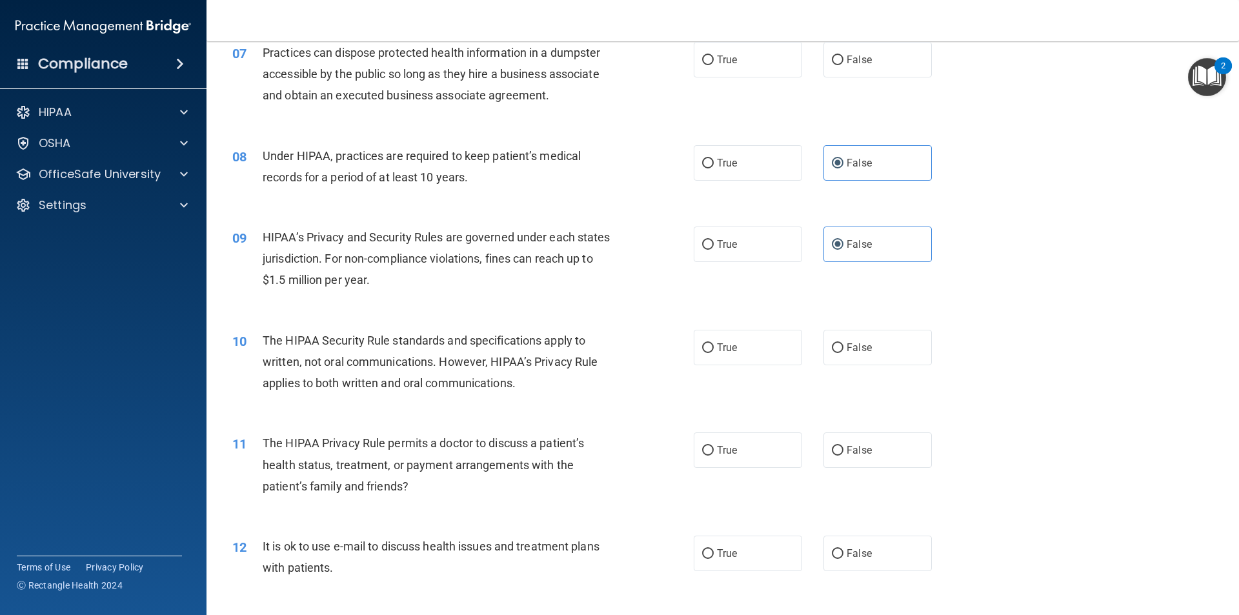
scroll to position [710, 0]
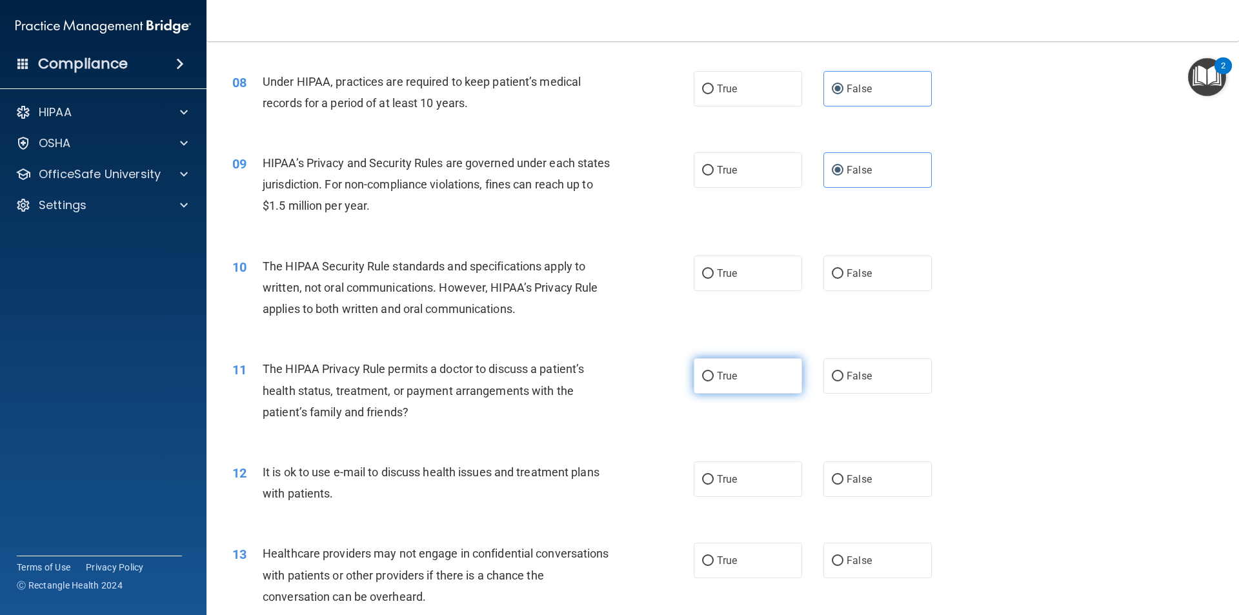
click at [756, 380] on label "True" at bounding box center [748, 375] width 108 height 35
click at [714, 380] on input "True" at bounding box center [708, 377] width 12 height 10
radio input "true"
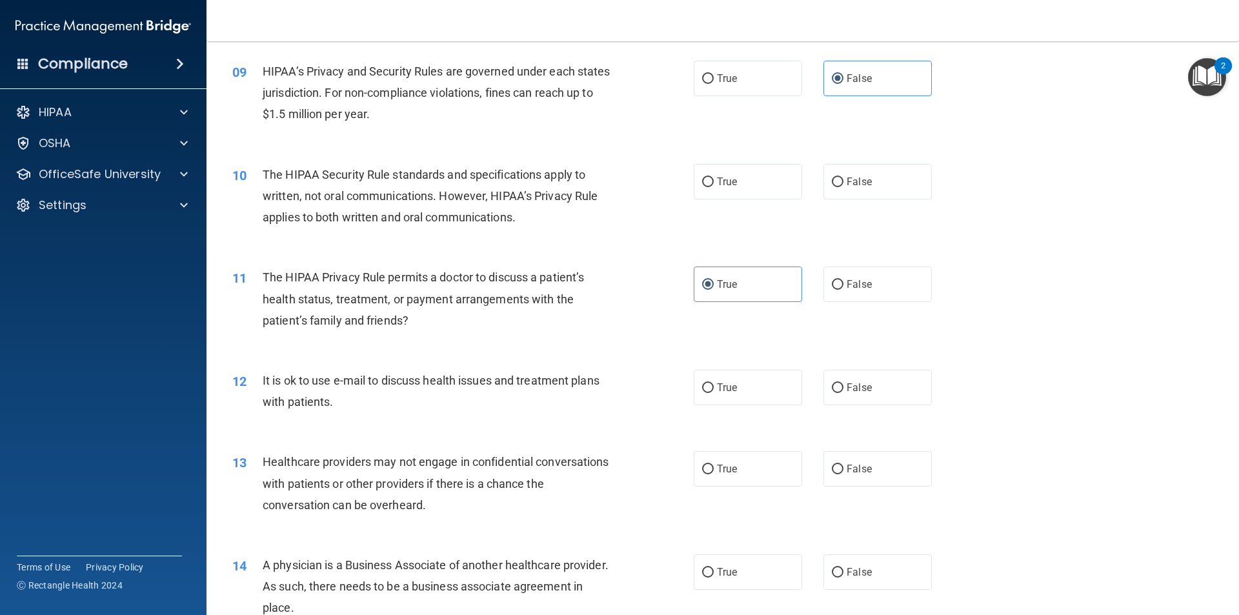
scroll to position [839, 0]
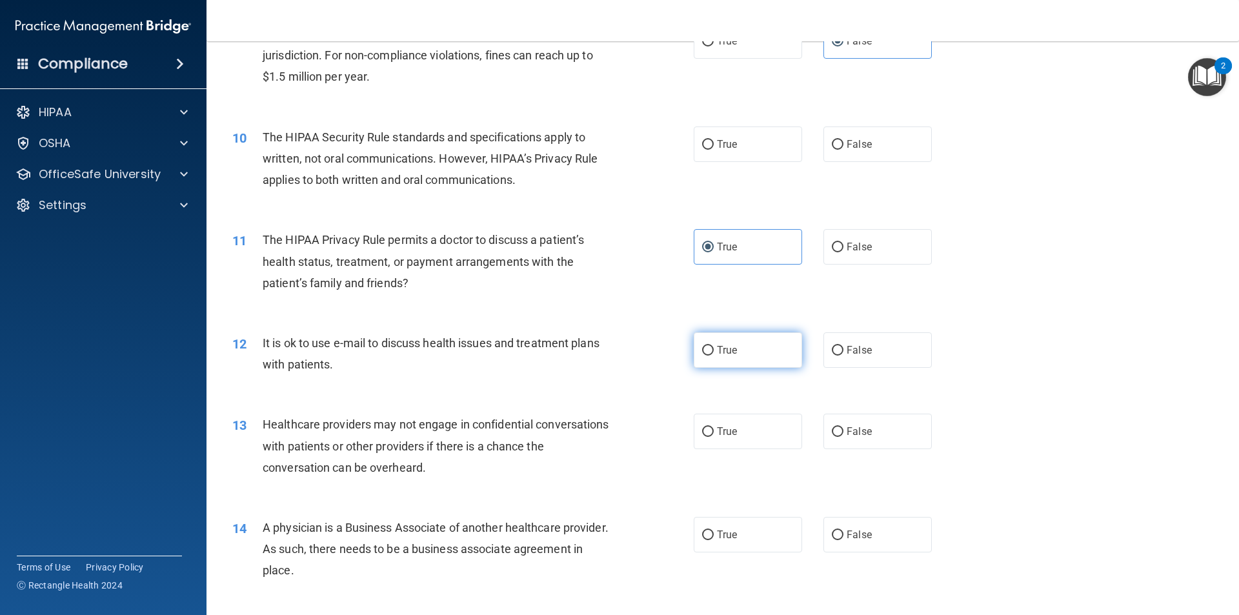
click at [759, 357] on label "True" at bounding box center [748, 349] width 108 height 35
click at [714, 355] on input "True" at bounding box center [708, 351] width 12 height 10
radio input "true"
click at [832, 432] on input "False" at bounding box center [838, 432] width 12 height 10
radio input "true"
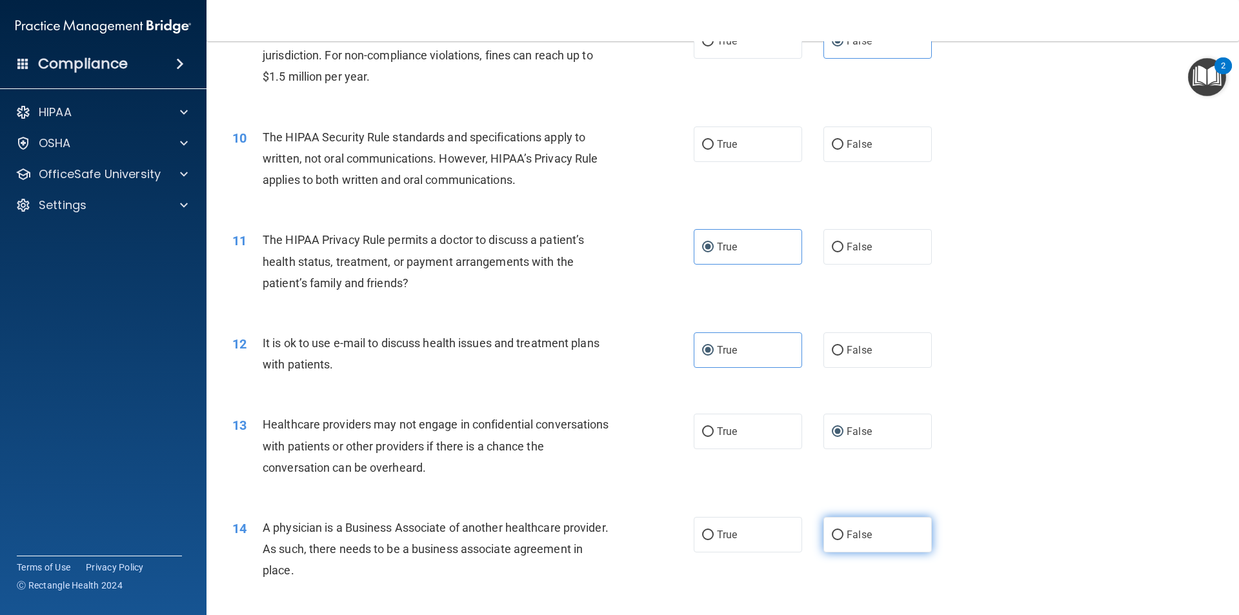
click at [848, 536] on span "False" at bounding box center [858, 534] width 25 height 12
click at [843, 536] on input "False" at bounding box center [838, 535] width 12 height 10
radio input "true"
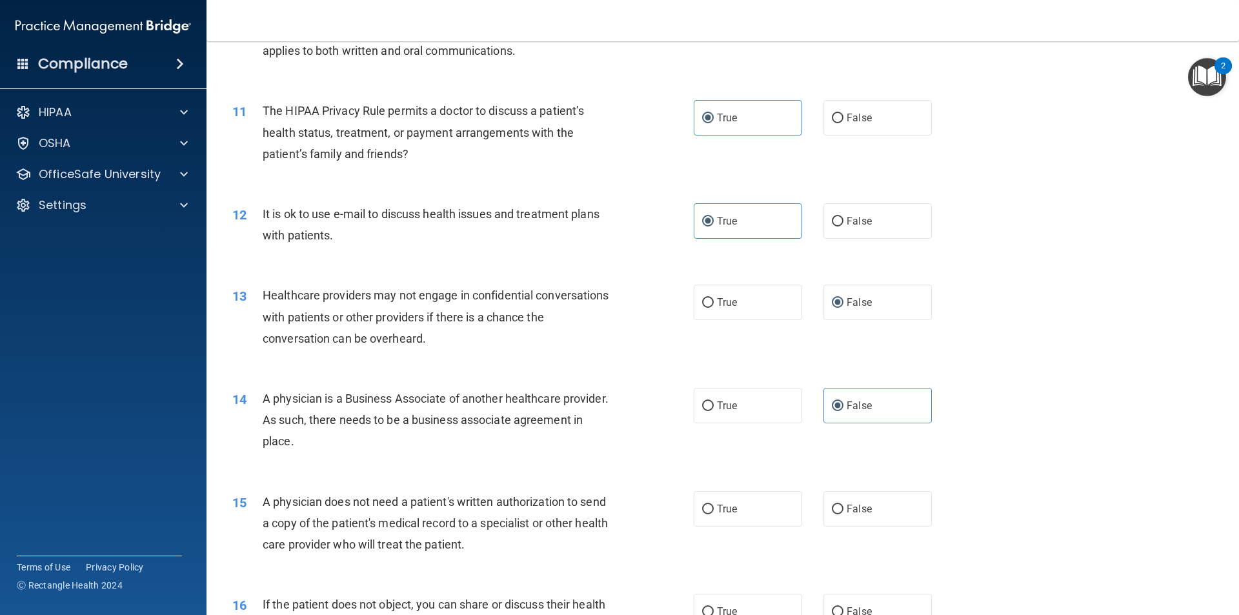
scroll to position [1032, 0]
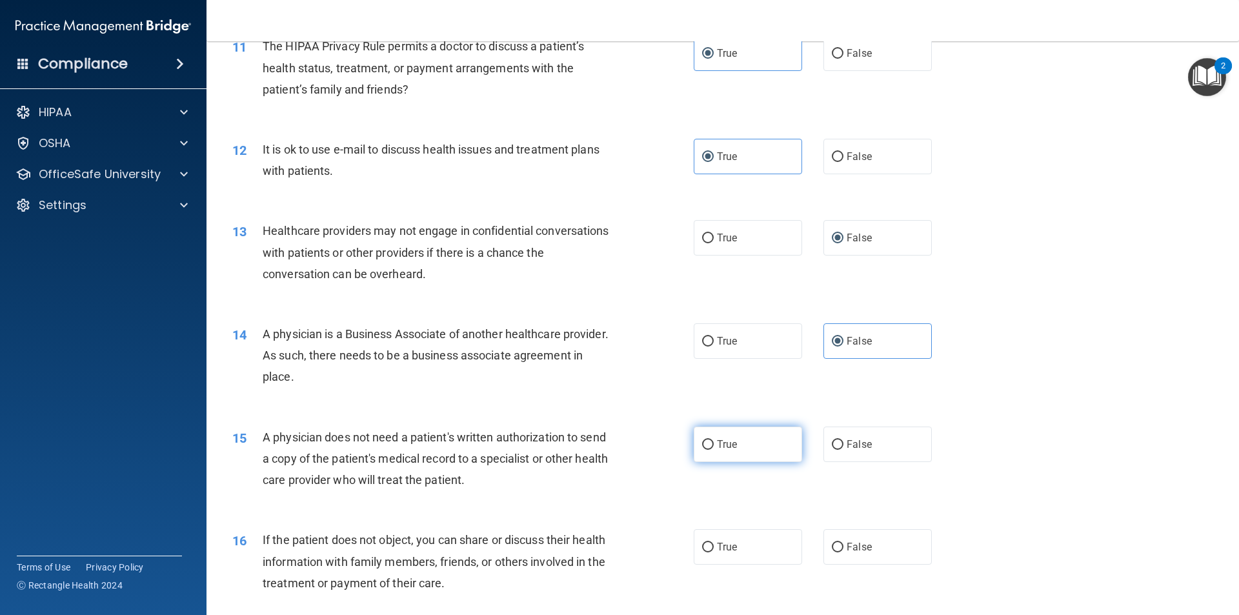
click at [782, 441] on label "True" at bounding box center [748, 443] width 108 height 35
click at [714, 441] on input "True" at bounding box center [708, 445] width 12 height 10
radio input "true"
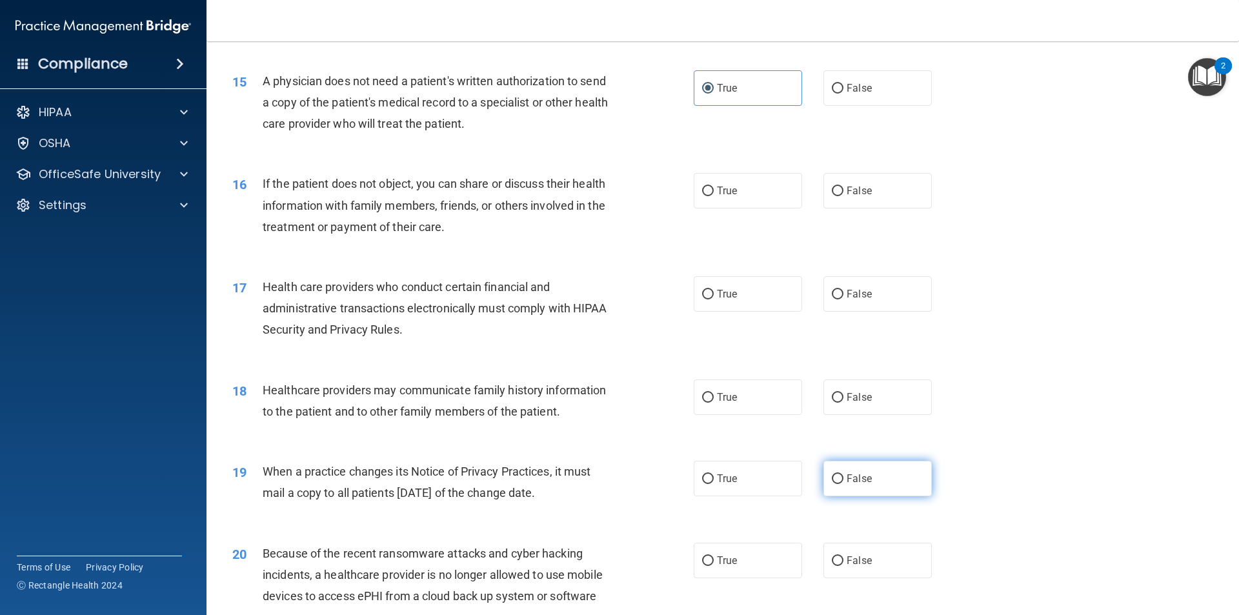
scroll to position [1419, 0]
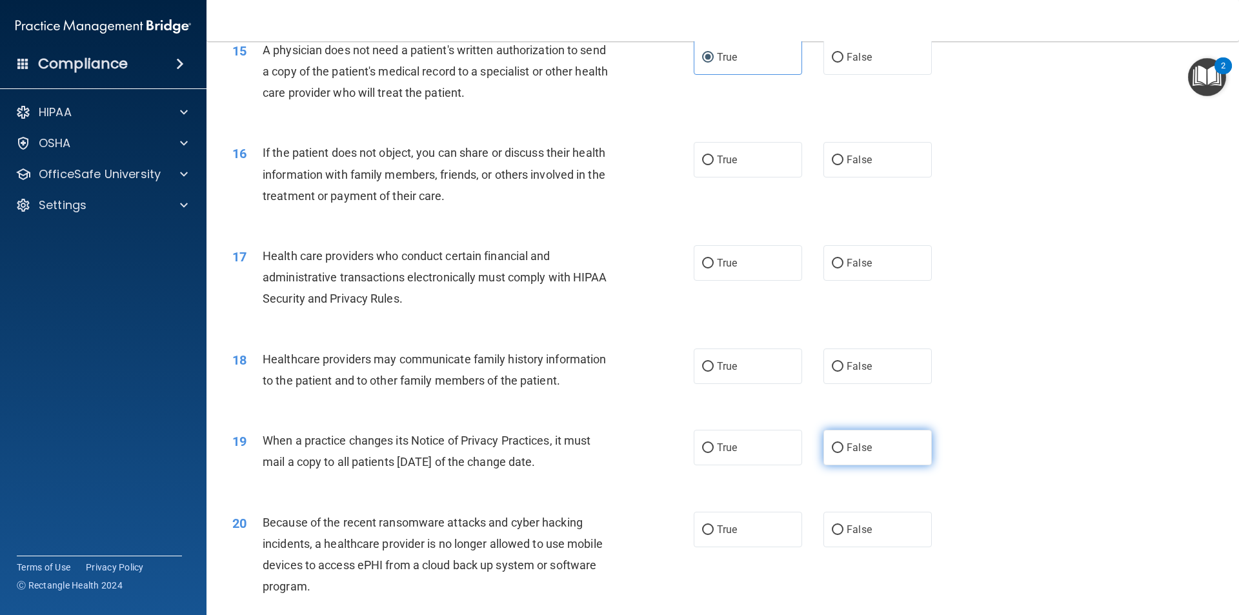
click at [877, 452] on label "False" at bounding box center [877, 447] width 108 height 35
click at [843, 452] on input "False" at bounding box center [838, 448] width 12 height 10
radio input "true"
click at [891, 519] on label "False" at bounding box center [877, 529] width 108 height 35
click at [843, 525] on input "False" at bounding box center [838, 530] width 12 height 10
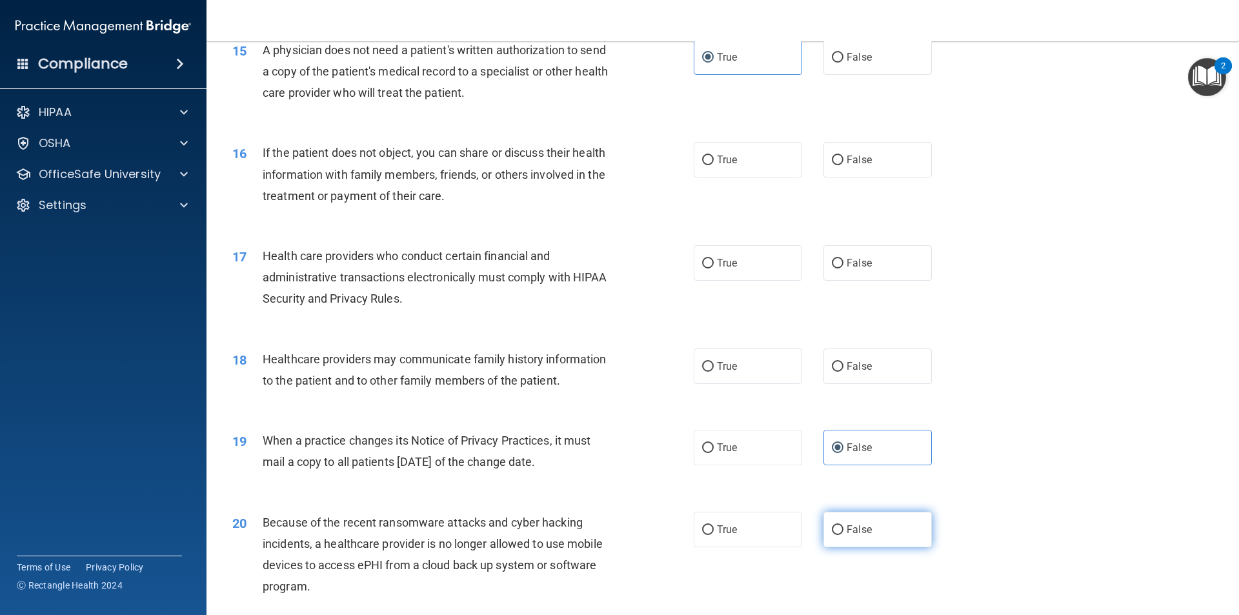
radio input "true"
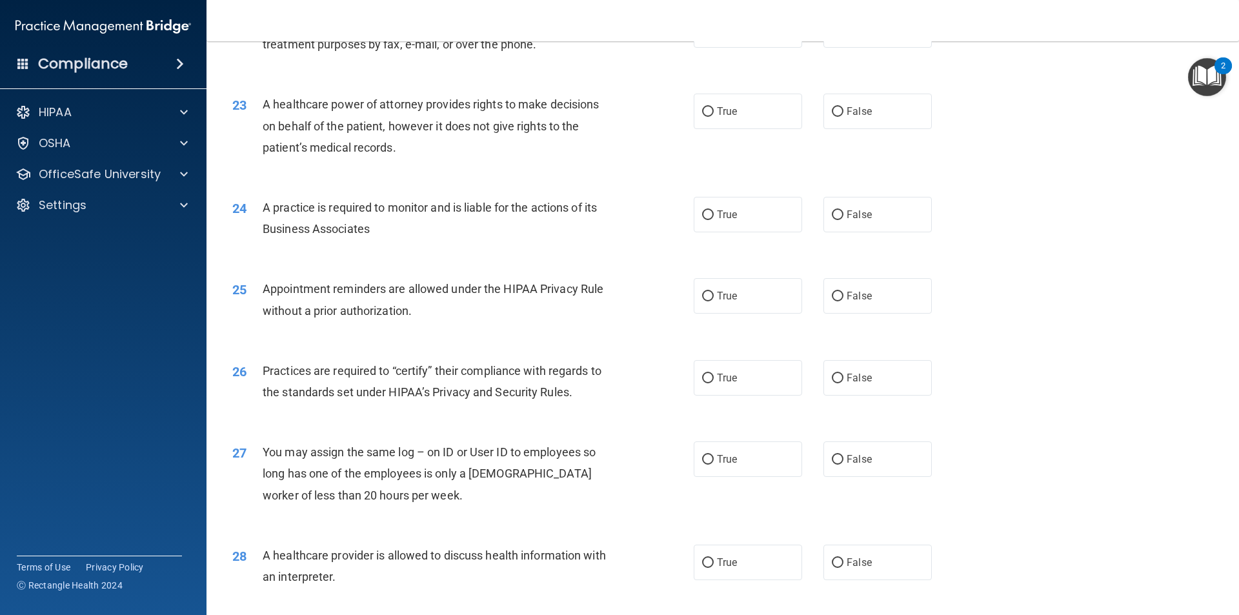
scroll to position [2388, 0]
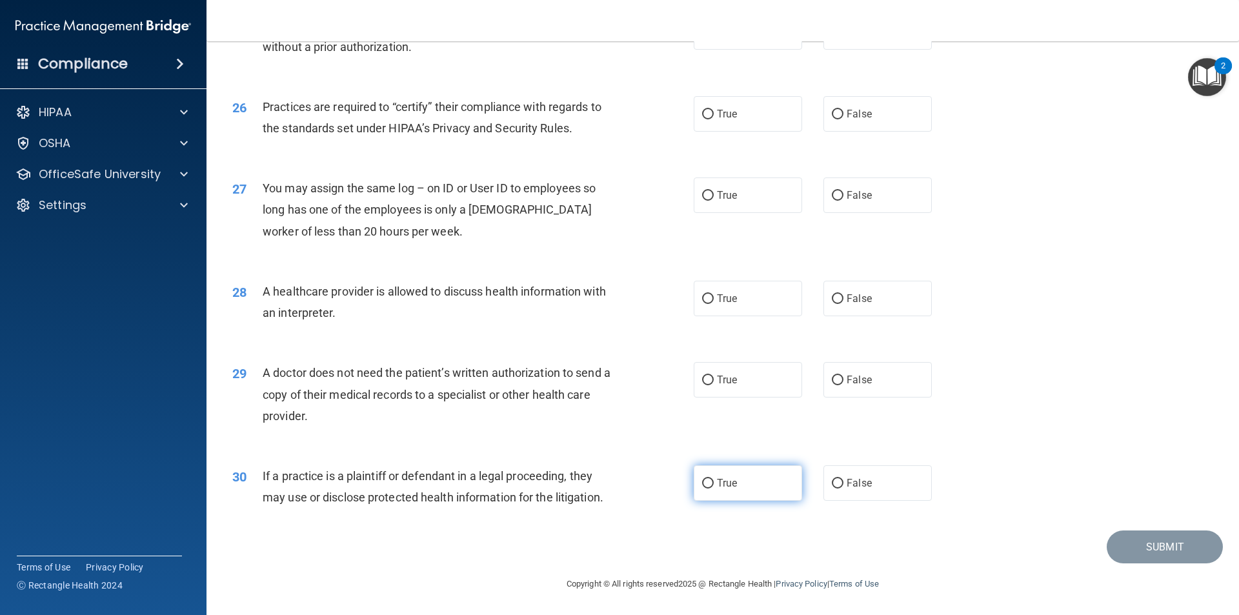
click at [746, 486] on label "True" at bounding box center [748, 482] width 108 height 35
click at [714, 486] on input "True" at bounding box center [708, 484] width 12 height 10
radio input "true"
click at [723, 385] on span "True" at bounding box center [727, 380] width 20 height 12
click at [714, 385] on input "True" at bounding box center [708, 380] width 12 height 10
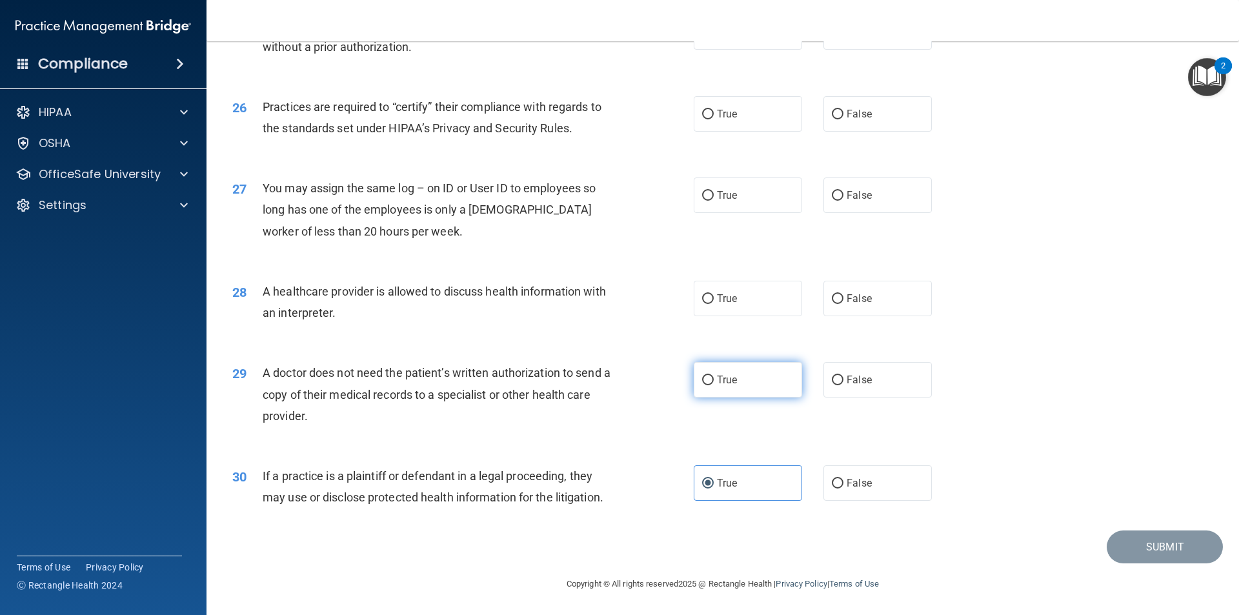
radio input "true"
click at [799, 295] on div "True False" at bounding box center [824, 298] width 260 height 35
click at [763, 292] on label "True" at bounding box center [748, 298] width 108 height 35
click at [714, 294] on input "True" at bounding box center [708, 299] width 12 height 10
radio input "true"
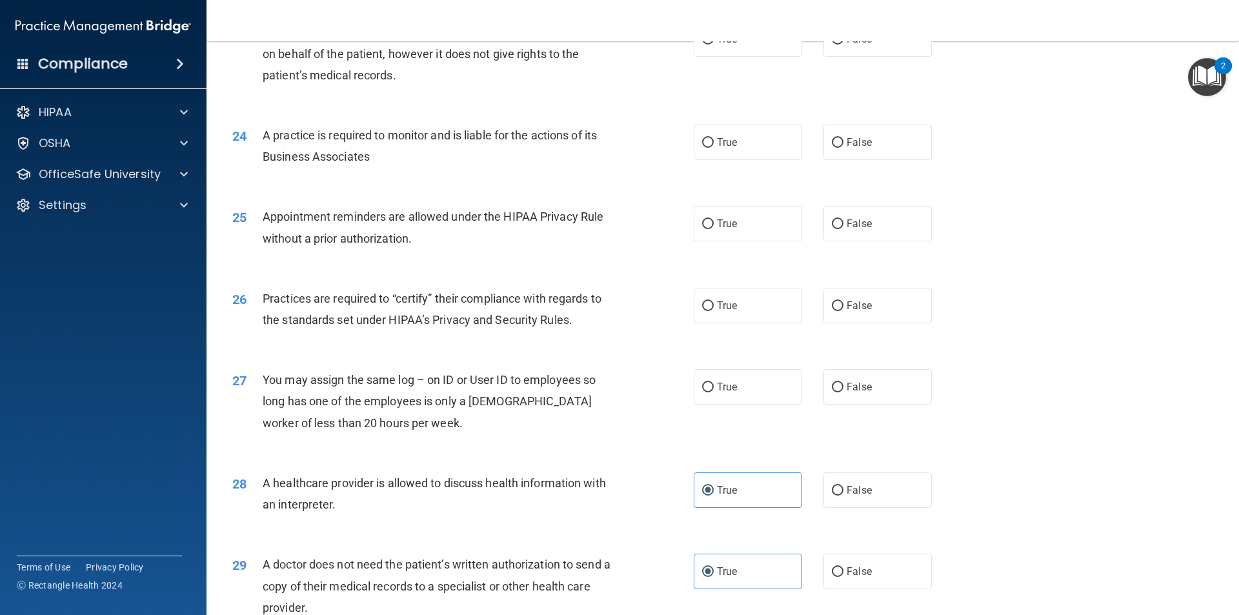
scroll to position [2195, 0]
click at [871, 496] on label "False" at bounding box center [877, 491] width 108 height 35
click at [843, 496] on input "False" at bounding box center [838, 493] width 12 height 10
radio input "true"
radio input "false"
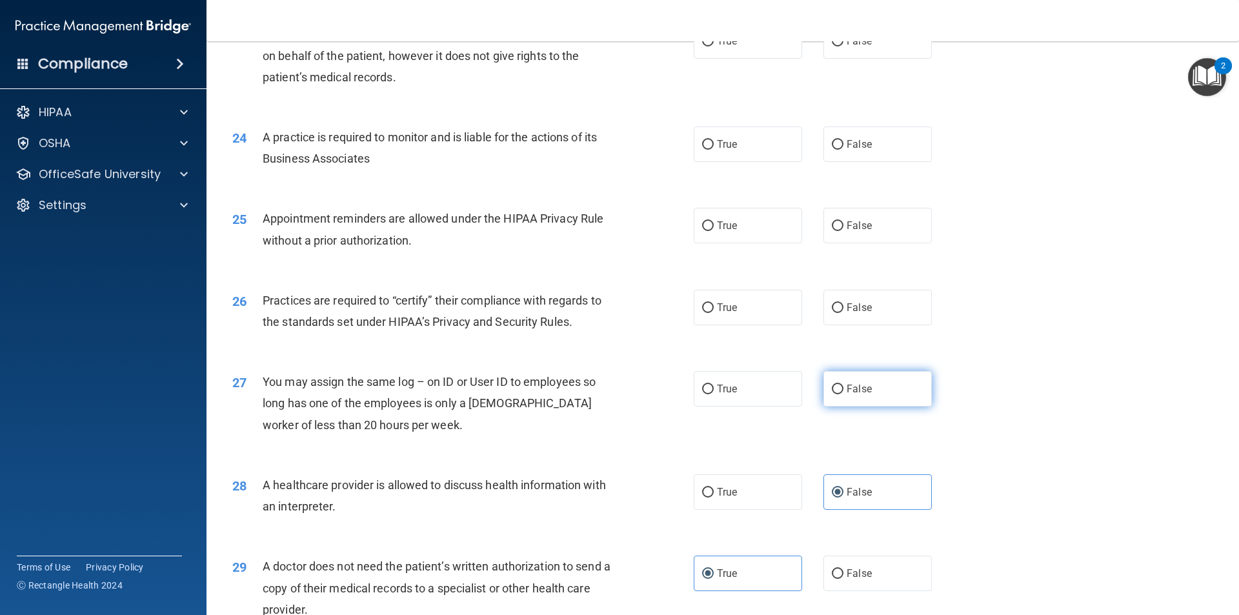
click at [859, 390] on span "False" at bounding box center [858, 389] width 25 height 12
click at [843, 390] on input "False" at bounding box center [838, 390] width 12 height 10
radio input "true"
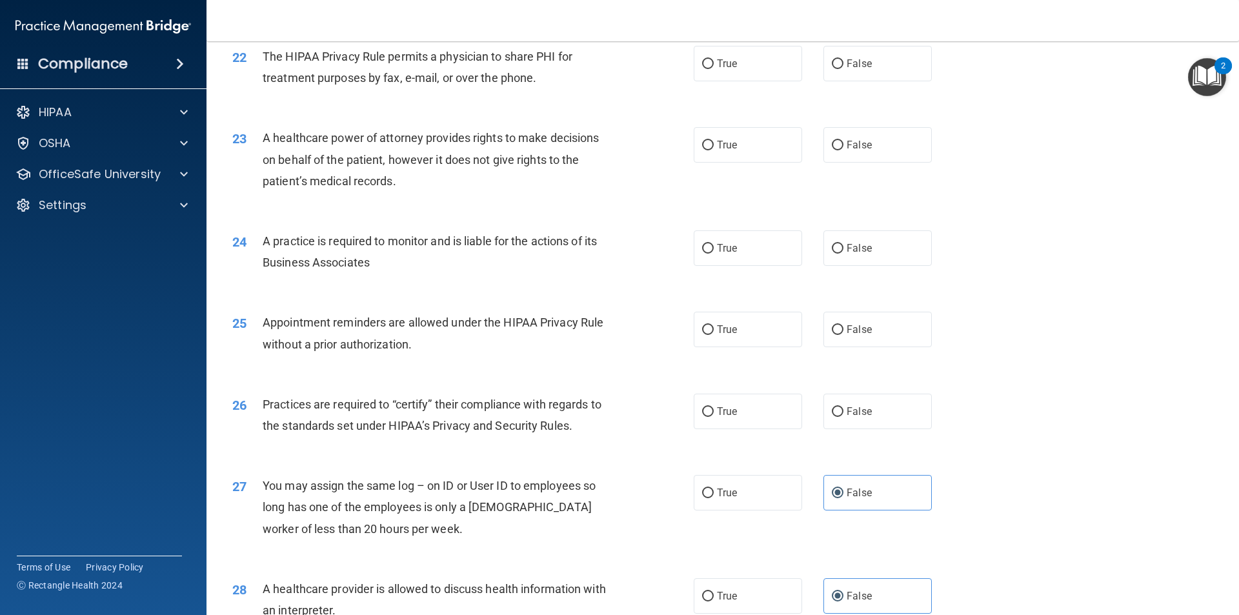
scroll to position [2066, 0]
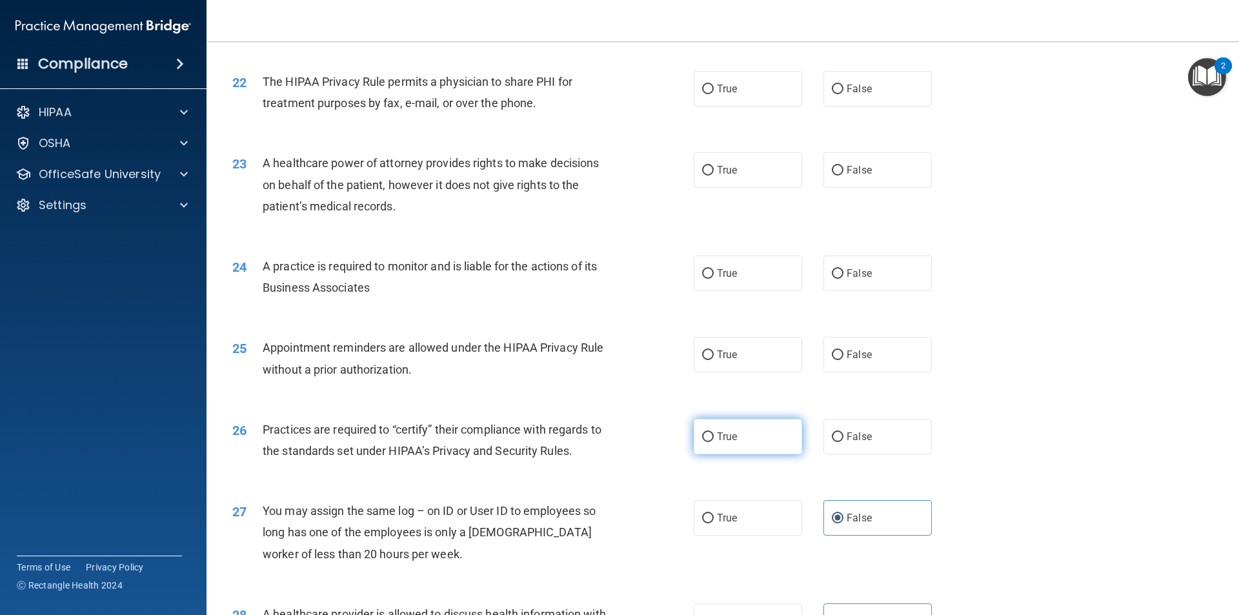
click at [765, 434] on label "True" at bounding box center [748, 436] width 108 height 35
click at [714, 434] on input "True" at bounding box center [708, 437] width 12 height 10
radio input "true"
drag, startPoint x: 852, startPoint y: 359, endPoint x: 844, endPoint y: 362, distance: 8.8
click at [850, 361] on label "False" at bounding box center [877, 354] width 108 height 35
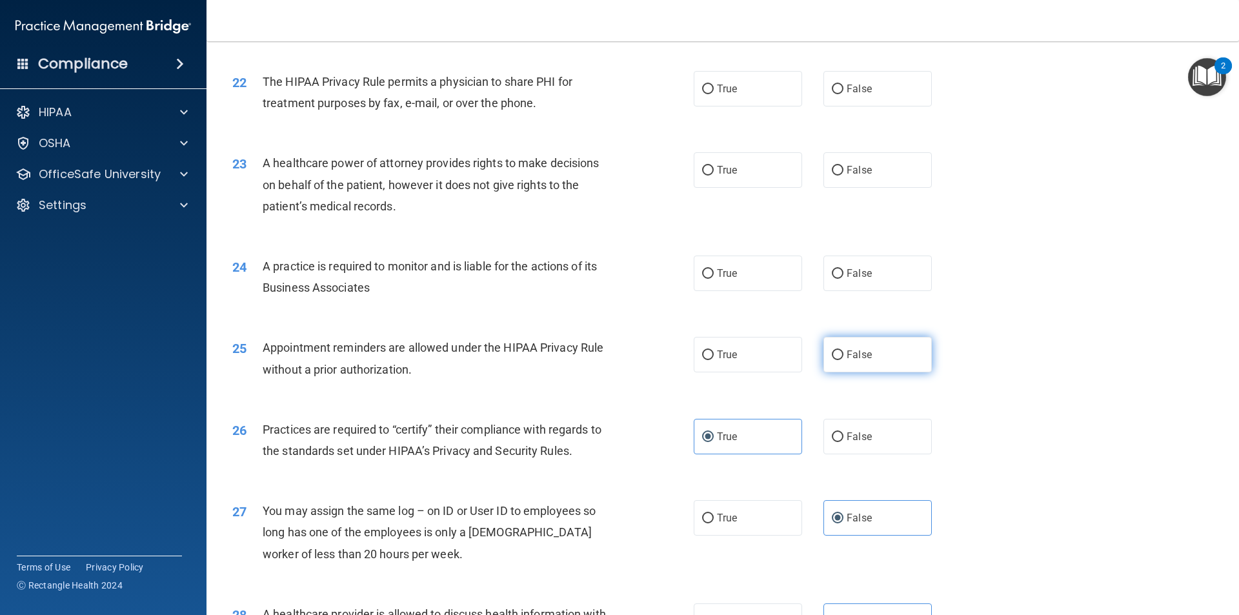
click at [843, 360] on input "False" at bounding box center [838, 355] width 12 height 10
radio input "true"
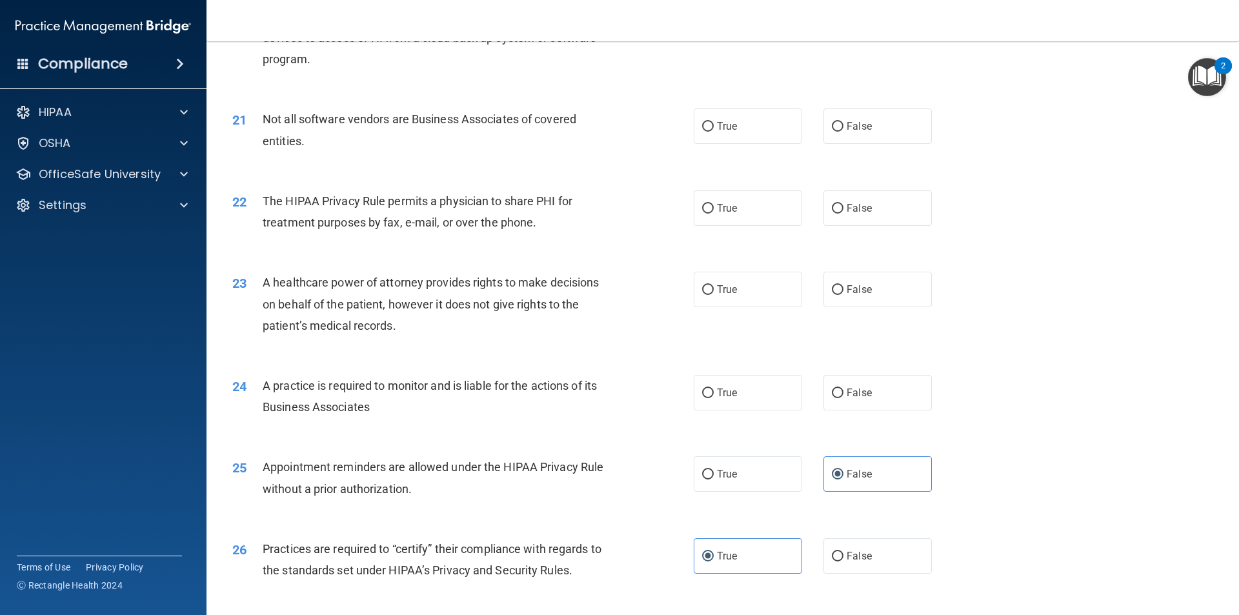
scroll to position [1937, 0]
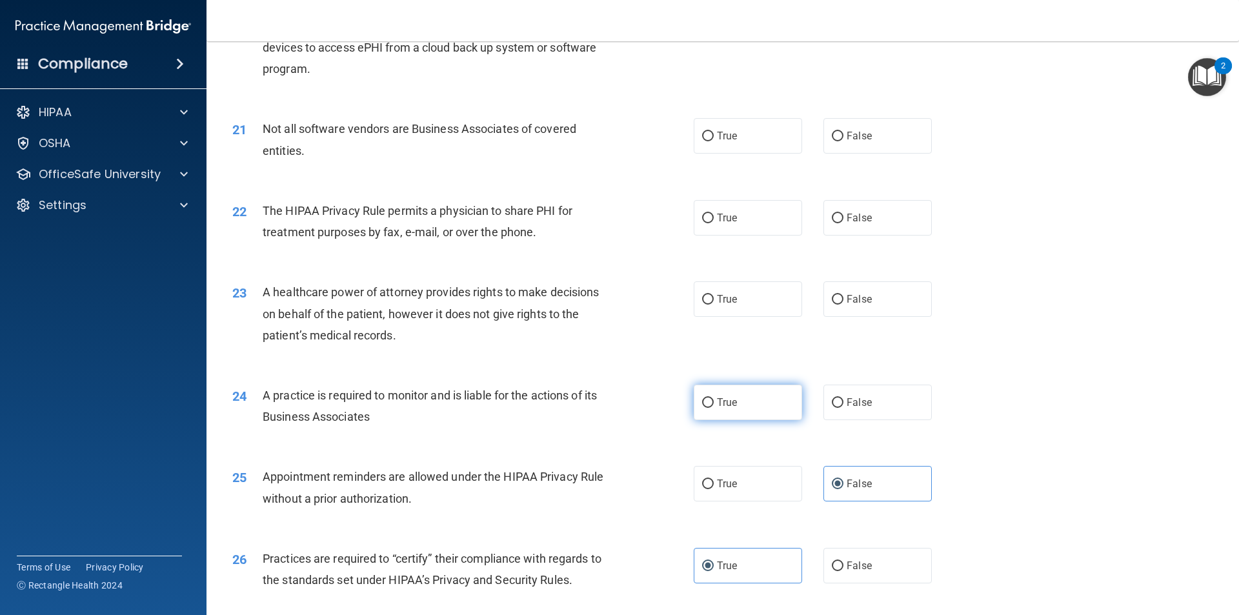
click at [743, 405] on label "True" at bounding box center [748, 402] width 108 height 35
click at [714, 405] on input "True" at bounding box center [708, 403] width 12 height 10
radio input "true"
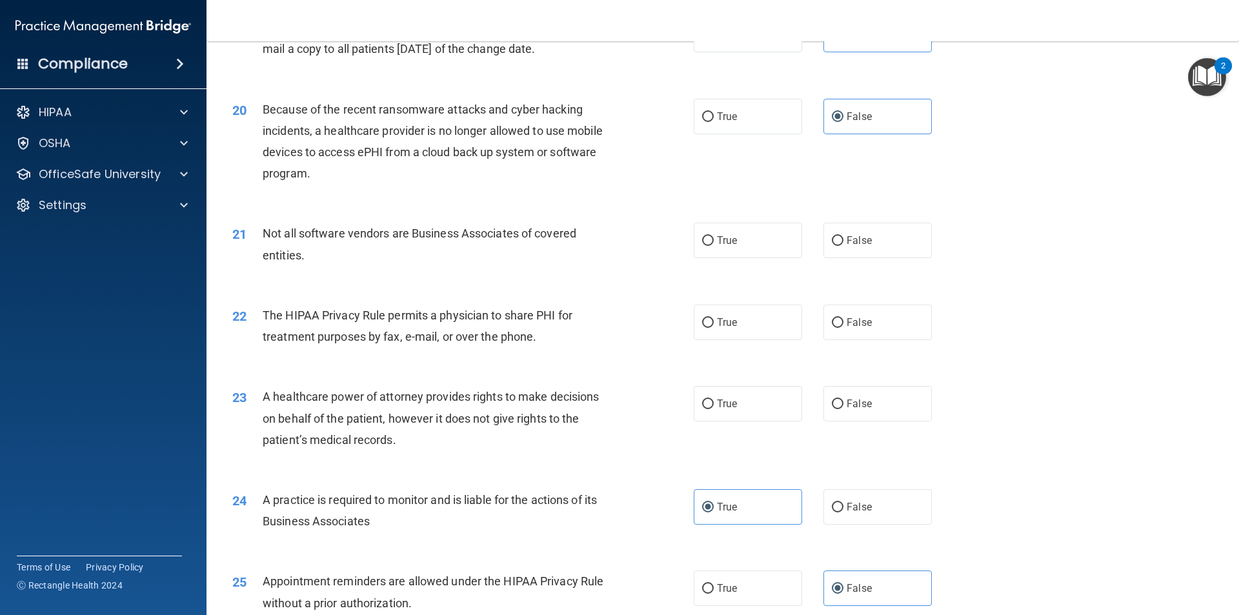
scroll to position [1808, 0]
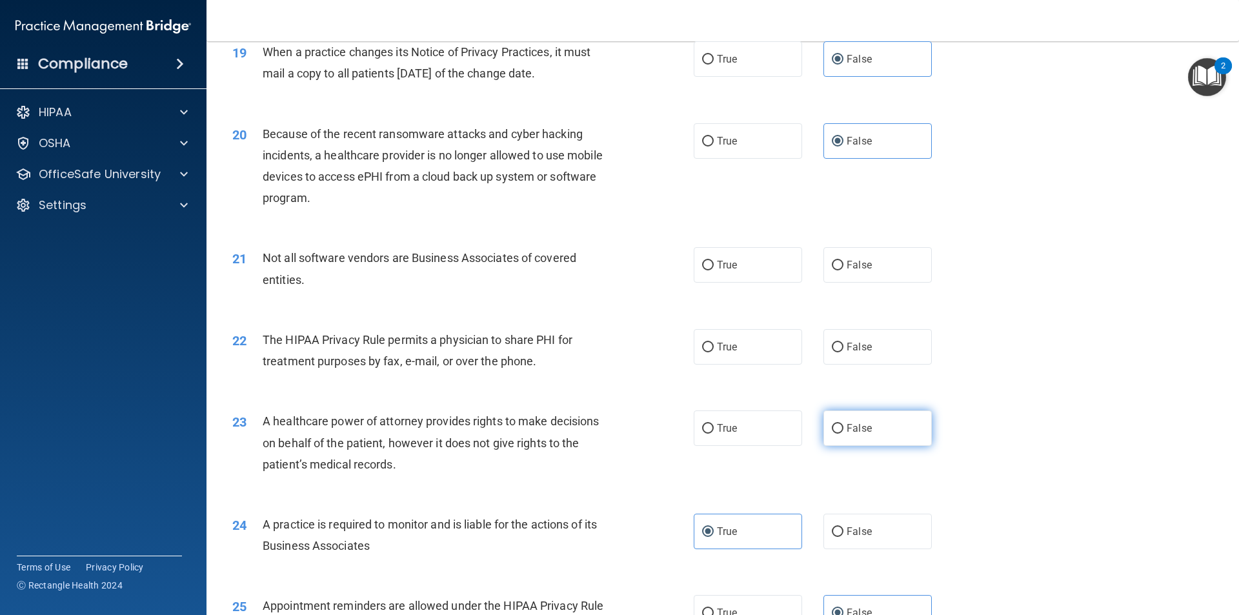
click at [837, 429] on label "False" at bounding box center [877, 427] width 108 height 35
click at [837, 429] on input "False" at bounding box center [838, 429] width 12 height 10
radio input "true"
click at [772, 348] on label "True" at bounding box center [748, 346] width 108 height 35
click at [714, 348] on input "True" at bounding box center [708, 348] width 12 height 10
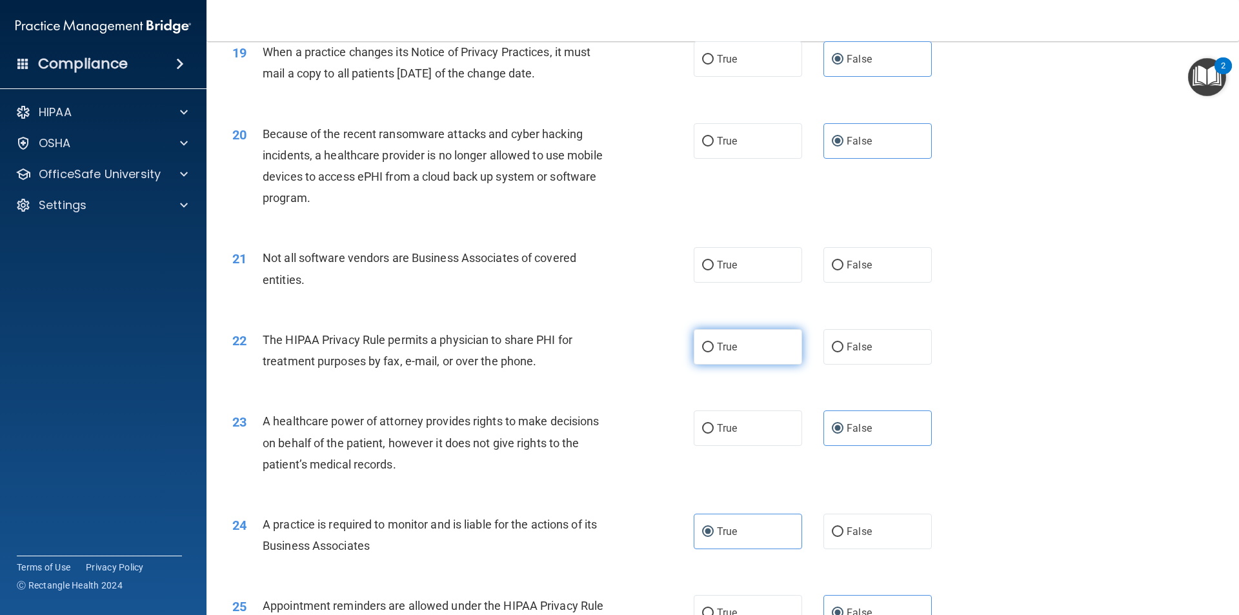
radio input "true"
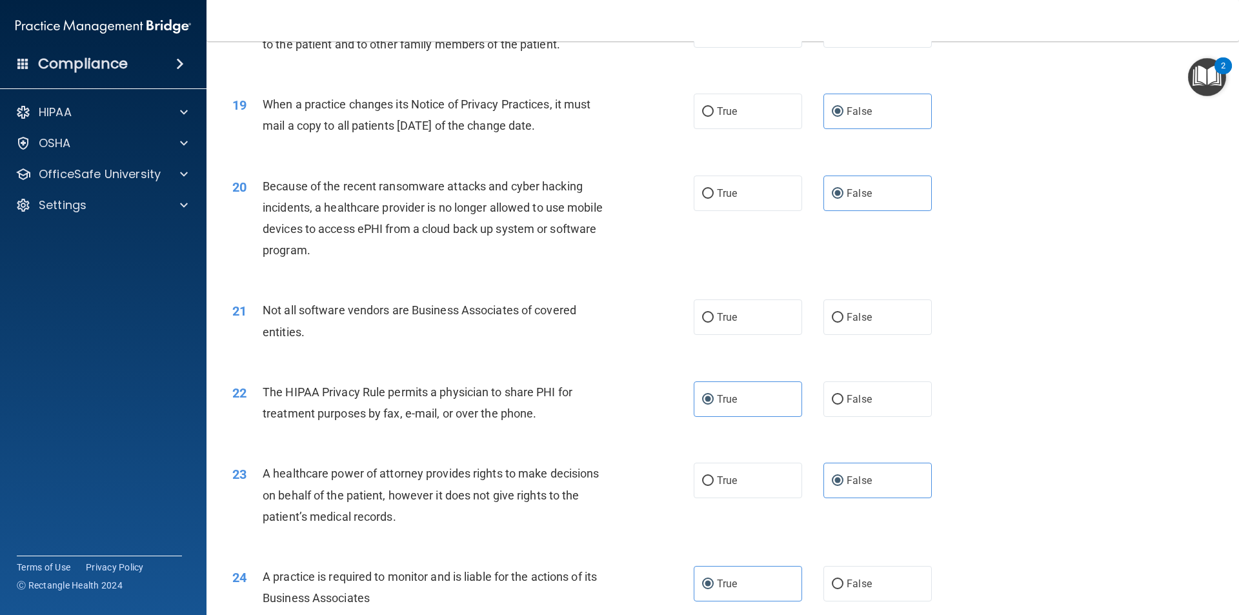
scroll to position [1679, 0]
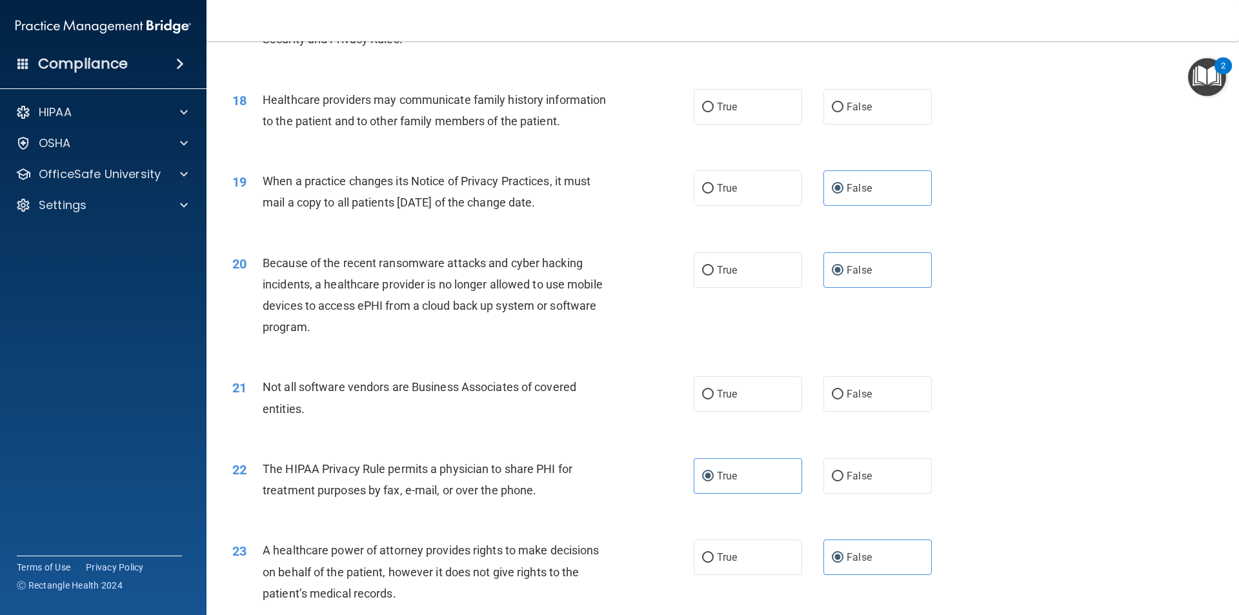
drag, startPoint x: 804, startPoint y: 389, endPoint x: 777, endPoint y: 390, distance: 26.5
click at [803, 390] on div "True False" at bounding box center [824, 393] width 260 height 35
click at [777, 390] on label "True" at bounding box center [748, 393] width 108 height 35
click at [714, 390] on input "True" at bounding box center [708, 395] width 12 height 10
radio input "true"
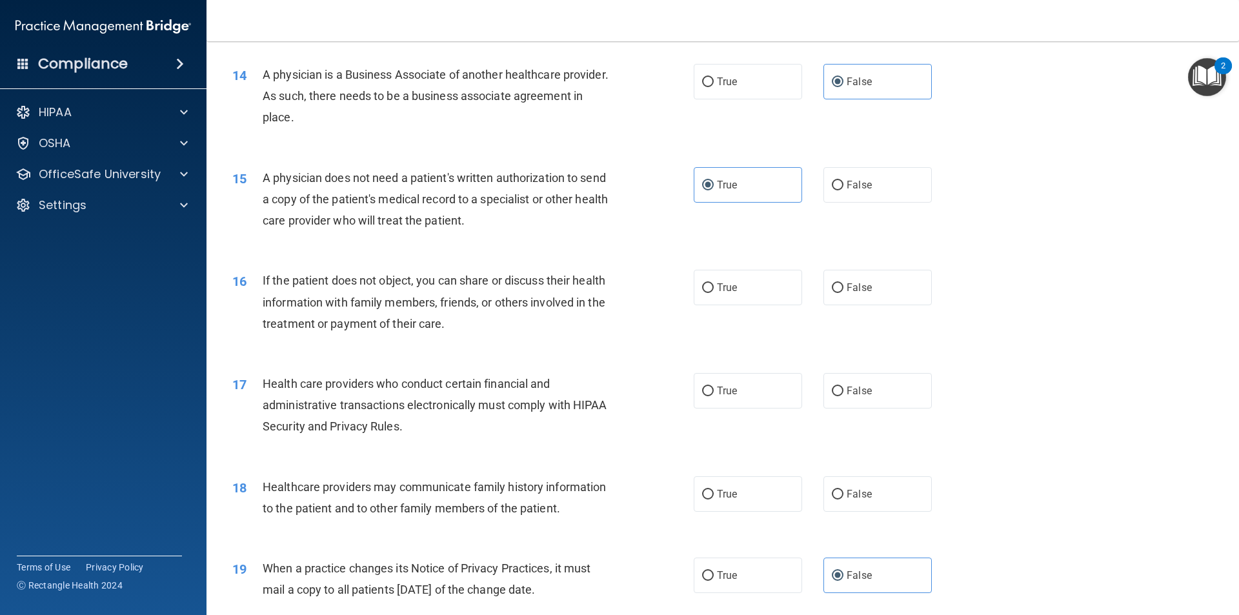
scroll to position [1227, 0]
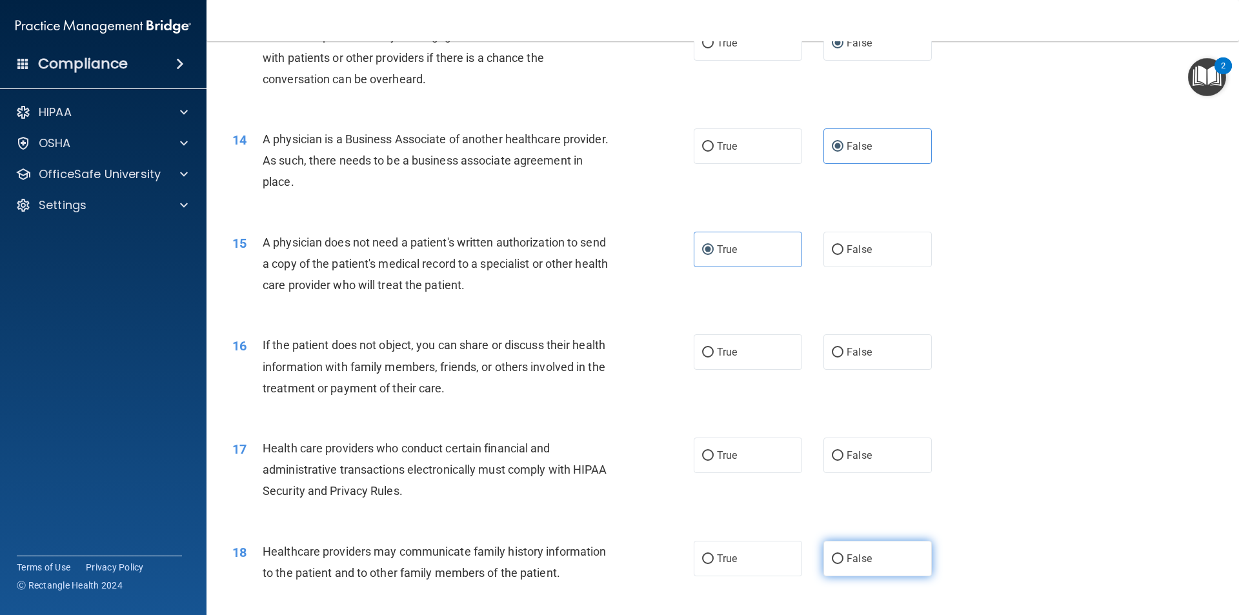
click at [825, 566] on label "False" at bounding box center [877, 558] width 108 height 35
click at [832, 564] on input "False" at bounding box center [838, 559] width 12 height 10
radio input "true"
click at [694, 462] on label "True" at bounding box center [748, 454] width 108 height 35
click at [702, 461] on input "True" at bounding box center [708, 456] width 12 height 10
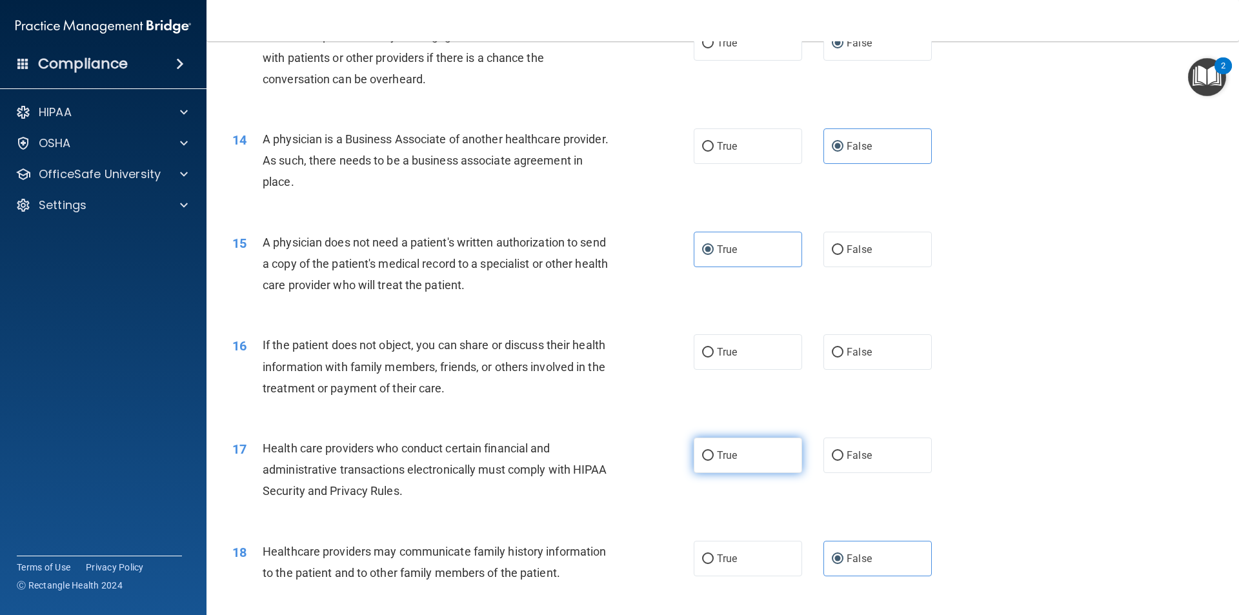
radio input "true"
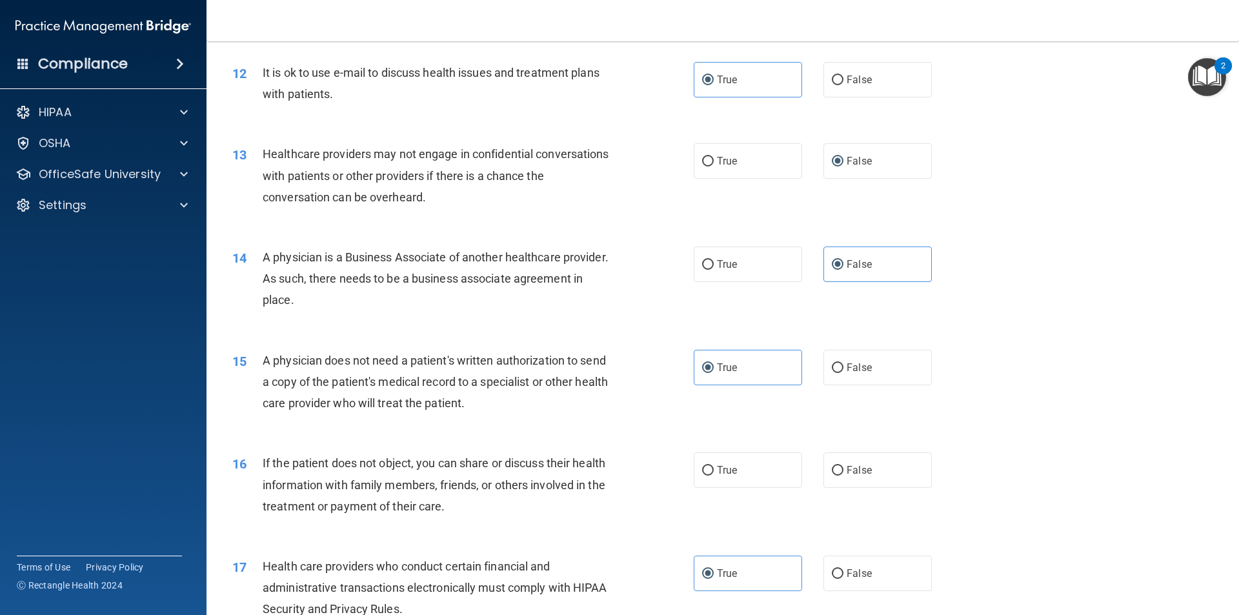
scroll to position [1098, 0]
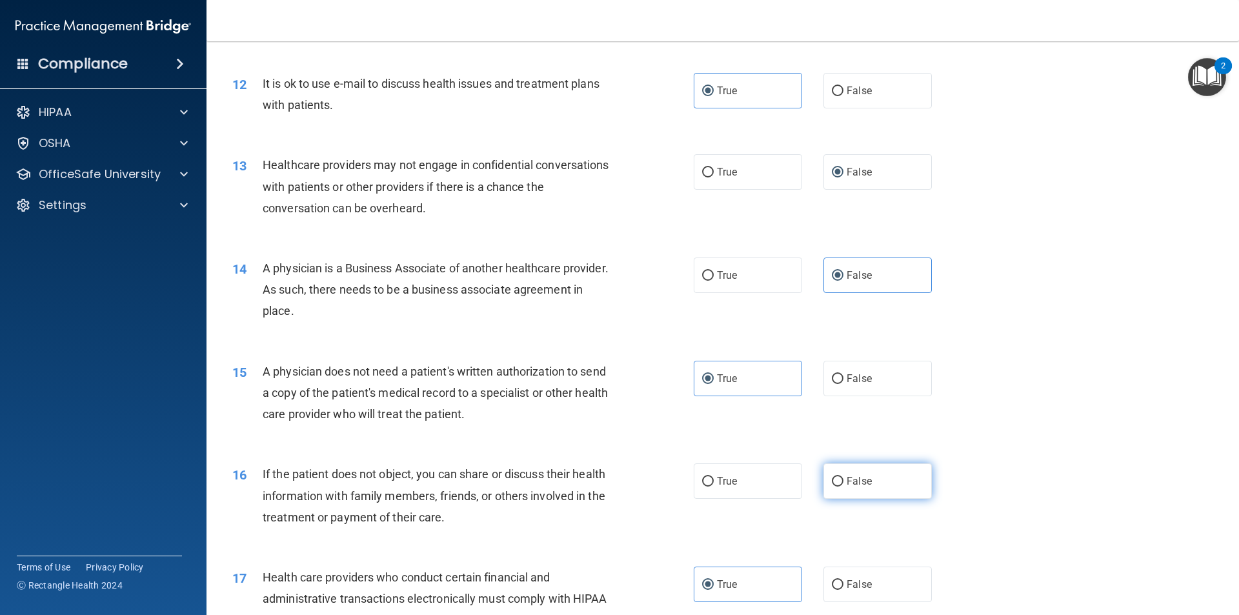
click at [843, 470] on label "False" at bounding box center [877, 480] width 108 height 35
click at [843, 477] on input "False" at bounding box center [838, 482] width 12 height 10
radio input "true"
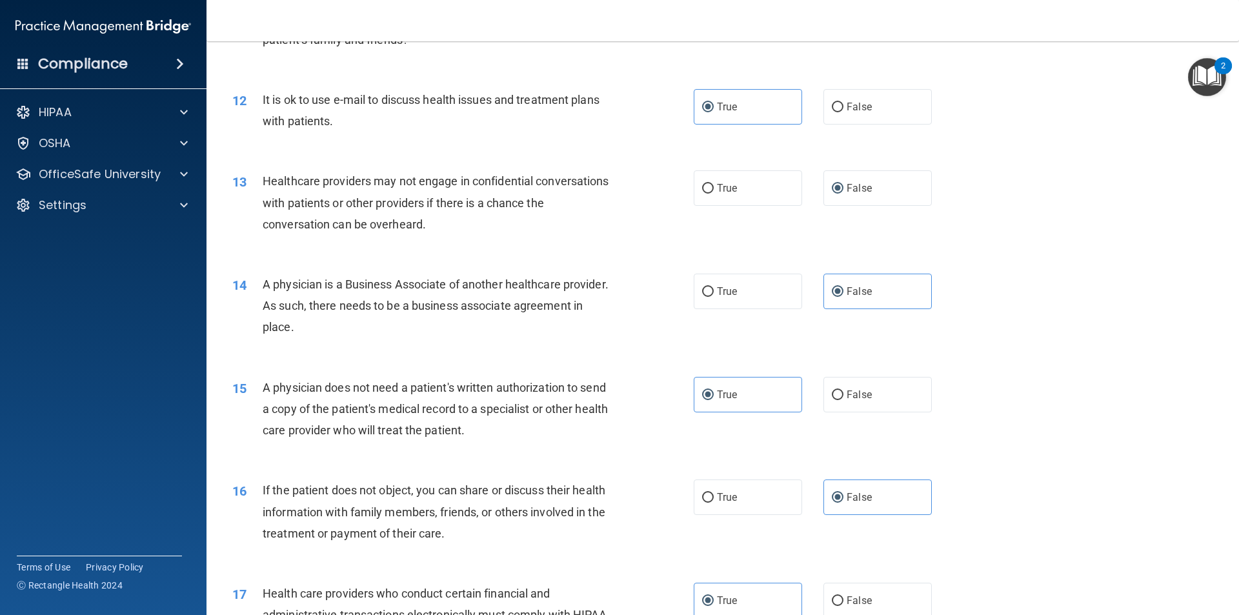
scroll to position [1034, 0]
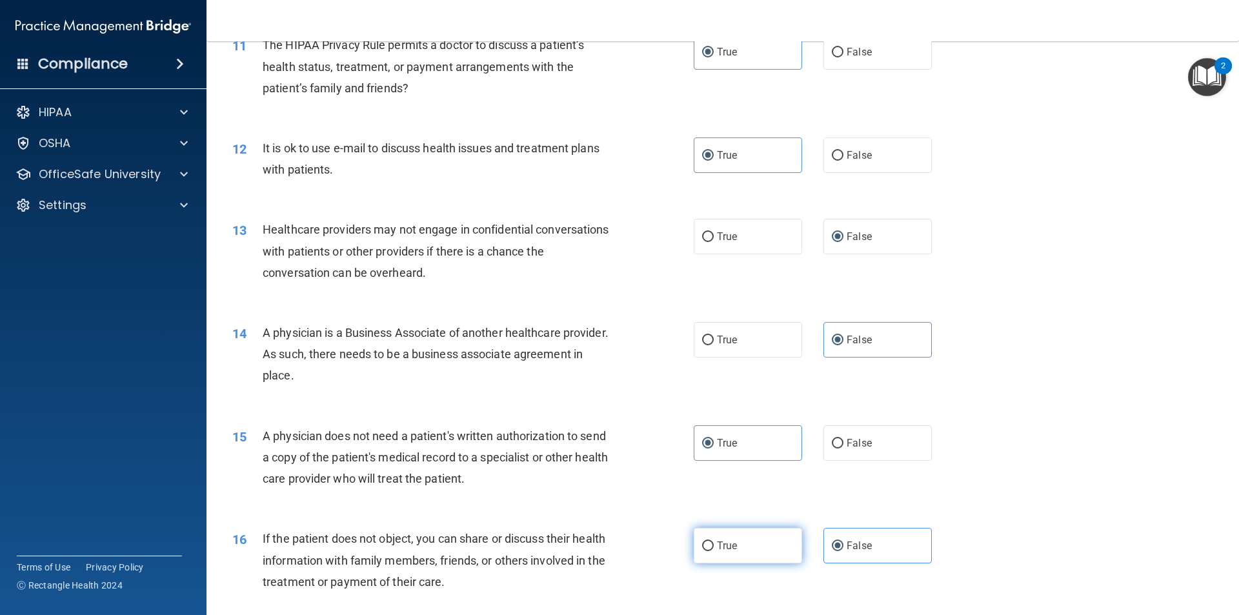
drag, startPoint x: 725, startPoint y: 537, endPoint x: 683, endPoint y: 512, distance: 49.2
click at [724, 538] on label "True" at bounding box center [748, 545] width 108 height 35
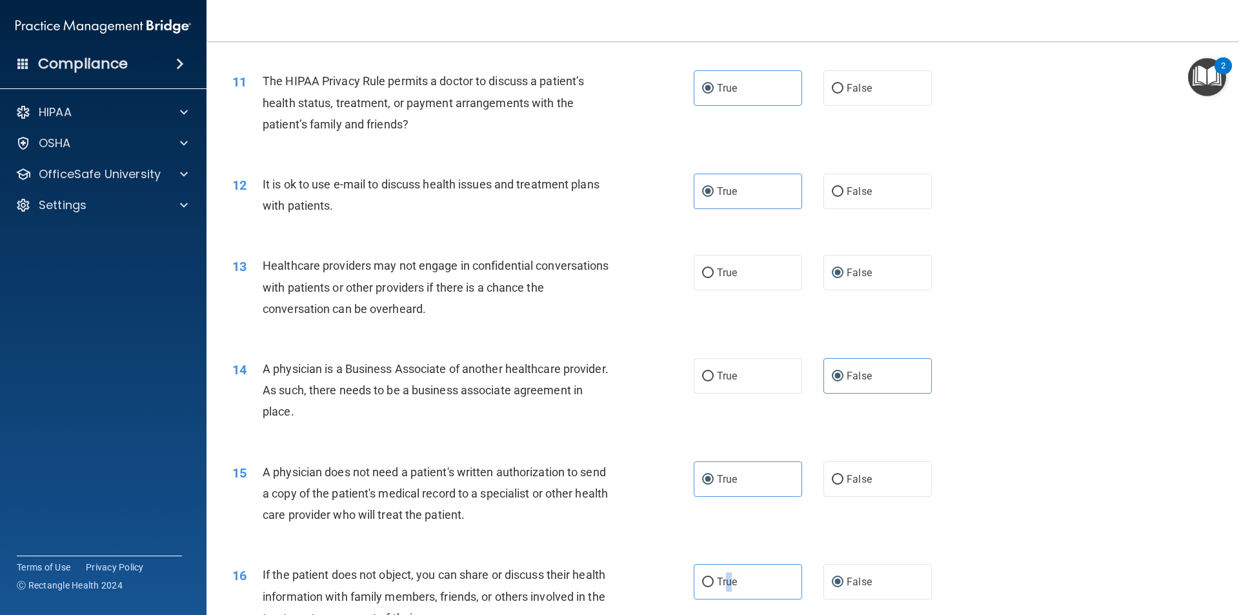
scroll to position [969, 0]
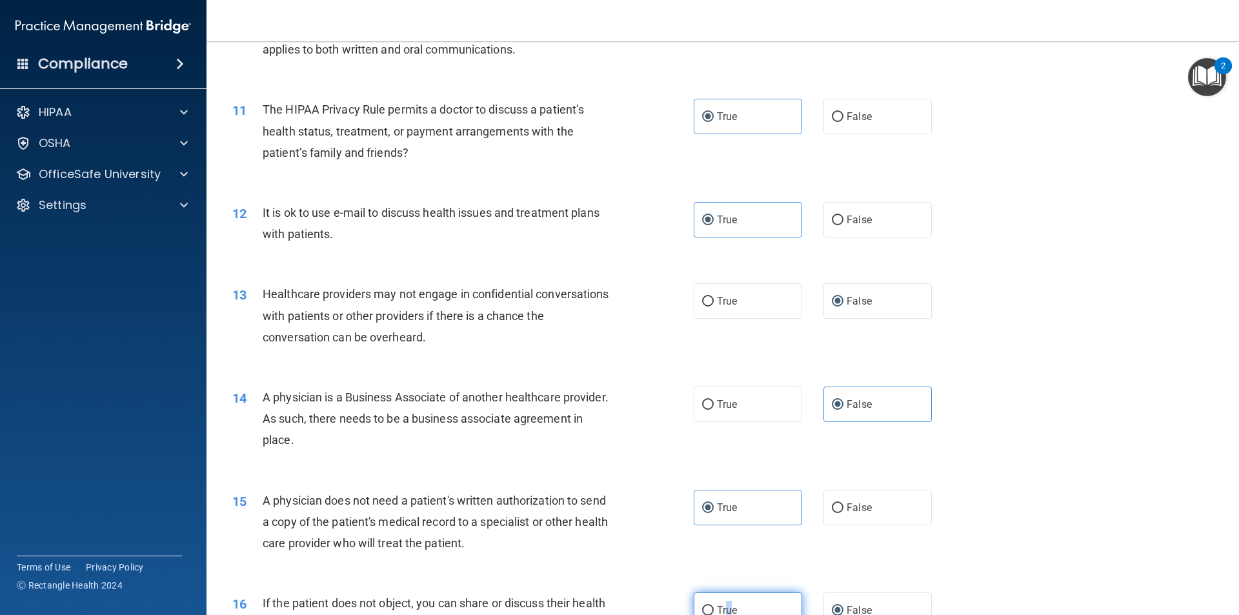
click at [703, 611] on input "True" at bounding box center [708, 611] width 12 height 10
radio input "true"
radio input "false"
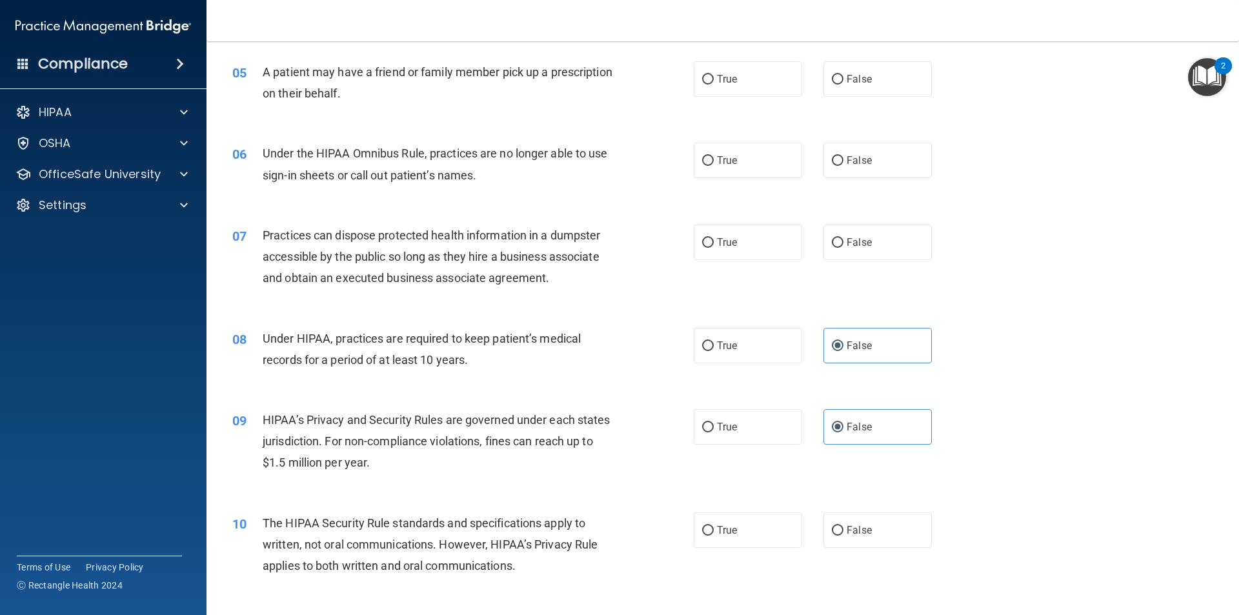
scroll to position [517, 0]
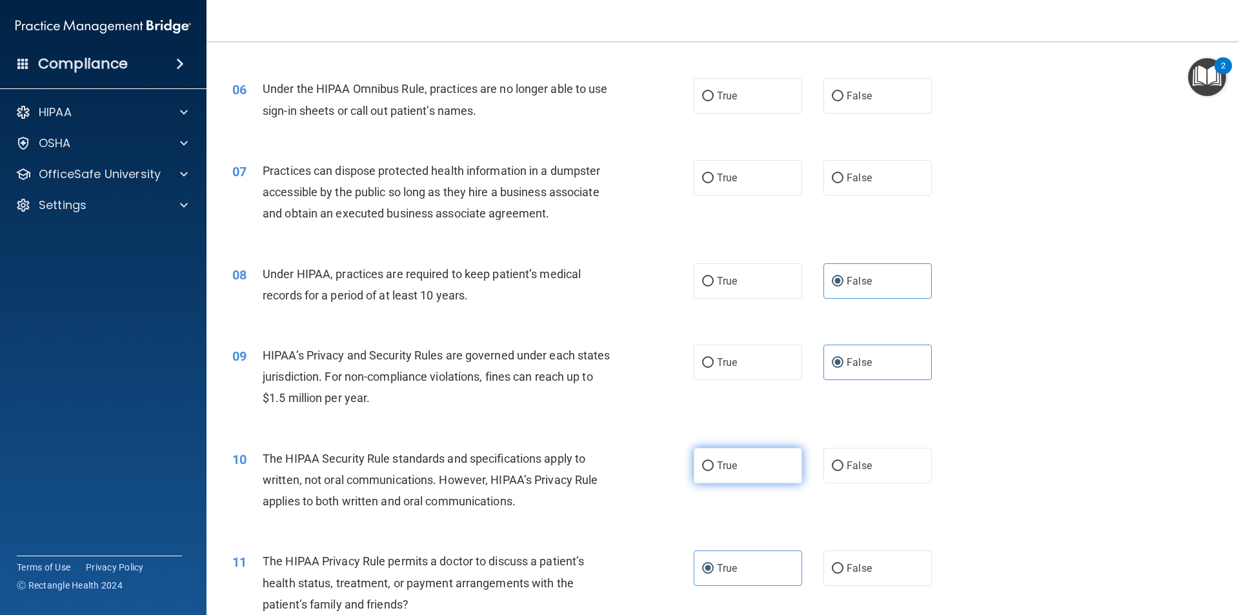
click at [743, 461] on label "True" at bounding box center [748, 465] width 108 height 35
click at [714, 461] on input "True" at bounding box center [708, 466] width 12 height 10
radio input "true"
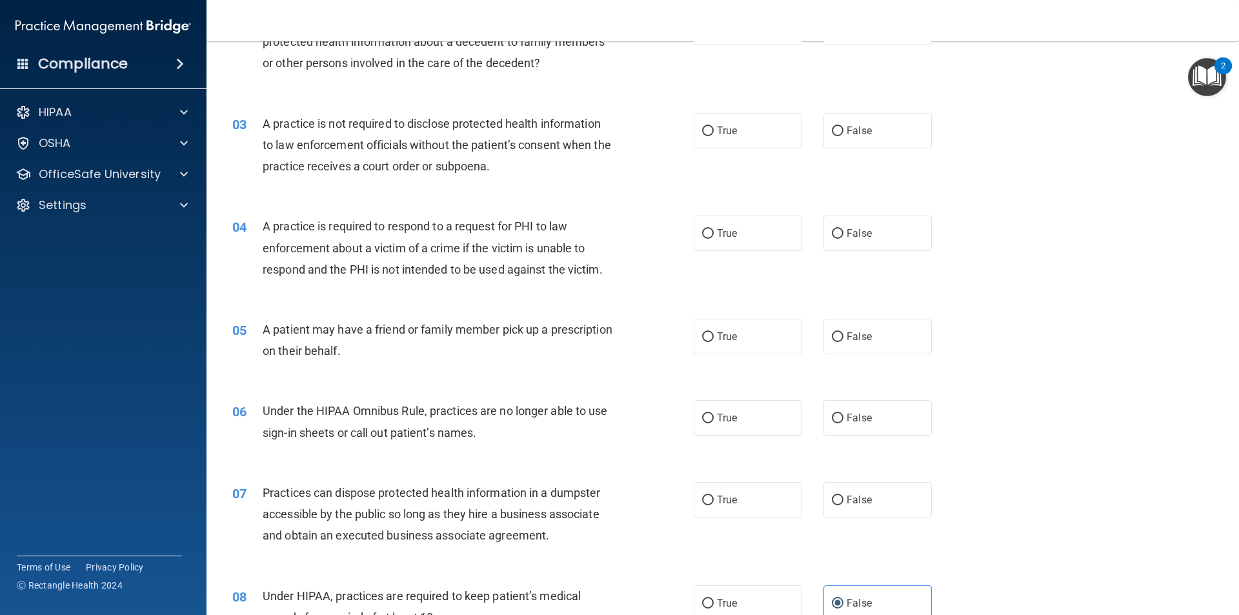
scroll to position [195, 0]
click at [837, 496] on input "False" at bounding box center [838, 501] width 12 height 10
radio input "true"
click at [825, 412] on label "False" at bounding box center [877, 418] width 108 height 35
click at [832, 414] on input "False" at bounding box center [838, 419] width 12 height 10
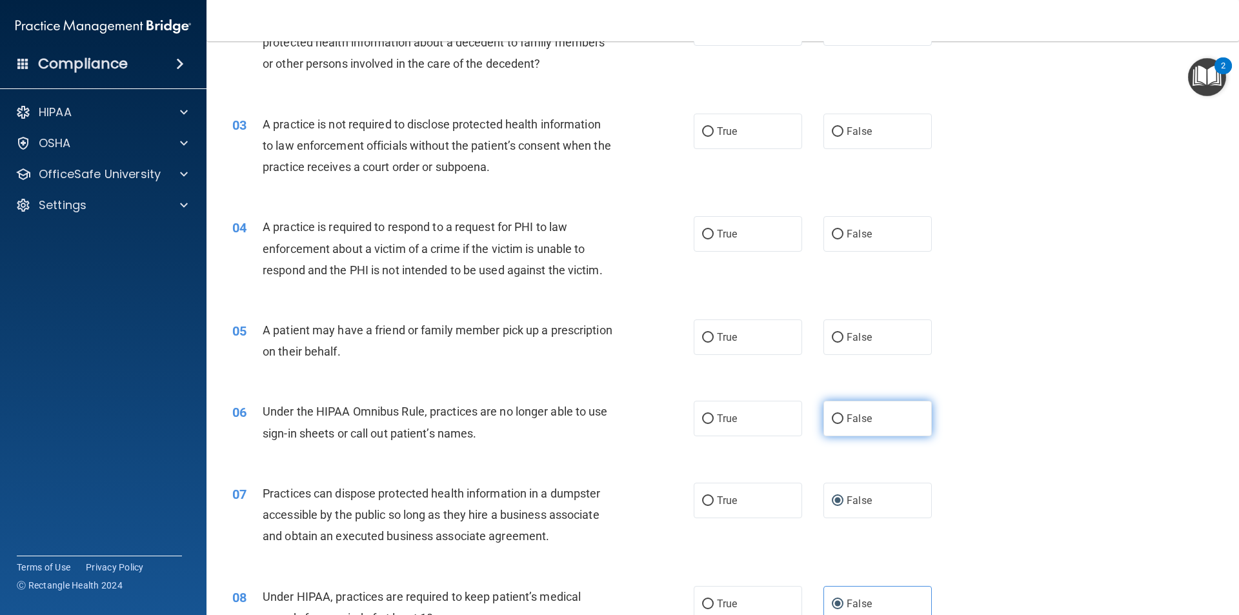
radio input "true"
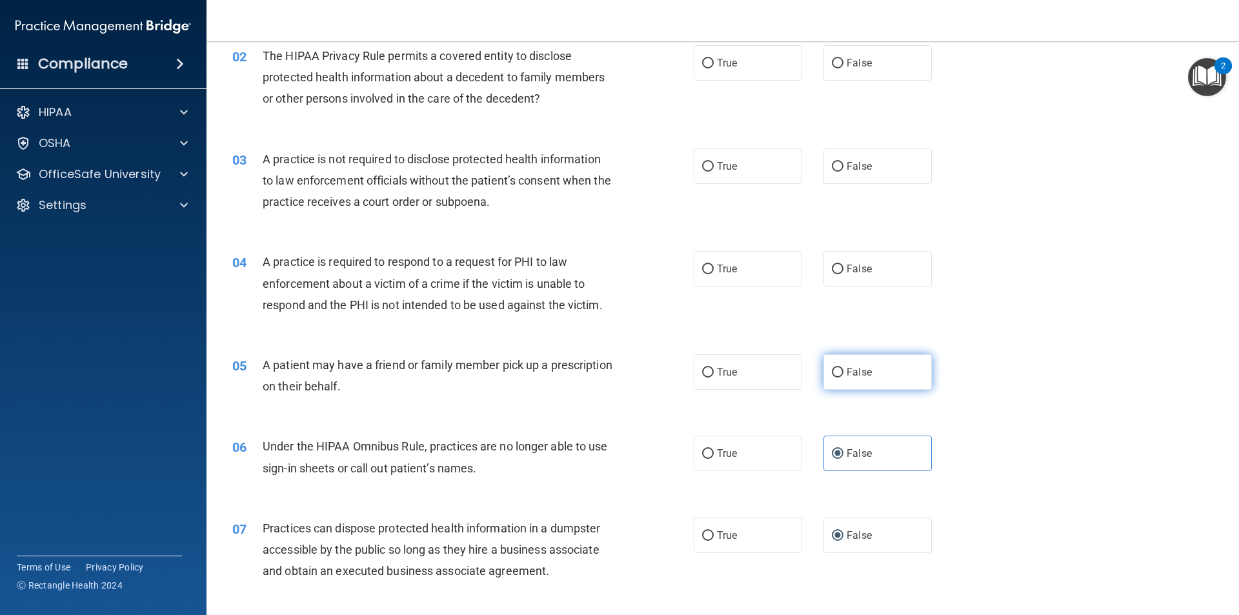
scroll to position [130, 0]
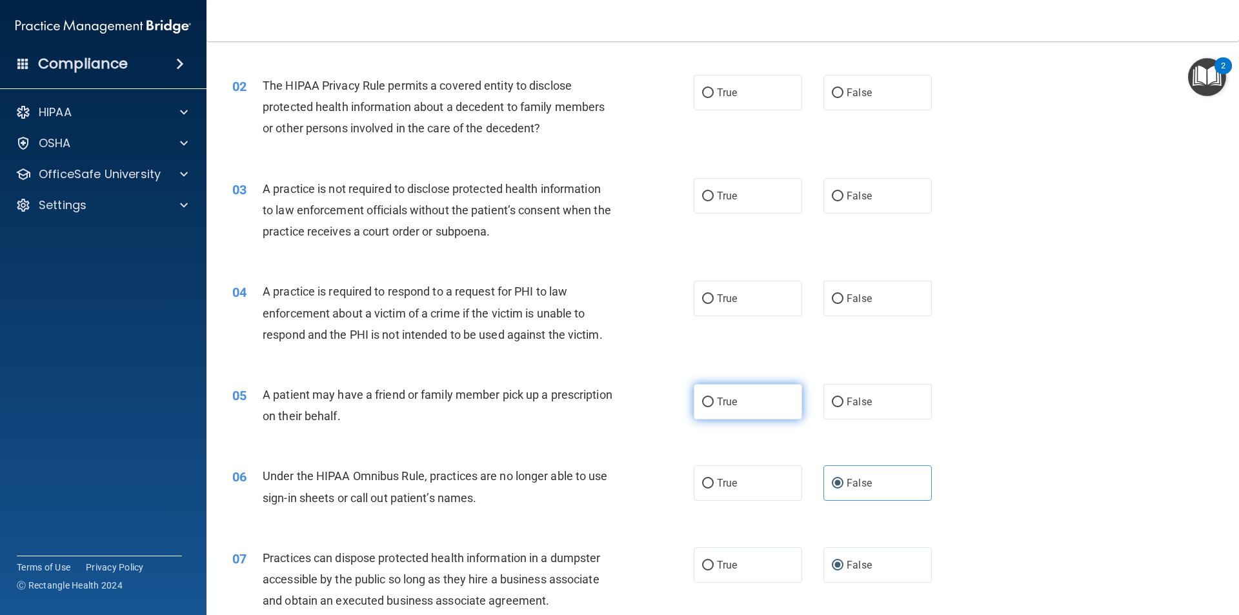
click at [745, 397] on label "True" at bounding box center [748, 401] width 108 height 35
click at [714, 397] on input "True" at bounding box center [708, 402] width 12 height 10
radio input "true"
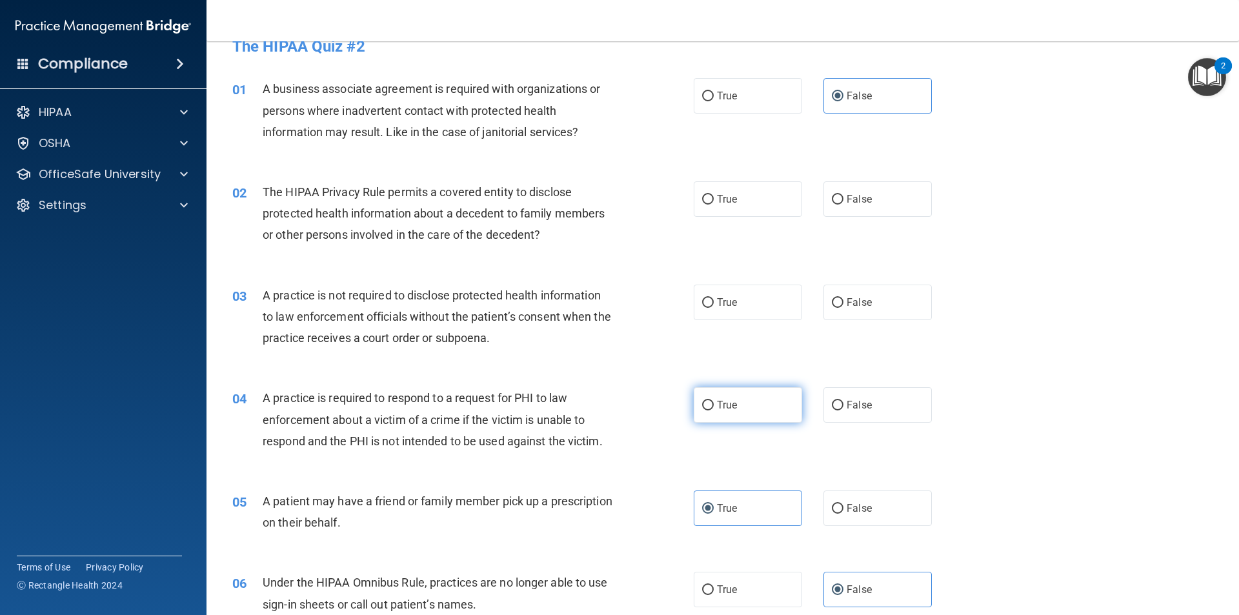
scroll to position [1, 0]
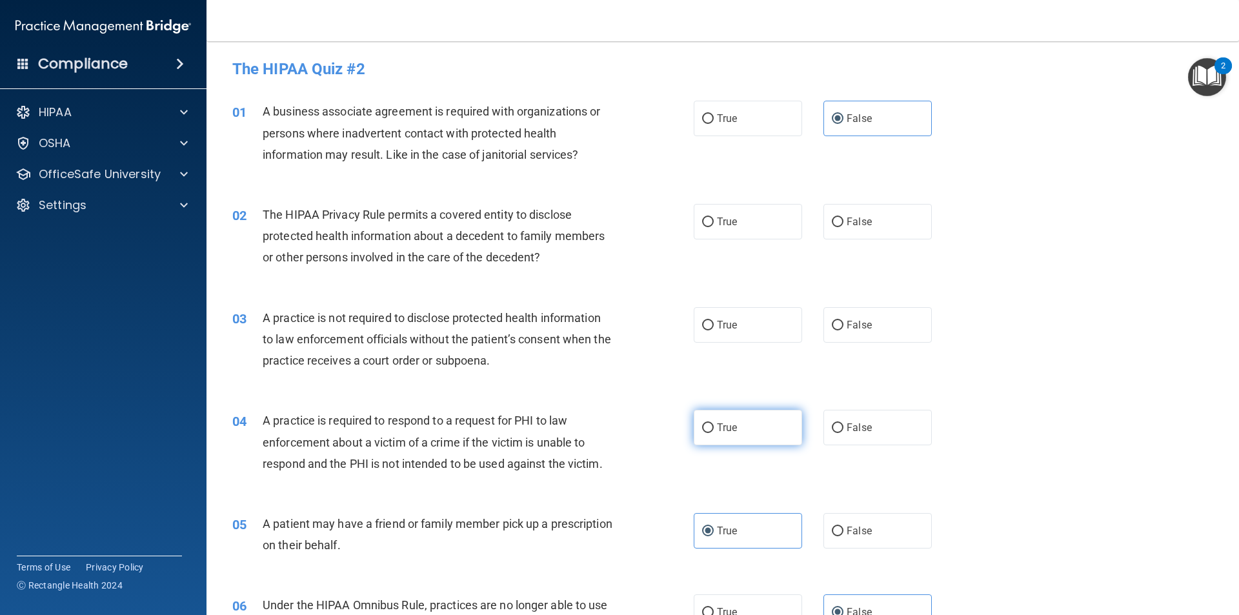
click at [759, 430] on label "True" at bounding box center [748, 427] width 108 height 35
click at [714, 430] on input "True" at bounding box center [708, 428] width 12 height 10
radio input "true"
click at [713, 337] on label "True" at bounding box center [748, 324] width 108 height 35
click at [713, 330] on input "True" at bounding box center [708, 326] width 12 height 10
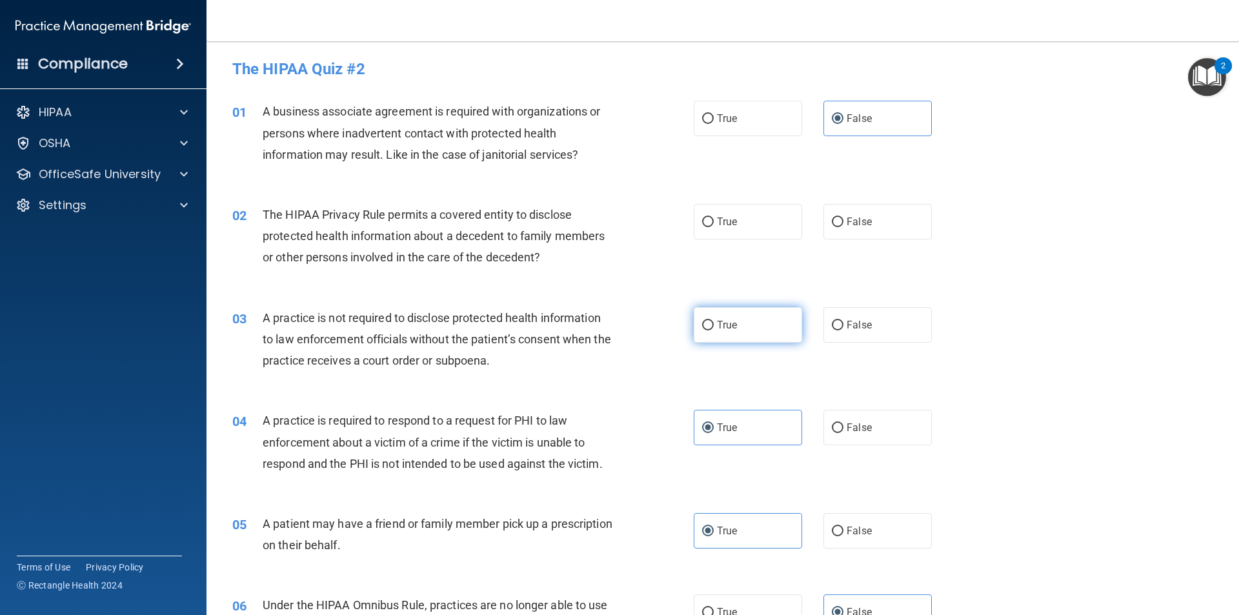
radio input "true"
click at [832, 219] on input "False" at bounding box center [838, 222] width 12 height 10
radio input "true"
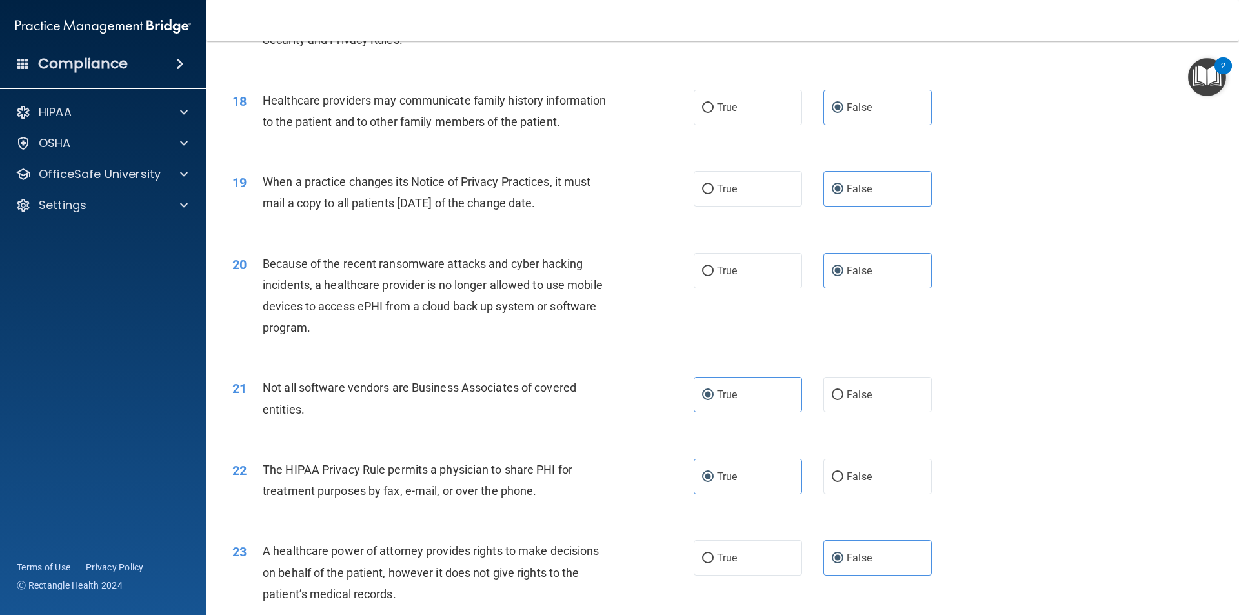
scroll to position [2388, 0]
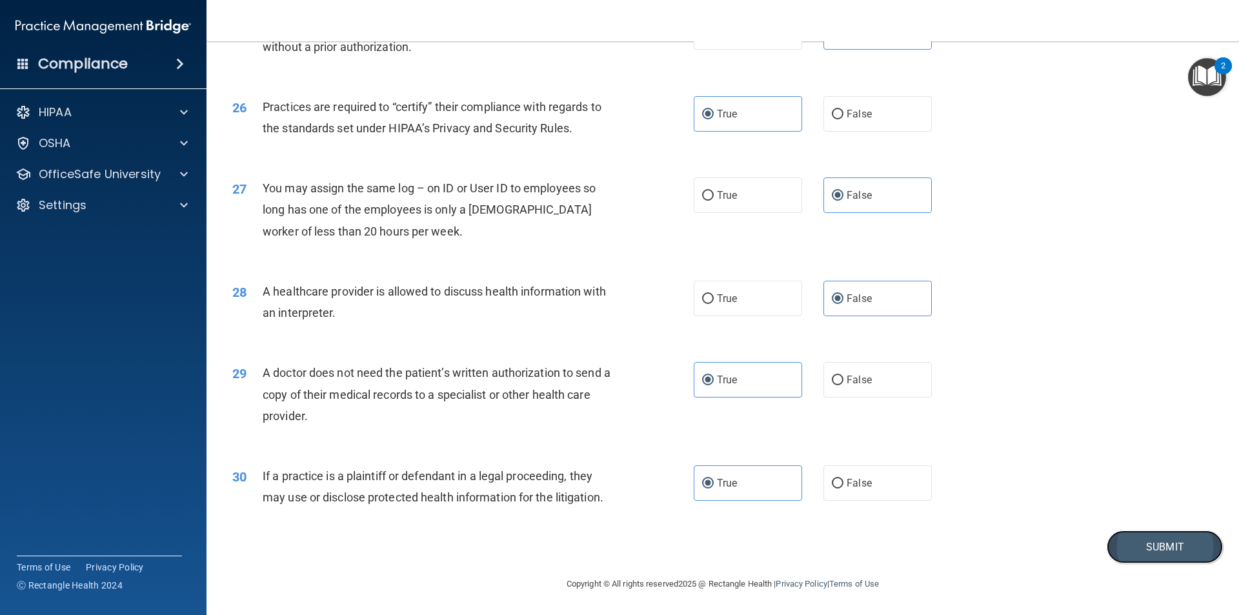
click at [1124, 543] on button "Submit" at bounding box center [1164, 546] width 116 height 33
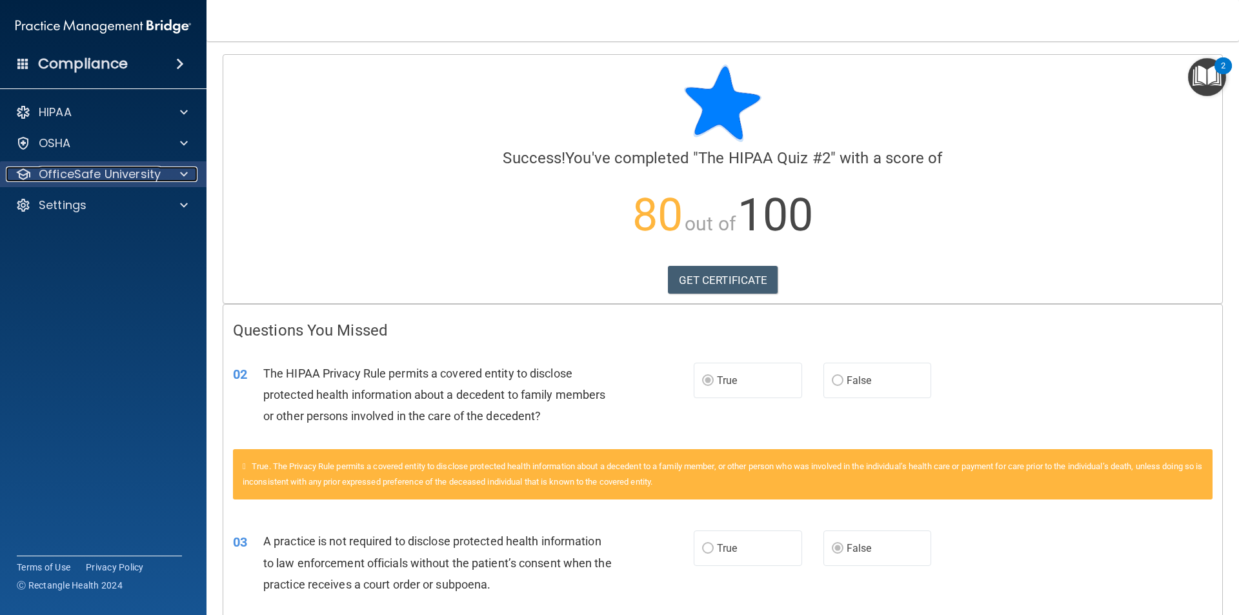
click at [170, 167] on div at bounding box center [182, 173] width 32 height 15
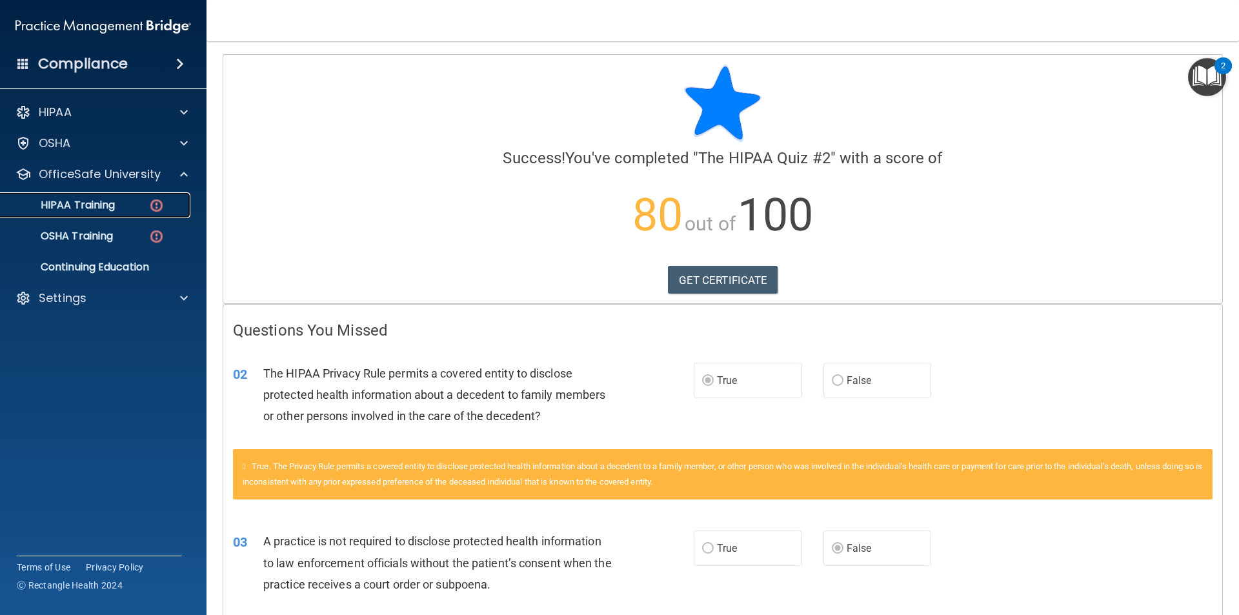
click at [101, 209] on p "HIPAA Training" at bounding box center [61, 205] width 106 height 13
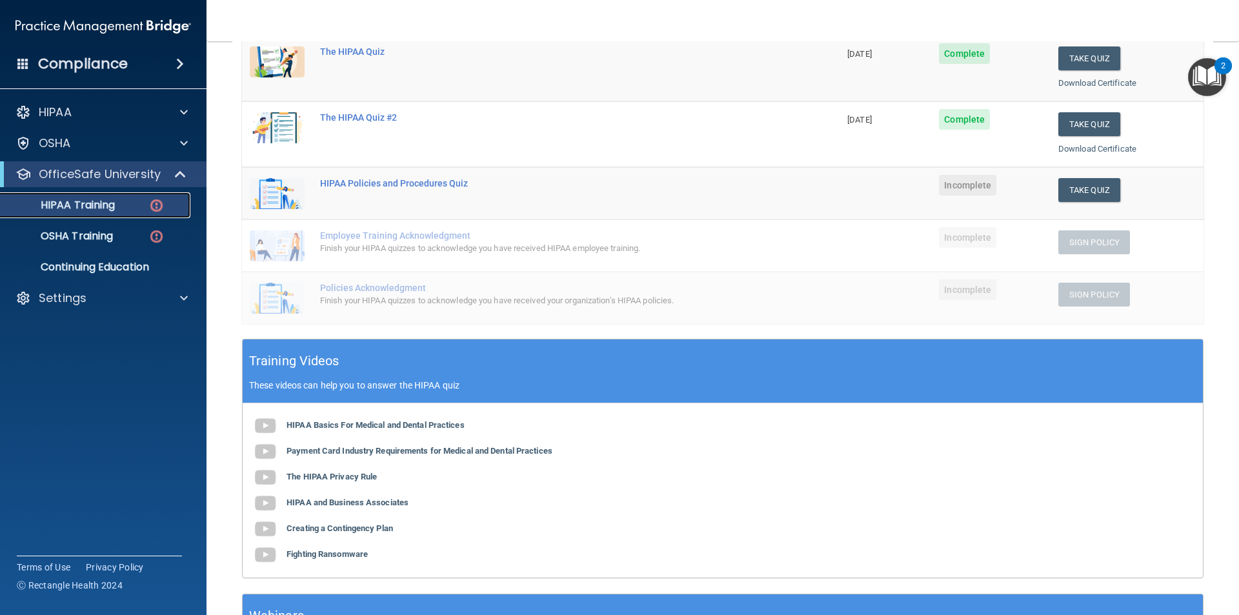
scroll to position [194, 0]
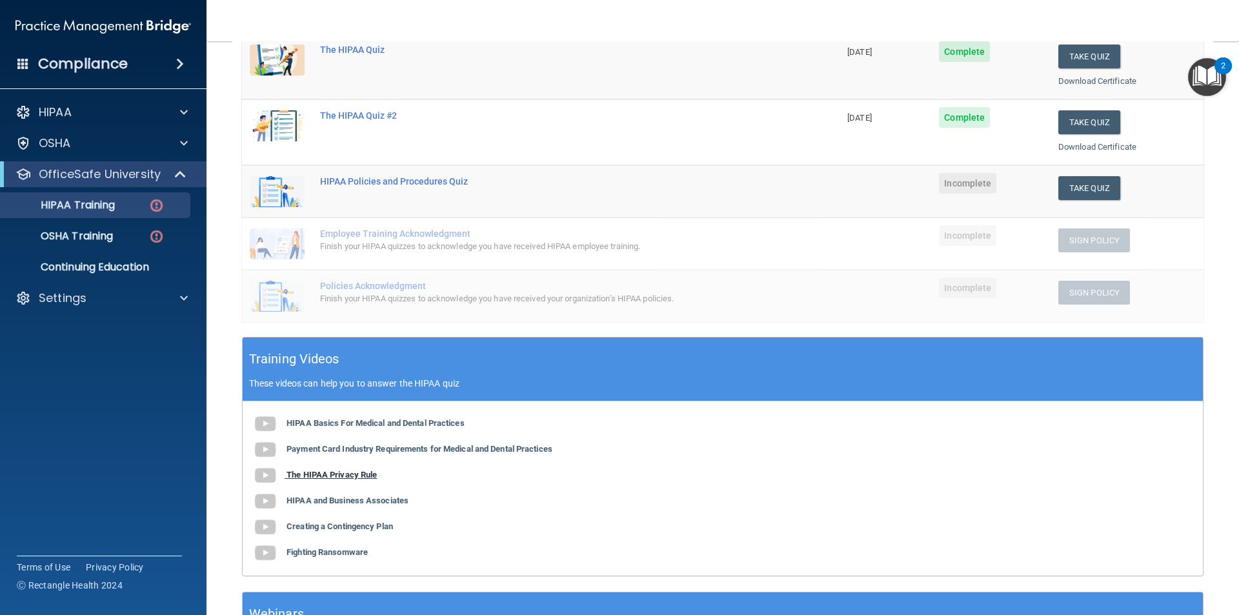
click at [347, 479] on b "The HIPAA Privacy Rule" at bounding box center [331, 475] width 90 height 10
click at [392, 499] on b "HIPAA and Business Associates" at bounding box center [347, 501] width 122 height 10
click at [1085, 194] on button "Take Quiz" at bounding box center [1089, 188] width 62 height 24
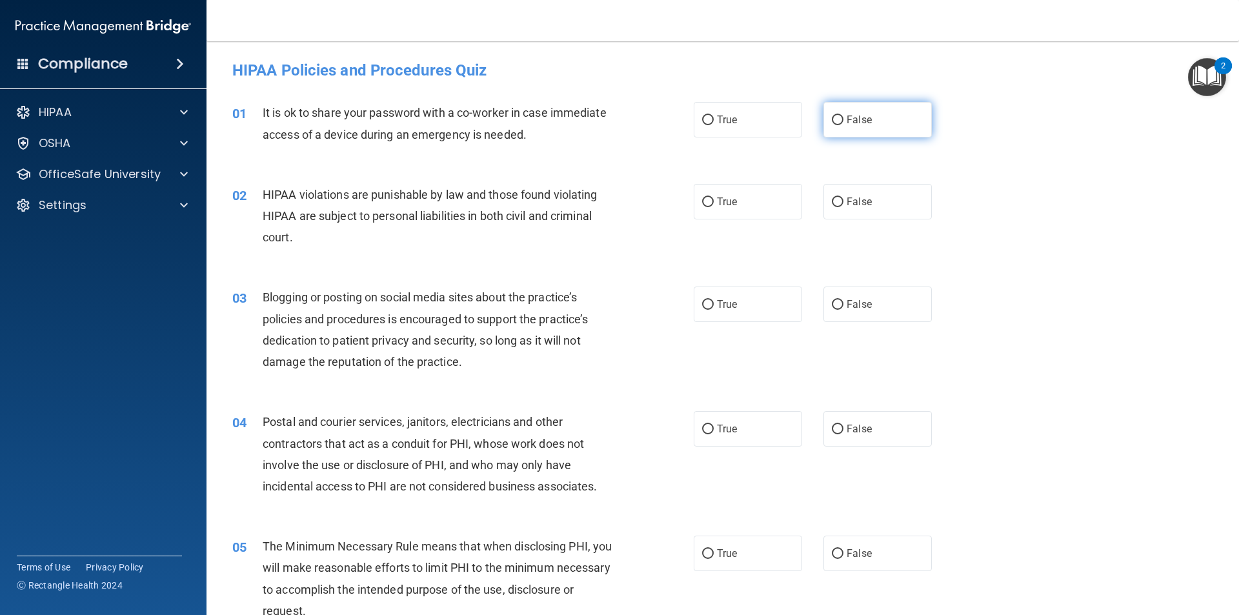
click at [832, 120] on input "False" at bounding box center [838, 120] width 12 height 10
radio input "true"
click at [739, 215] on label "True" at bounding box center [748, 201] width 108 height 35
click at [714, 207] on input "True" at bounding box center [708, 202] width 12 height 10
radio input "true"
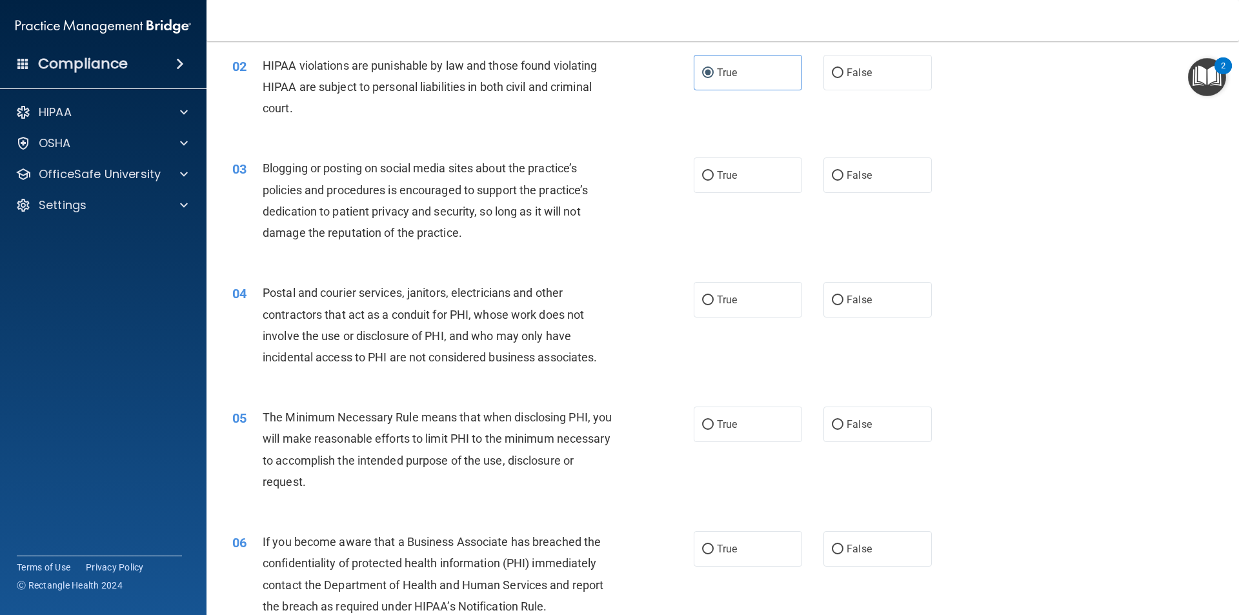
scroll to position [194, 0]
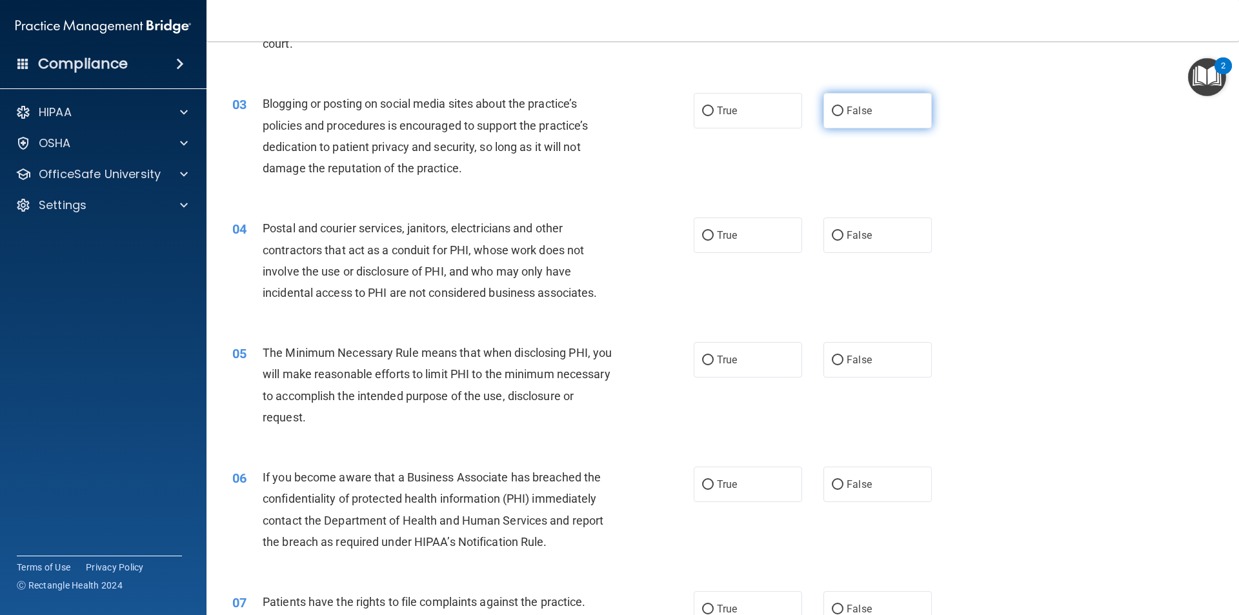
click at [833, 113] on input "False" at bounding box center [838, 111] width 12 height 10
radio input "true"
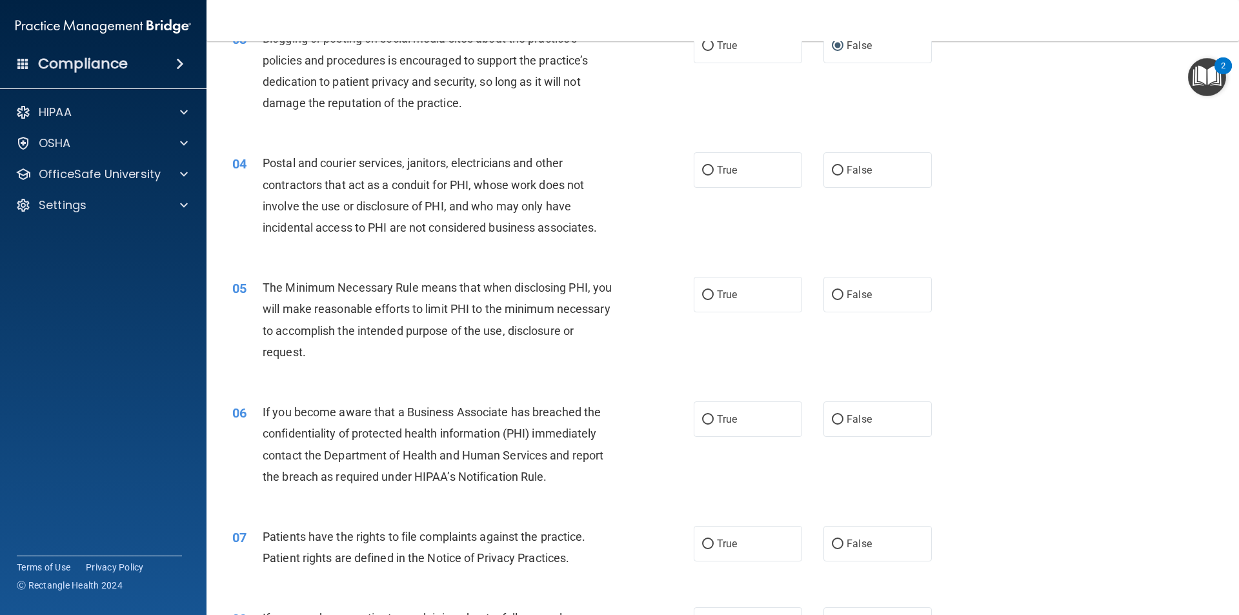
scroll to position [323, 0]
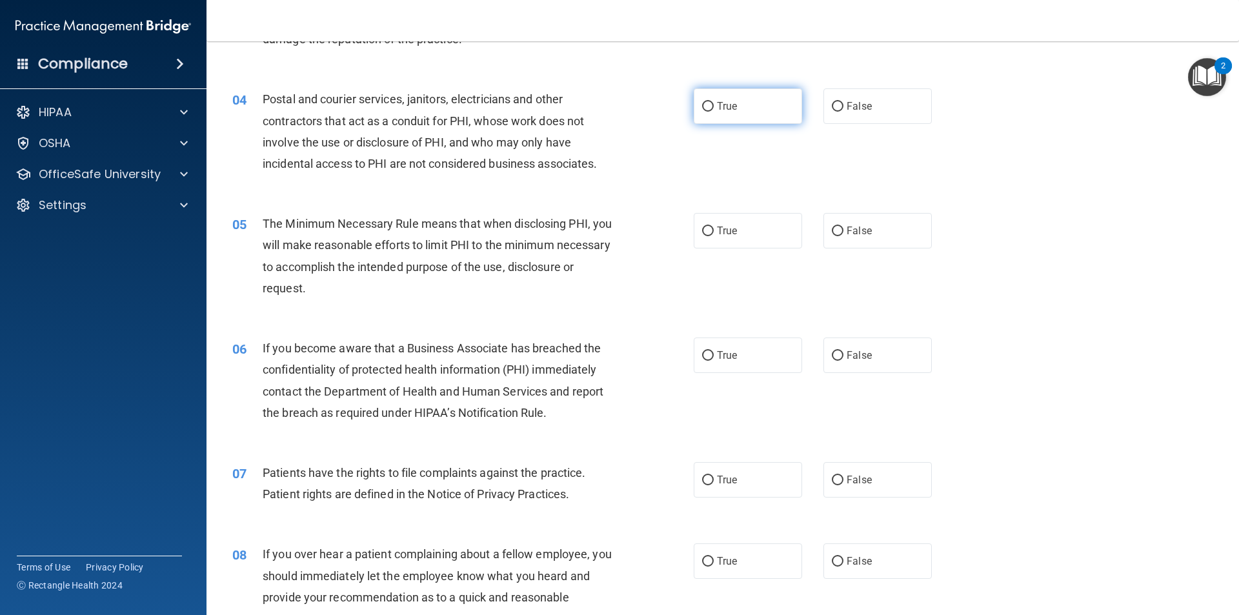
click at [736, 119] on label "True" at bounding box center [748, 105] width 108 height 35
click at [714, 112] on input "True" at bounding box center [708, 107] width 12 height 10
radio input "true"
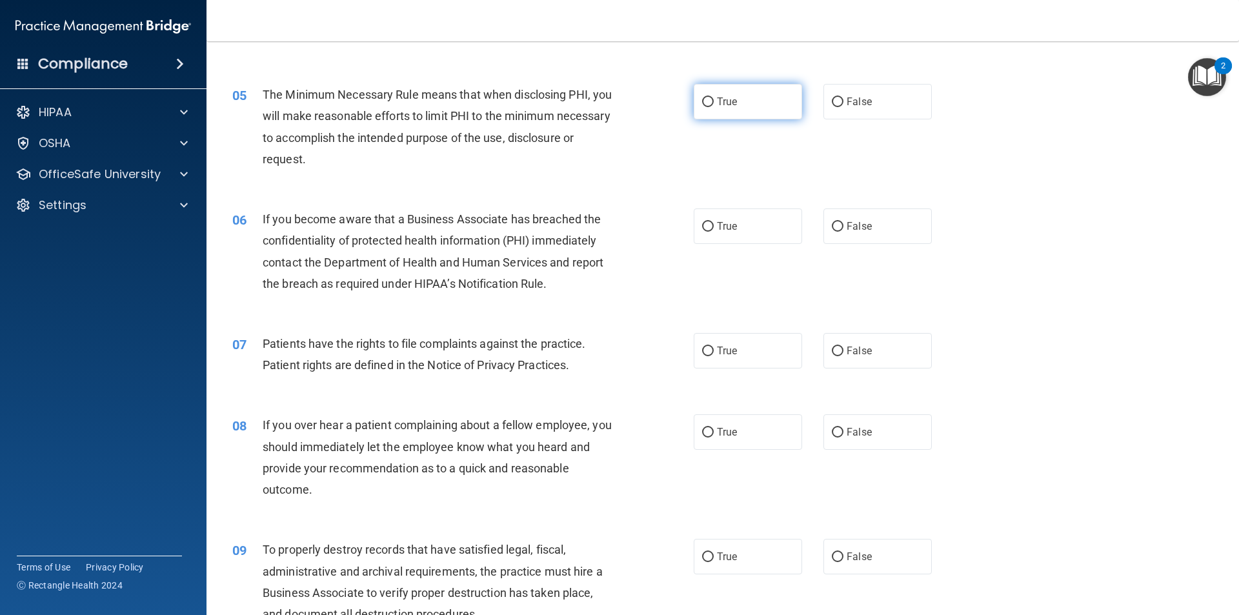
click at [740, 89] on label "True" at bounding box center [748, 101] width 108 height 35
click at [714, 97] on input "True" at bounding box center [708, 102] width 12 height 10
radio input "true"
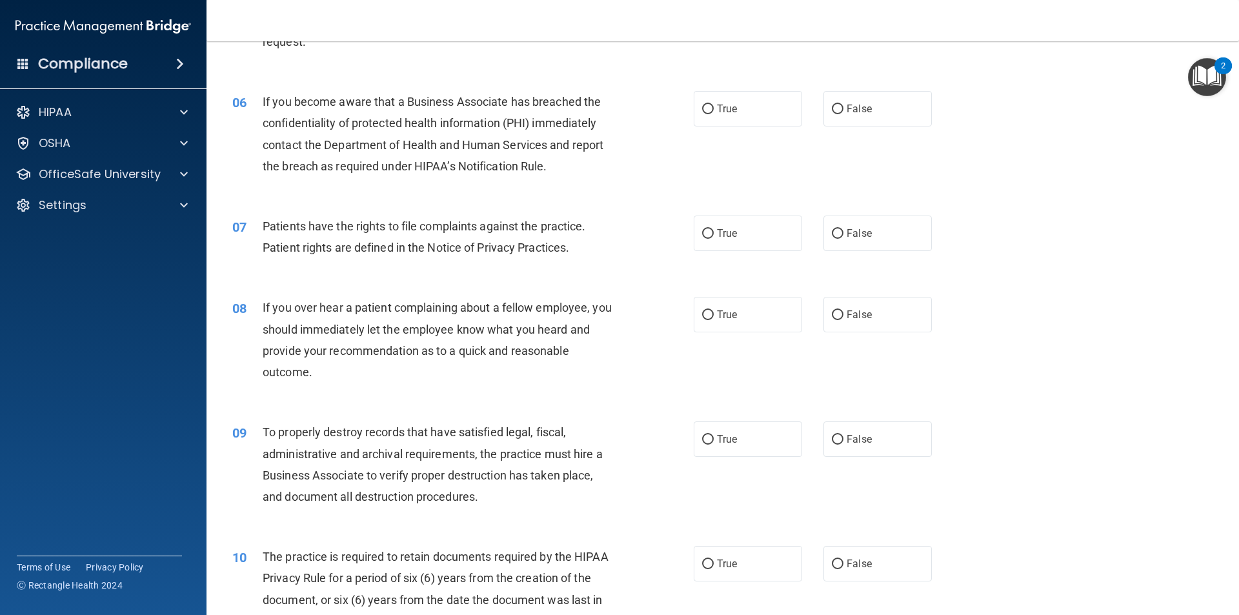
scroll to position [581, 0]
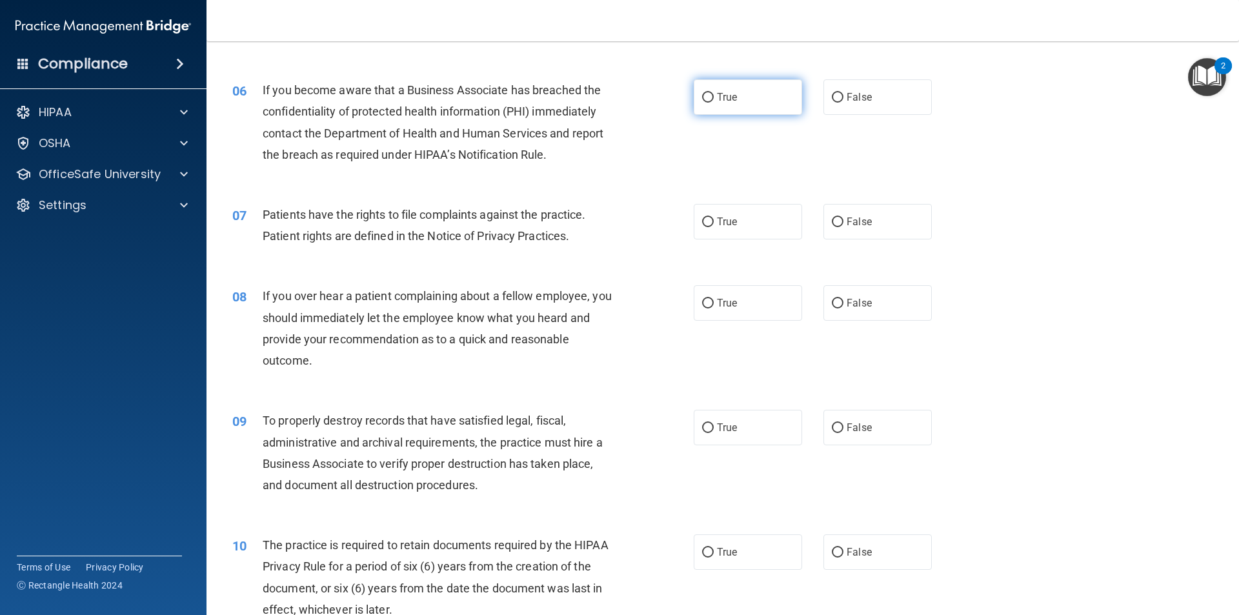
click at [730, 92] on span "True" at bounding box center [727, 97] width 20 height 12
click at [714, 93] on input "True" at bounding box center [708, 98] width 12 height 10
radio input "true"
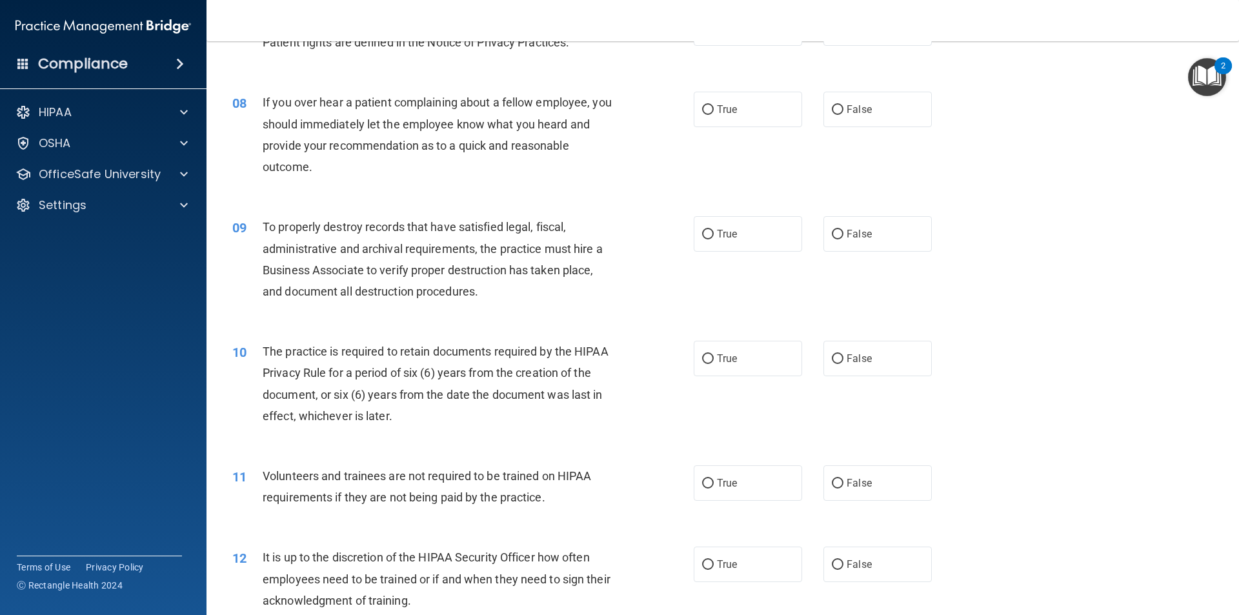
scroll to position [710, 0]
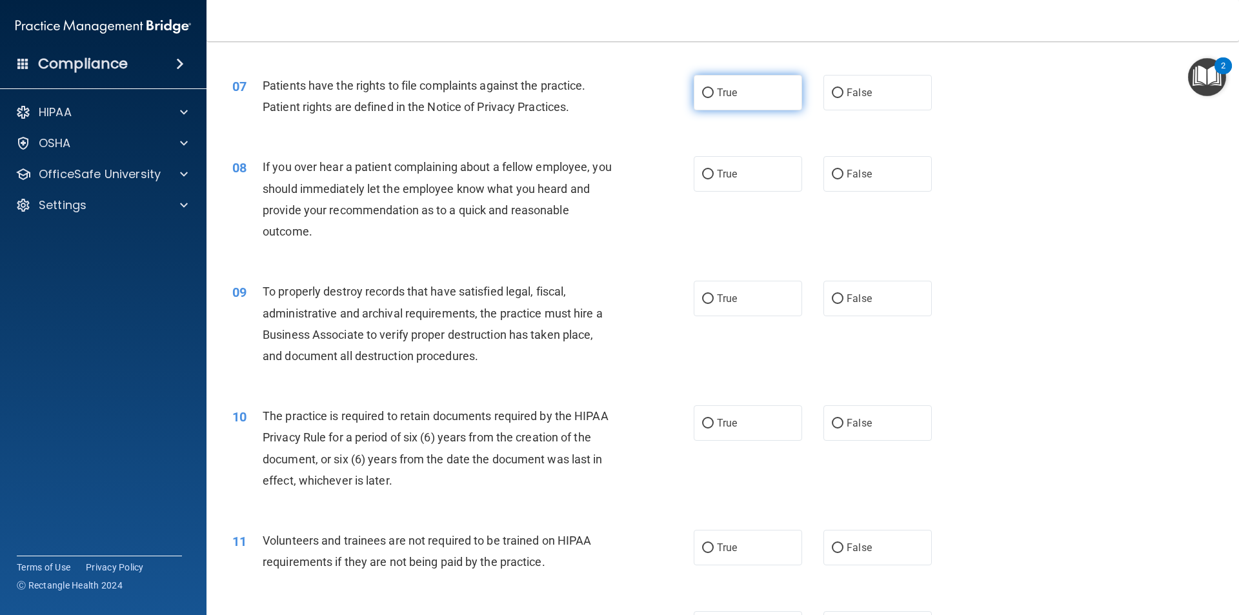
click at [736, 103] on label "True" at bounding box center [748, 92] width 108 height 35
click at [714, 98] on input "True" at bounding box center [708, 93] width 12 height 10
radio input "true"
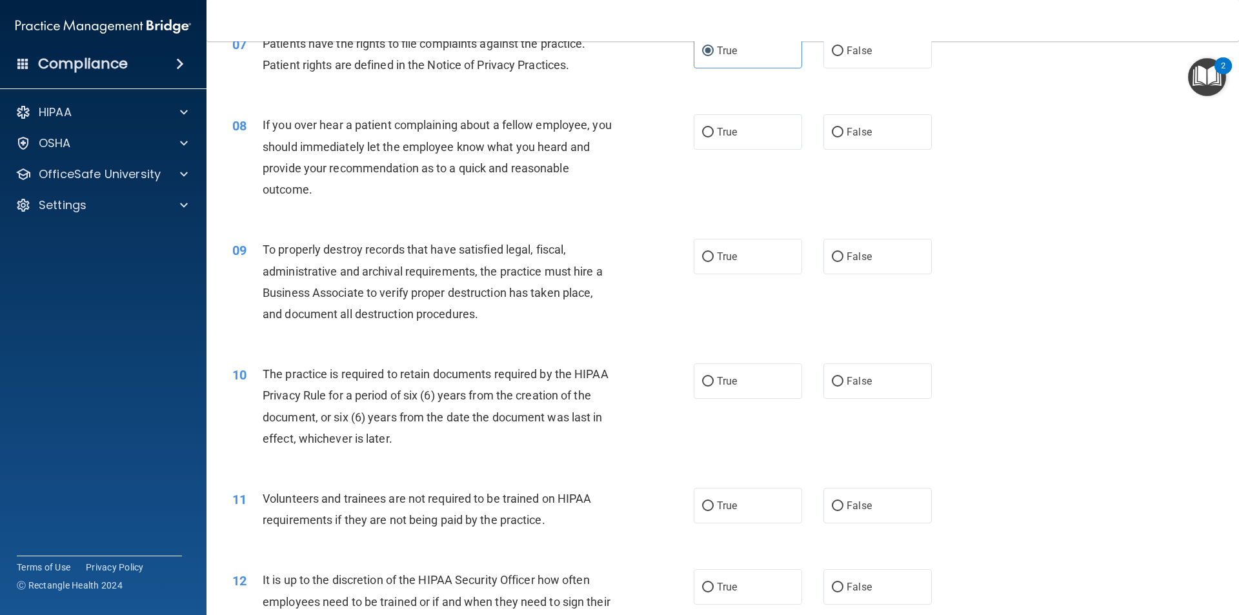
scroll to position [774, 0]
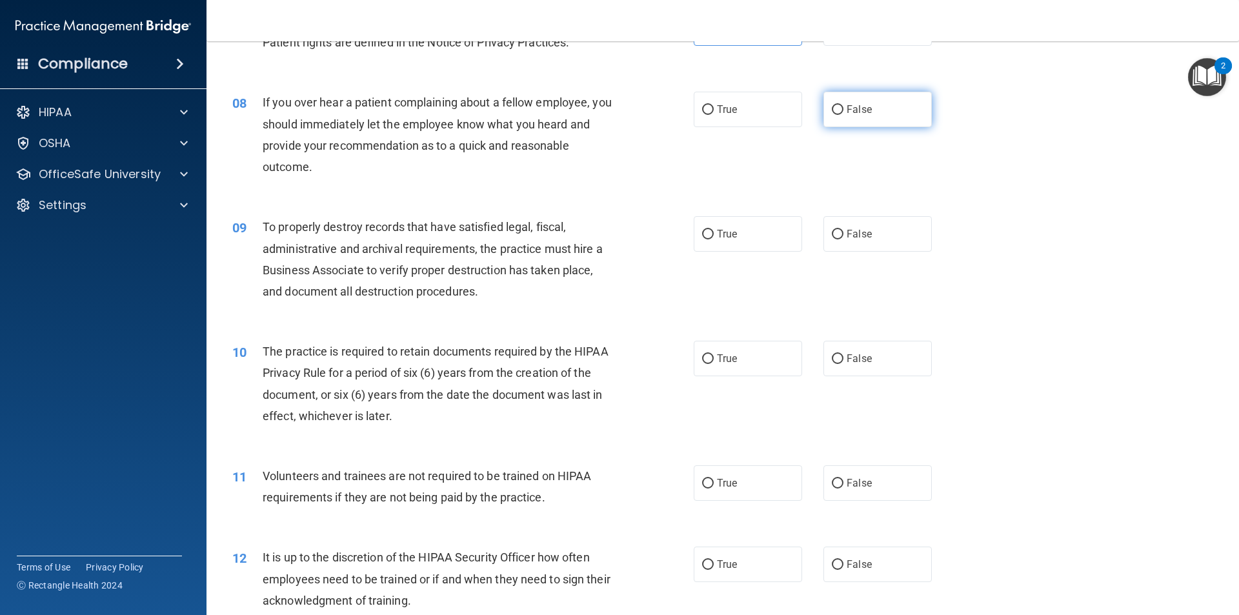
click at [846, 106] on span "False" at bounding box center [858, 109] width 25 height 12
click at [843, 106] on input "False" at bounding box center [838, 110] width 12 height 10
radio input "true"
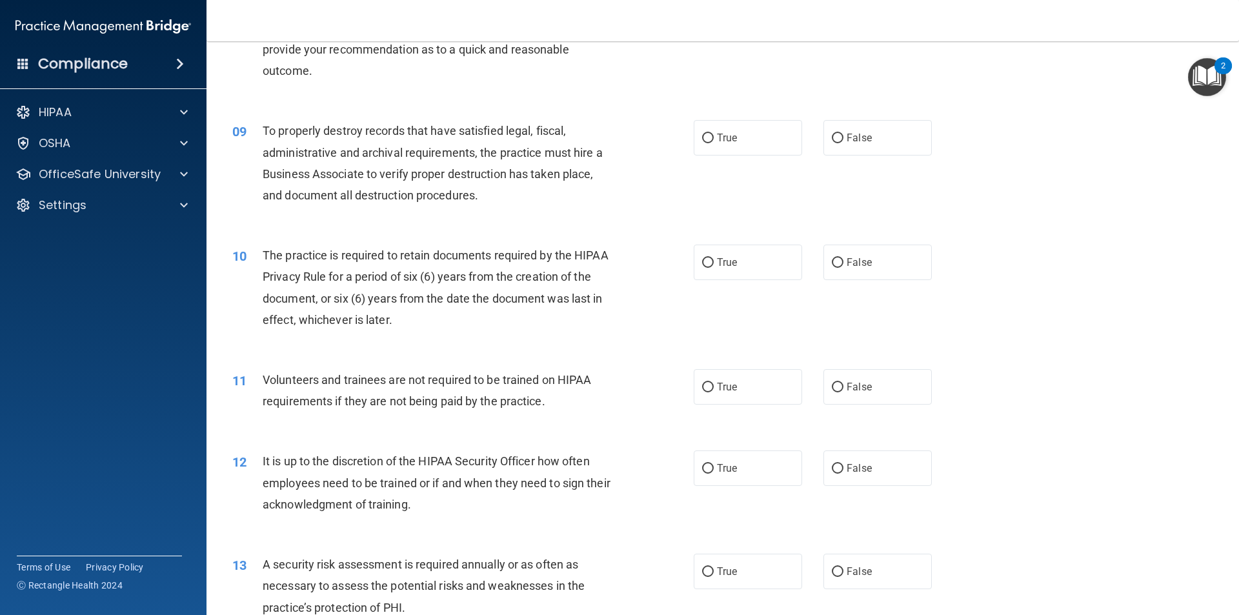
scroll to position [903, 0]
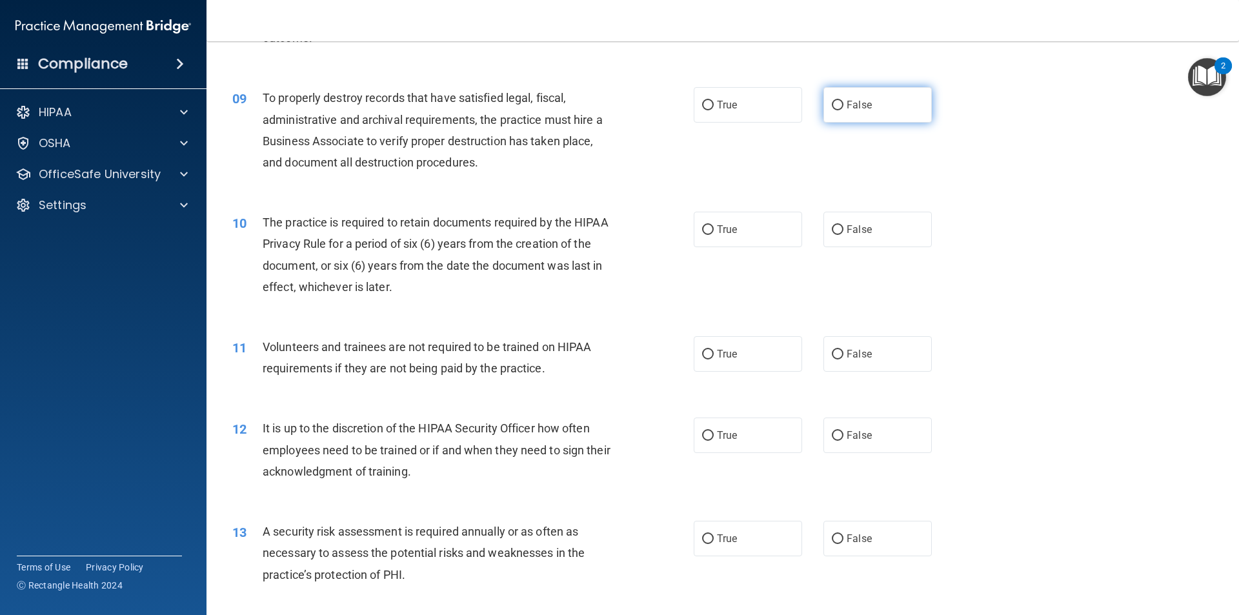
click at [839, 115] on label "False" at bounding box center [877, 104] width 108 height 35
click at [839, 110] on input "False" at bounding box center [838, 106] width 12 height 10
radio input "true"
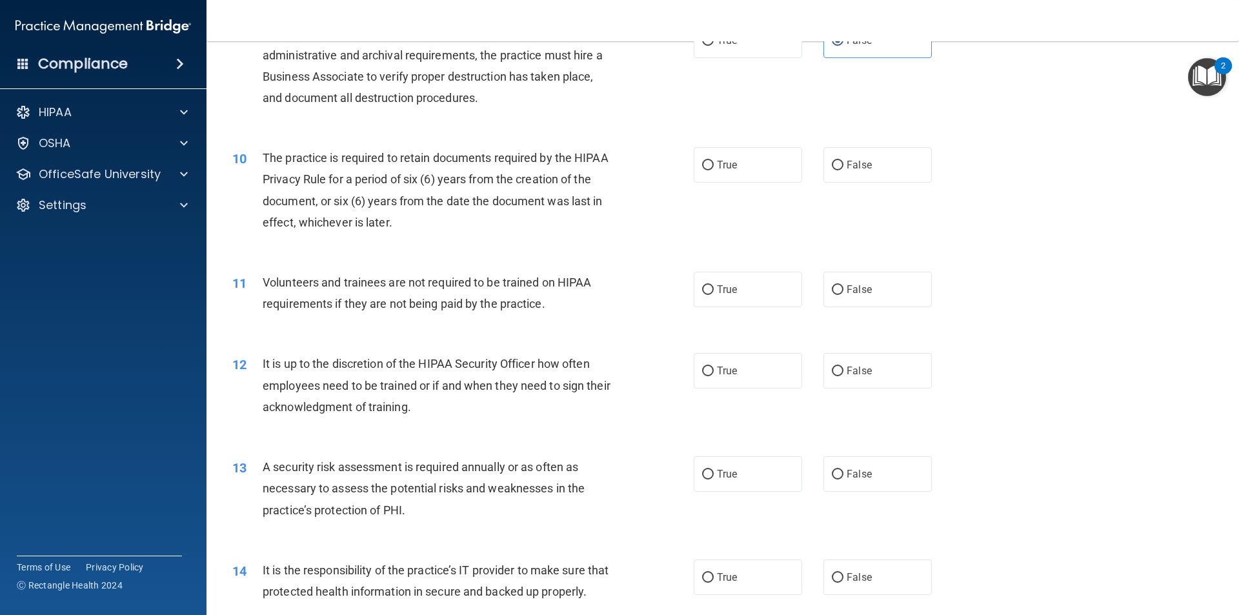
scroll to position [1032, 0]
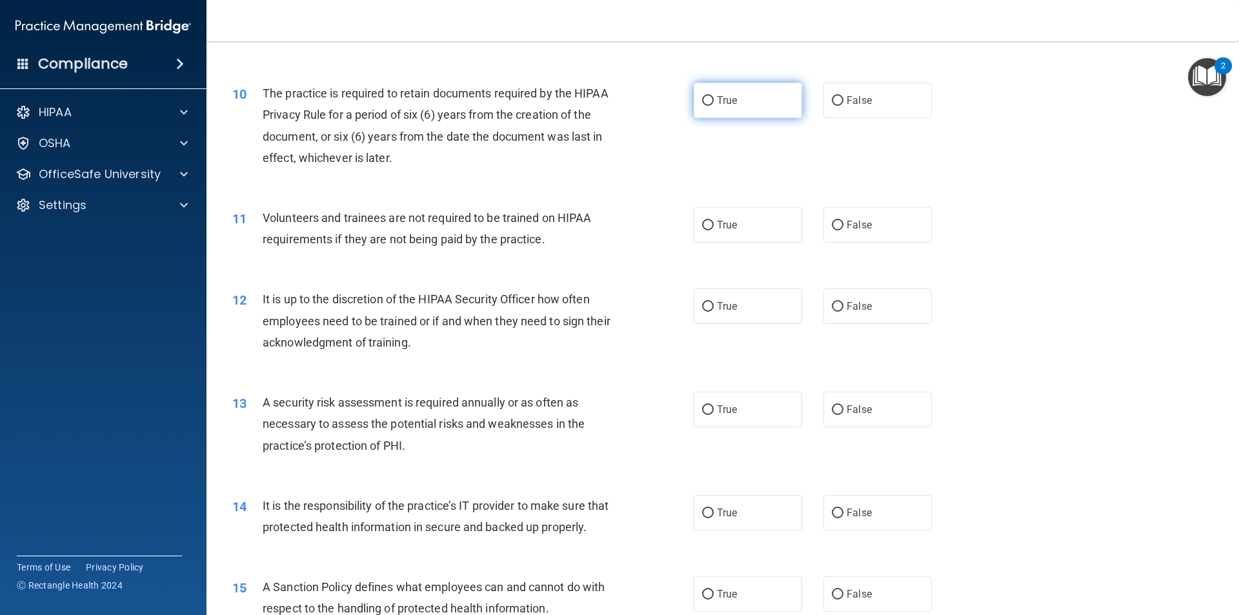
click at [728, 103] on span "True" at bounding box center [727, 100] width 20 height 12
click at [714, 103] on input "True" at bounding box center [708, 101] width 12 height 10
radio input "true"
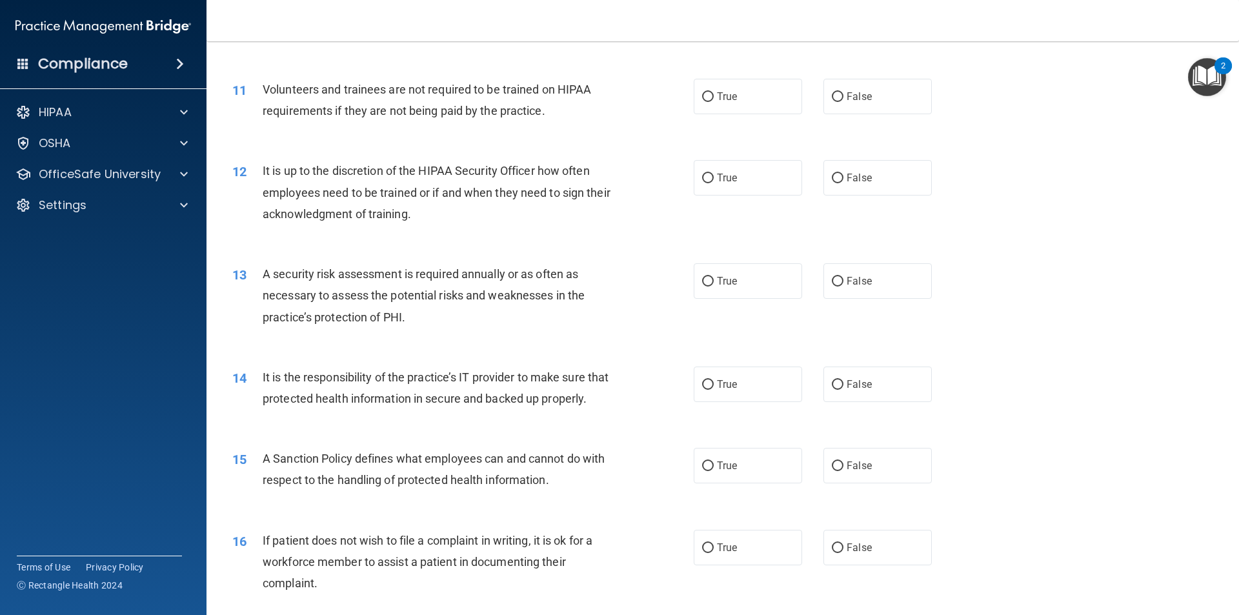
scroll to position [1161, 0]
click at [846, 100] on span "False" at bounding box center [858, 96] width 25 height 12
click at [843, 100] on input "False" at bounding box center [838, 97] width 12 height 10
radio input "true"
click at [717, 97] on span "True" at bounding box center [727, 96] width 20 height 12
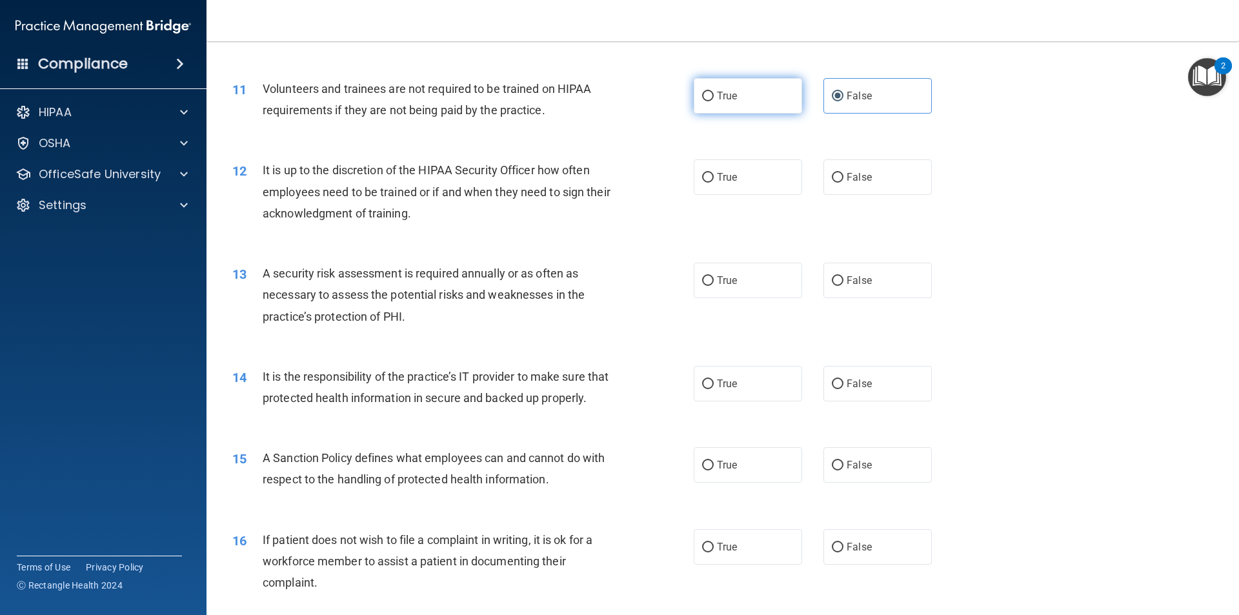
click at [714, 97] on input "True" at bounding box center [708, 97] width 12 height 10
radio input "true"
click at [886, 95] on label "False" at bounding box center [877, 95] width 108 height 35
click at [843, 95] on input "False" at bounding box center [838, 97] width 12 height 10
radio input "true"
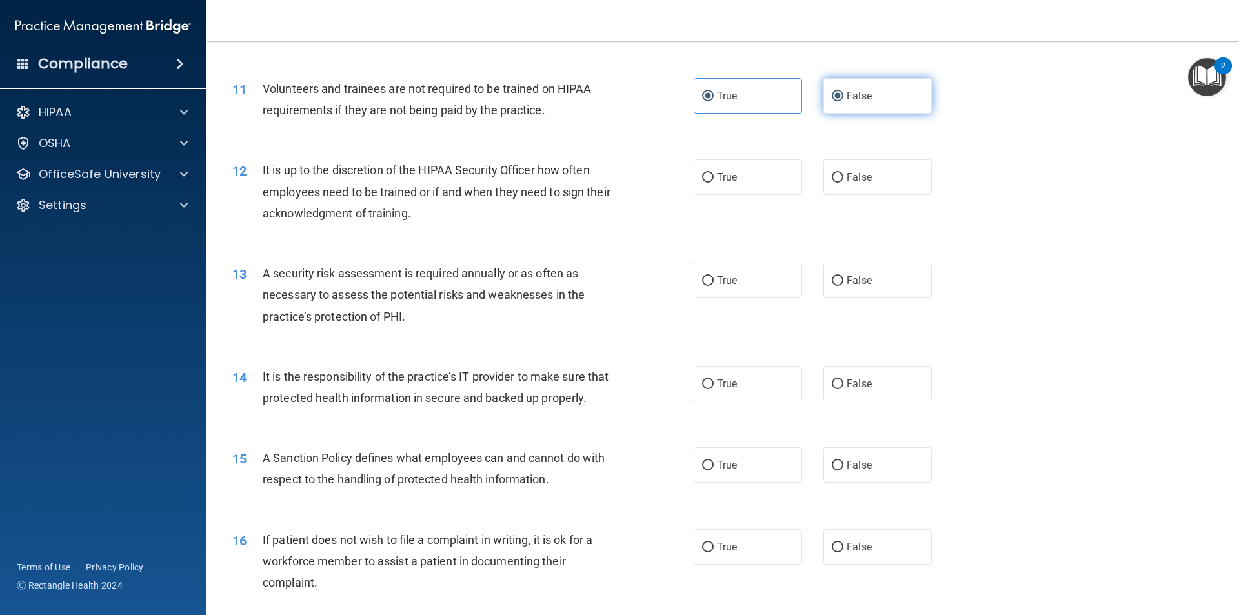
radio input "false"
click at [874, 179] on label "False" at bounding box center [877, 176] width 108 height 35
click at [843, 179] on input "False" at bounding box center [838, 178] width 12 height 10
radio input "true"
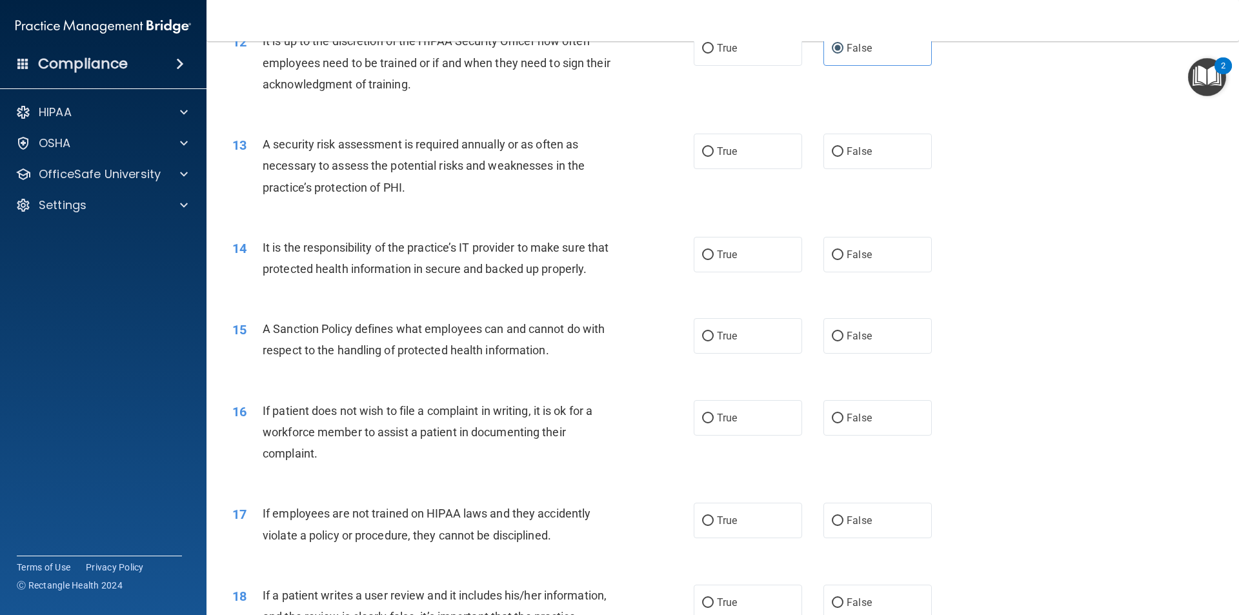
scroll to position [1355, 0]
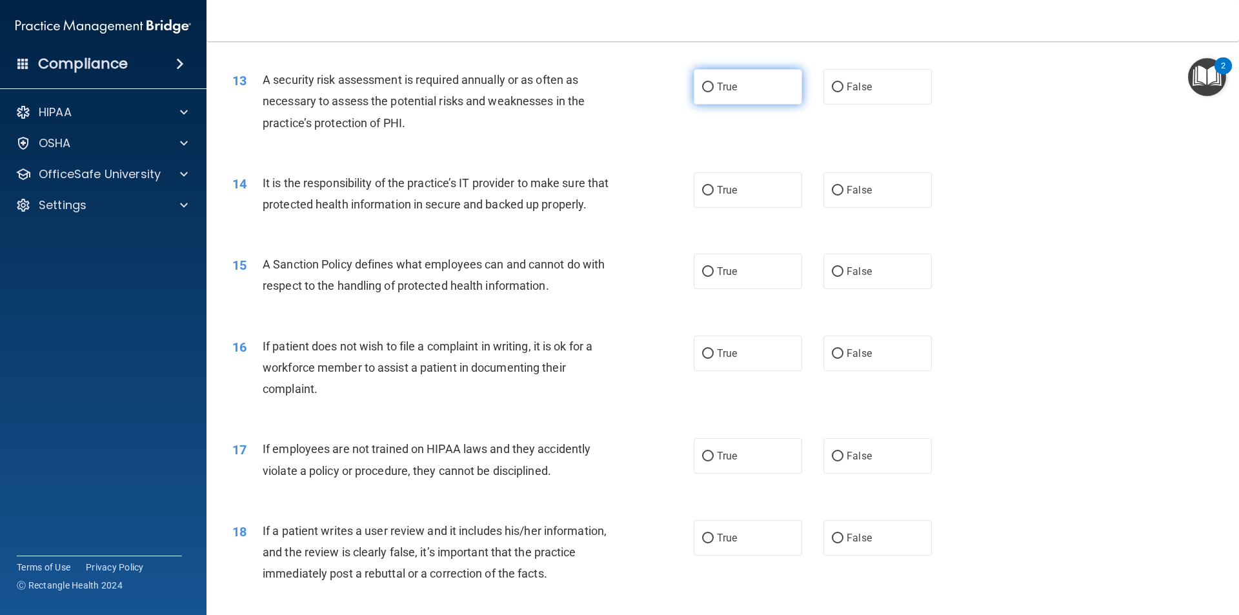
click at [705, 94] on label "True" at bounding box center [748, 86] width 108 height 35
click at [705, 92] on input "True" at bounding box center [708, 88] width 12 height 10
radio input "true"
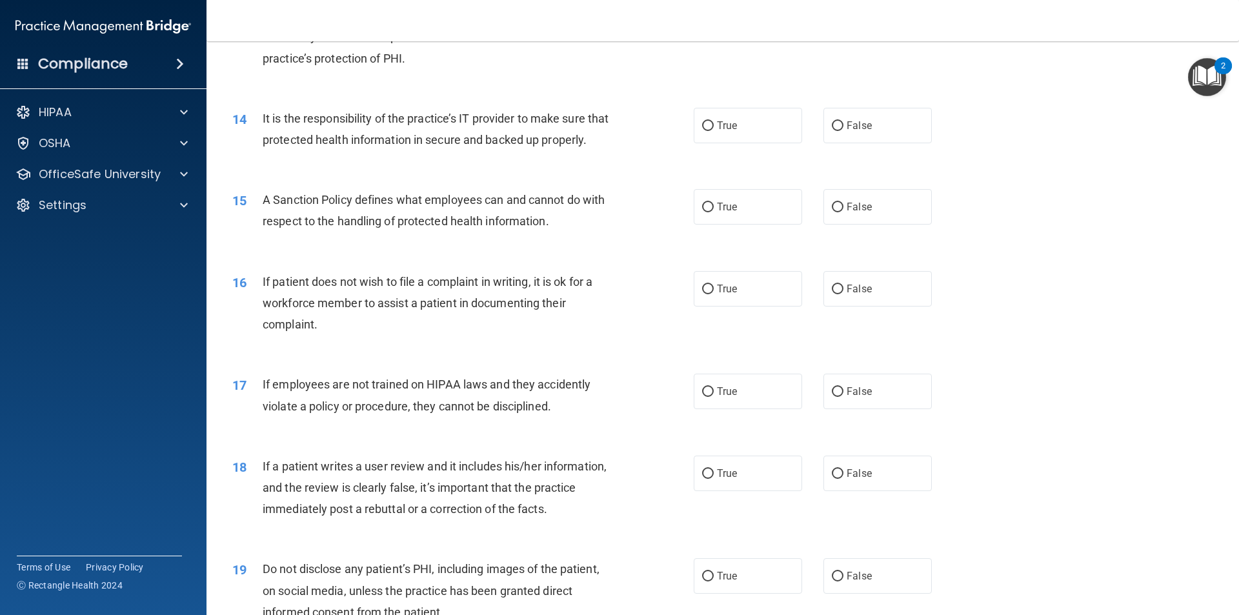
scroll to position [1484, 0]
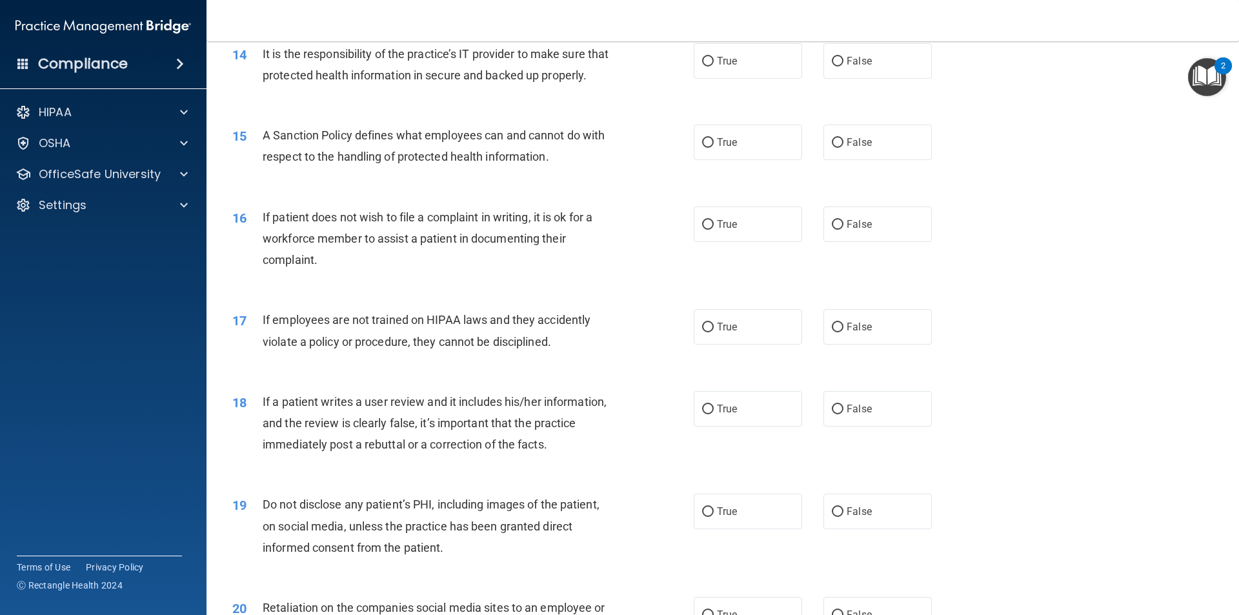
click at [725, 79] on div "14 It is the responsibility of the practice’s IT provider to make sure that pro…" at bounding box center [723, 67] width 1000 height 81
click at [720, 70] on label "True" at bounding box center [748, 60] width 108 height 35
click at [714, 66] on input "True" at bounding box center [708, 62] width 12 height 10
radio input "true"
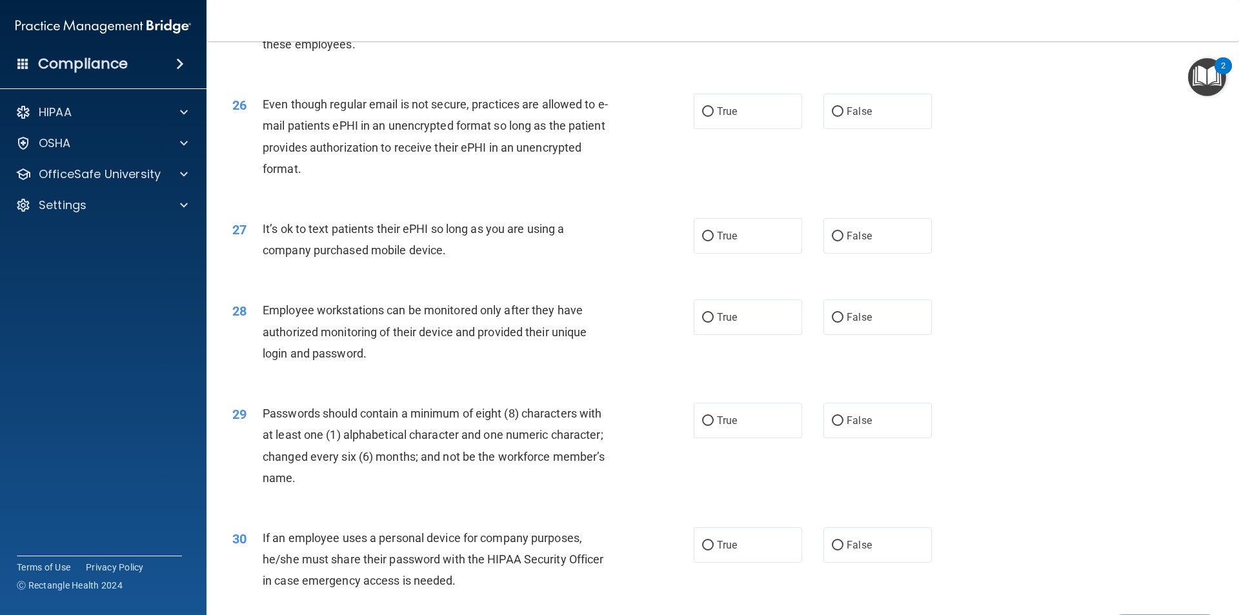
scroll to position [2624, 0]
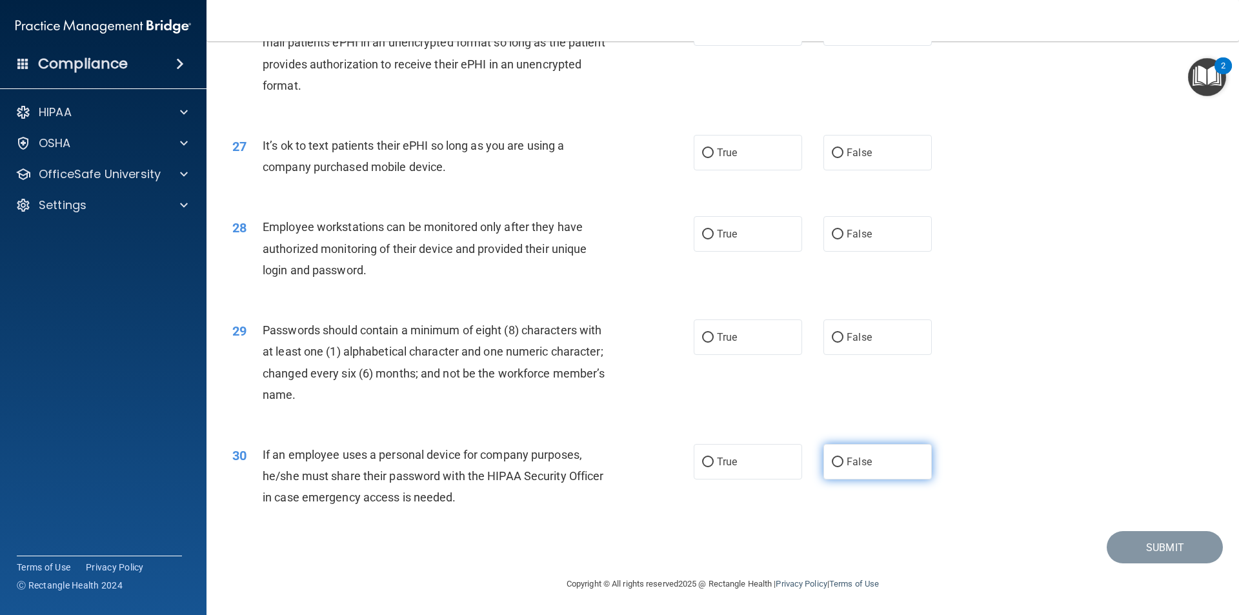
click at [877, 453] on label "False" at bounding box center [877, 461] width 108 height 35
click at [843, 457] on input "False" at bounding box center [838, 462] width 12 height 10
radio input "true"
click at [761, 452] on label "True" at bounding box center [748, 461] width 108 height 35
click at [714, 457] on input "True" at bounding box center [708, 462] width 12 height 10
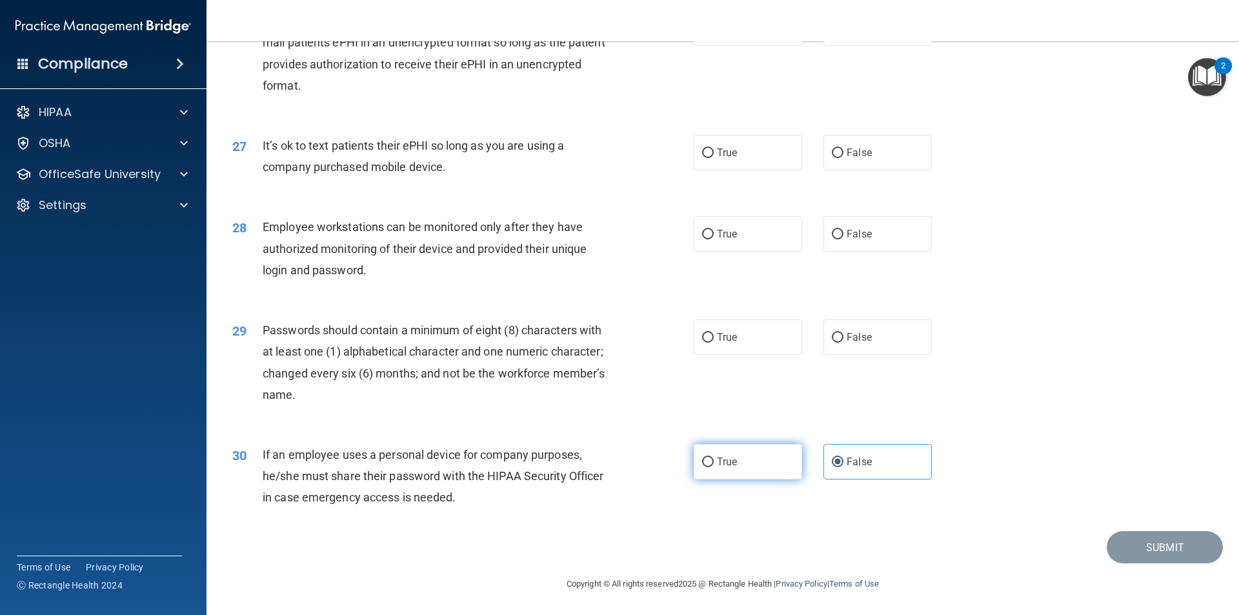
radio input "true"
radio input "false"
click at [723, 328] on label "True" at bounding box center [748, 336] width 108 height 35
click at [714, 333] on input "True" at bounding box center [708, 338] width 12 height 10
radio input "true"
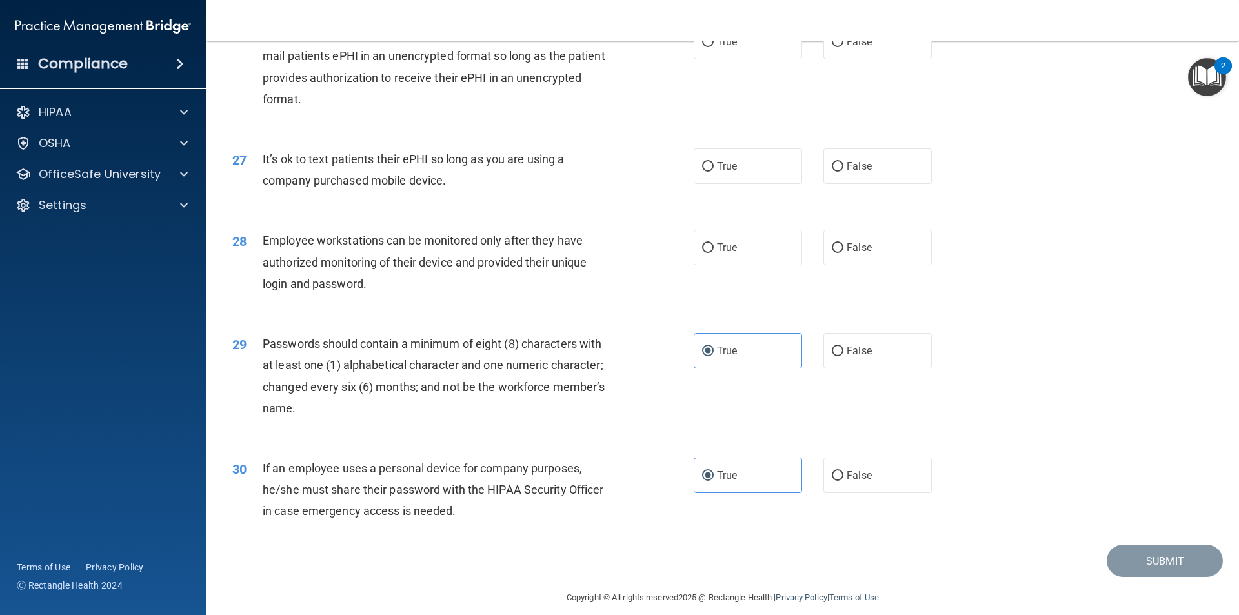
scroll to position [2559, 0]
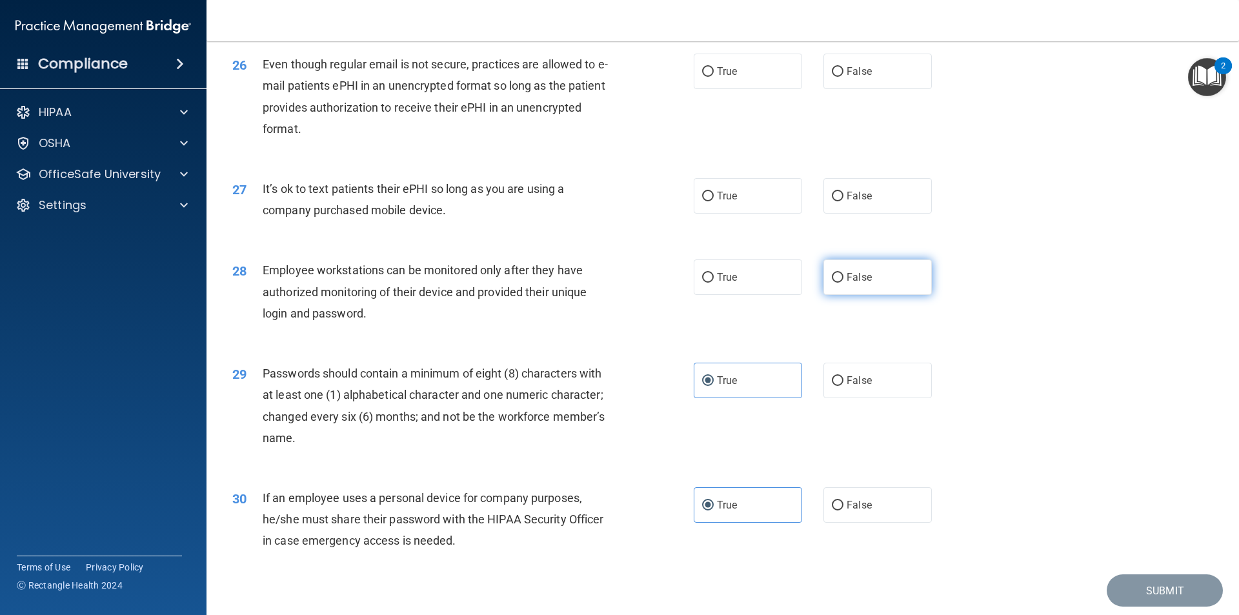
click at [854, 295] on label "False" at bounding box center [877, 276] width 108 height 35
click at [843, 283] on input "False" at bounding box center [838, 278] width 12 height 10
radio input "true"
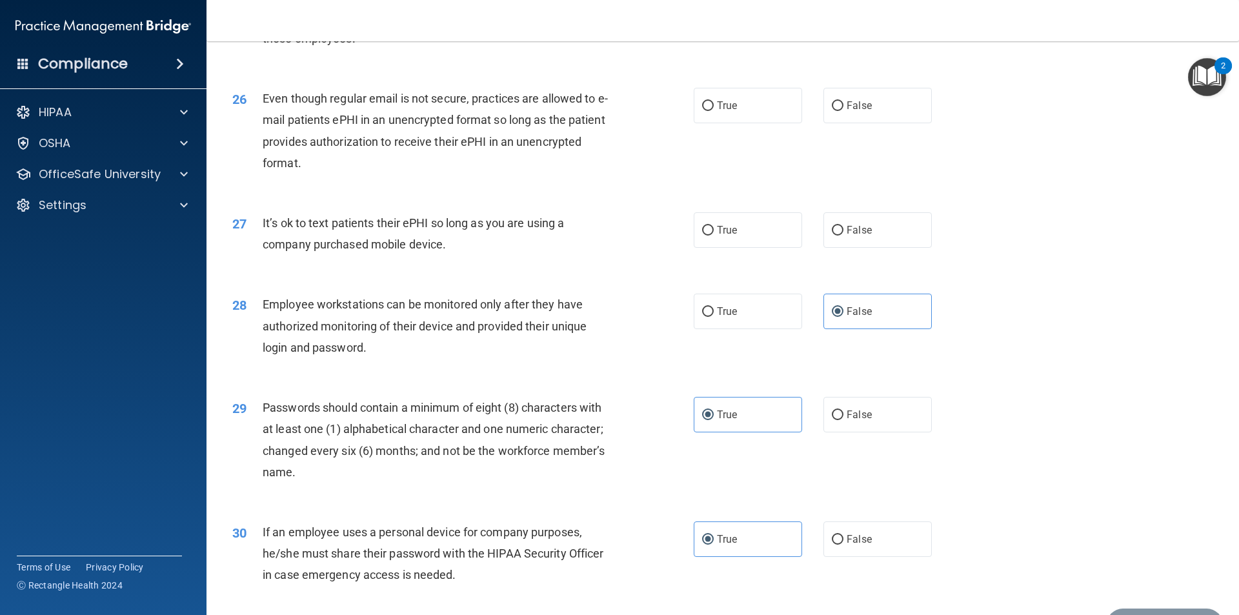
scroll to position [2495, 0]
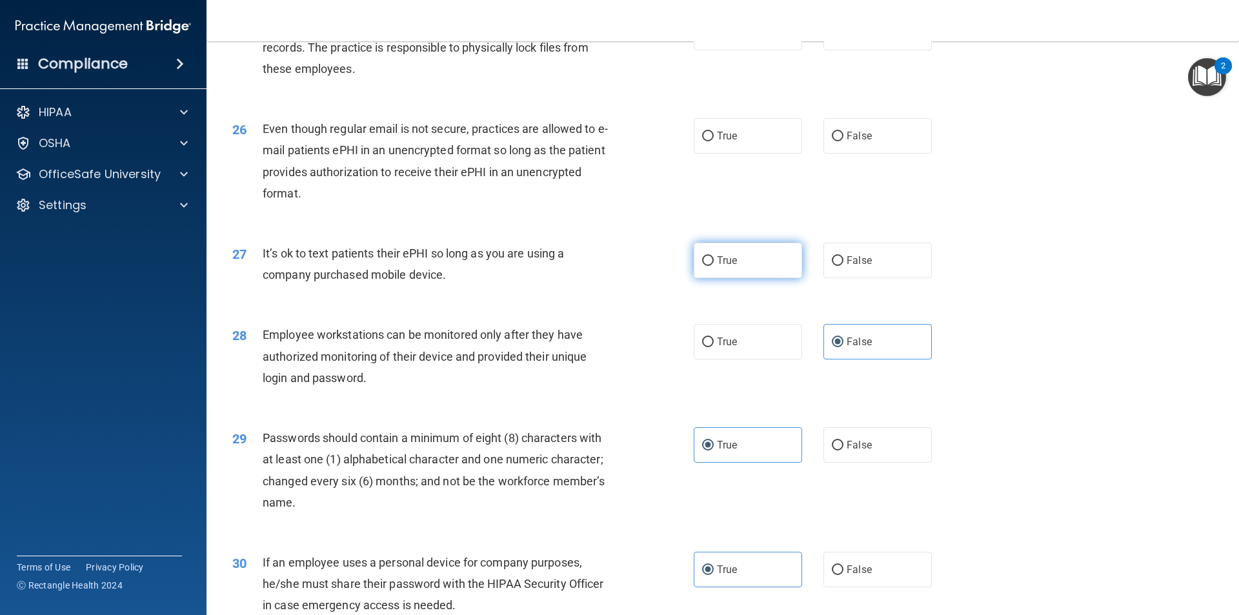
click at [725, 266] on span "True" at bounding box center [727, 260] width 20 height 12
click at [714, 266] on input "True" at bounding box center [708, 261] width 12 height 10
radio input "true"
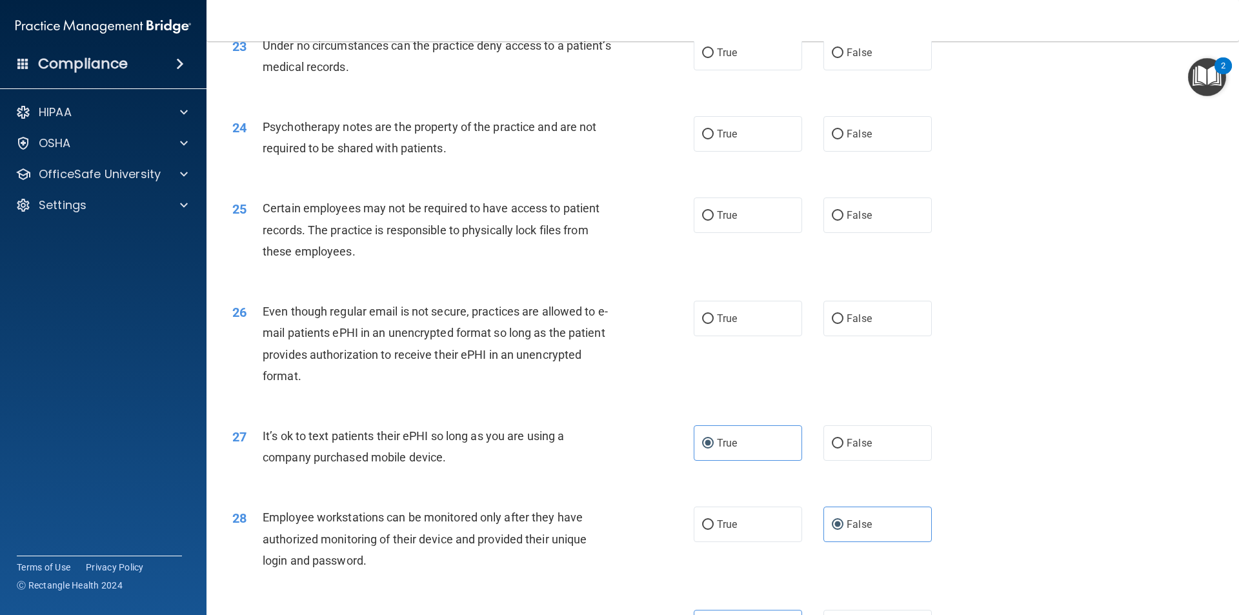
scroll to position [2301, 0]
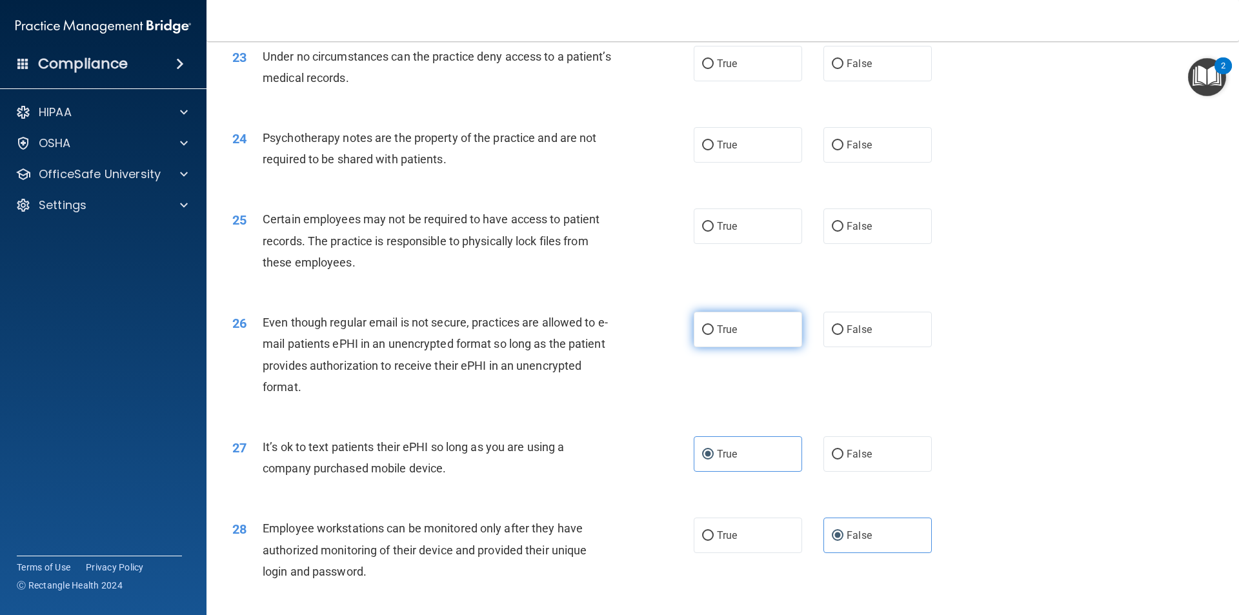
click at [708, 335] on input "True" at bounding box center [708, 330] width 12 height 10
radio input "true"
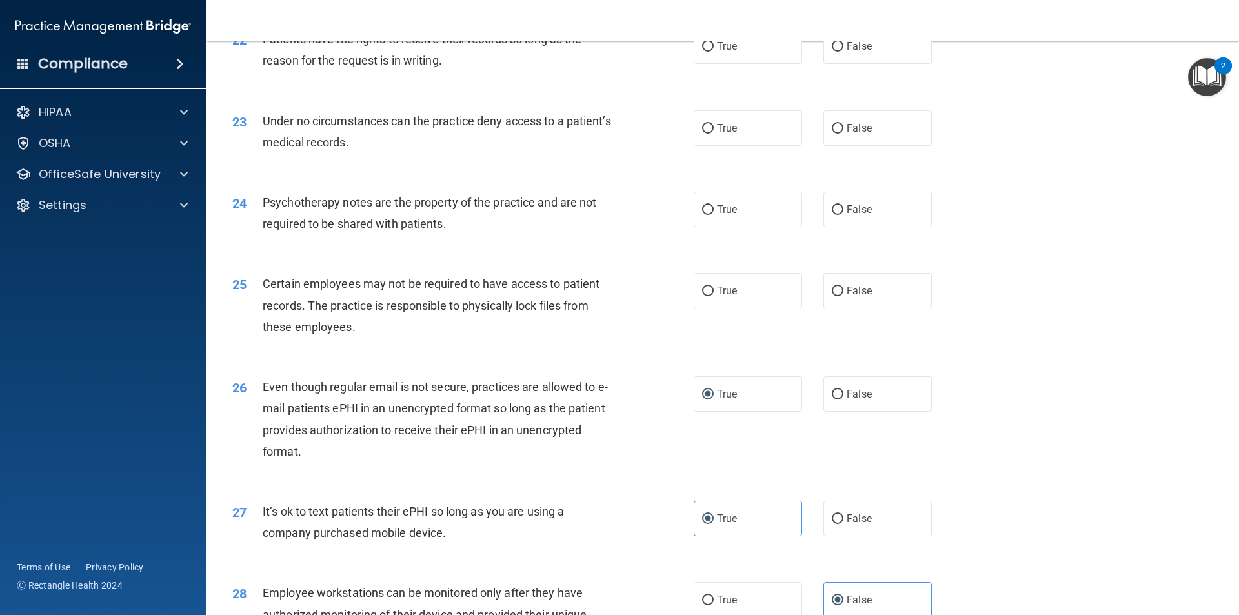
scroll to position [2172, 0]
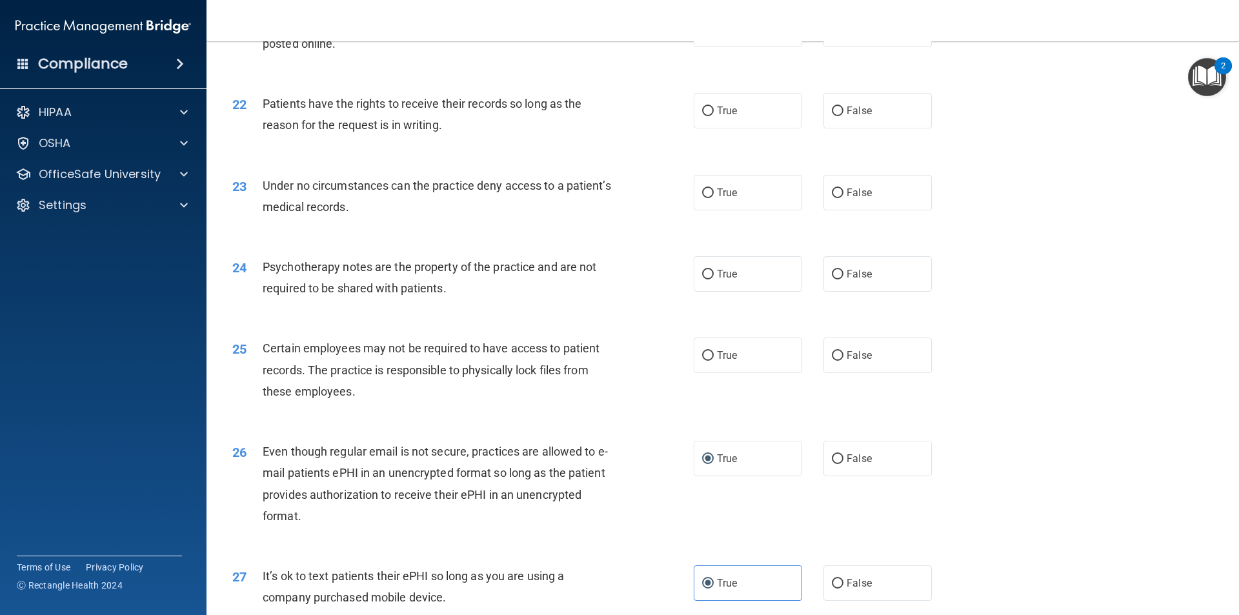
click at [679, 377] on div "25 Certain employees may not be required to have access to patient records. The…" at bounding box center [463, 372] width 500 height 71
click at [737, 373] on label "True" at bounding box center [748, 354] width 108 height 35
click at [714, 361] on input "True" at bounding box center [708, 356] width 12 height 10
radio input "true"
click at [881, 373] on label "False" at bounding box center [877, 354] width 108 height 35
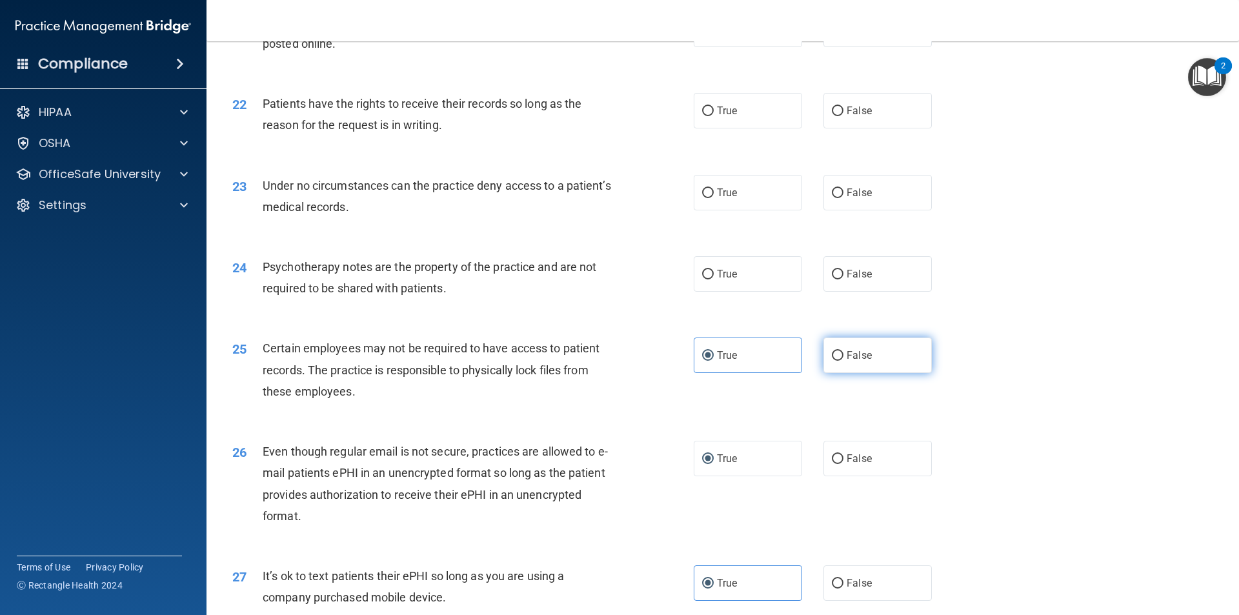
click at [843, 361] on input "False" at bounding box center [838, 356] width 12 height 10
radio input "true"
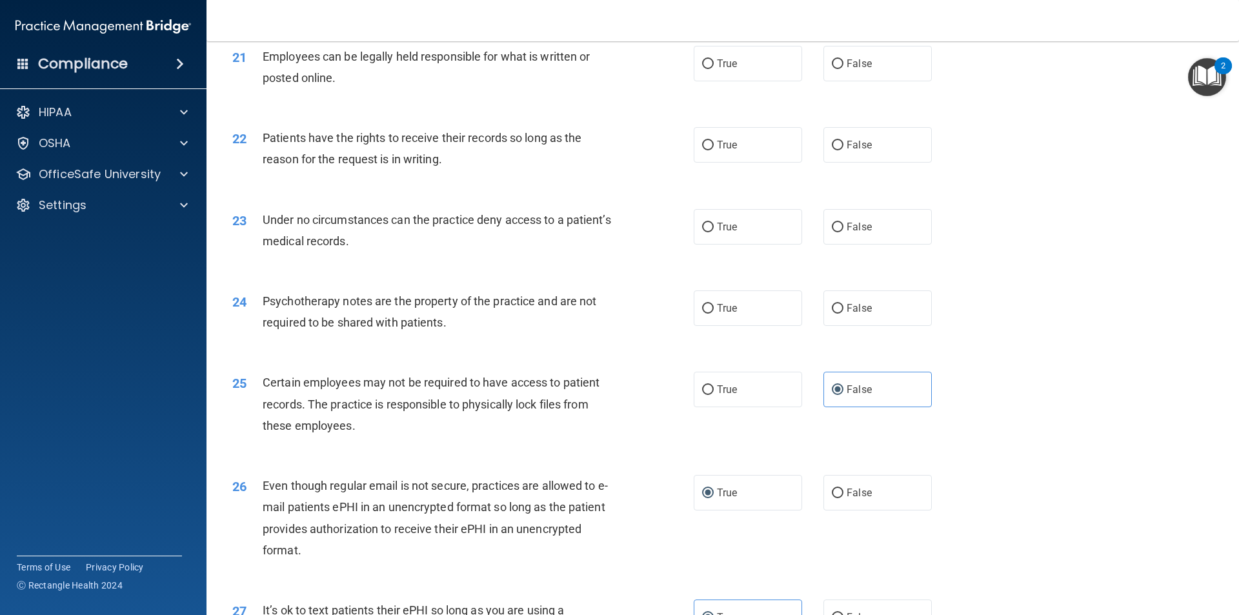
scroll to position [2108, 0]
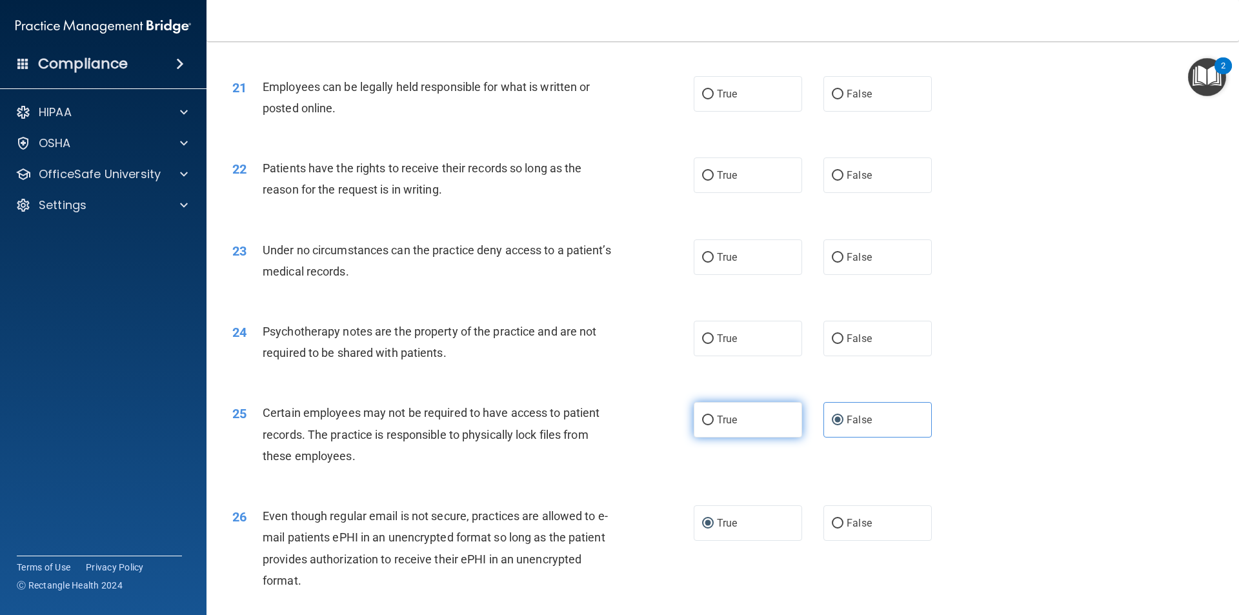
click at [717, 426] on span "True" at bounding box center [727, 420] width 20 height 12
click at [714, 425] on input "True" at bounding box center [708, 420] width 12 height 10
radio input "true"
radio input "false"
click at [723, 345] on span "True" at bounding box center [727, 338] width 20 height 12
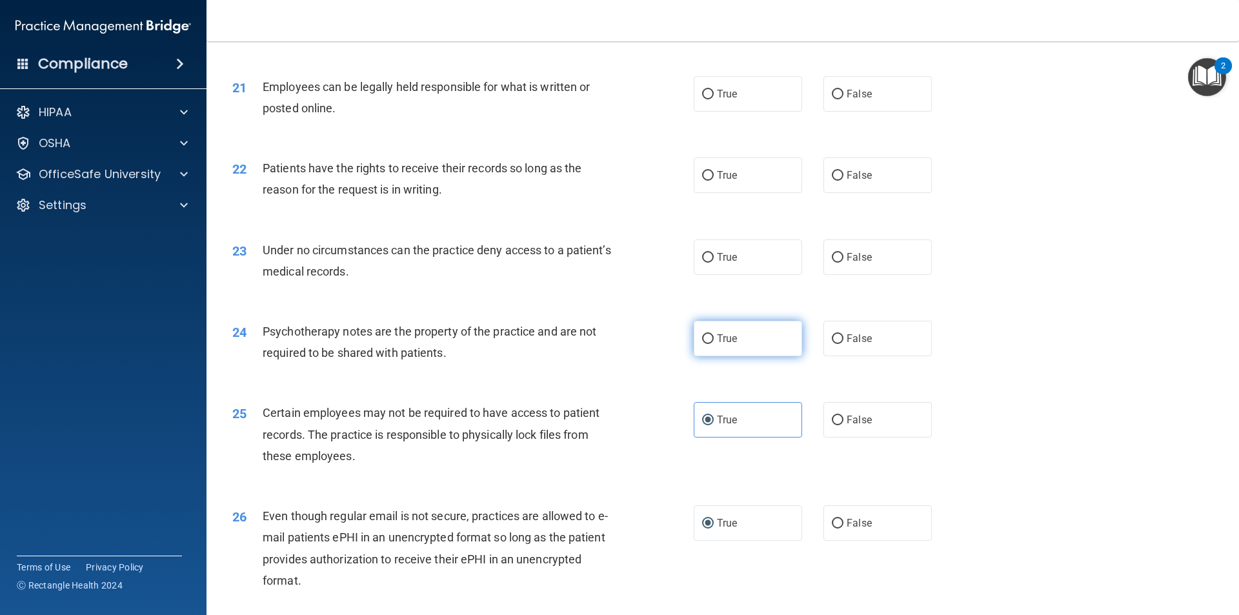
click at [714, 344] on input "True" at bounding box center [708, 339] width 12 height 10
radio input "true"
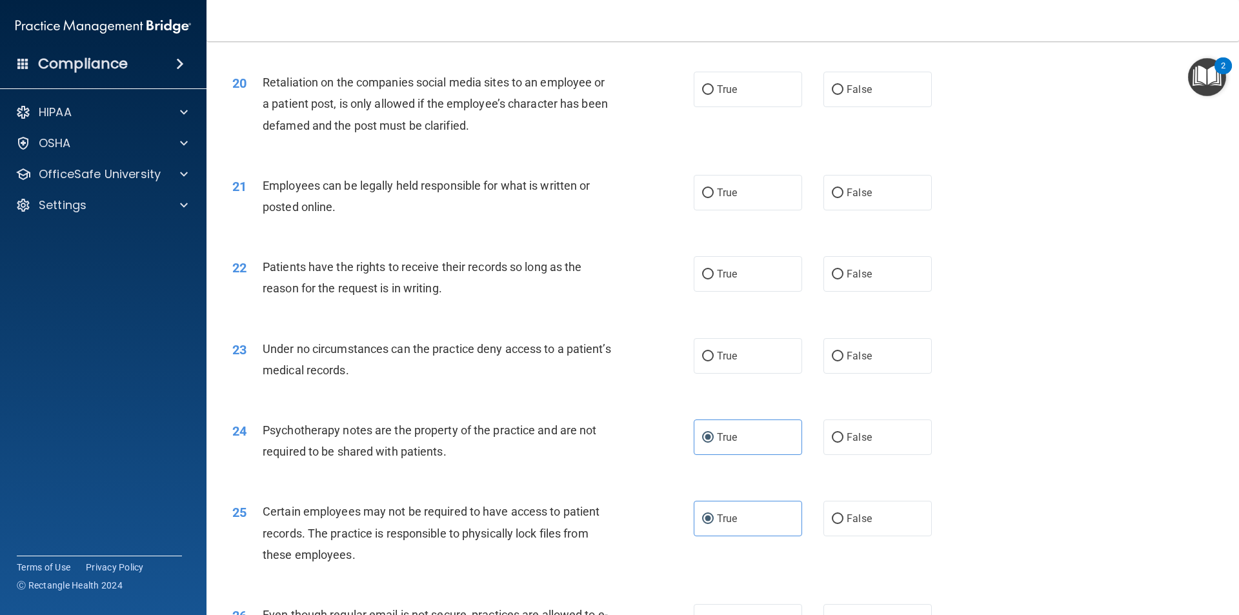
scroll to position [1979, 0]
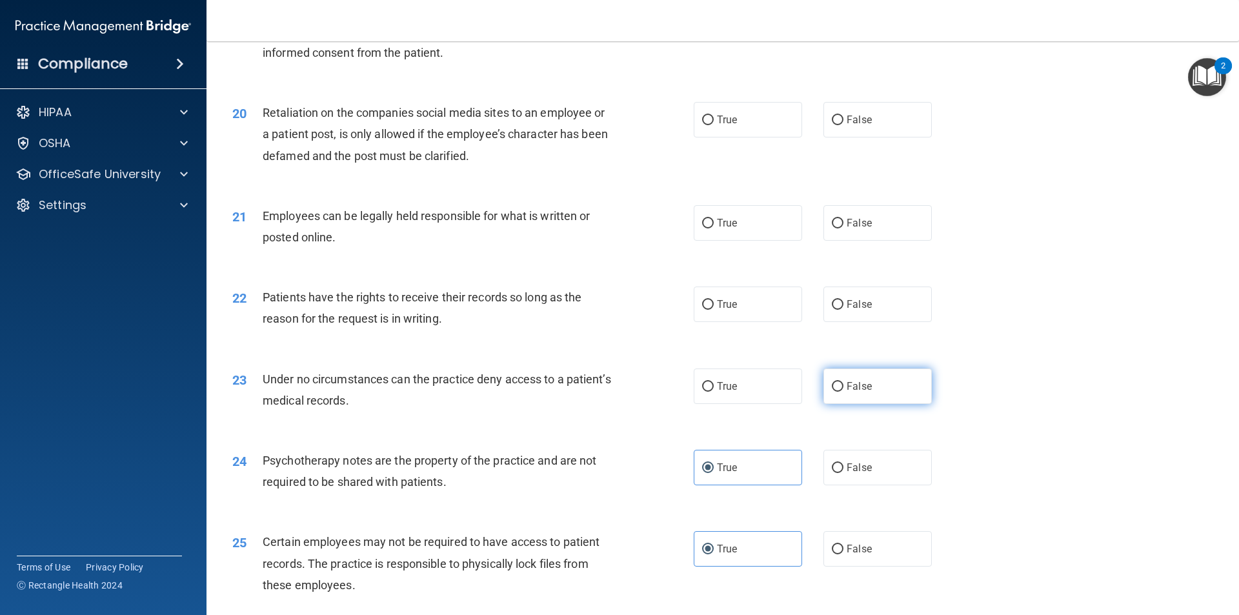
click at [845, 395] on label "False" at bounding box center [877, 385] width 108 height 35
click at [843, 392] on input "False" at bounding box center [838, 387] width 12 height 10
radio input "true"
click at [740, 322] on label "True" at bounding box center [748, 303] width 108 height 35
click at [714, 310] on input "True" at bounding box center [708, 305] width 12 height 10
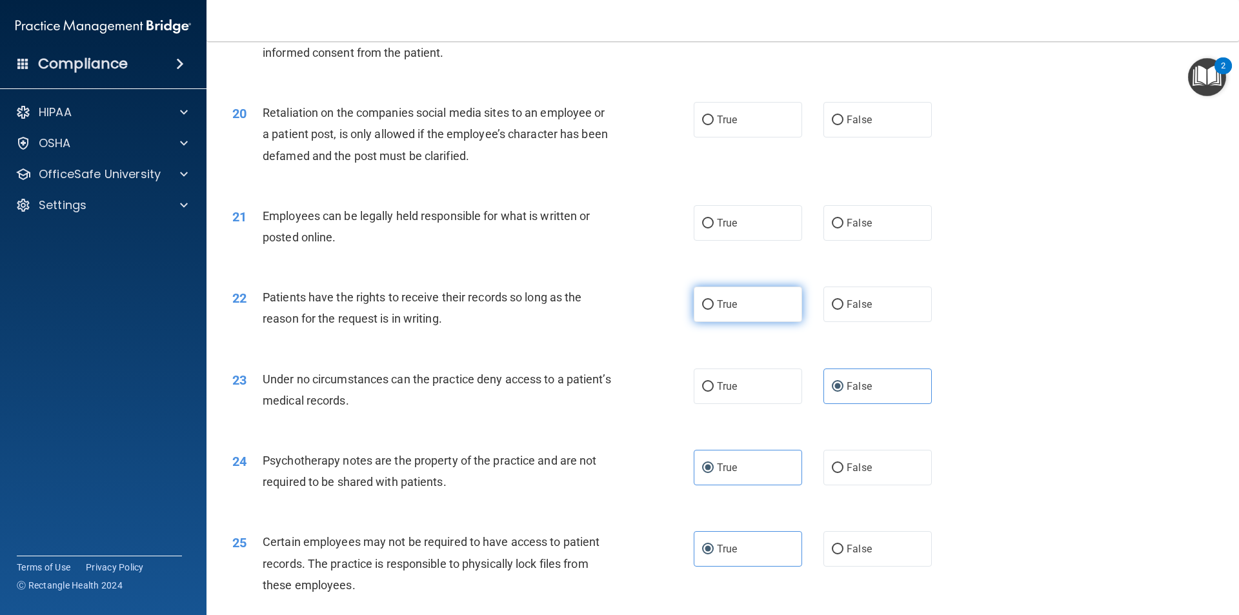
radio input "true"
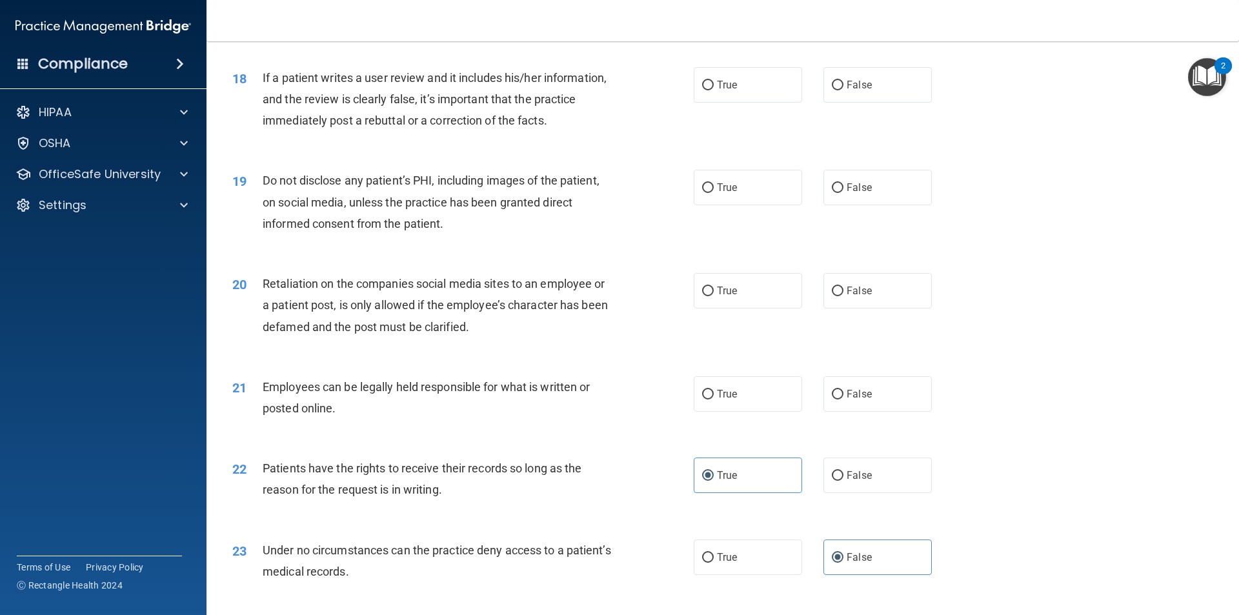
scroll to position [1785, 0]
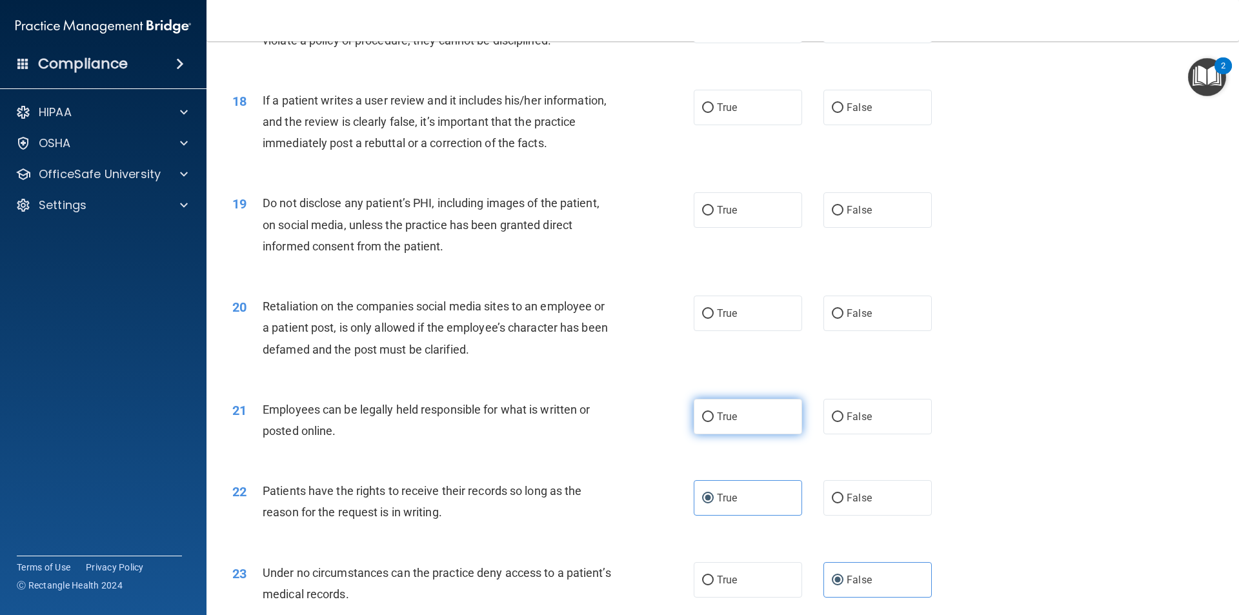
click at [761, 425] on label "True" at bounding box center [748, 416] width 108 height 35
click at [714, 422] on input "True" at bounding box center [708, 417] width 12 height 10
radio input "true"
click at [839, 331] on label "False" at bounding box center [877, 312] width 108 height 35
click at [839, 319] on input "False" at bounding box center [838, 314] width 12 height 10
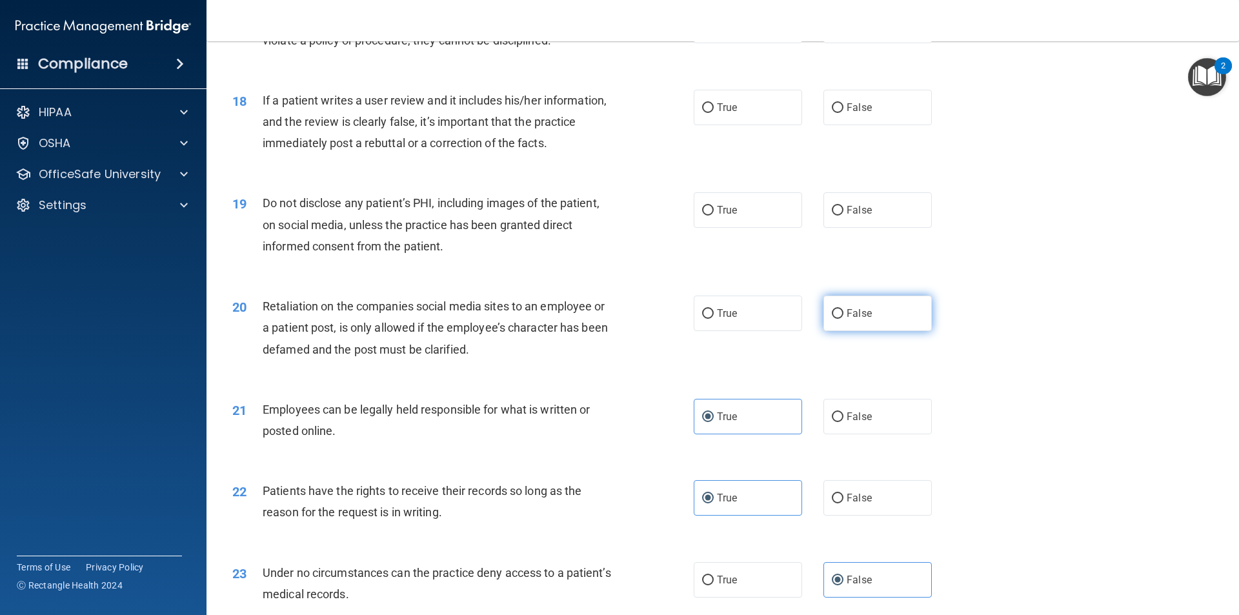
radio input "true"
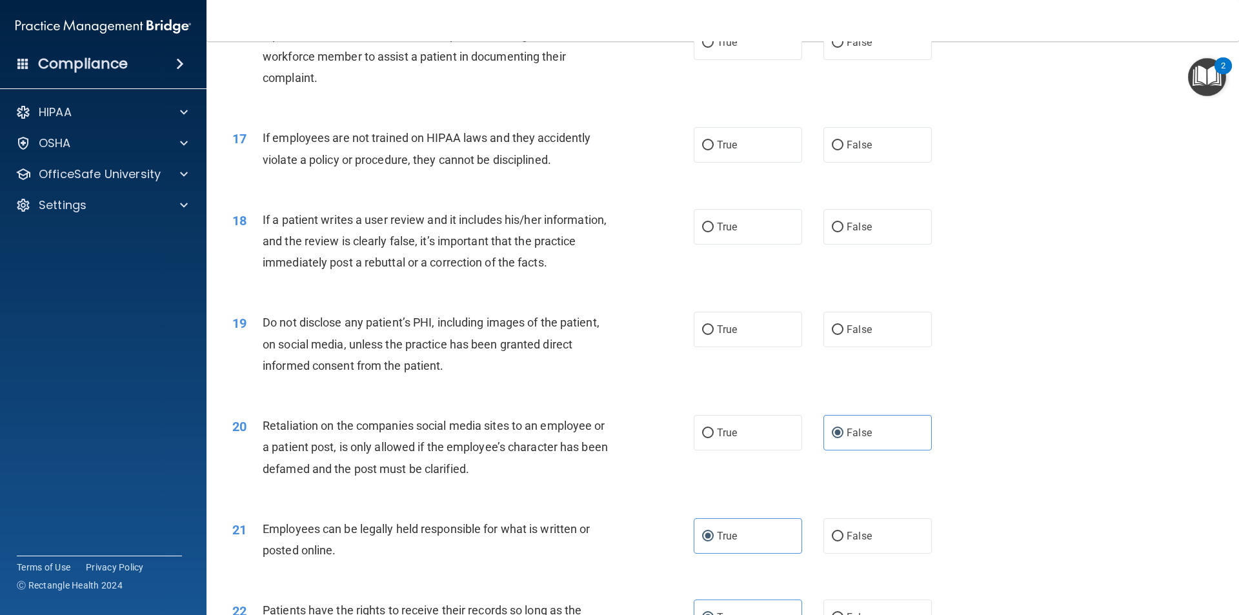
scroll to position [1656, 0]
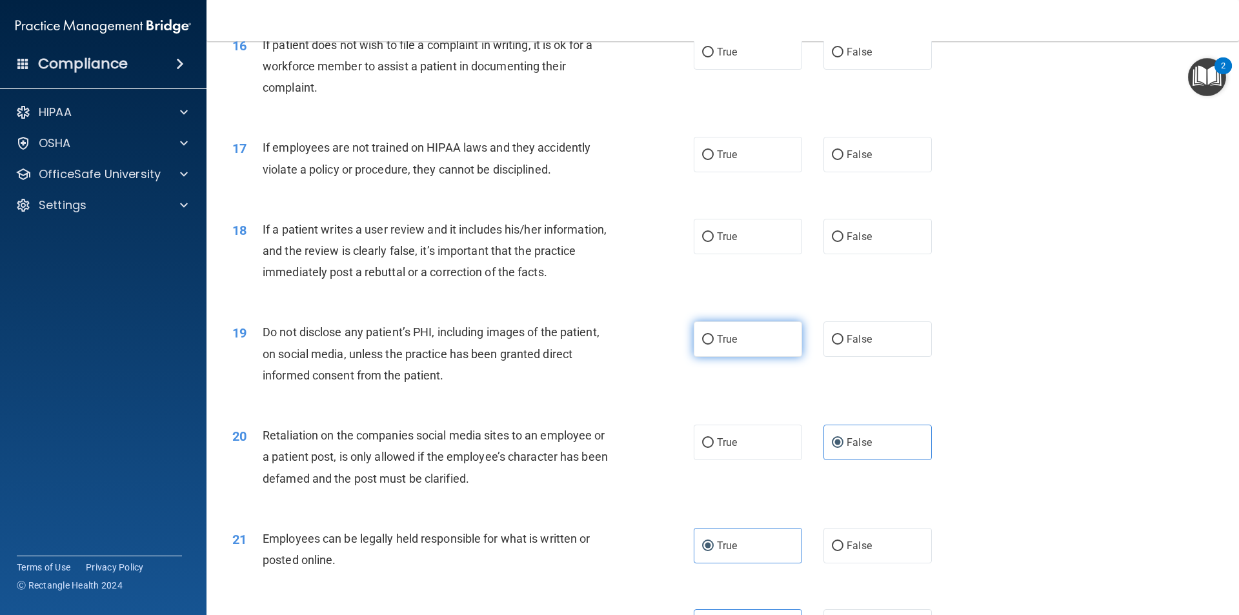
click at [717, 345] on span "True" at bounding box center [727, 339] width 20 height 12
click at [712, 345] on input "True" at bounding box center [708, 340] width 12 height 10
radio input "true"
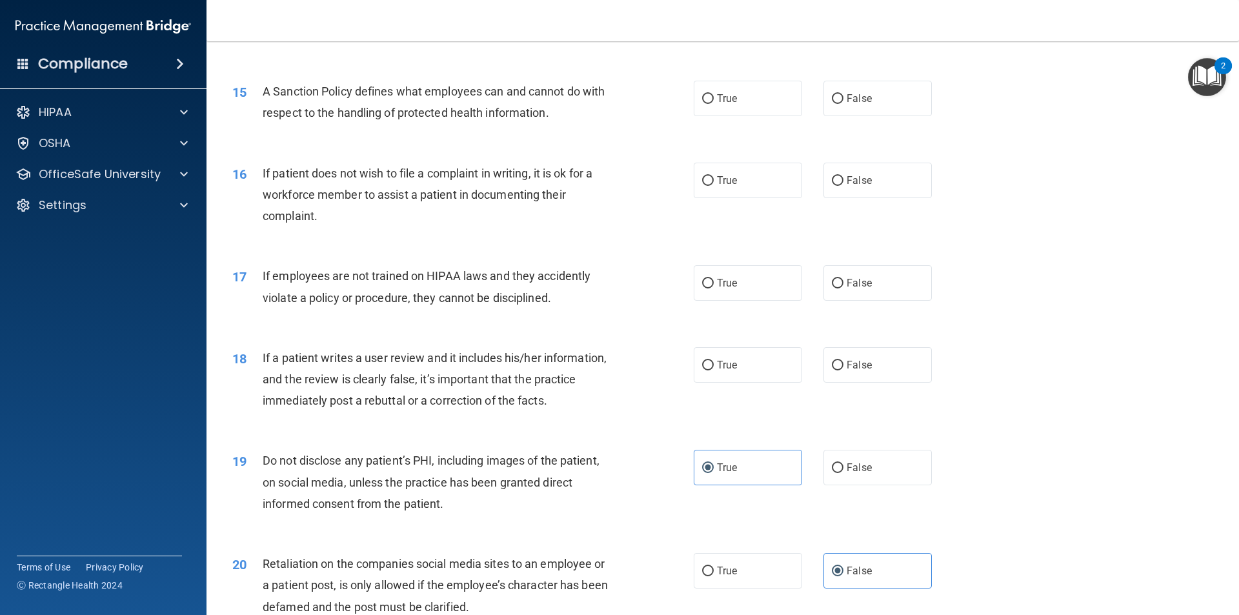
scroll to position [1527, 0]
drag, startPoint x: 756, startPoint y: 384, endPoint x: 634, endPoint y: 367, distance: 123.7
click at [756, 383] on label "True" at bounding box center [748, 365] width 108 height 35
click at [714, 371] on input "True" at bounding box center [708, 366] width 12 height 10
radio input "true"
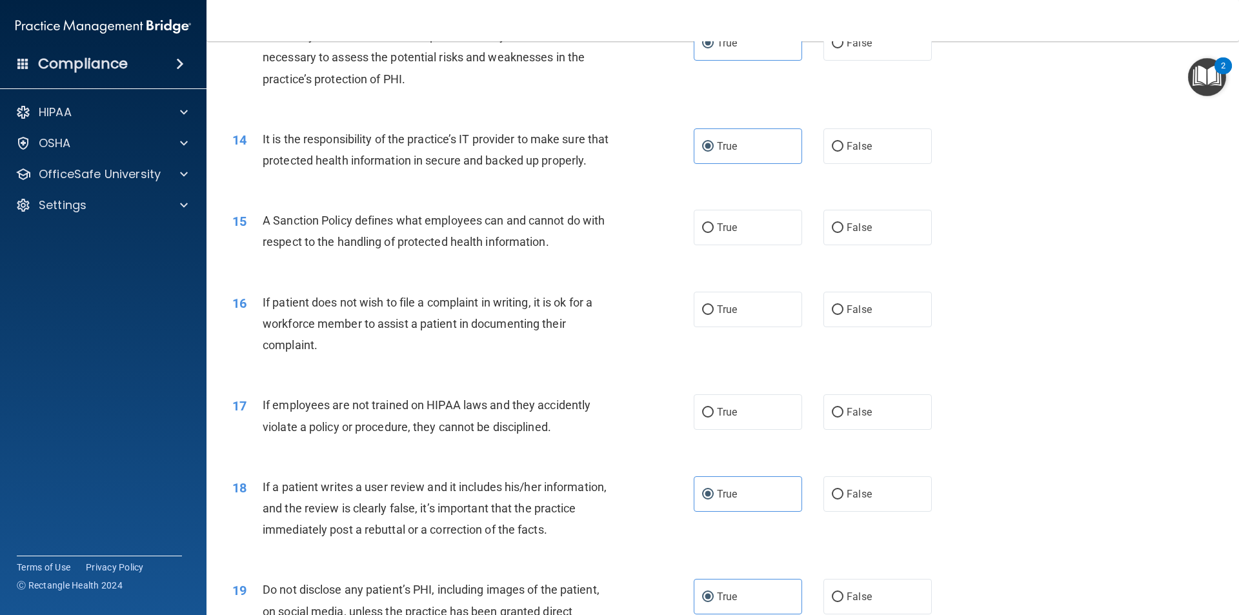
scroll to position [1398, 0]
click at [852, 501] on span "False" at bounding box center [858, 494] width 25 height 12
click at [843, 500] on input "False" at bounding box center [838, 495] width 12 height 10
radio input "true"
radio input "false"
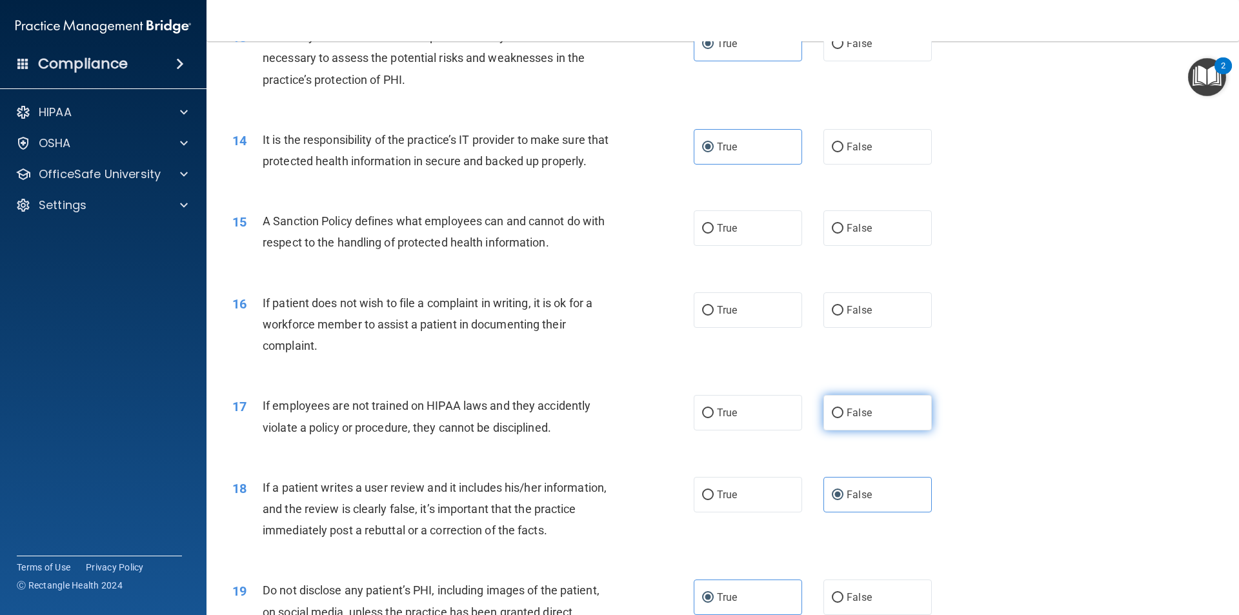
click at [891, 430] on label "False" at bounding box center [877, 412] width 108 height 35
click at [843, 418] on input "False" at bounding box center [838, 413] width 12 height 10
radio input "true"
click at [903, 327] on label "False" at bounding box center [877, 309] width 108 height 35
click at [843, 315] on input "False" at bounding box center [838, 311] width 12 height 10
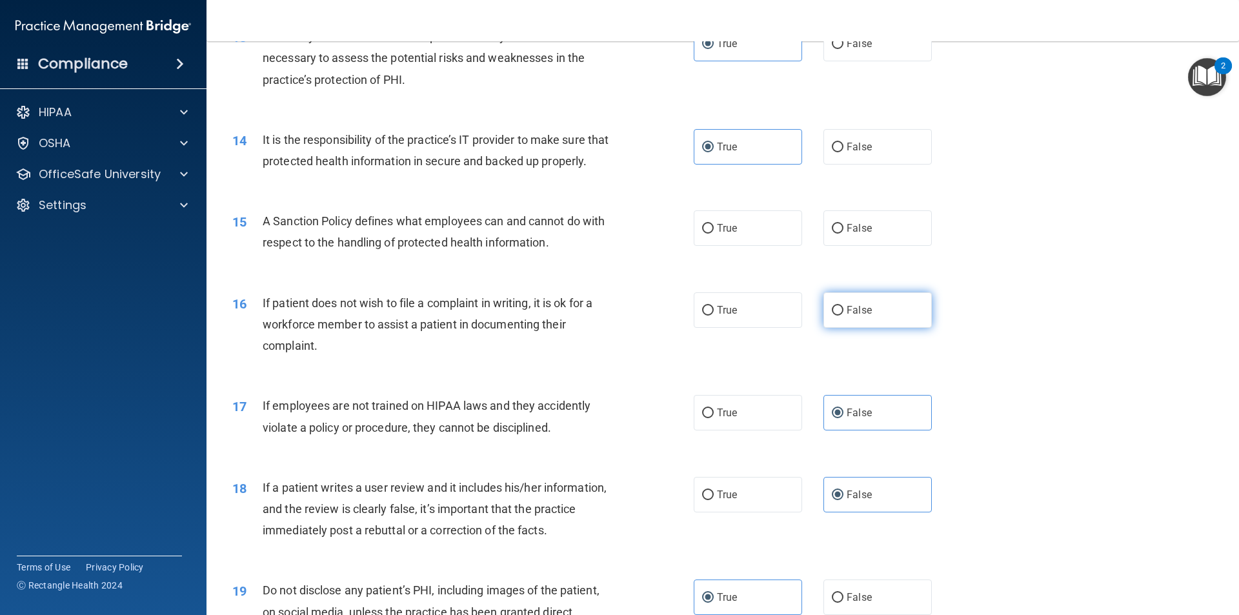
radio input "true"
click at [739, 328] on label "True" at bounding box center [748, 309] width 108 height 35
click at [714, 315] on input "True" at bounding box center [708, 311] width 12 height 10
radio input "true"
radio input "false"
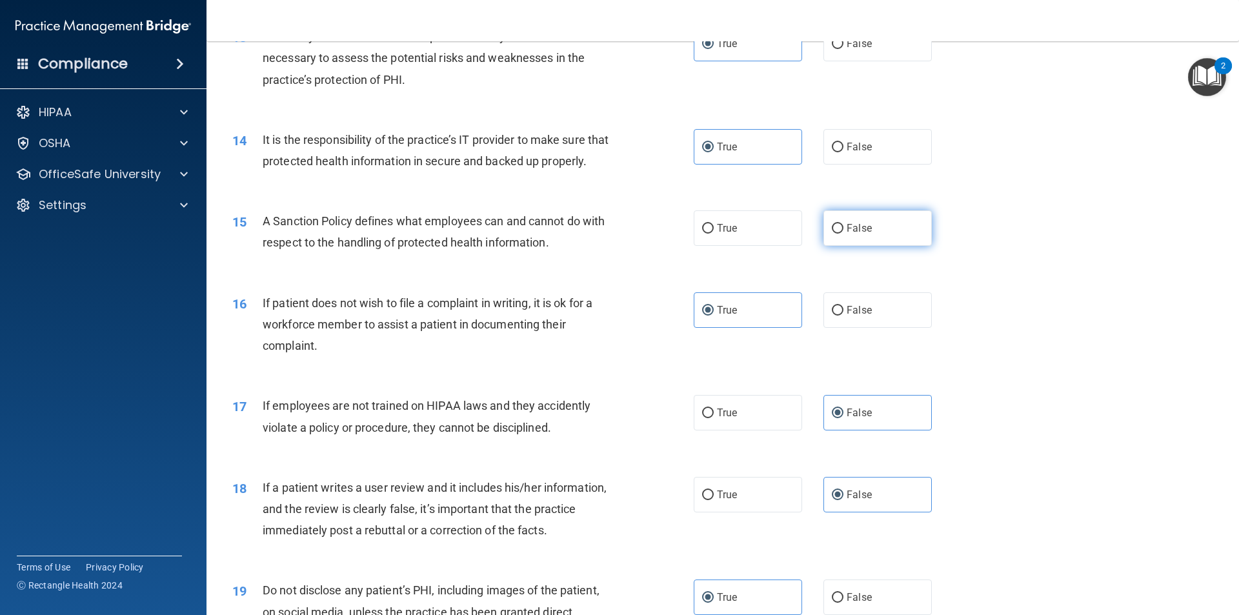
click at [849, 246] on label "False" at bounding box center [877, 227] width 108 height 35
click at [843, 234] on input "False" at bounding box center [838, 229] width 12 height 10
radio input "true"
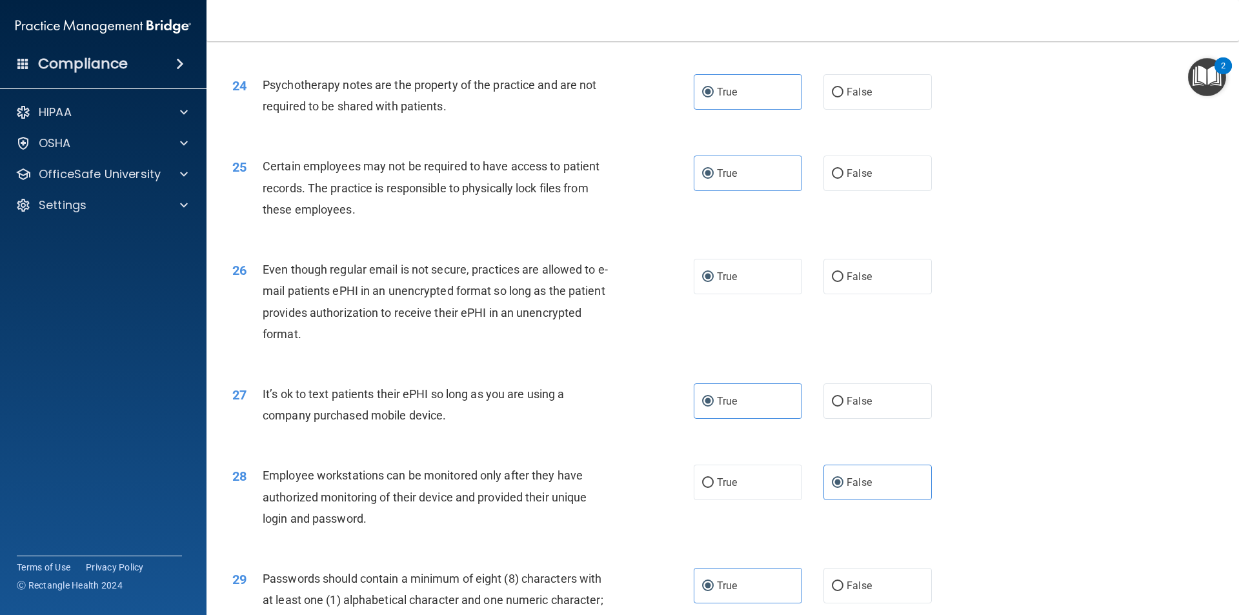
scroll to position [2624, 0]
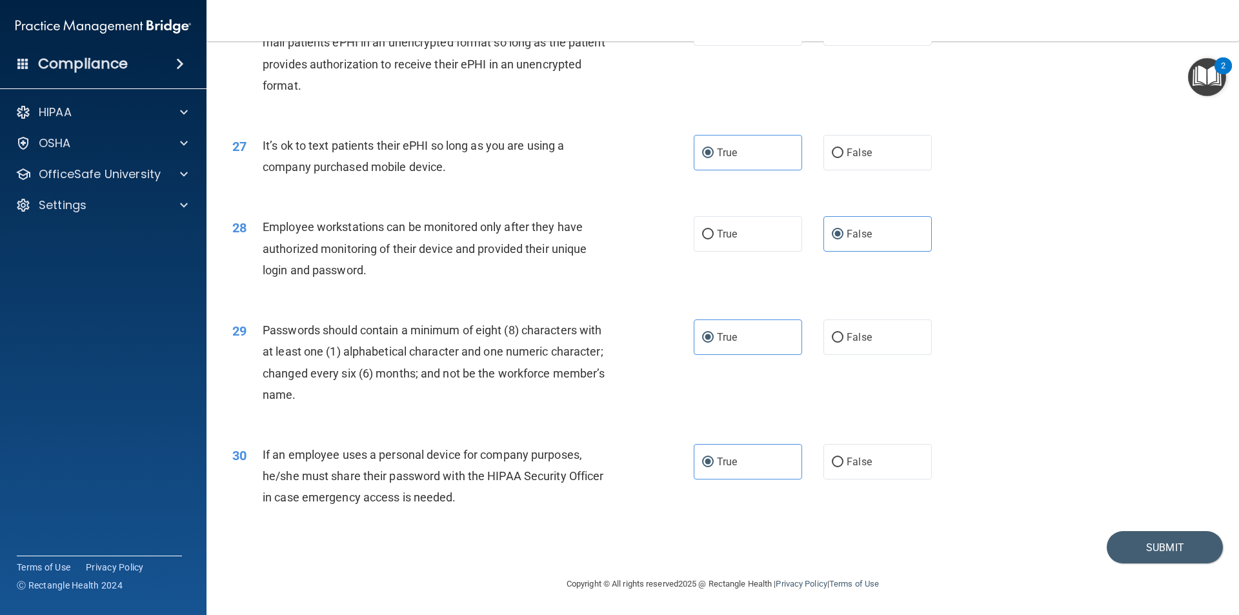
click at [1156, 526] on div "30 If an employee uses a personal device for company purposes, he/she must shar…" at bounding box center [723, 479] width 1000 height 103
click at [1158, 540] on button "Submit" at bounding box center [1164, 547] width 116 height 33
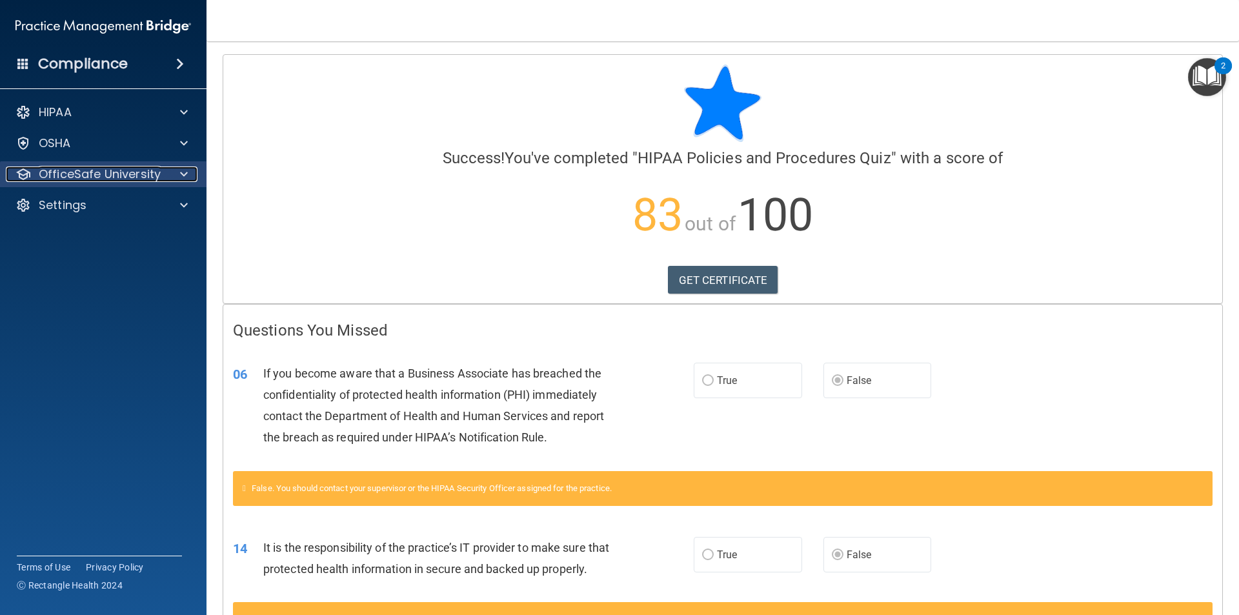
click at [152, 170] on p "OfficeSafe University" at bounding box center [100, 173] width 122 height 15
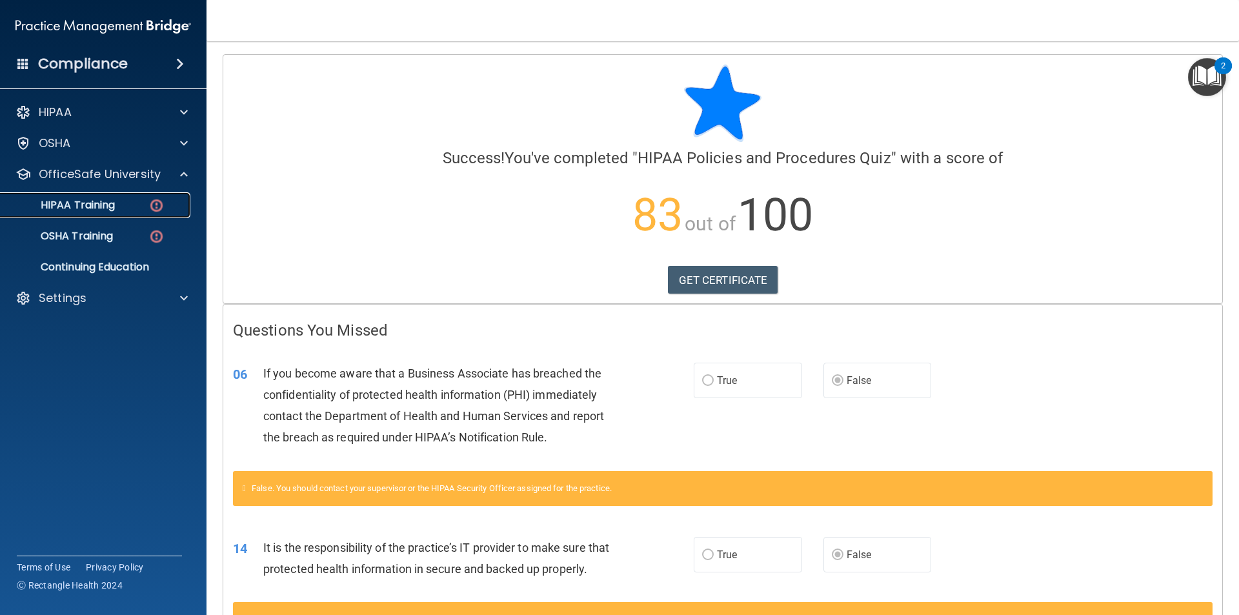
click at [140, 205] on div "HIPAA Training" at bounding box center [96, 205] width 176 height 13
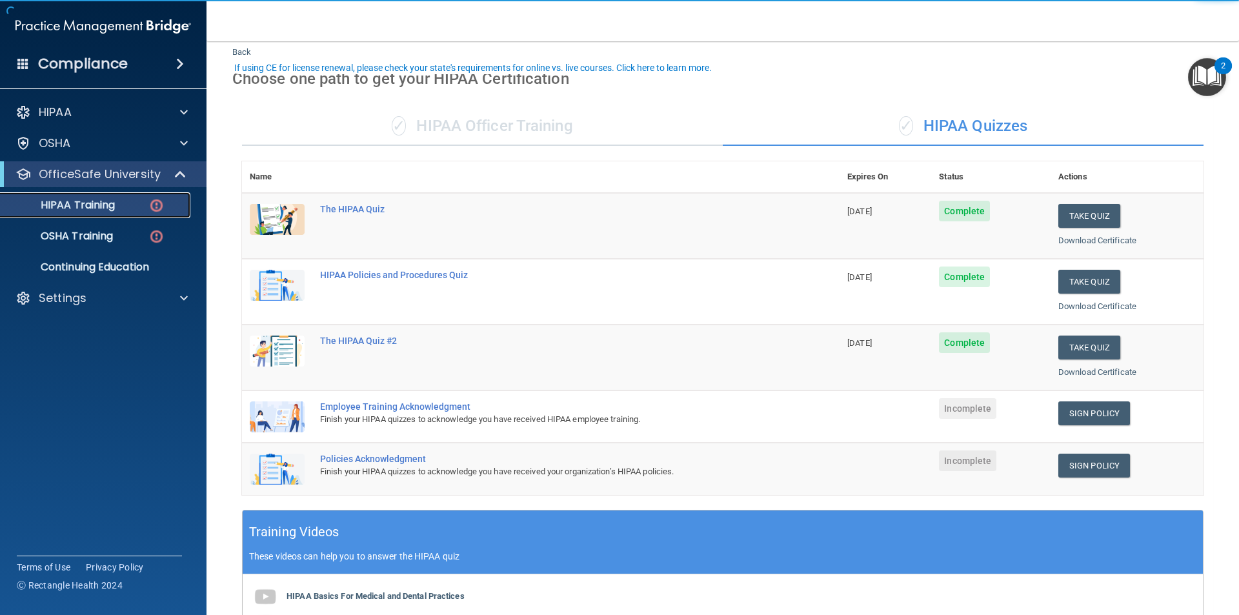
scroll to position [65, 0]
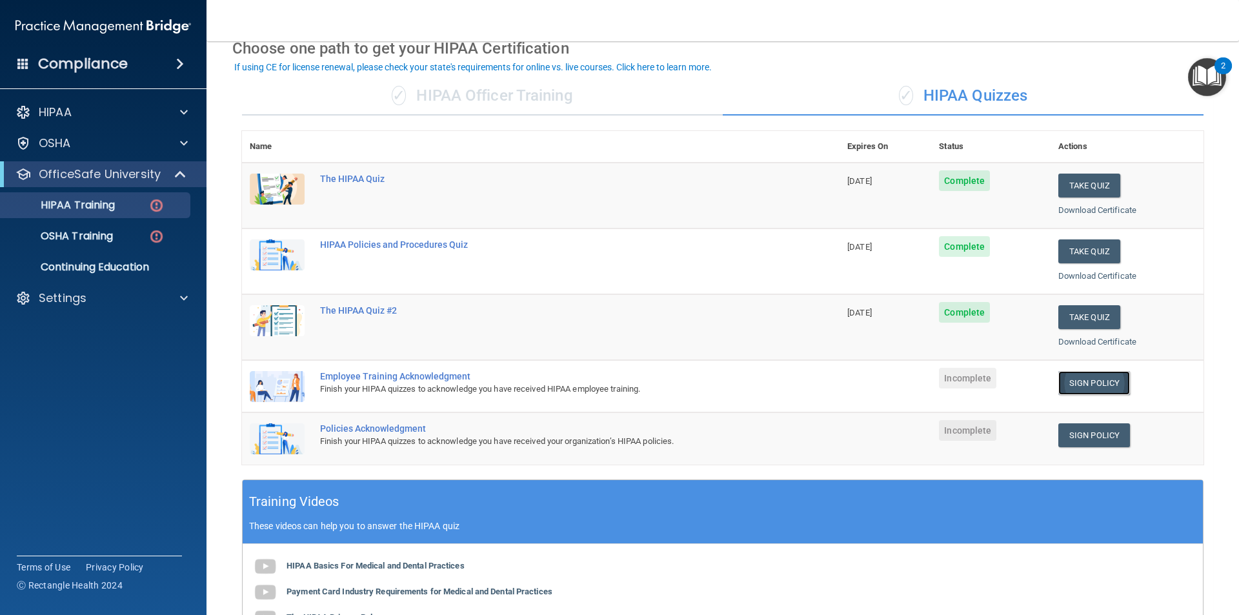
click at [1091, 379] on link "Sign Policy" at bounding box center [1094, 383] width 72 height 24
click at [1065, 432] on link "Sign Policy" at bounding box center [1094, 435] width 72 height 24
click at [141, 210] on div "HIPAA Training" at bounding box center [96, 205] width 176 height 13
click at [108, 177] on p "OfficeSafe University" at bounding box center [100, 173] width 122 height 15
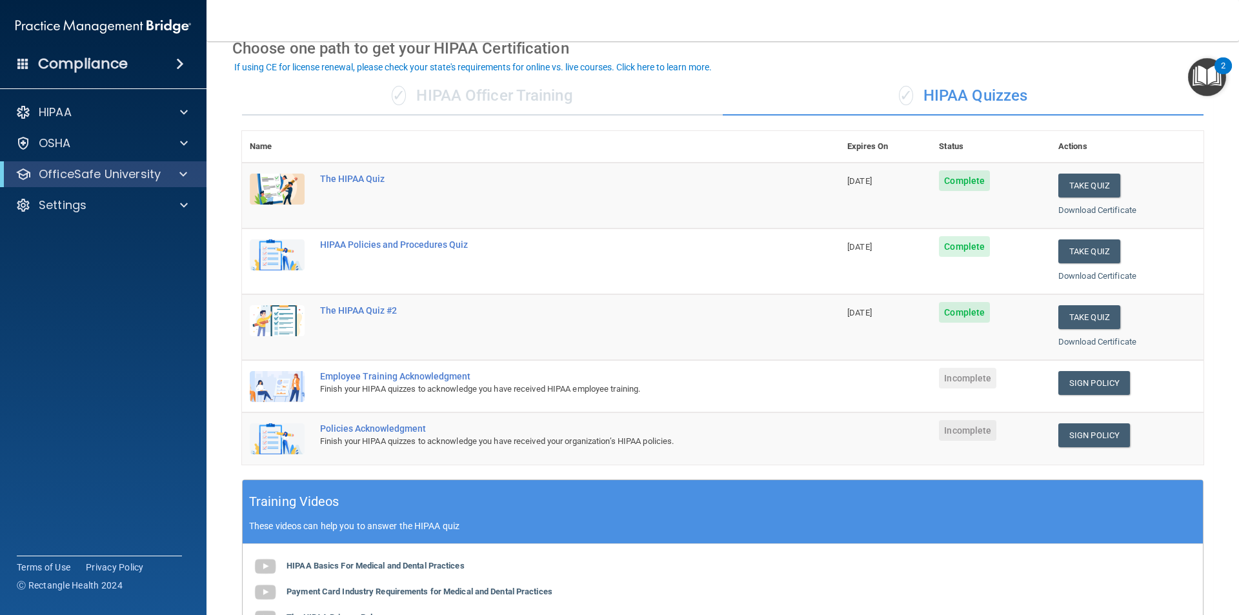
click at [119, 188] on div "HIPAA Documents and Policies Report an Incident Business Associates Emergency P…" at bounding box center [103, 161] width 207 height 134
click at [116, 175] on p "OfficeSafe University" at bounding box center [100, 173] width 122 height 15
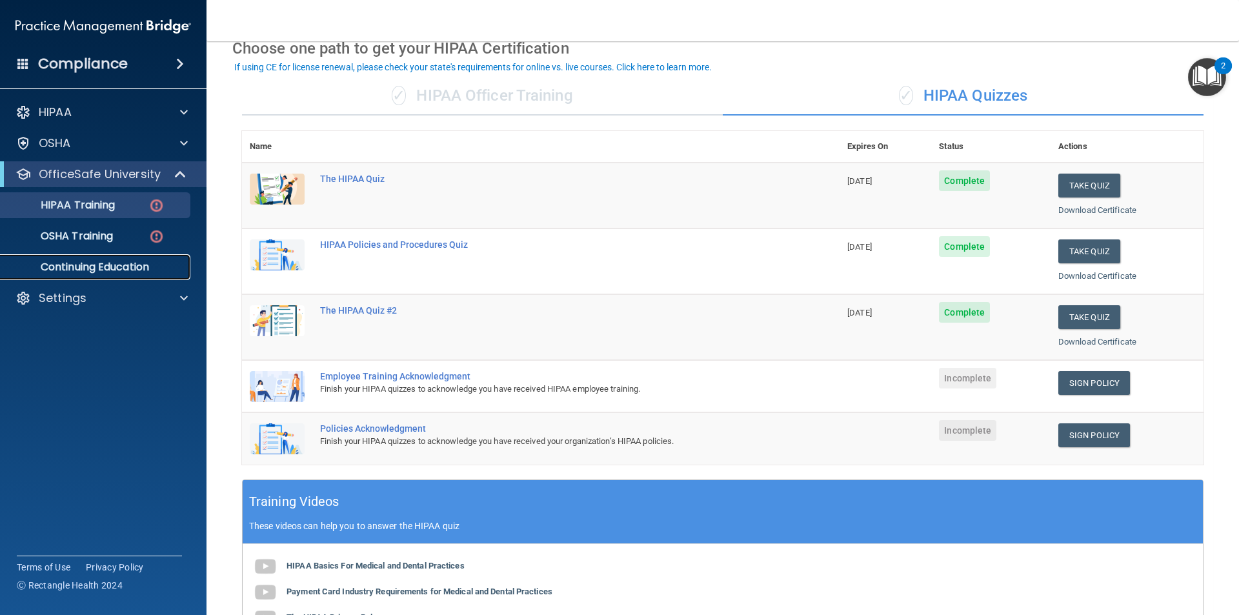
click at [161, 262] on p "Continuing Education" at bounding box center [96, 267] width 176 height 13
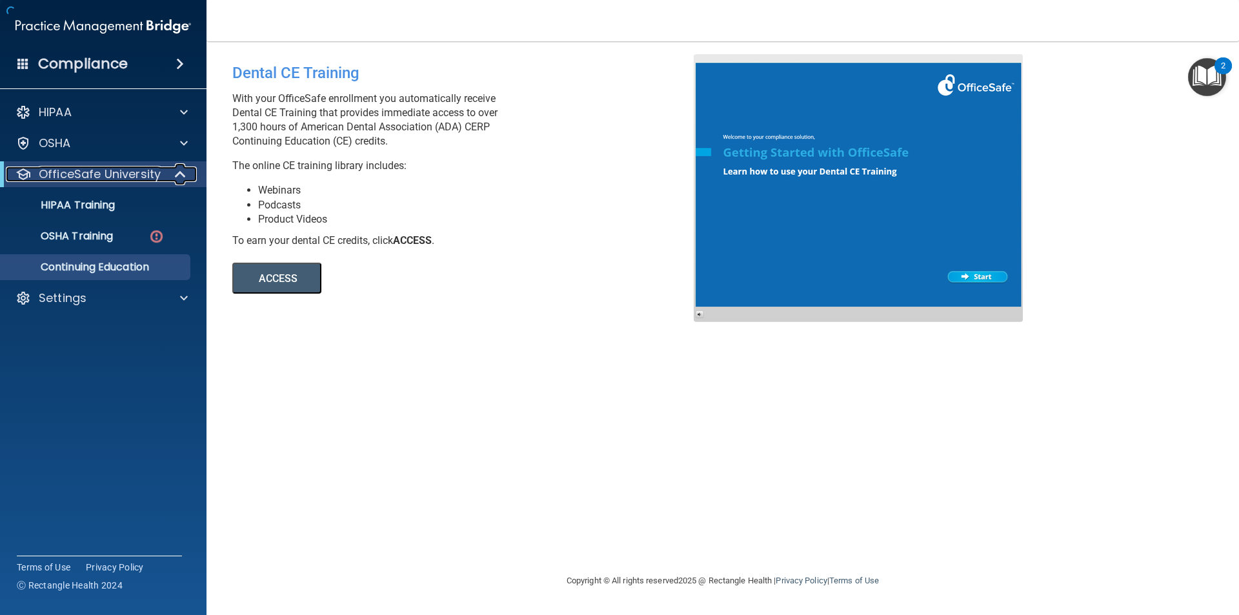
click at [126, 175] on p "OfficeSafe University" at bounding box center [100, 173] width 122 height 15
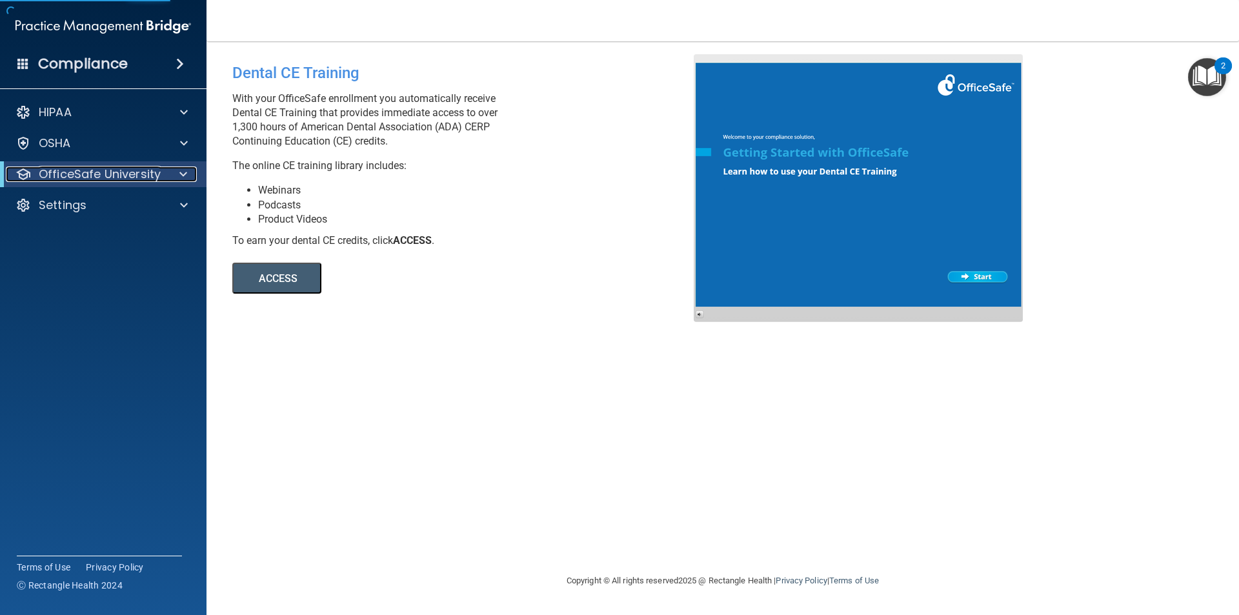
click at [123, 174] on p "OfficeSafe University" at bounding box center [100, 173] width 122 height 15
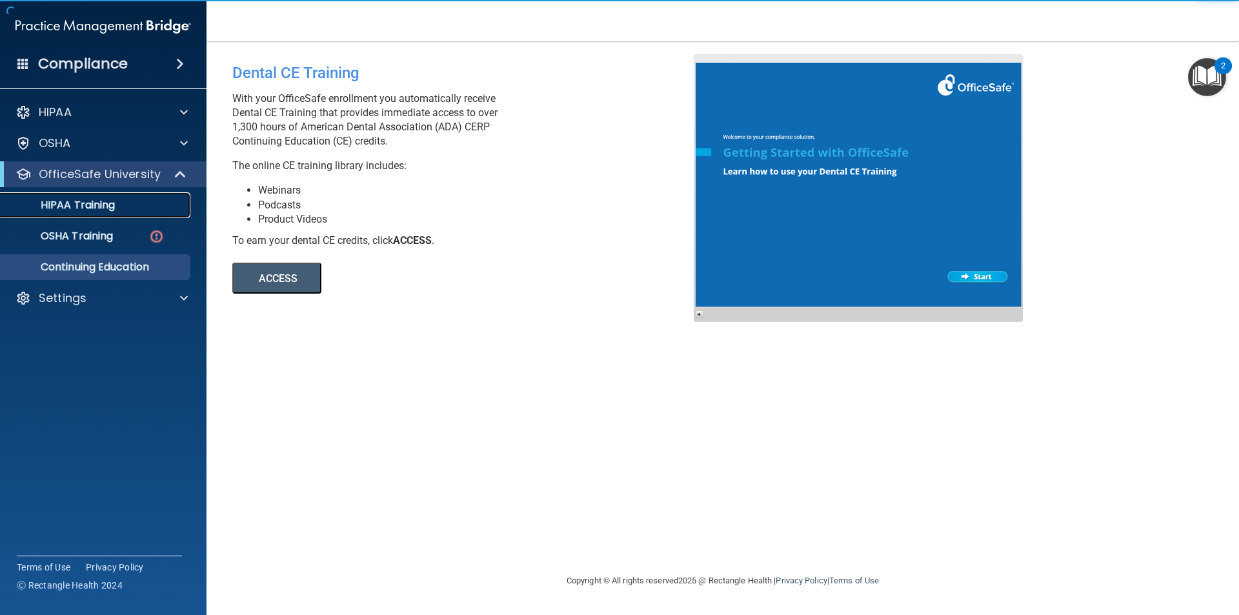
click at [115, 203] on p "HIPAA Training" at bounding box center [61, 205] width 106 height 13
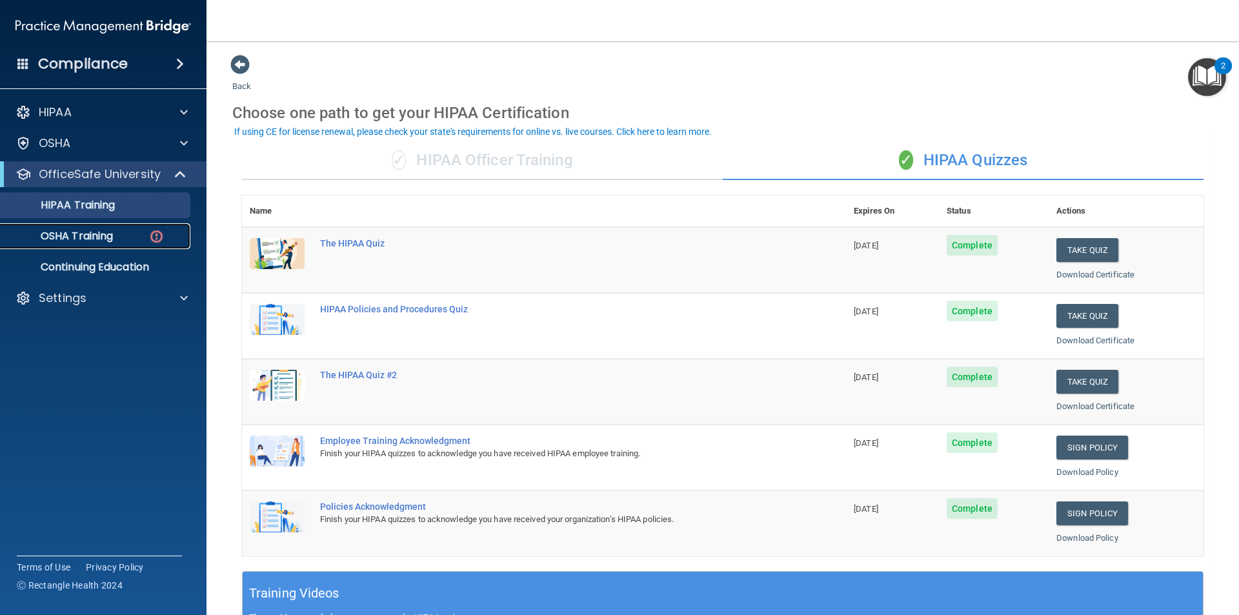
click at [68, 231] on p "OSHA Training" at bounding box center [60, 236] width 105 height 13
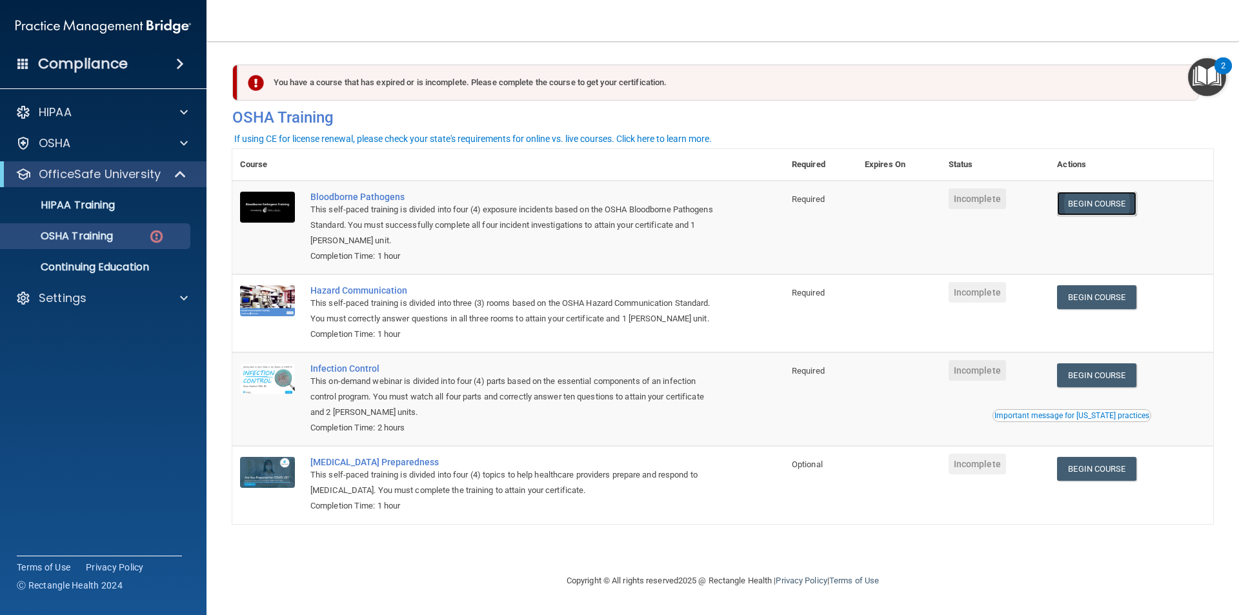
click at [1124, 208] on link "Begin Course" at bounding box center [1096, 204] width 79 height 24
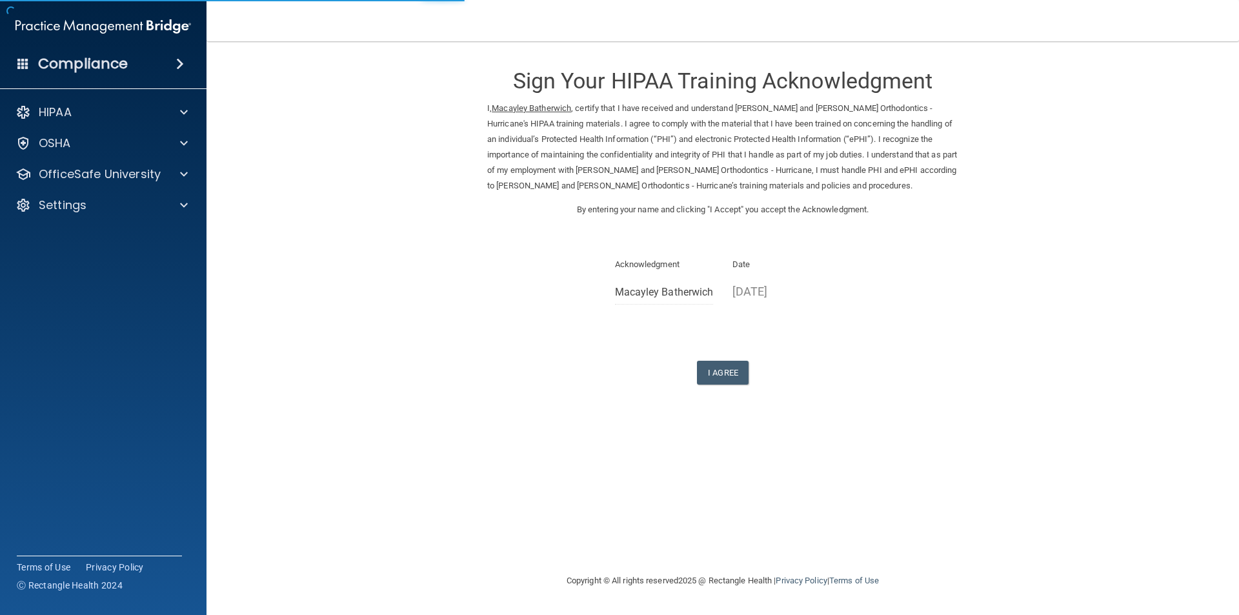
click at [737, 348] on div "Sign Your HIPAA Training Acknowledgment I, Macayley Batherwich , certify that I…" at bounding box center [722, 219] width 471 height 330
click at [739, 375] on button "I Agree" at bounding box center [723, 373] width 52 height 24
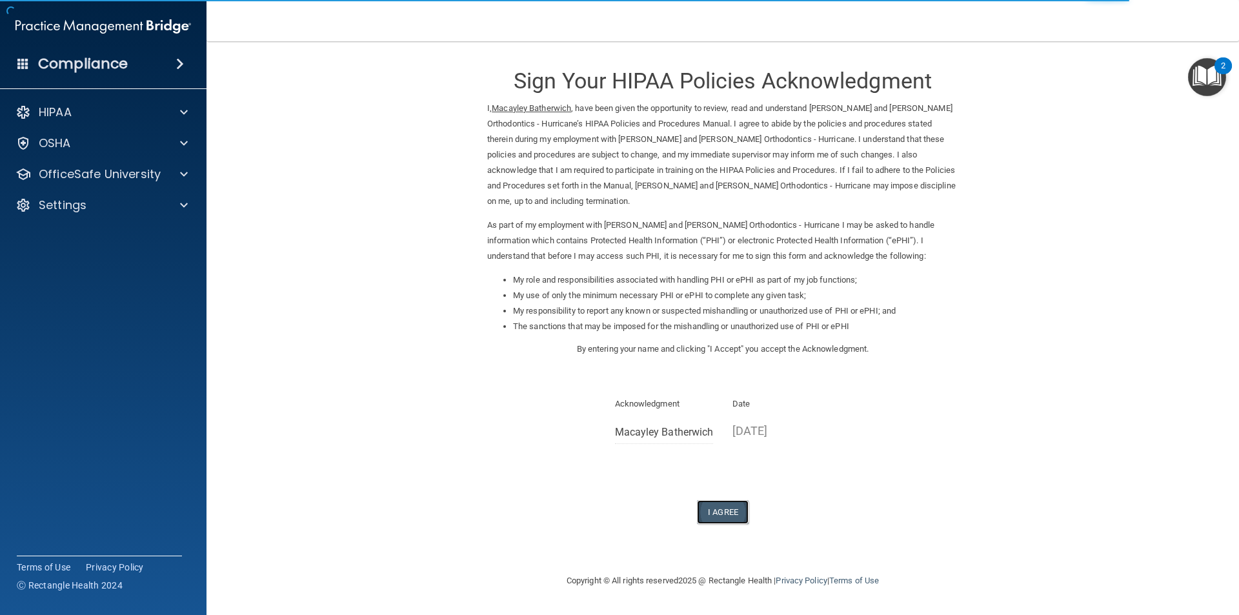
click at [729, 500] on button "I Agree" at bounding box center [723, 512] width 52 height 24
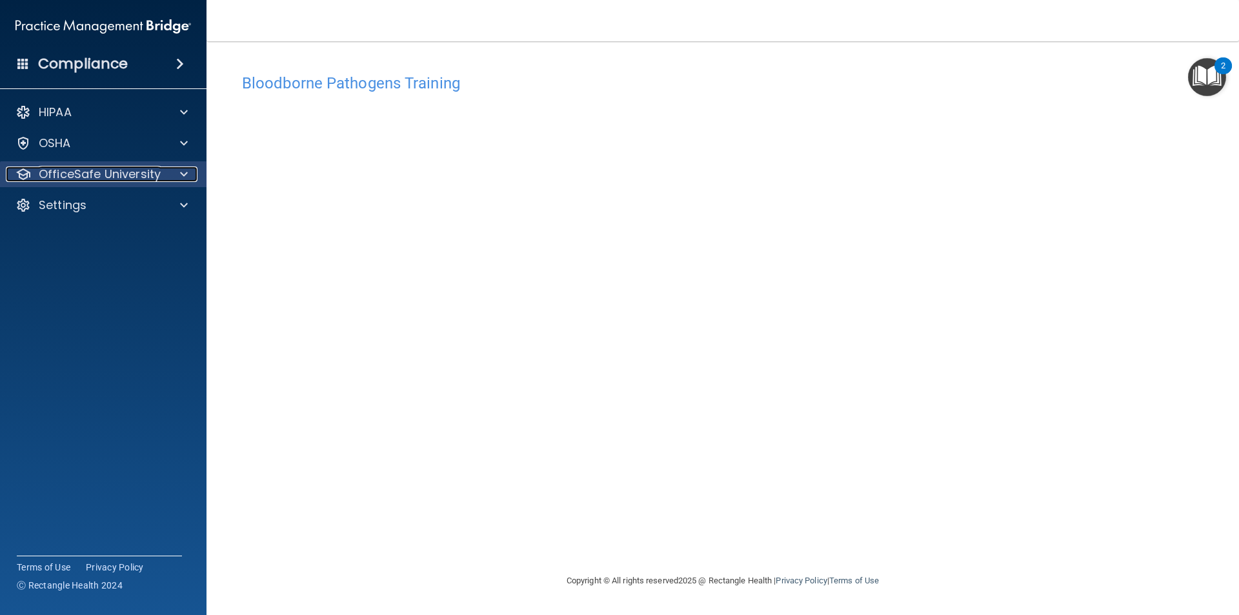
click at [114, 167] on p "OfficeSafe University" at bounding box center [100, 173] width 122 height 15
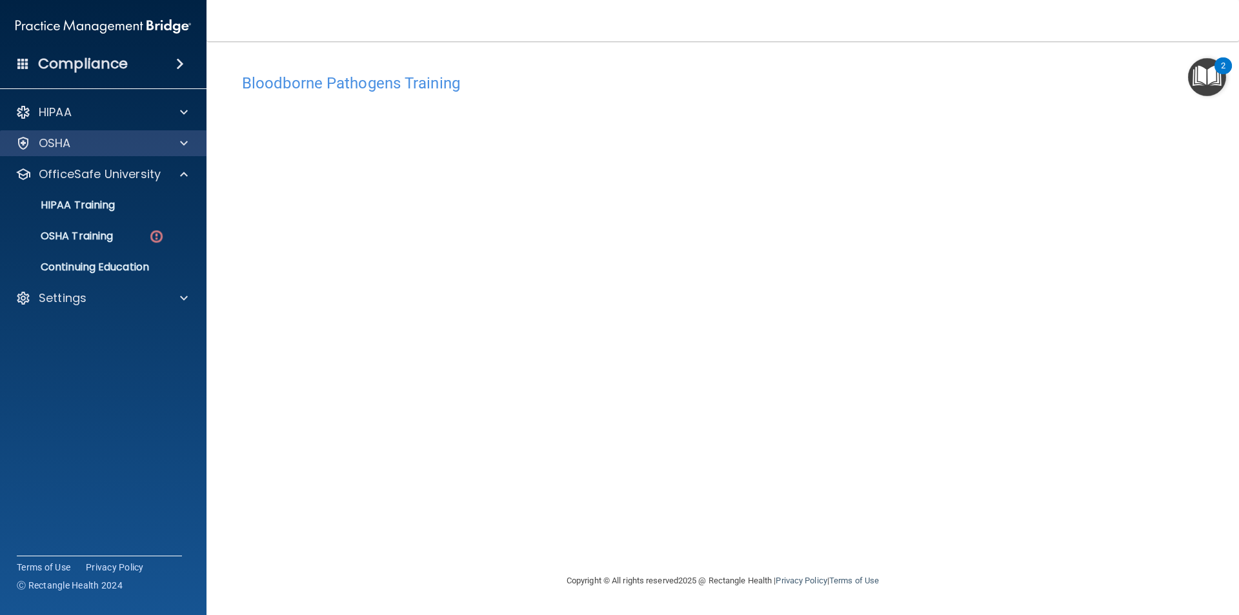
click at [127, 154] on div "OSHA" at bounding box center [103, 143] width 207 height 26
click at [126, 226] on link "OSHA Training" at bounding box center [88, 236] width 203 height 26
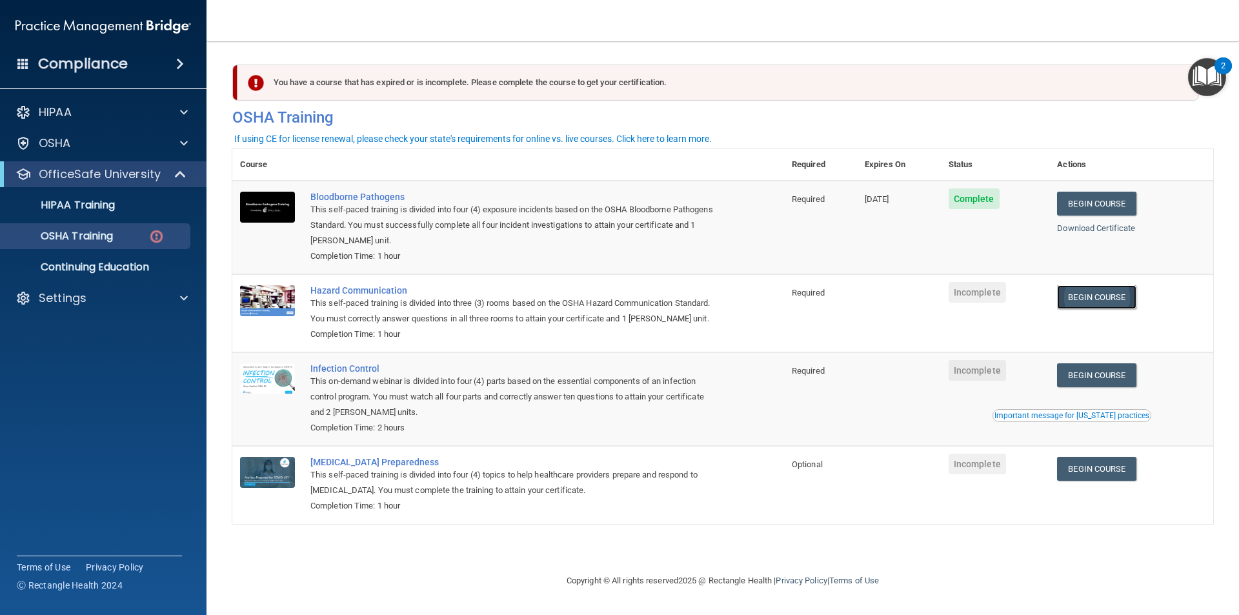
click at [1090, 297] on link "Begin Course" at bounding box center [1096, 297] width 79 height 24
click at [1118, 371] on link "Begin Course" at bounding box center [1096, 375] width 79 height 24
